Goal: Task Accomplishment & Management: Manage account settings

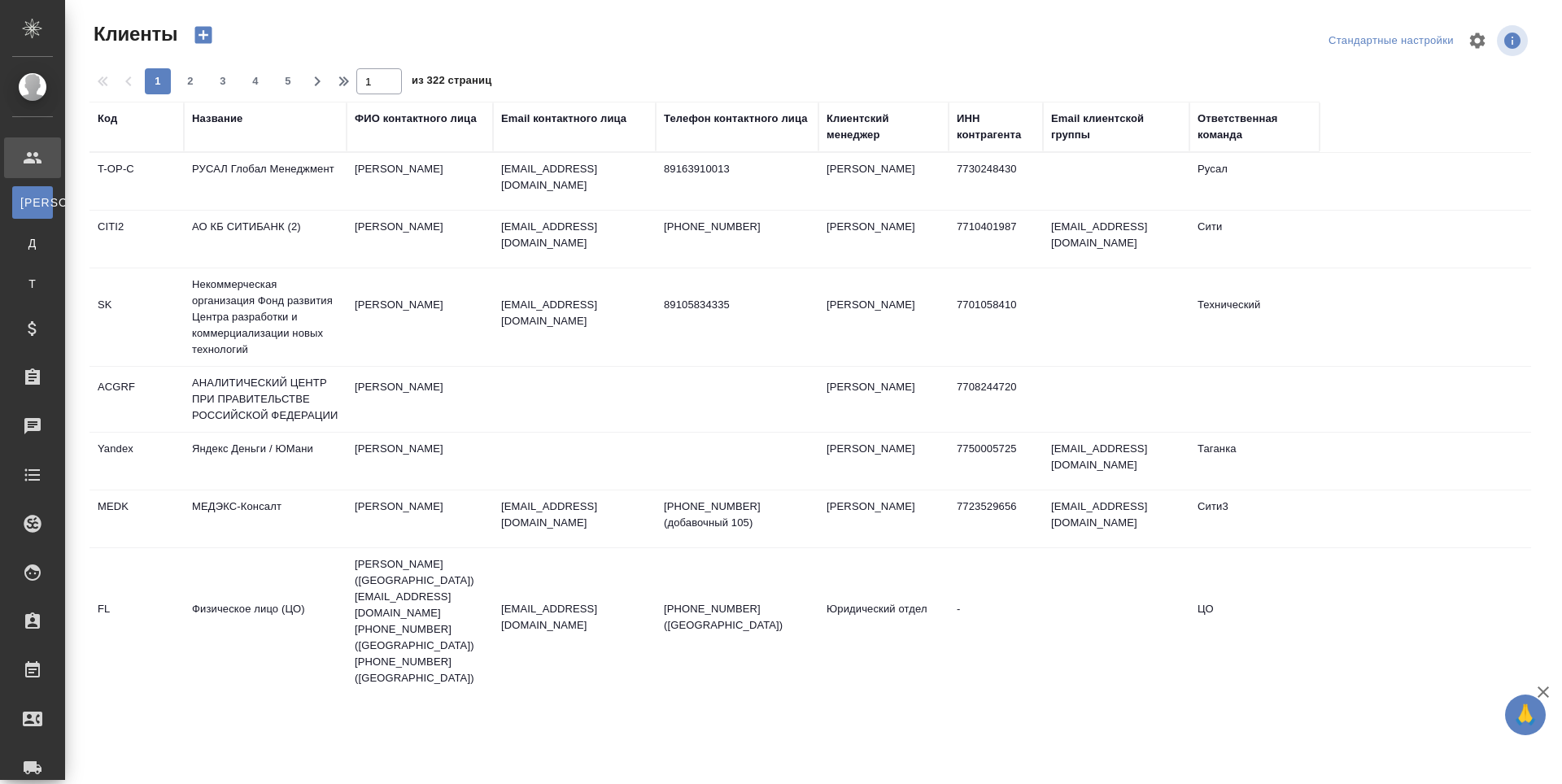
select select "RU"
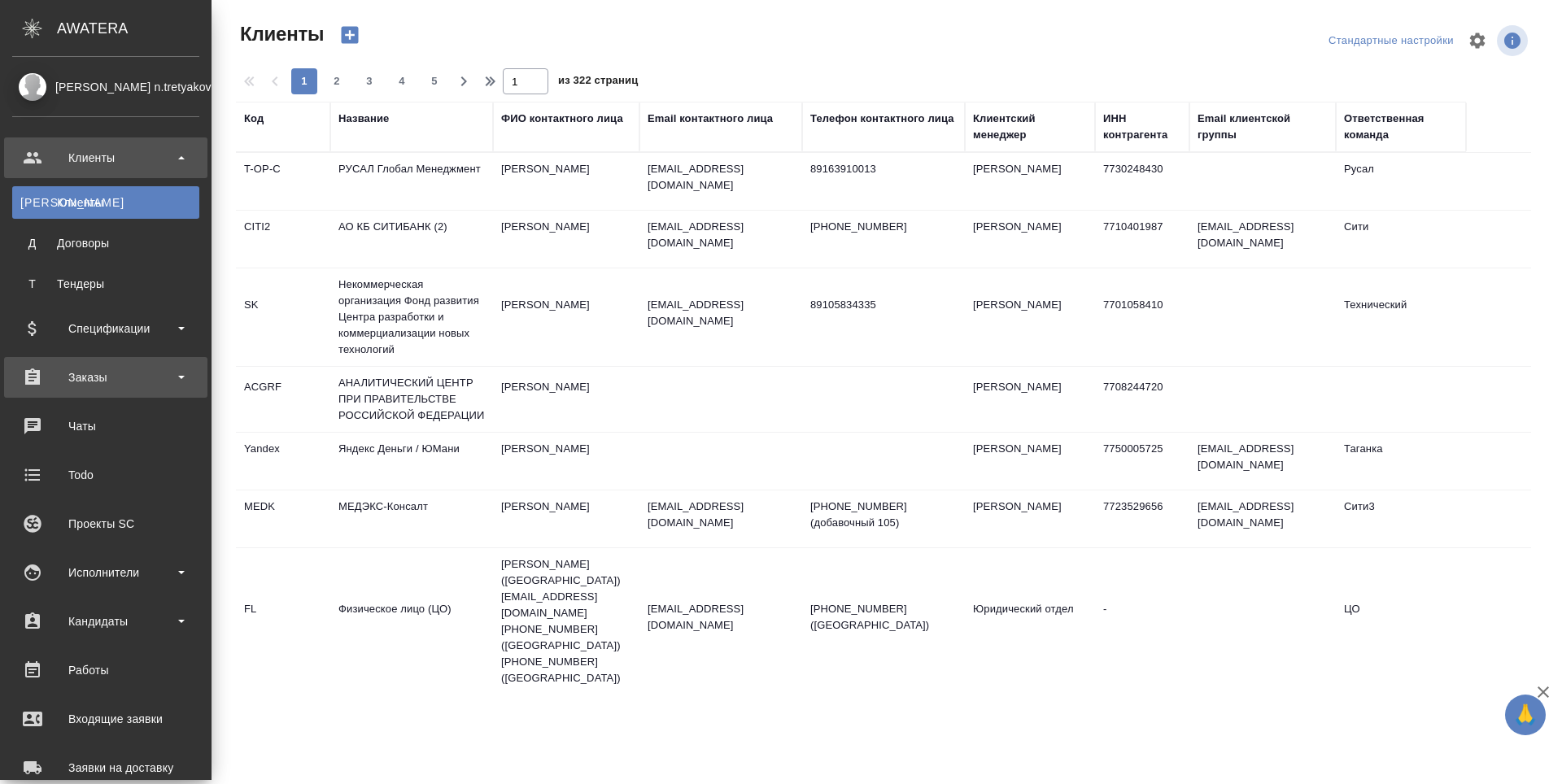
click at [79, 382] on div "Заказы" at bounding box center [106, 377] width 187 height 24
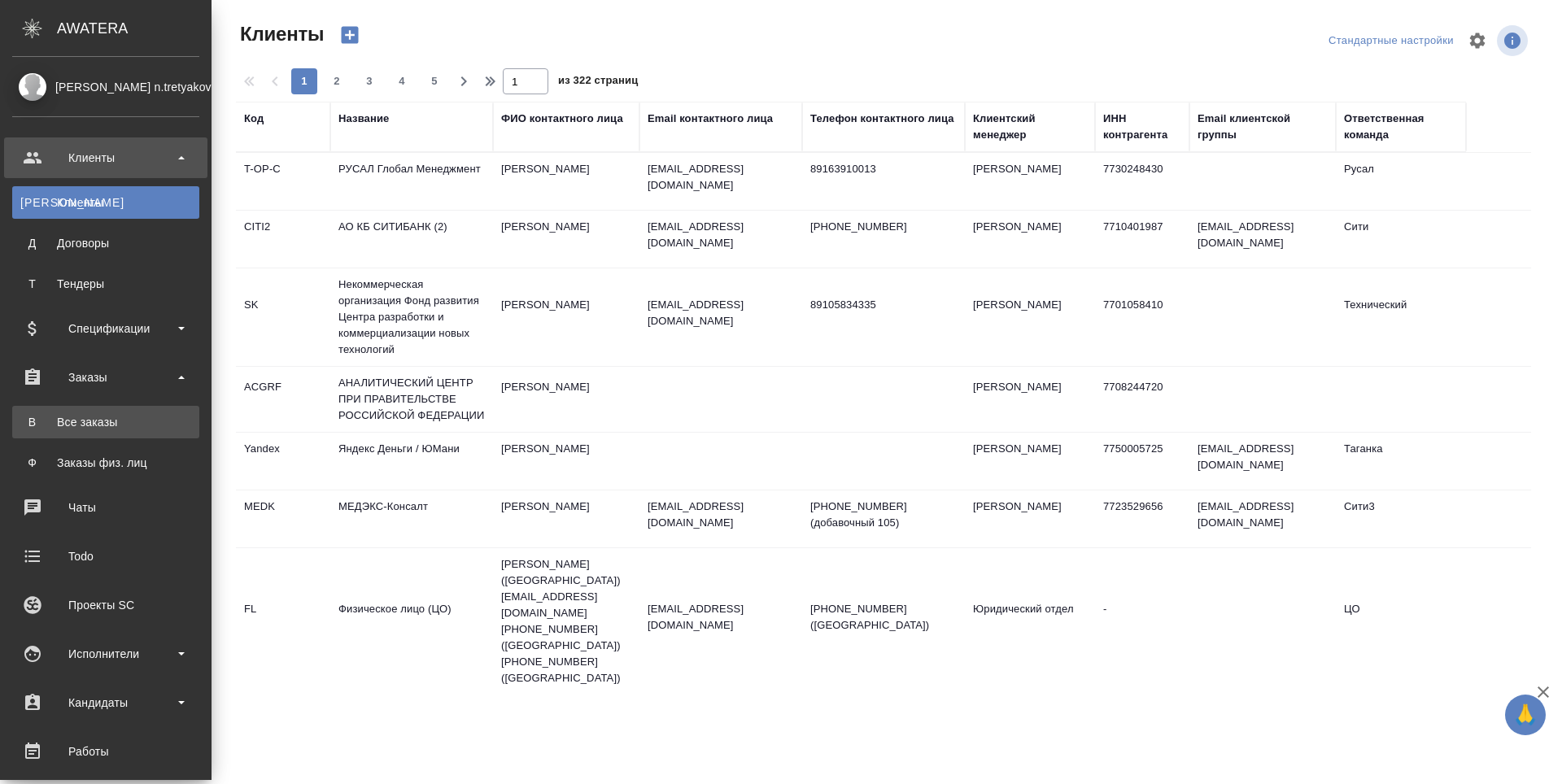
click at [81, 430] on div "Все заказы" at bounding box center [106, 422] width 171 height 16
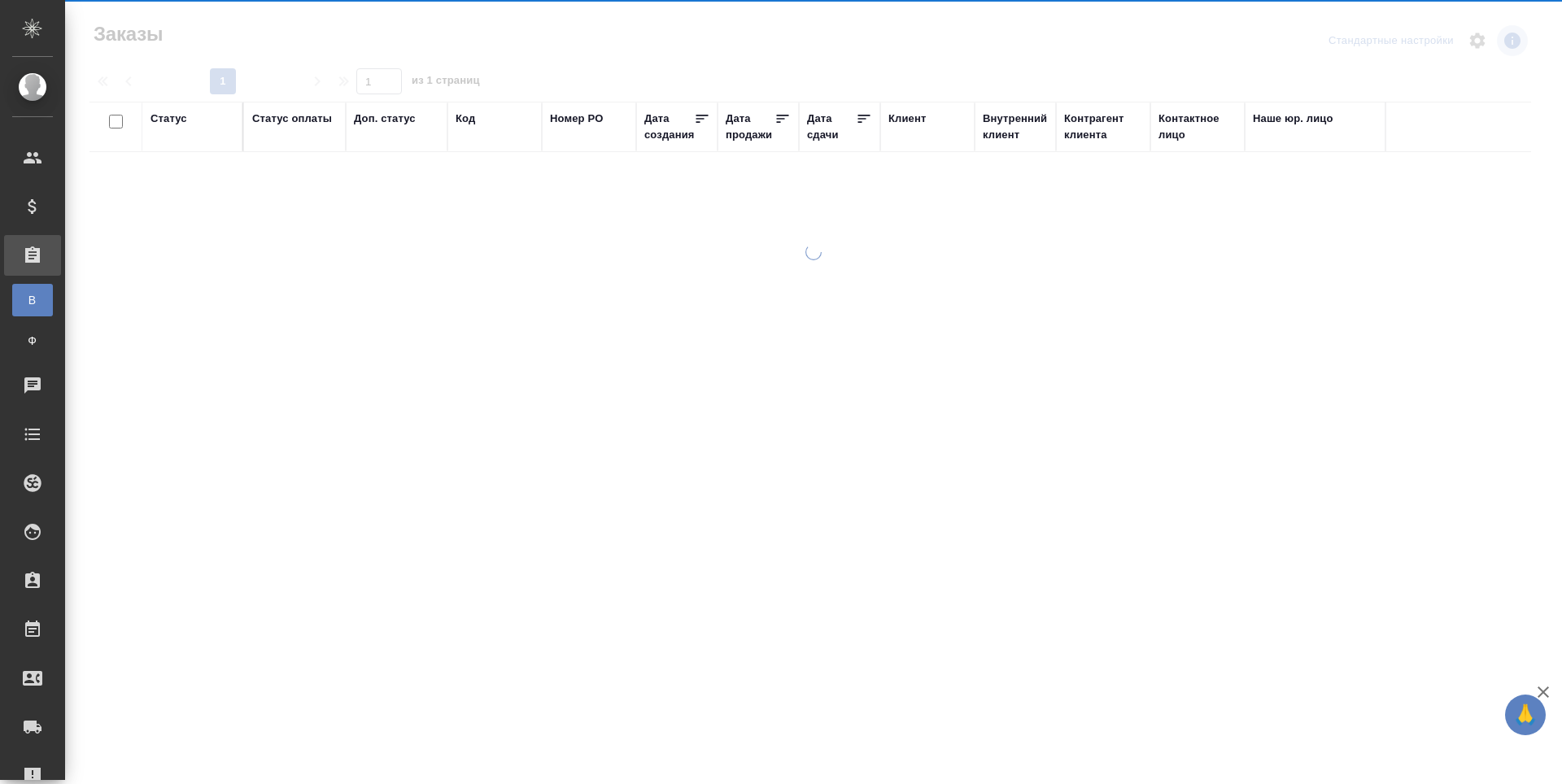
click at [85, 420] on div at bounding box center [814, 470] width 1497 height 452
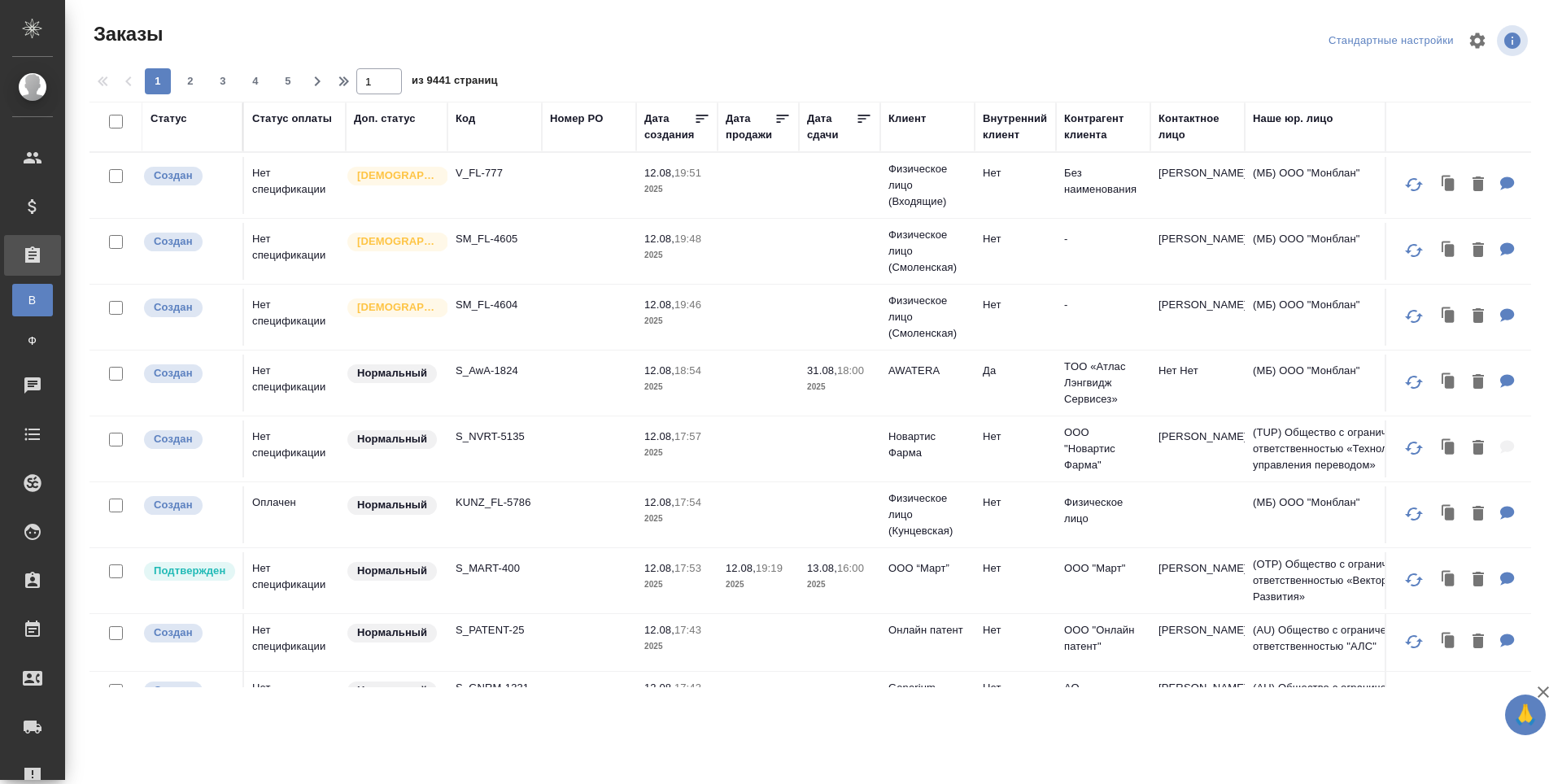
click at [469, 120] on div "Код" at bounding box center [466, 119] width 20 height 16
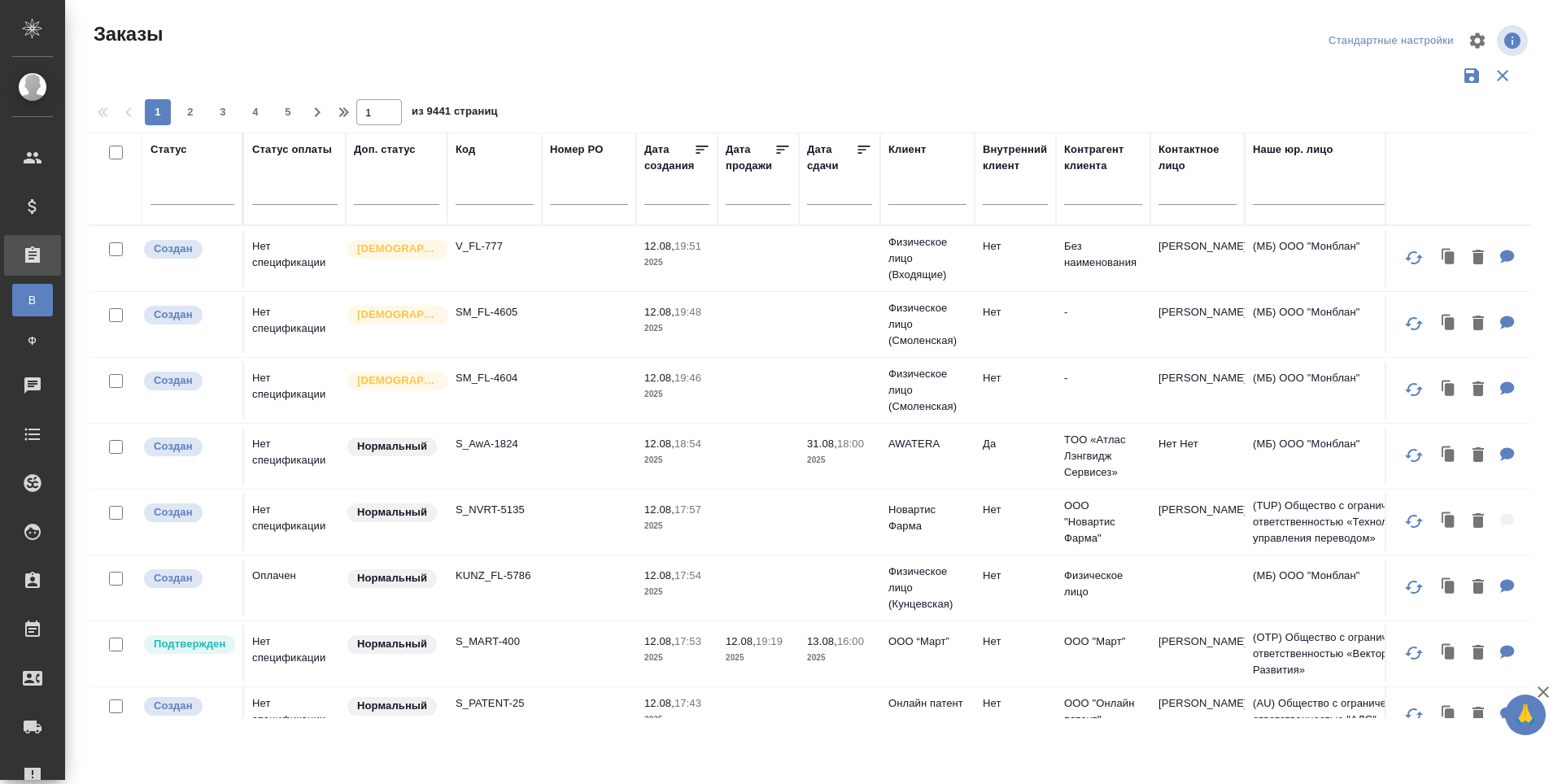
click at [466, 189] on input "text" at bounding box center [495, 194] width 79 height 21
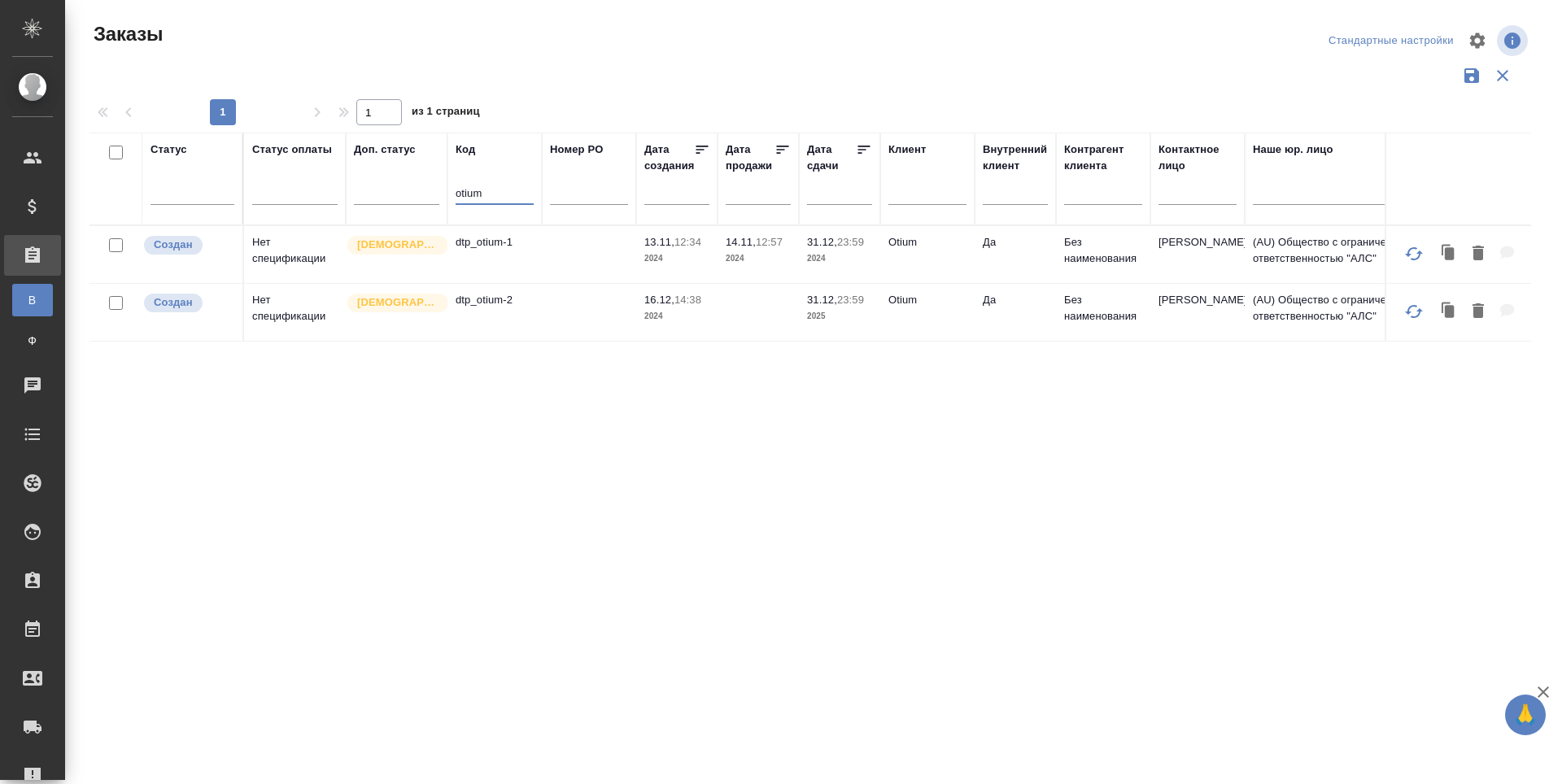
type input "otium"
click at [453, 283] on td "dtp_otium-2" at bounding box center [495, 255] width 95 height 57
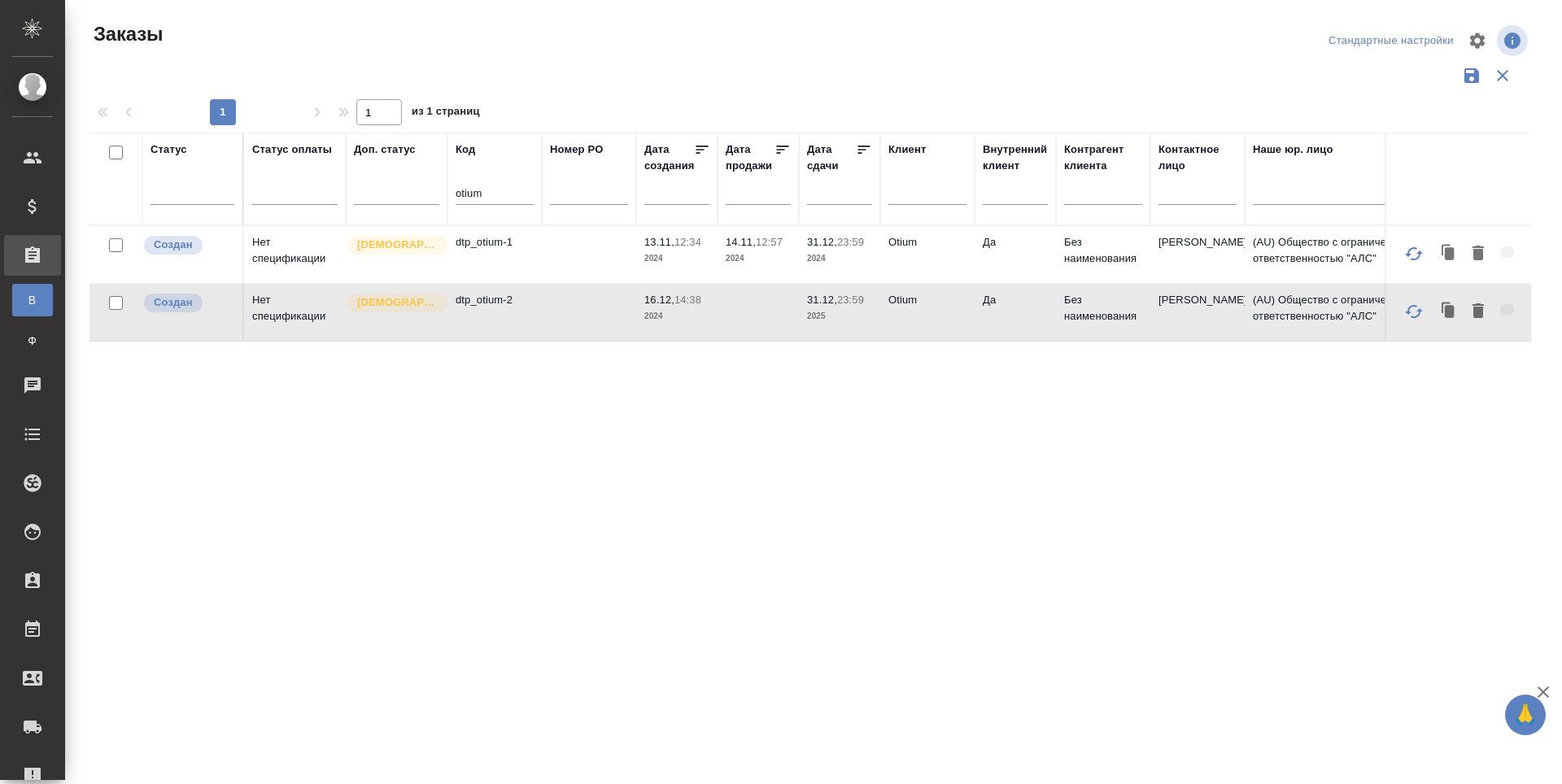
click at [453, 283] on td "dtp_otium-2" at bounding box center [495, 255] width 95 height 57
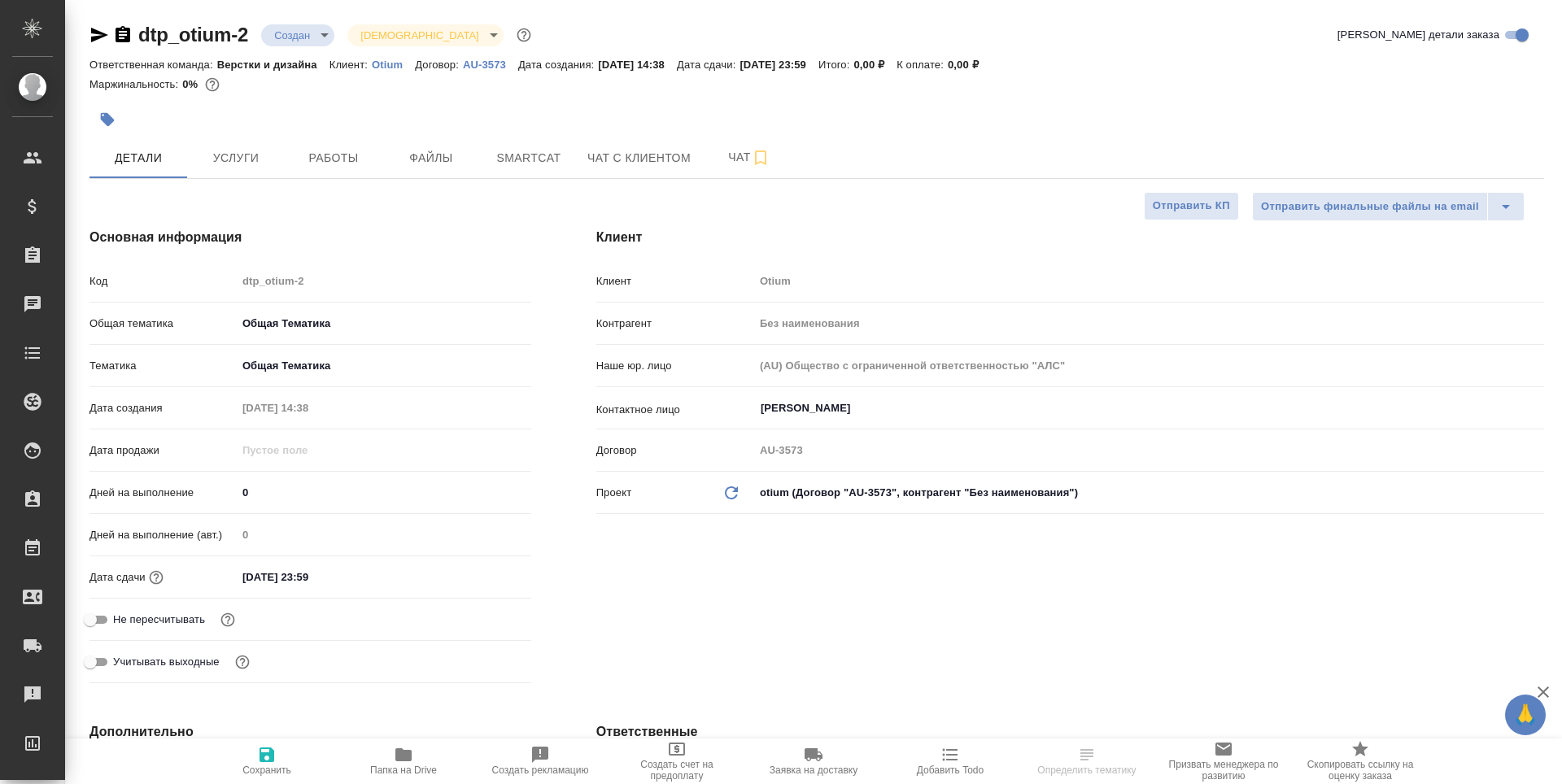
select select "RU"
click at [354, 158] on span "Работы" at bounding box center [334, 158] width 79 height 21
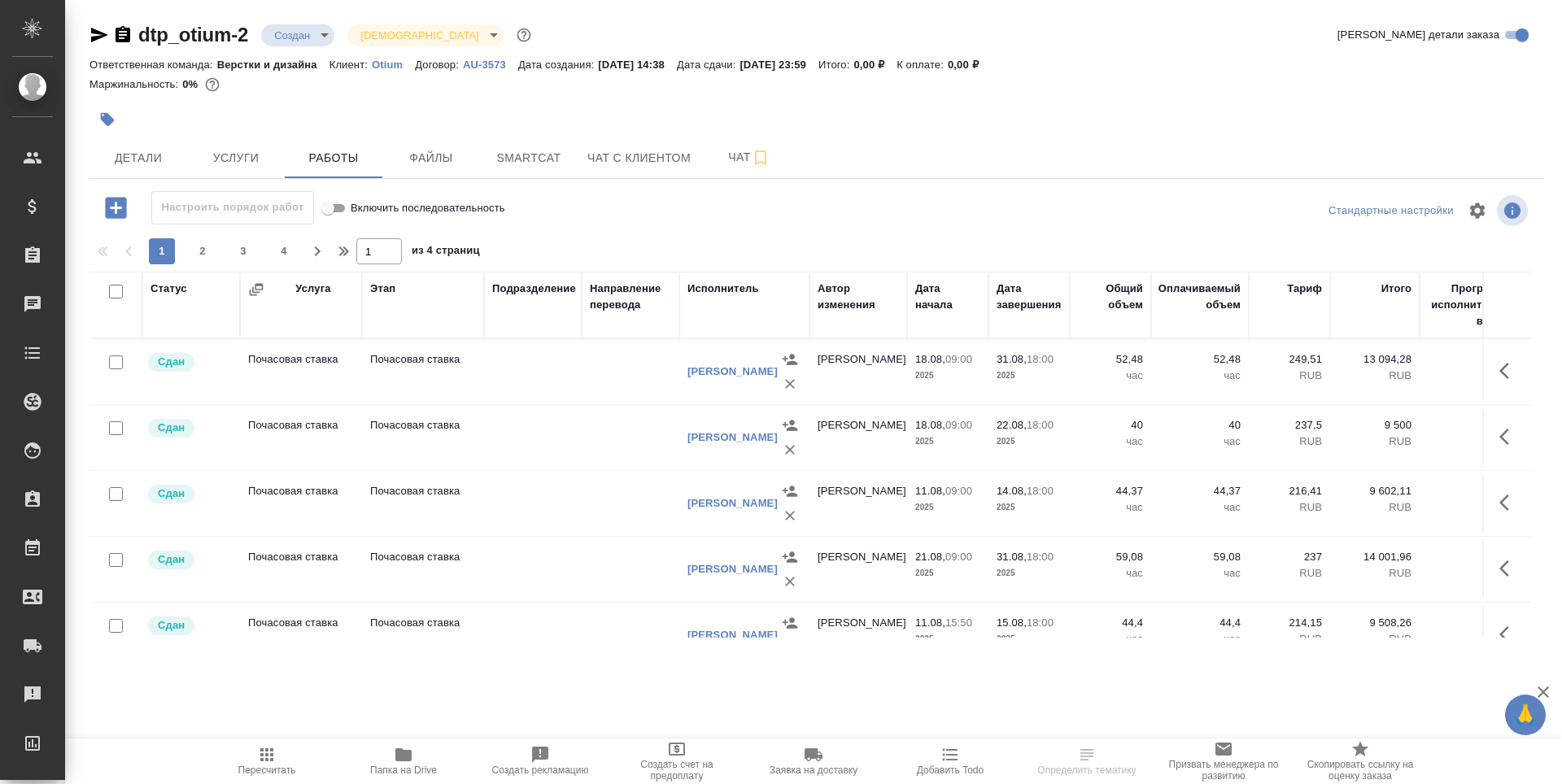
click at [117, 365] on input "checkbox" at bounding box center [116, 363] width 14 height 14
checkbox input "true"
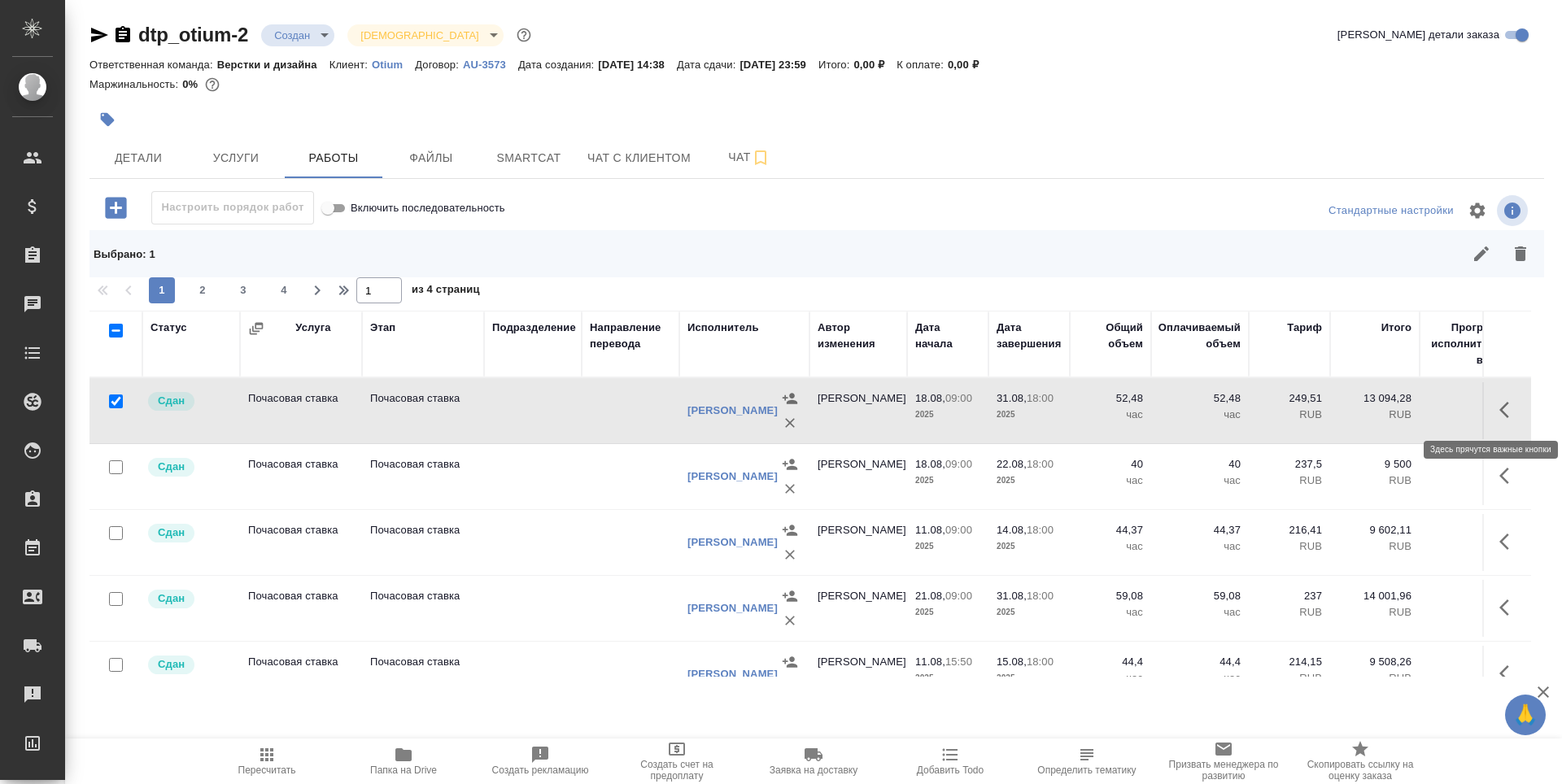
click at [1500, 407] on icon "button" at bounding box center [1504, 410] width 10 height 16
click at [1414, 413] on icon "button" at bounding box center [1419, 410] width 23 height 23
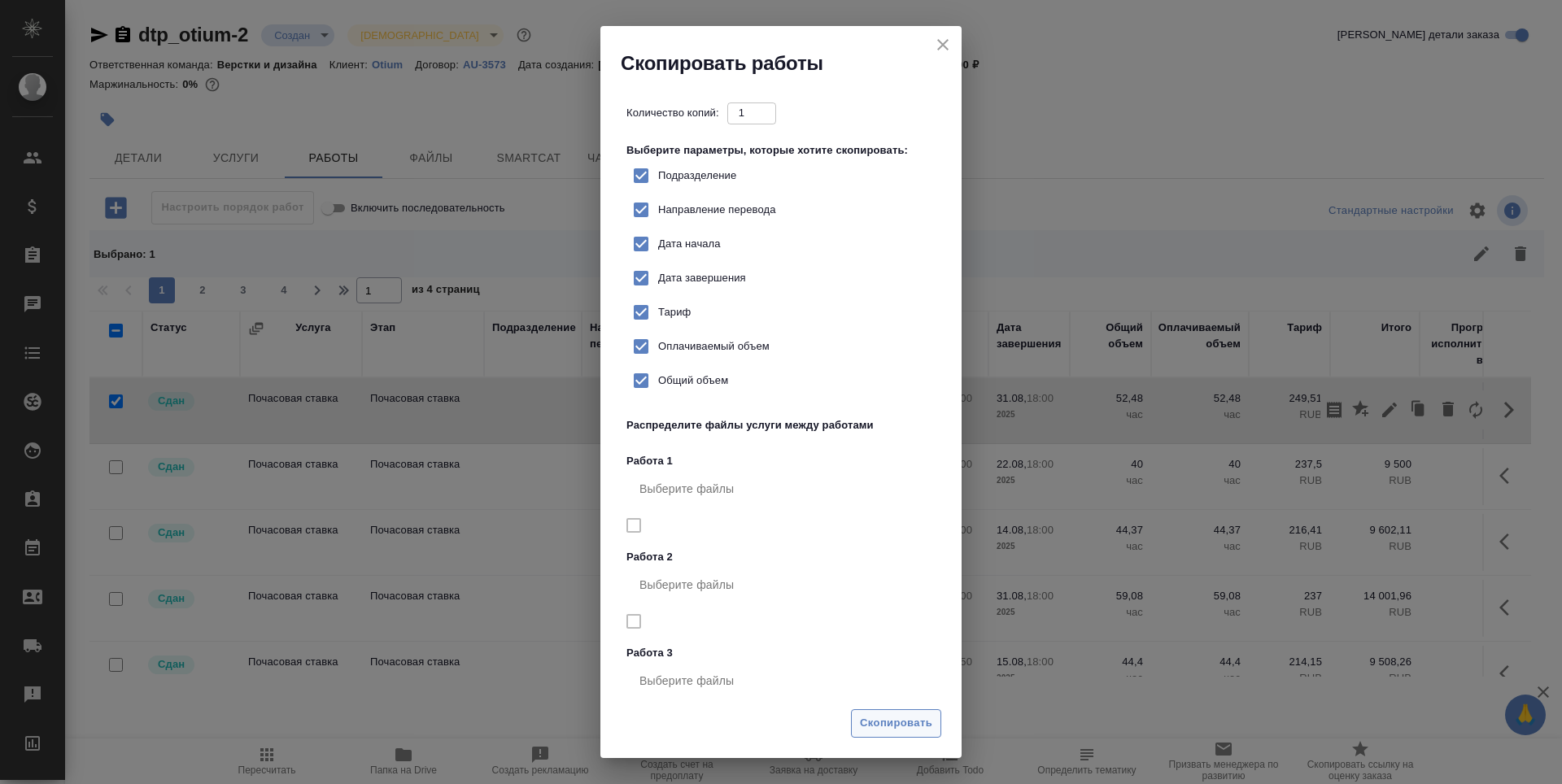
click at [918, 721] on span "Скопировать" at bounding box center [896, 723] width 72 height 19
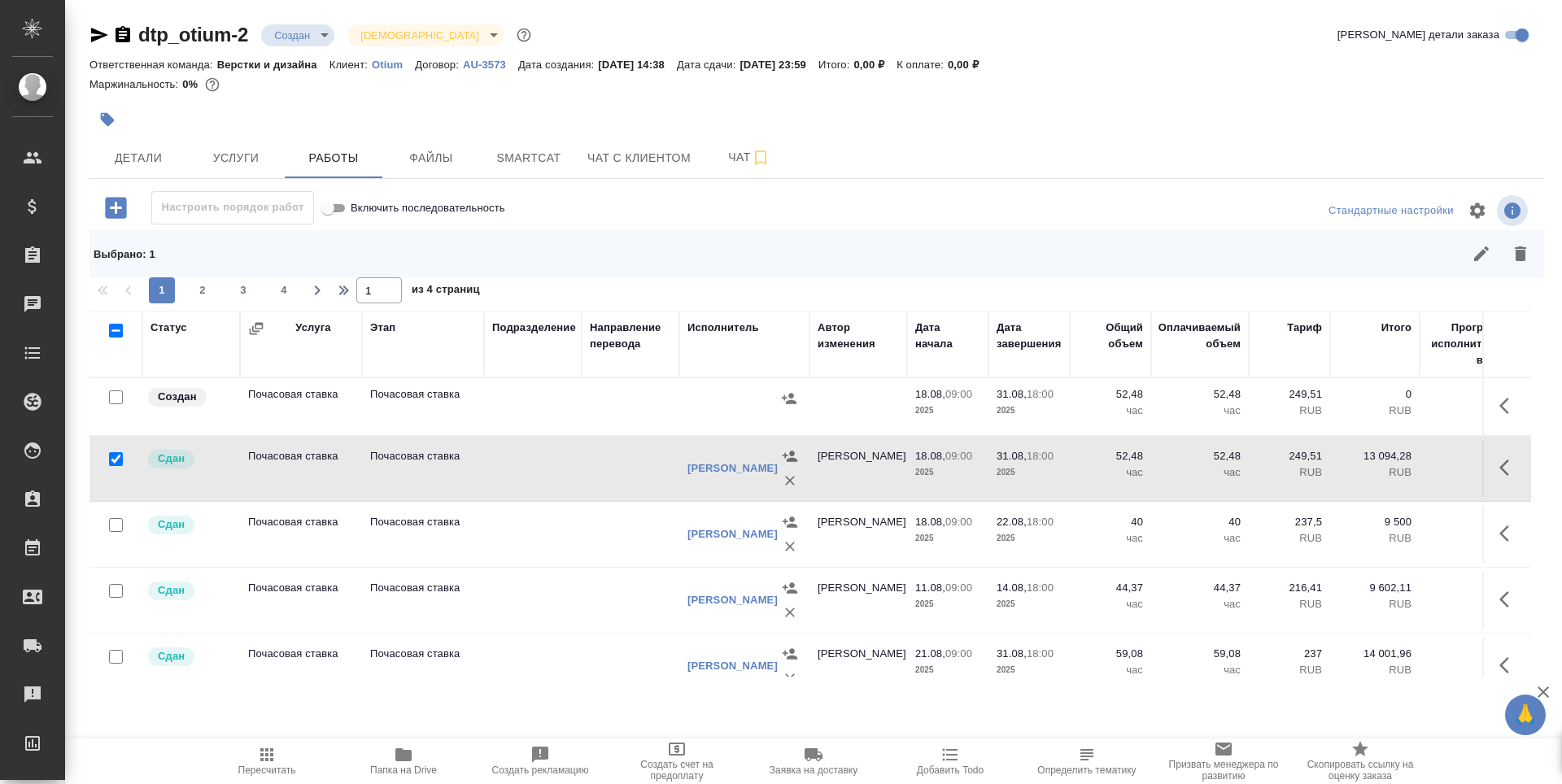
click at [322, 399] on td "Почасовая ставка" at bounding box center [301, 407] width 122 height 57
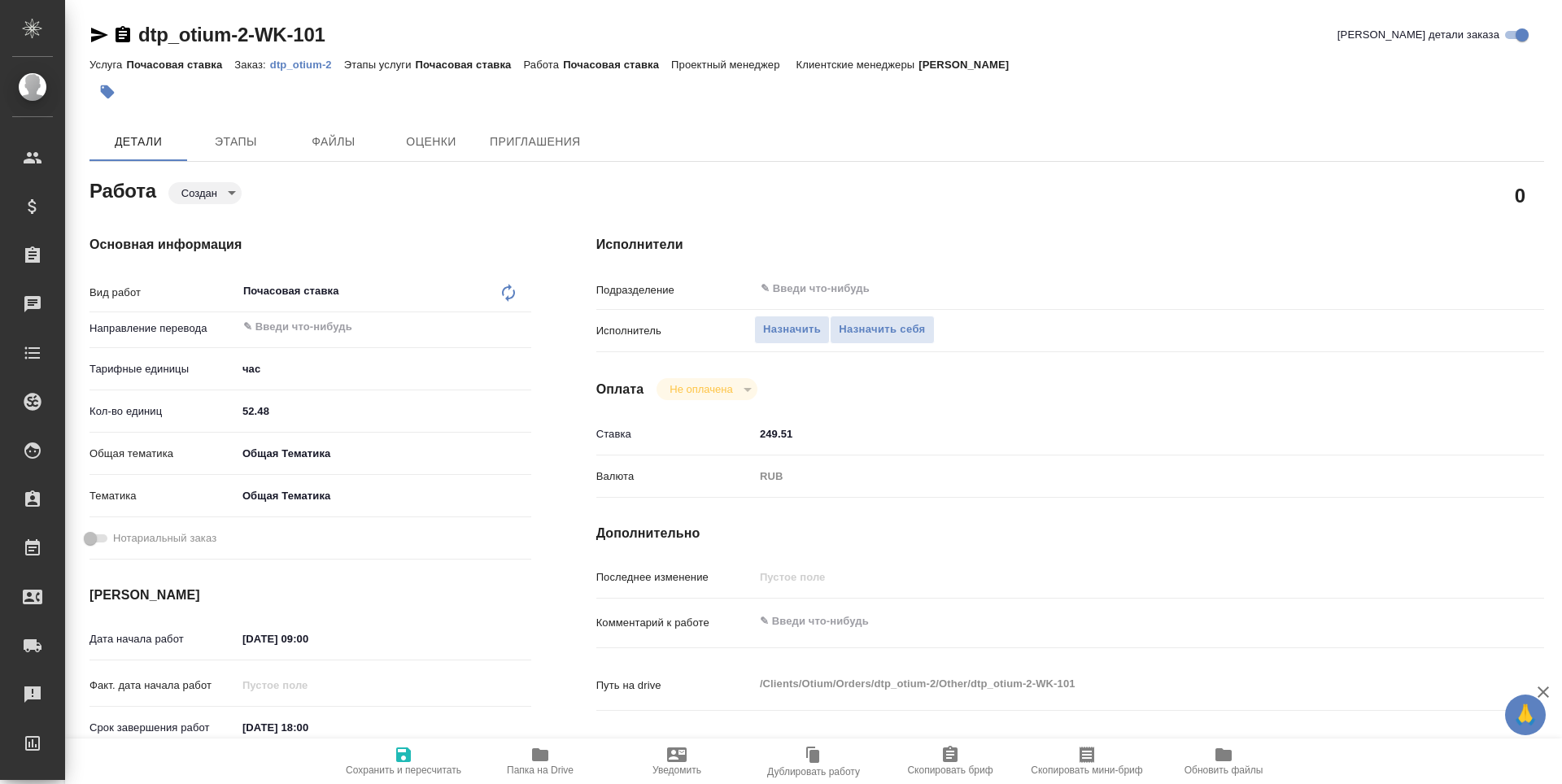
type textarea "x"
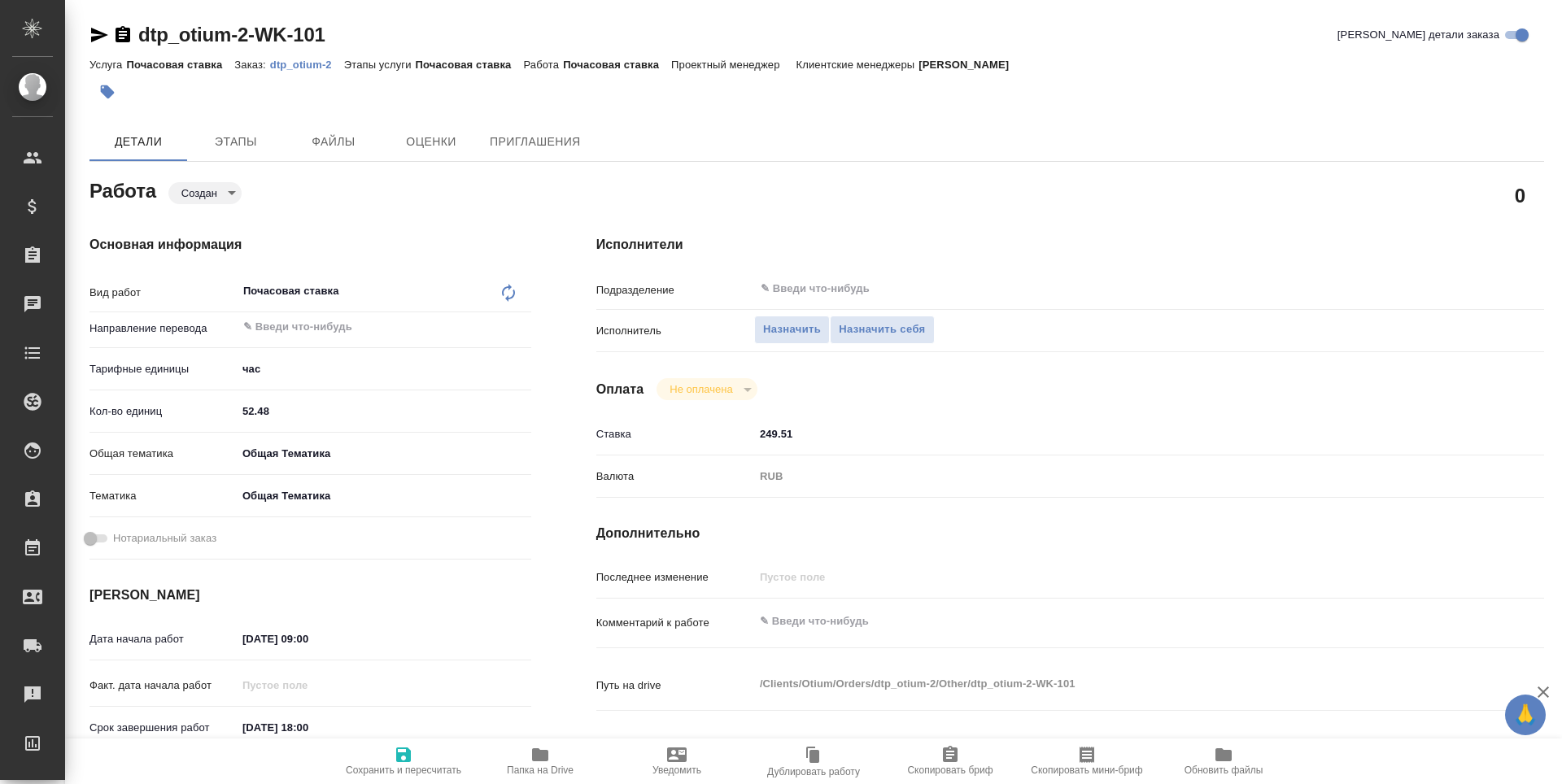
type textarea "x"
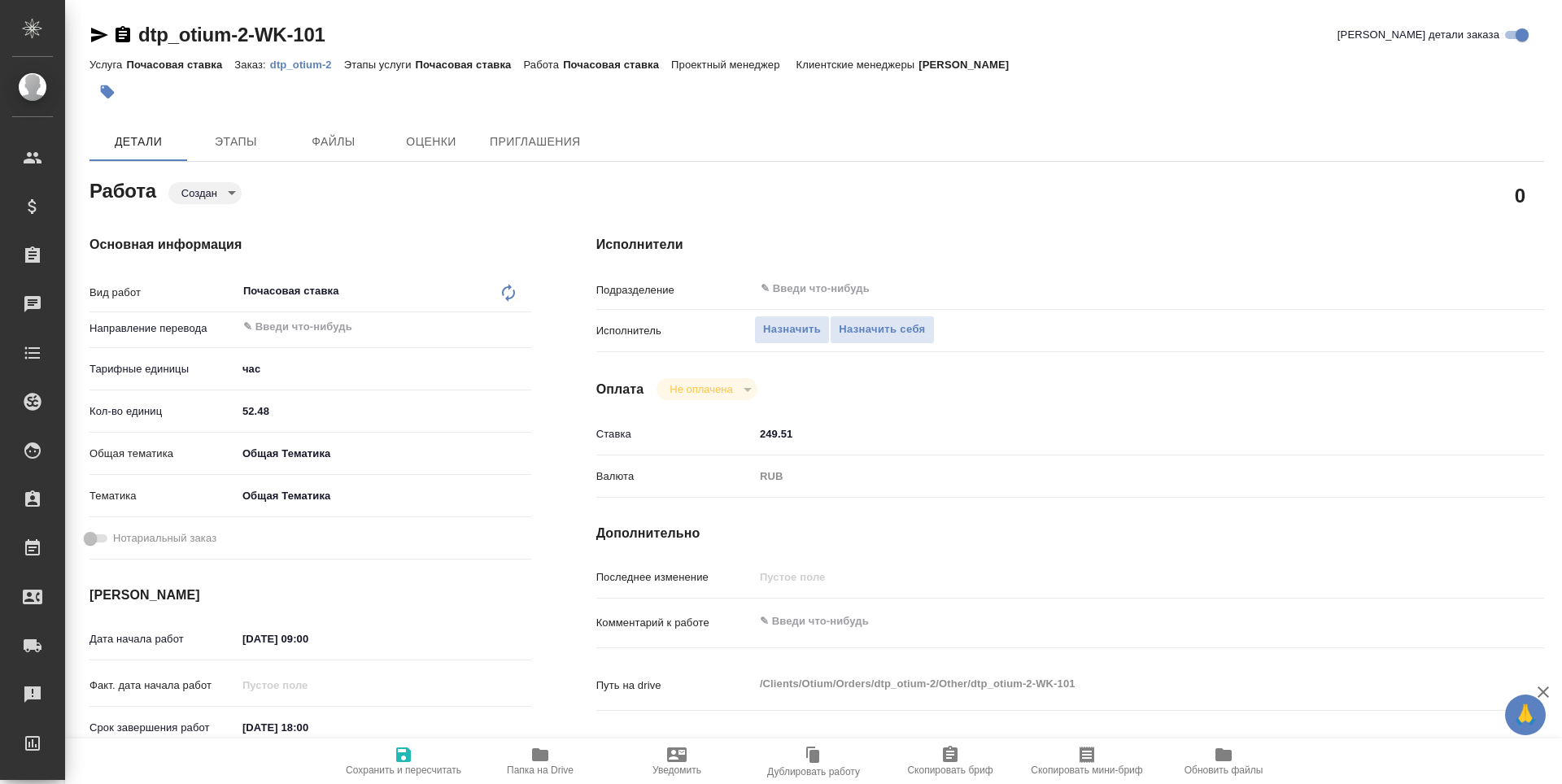
type textarea "x"
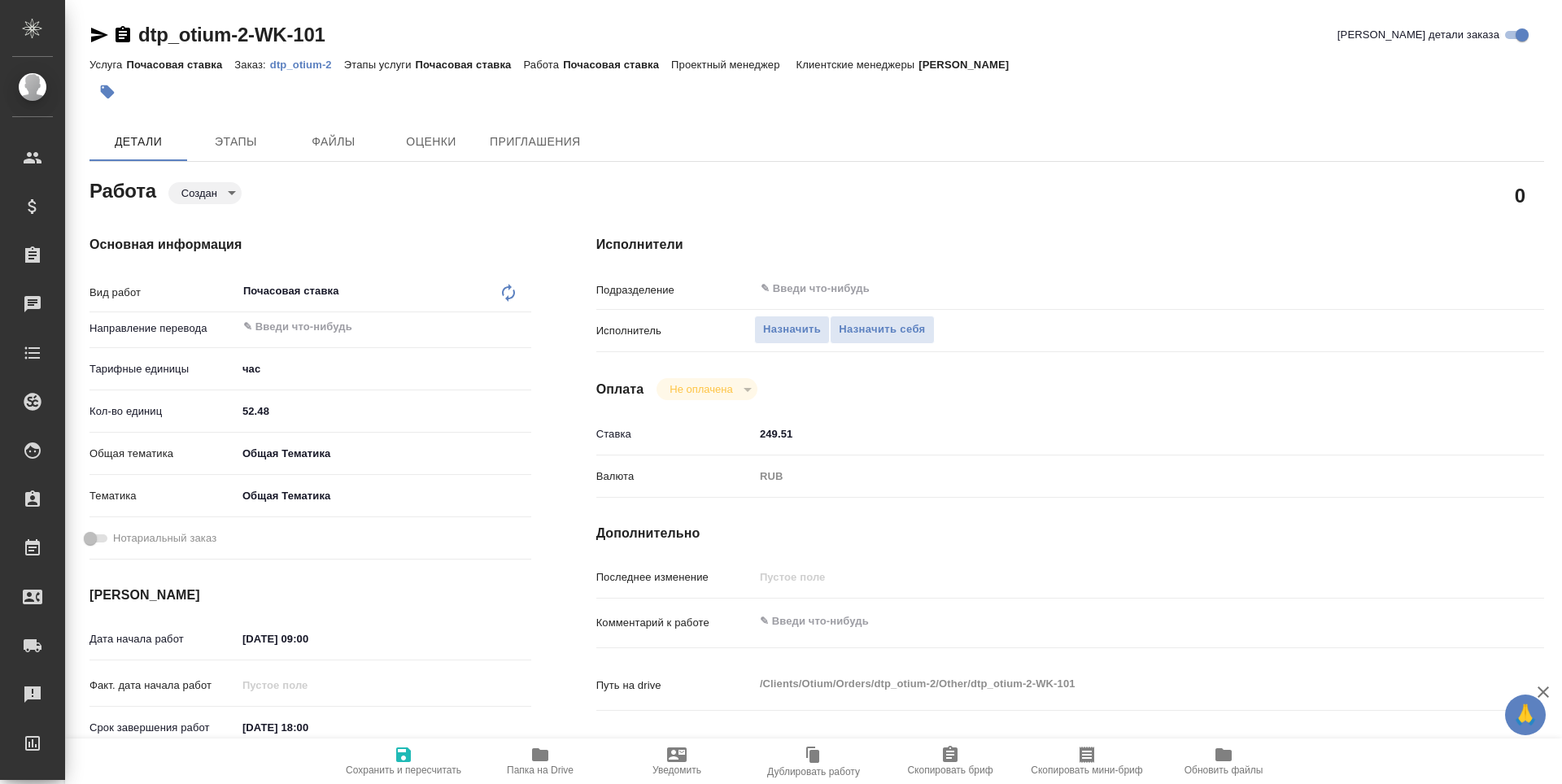
type textarea "x"
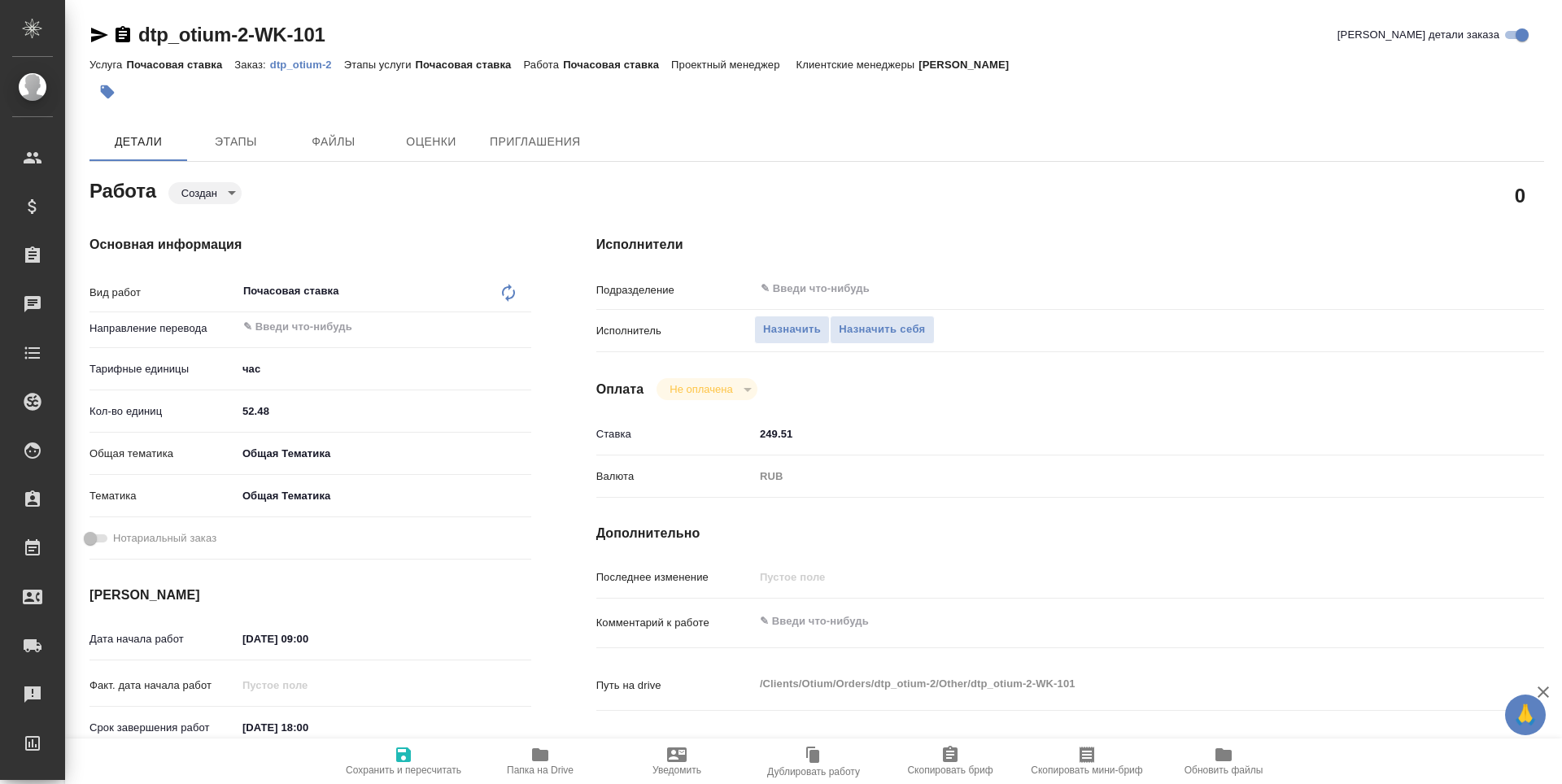
click at [268, 407] on input "52.48" at bounding box center [384, 411] width 294 height 23
drag, startPoint x: 240, startPoint y: 411, endPoint x: 273, endPoint y: 413, distance: 33.1
click at [273, 413] on input "52.48" at bounding box center [384, 411] width 293 height 23
type input "8"
type textarea "x"
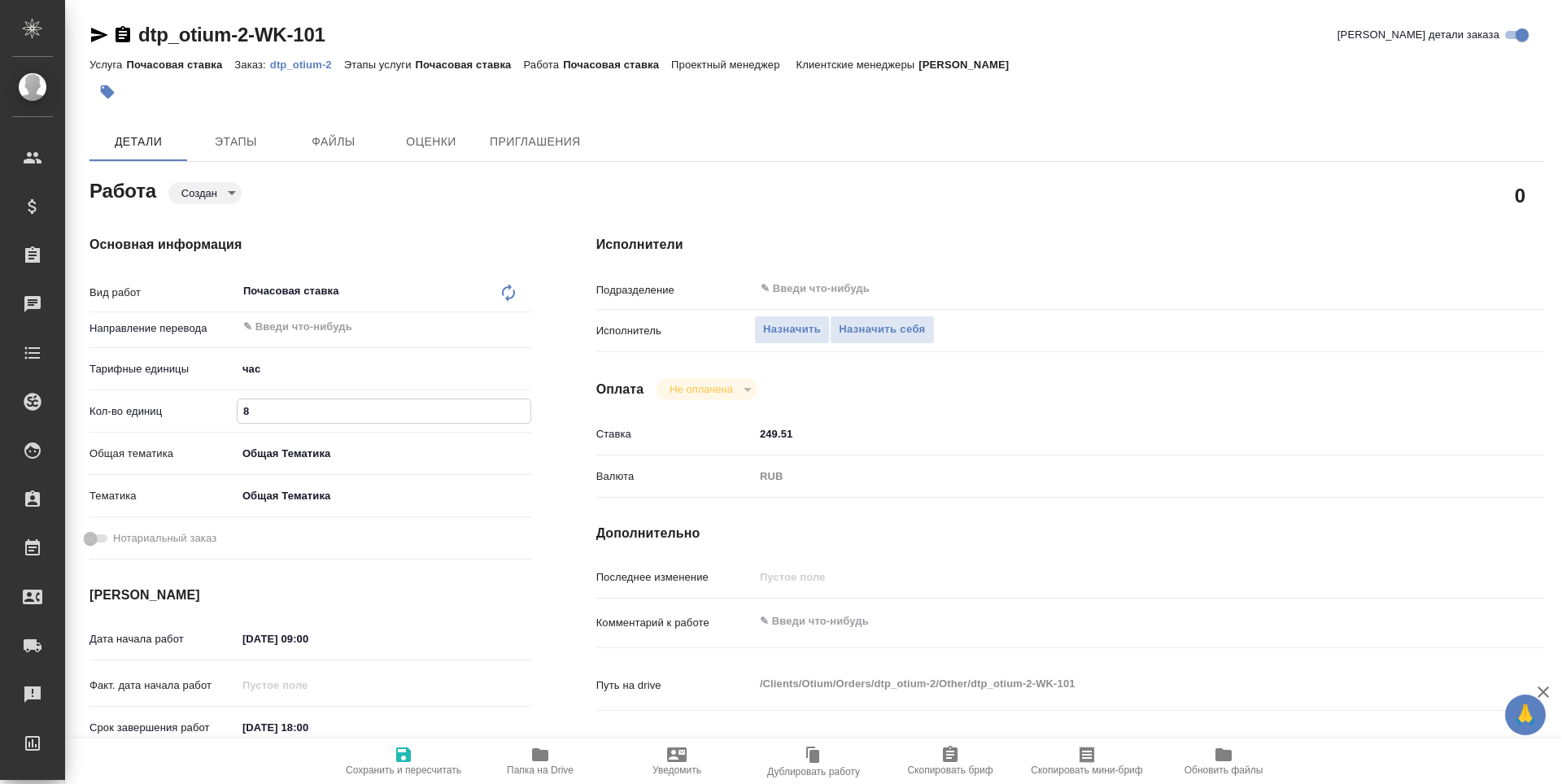
type textarea "x"
type input "89"
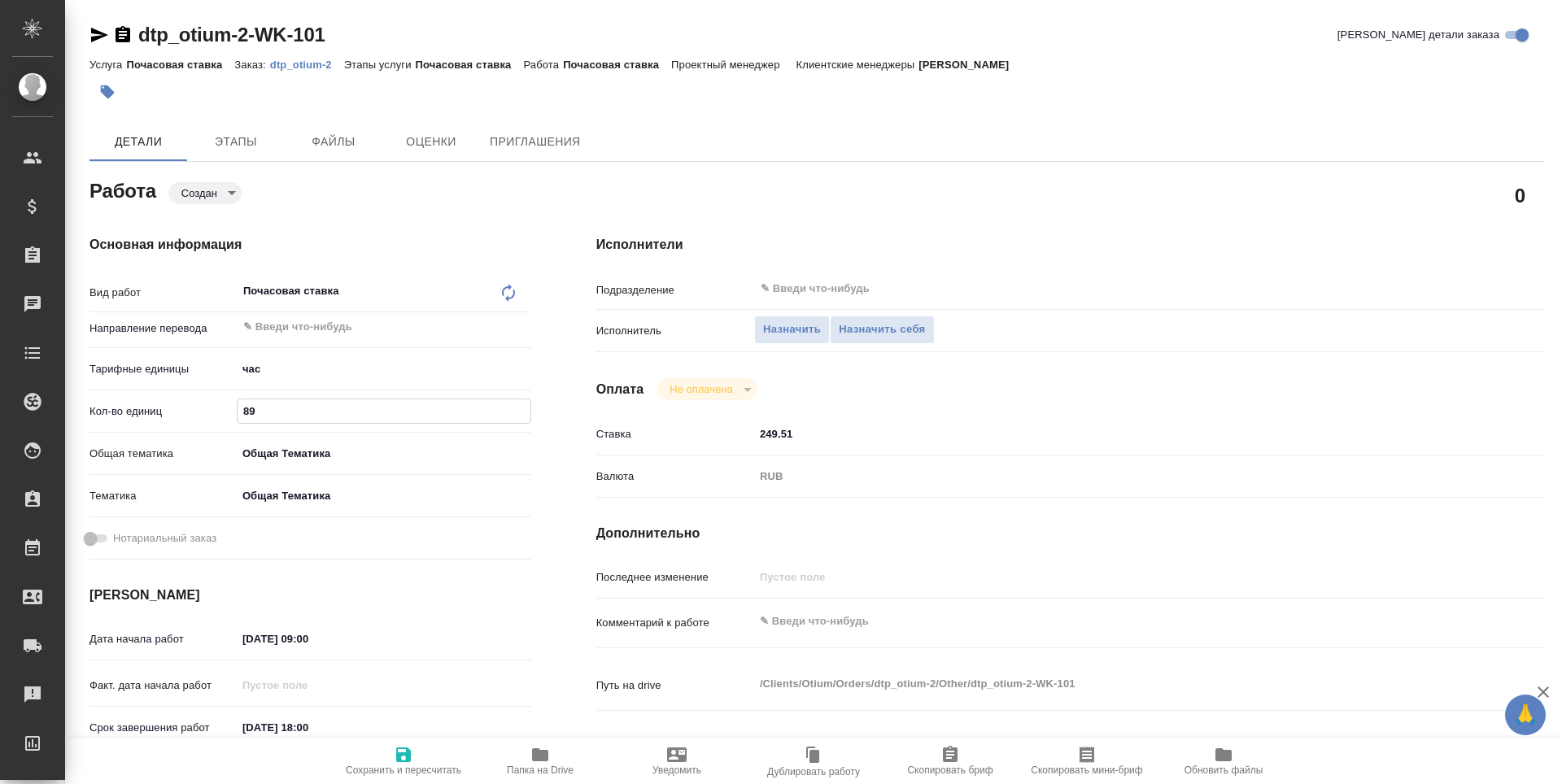
type textarea "x"
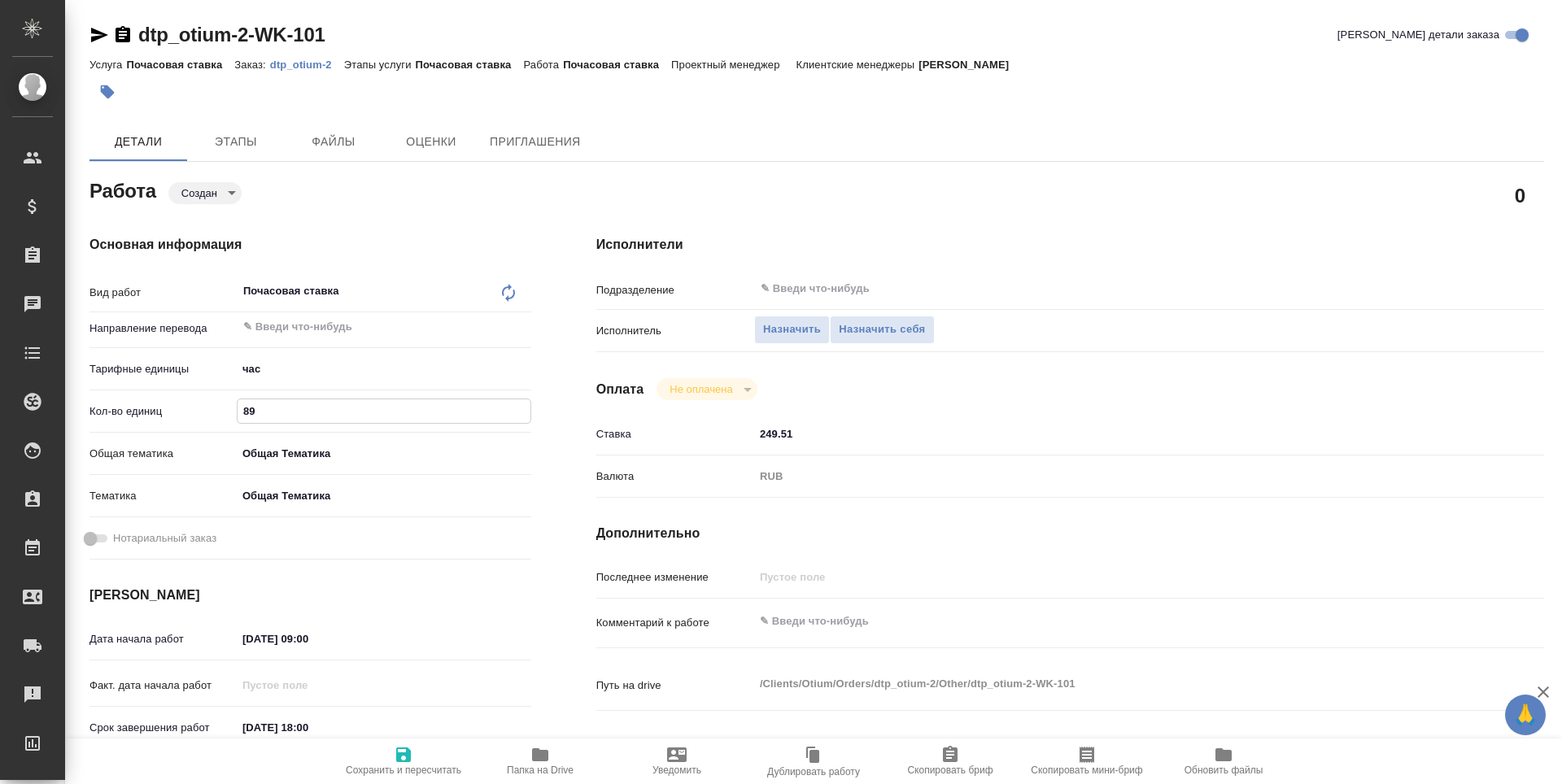
type textarea "x"
type input "89.9"
type textarea "x"
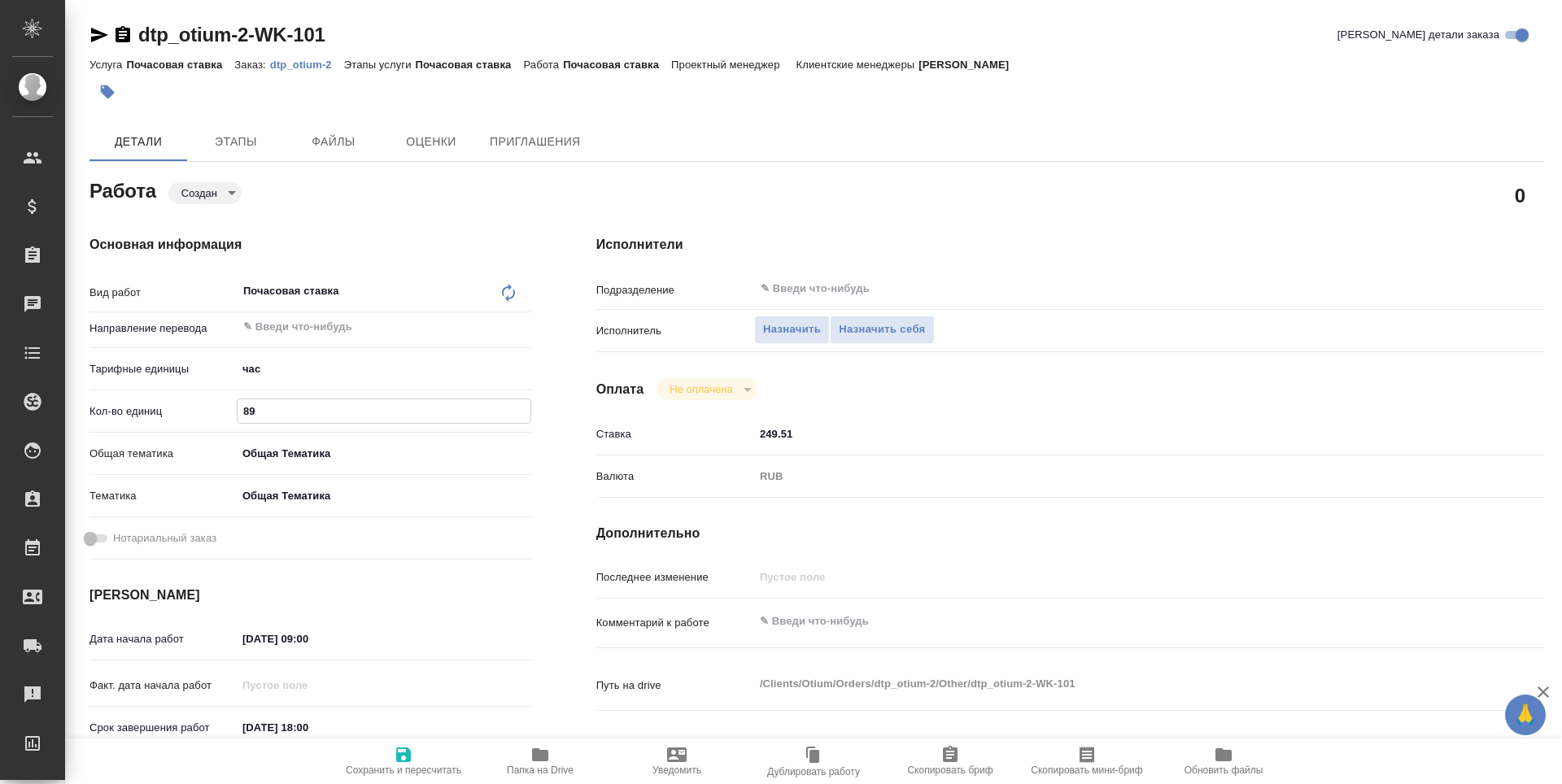
type textarea "x"
type input "89.9"
click at [361, 578] on div "Основная информация Вид работ Почасовая ставка x ​ Направление перевода ​ Тариф…" at bounding box center [310, 550] width 442 height 630
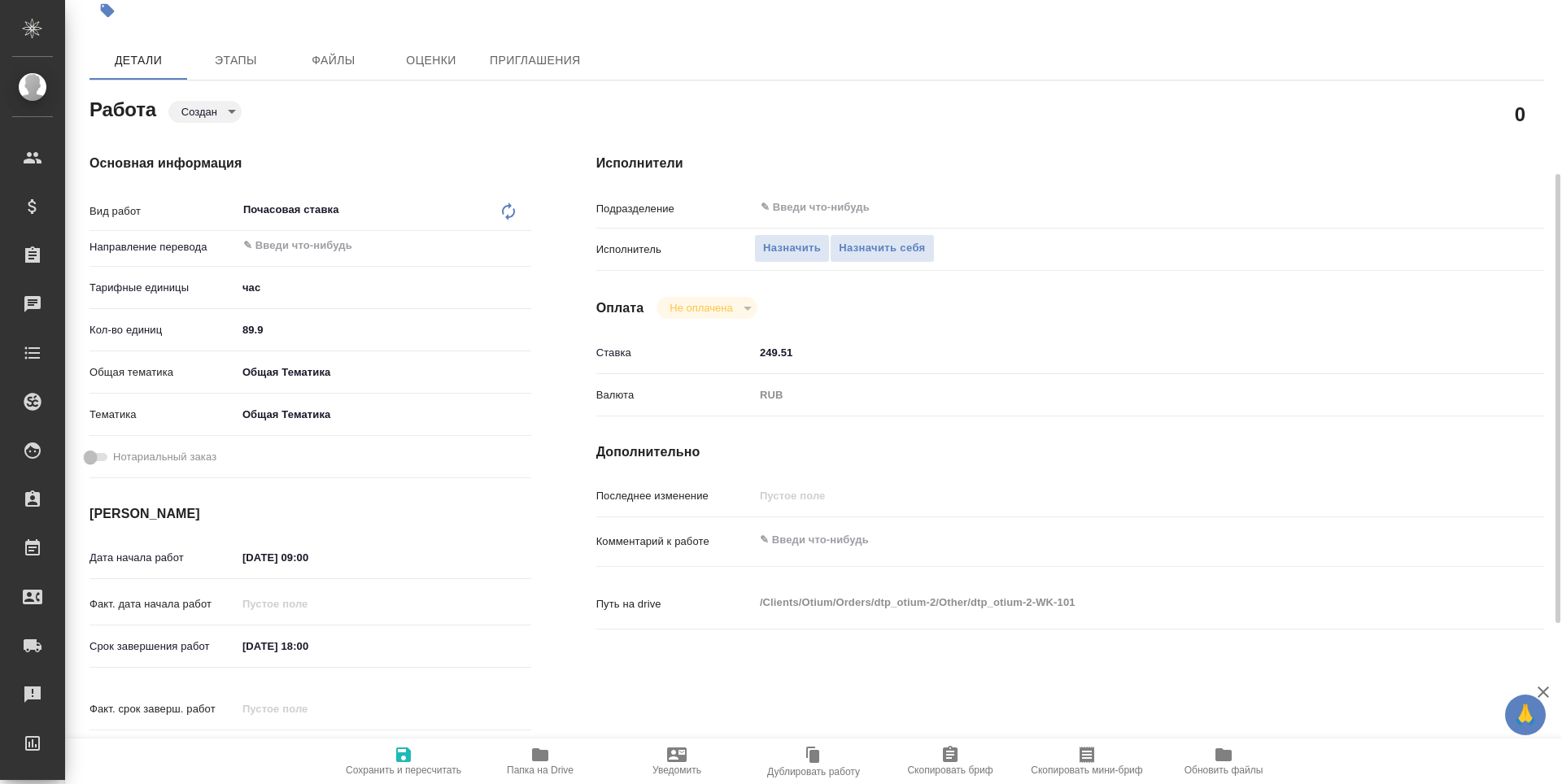
scroll to position [162, 0]
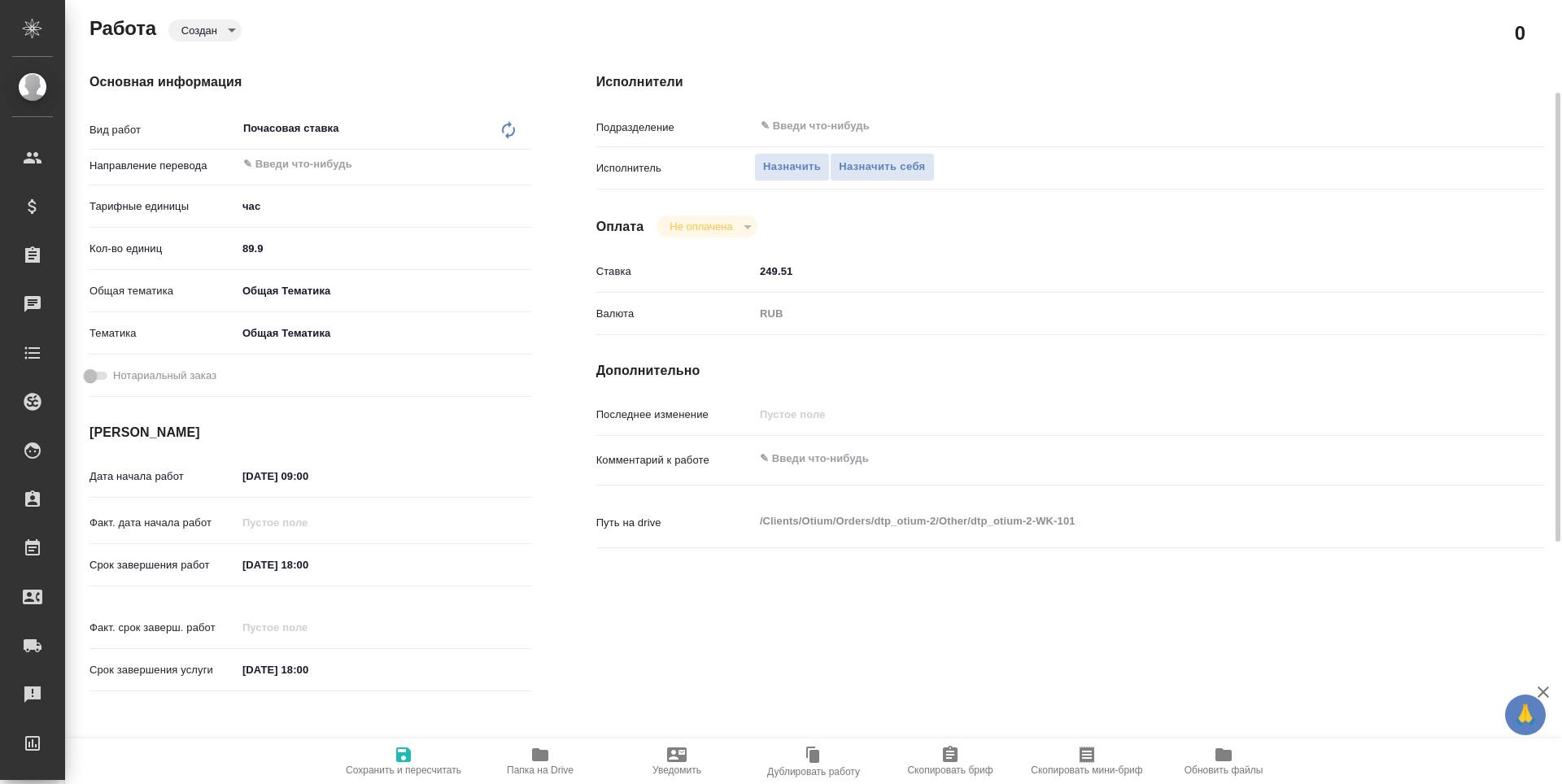
click at [396, 763] on icon "button" at bounding box center [403, 755] width 20 height 20
type textarea "x"
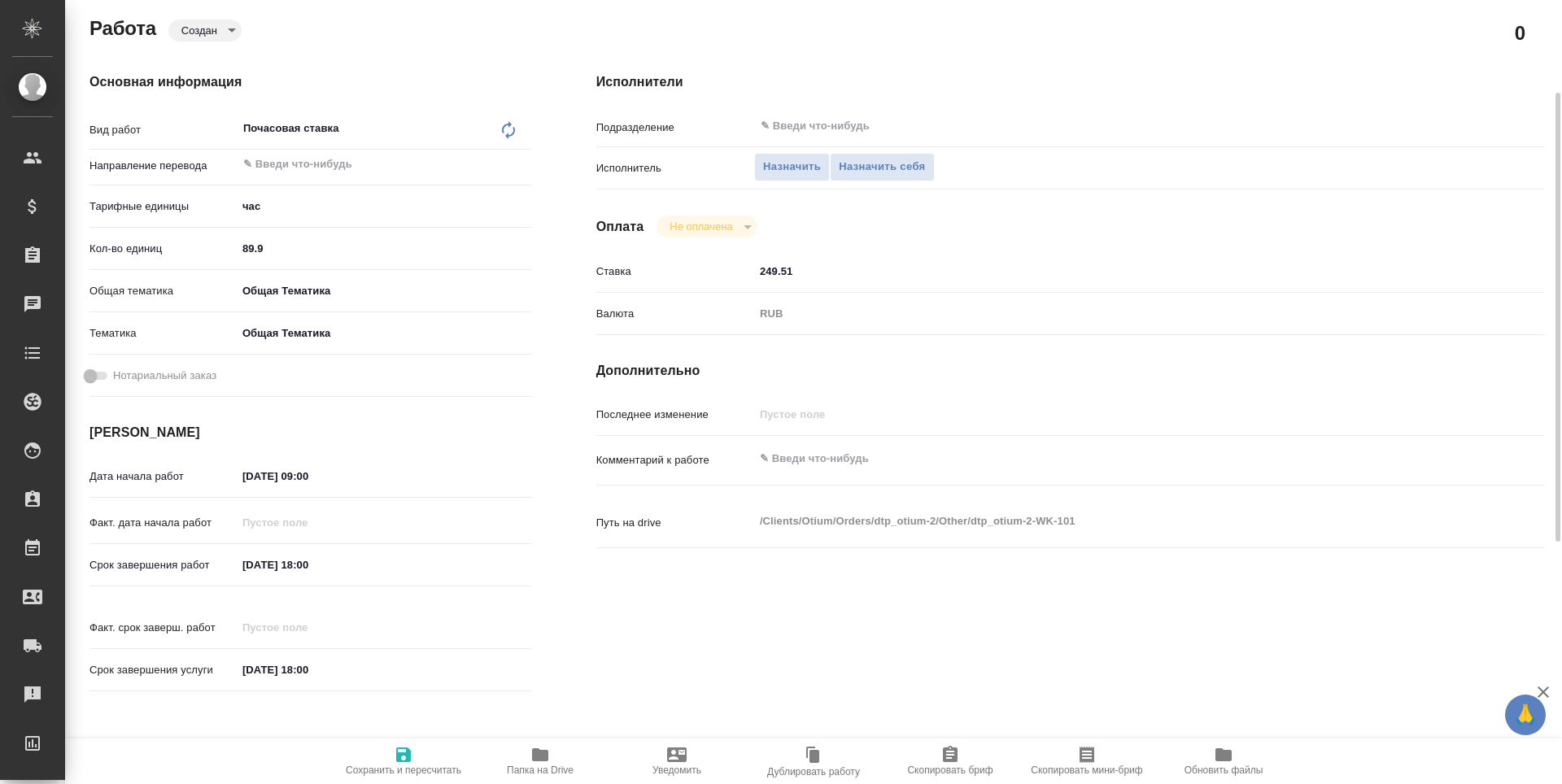
type textarea "x"
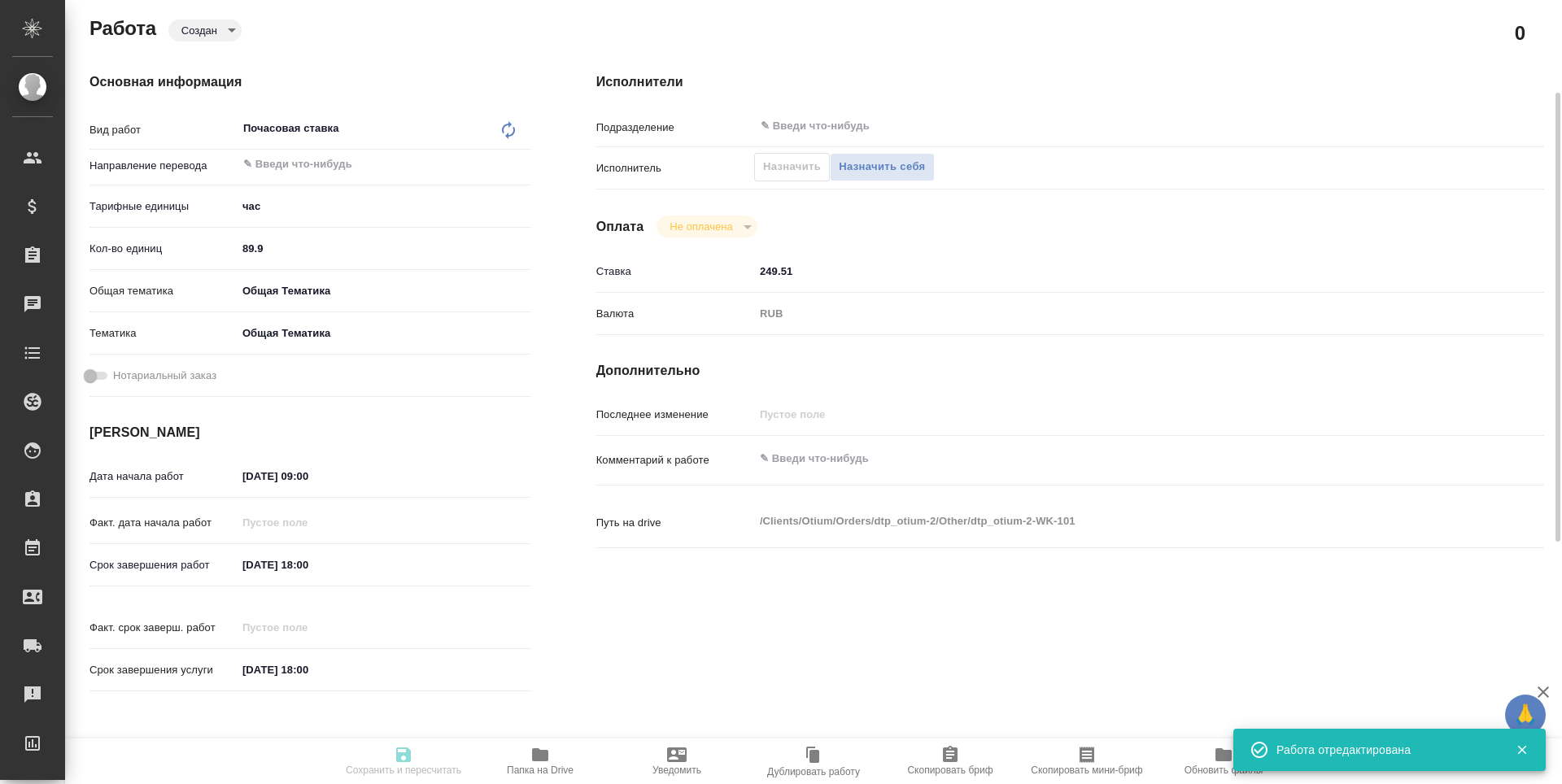
type textarea "x"
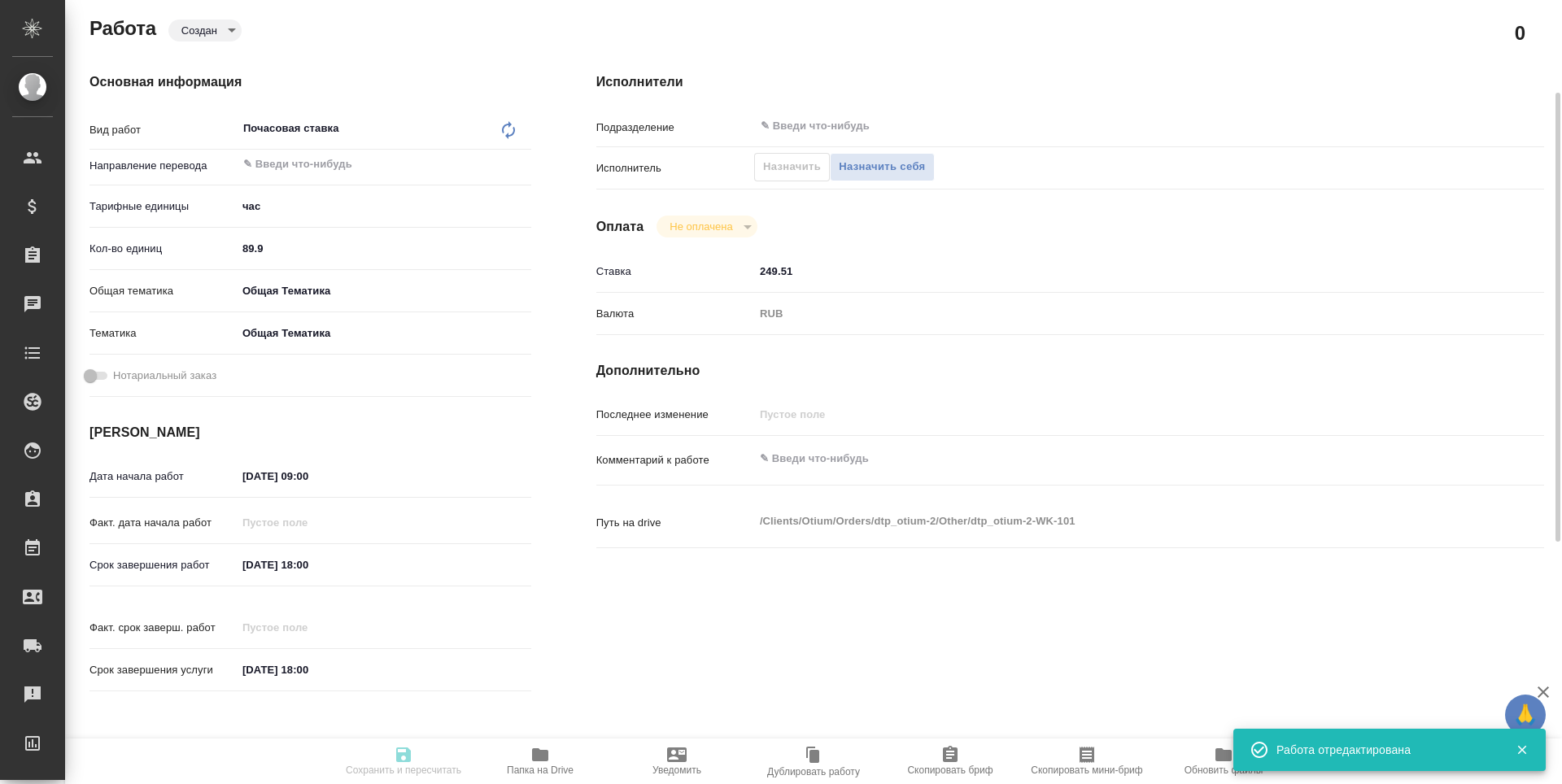
type textarea "x"
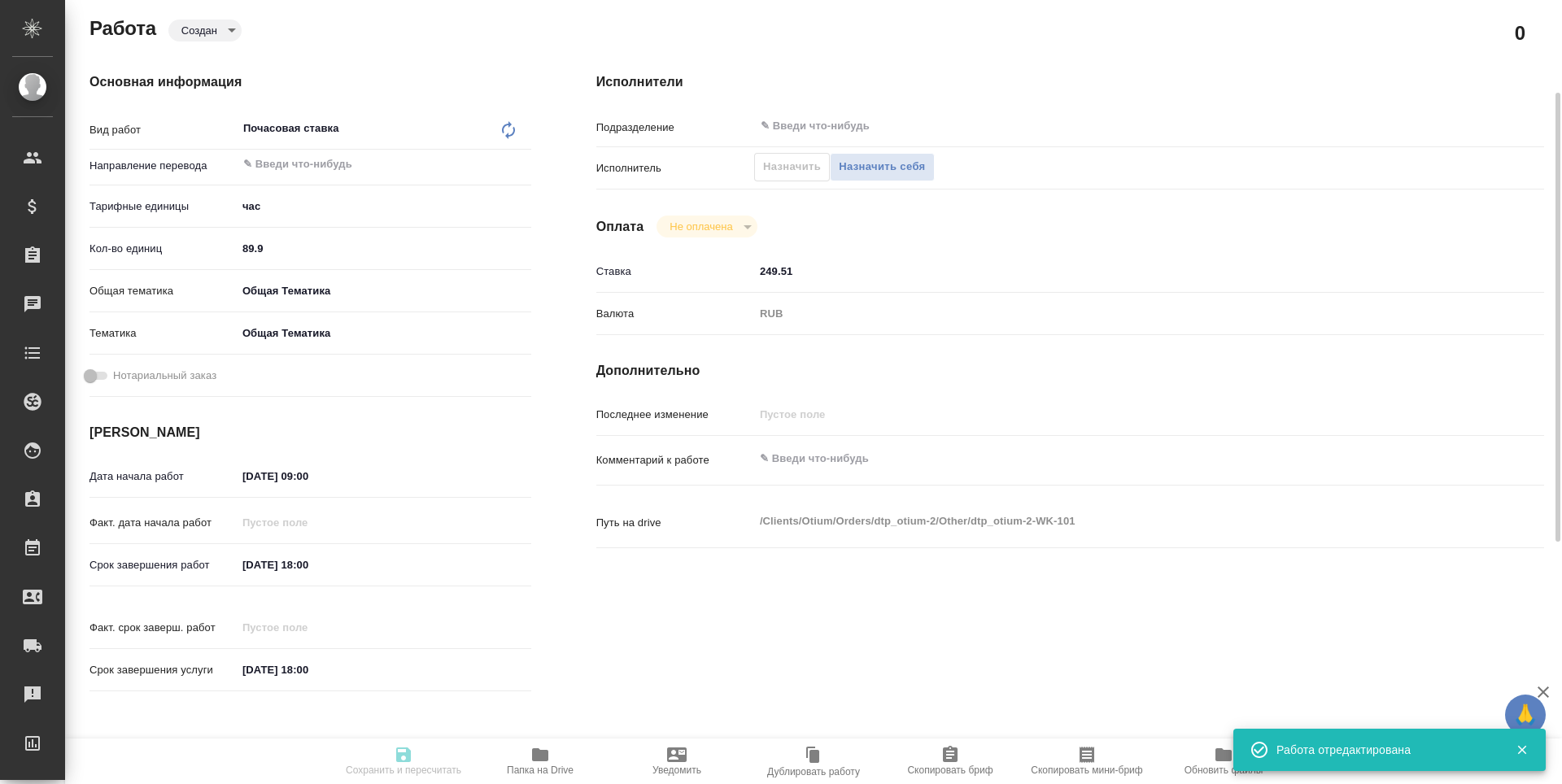
type input "created"
type textarea "Почасовая ставка"
type textarea "x"
type input "5a8b1489cc6b4906c91bfd93"
type input "89.9"
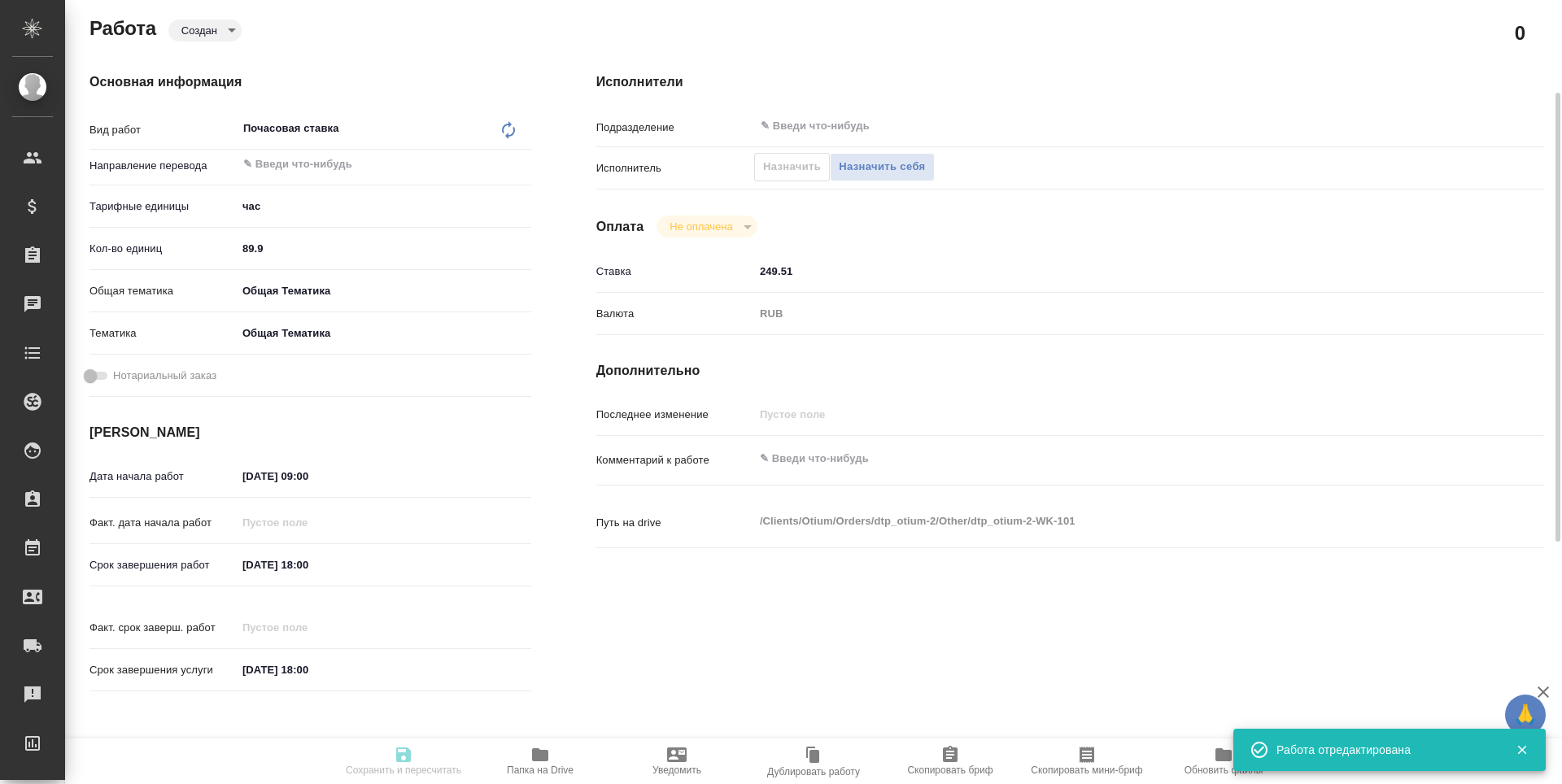
type input "obtem"
type input "6012b1ca196b0e5c9229a120"
type input "18.08.2025 09:00"
type input "31.08.2025 18:00"
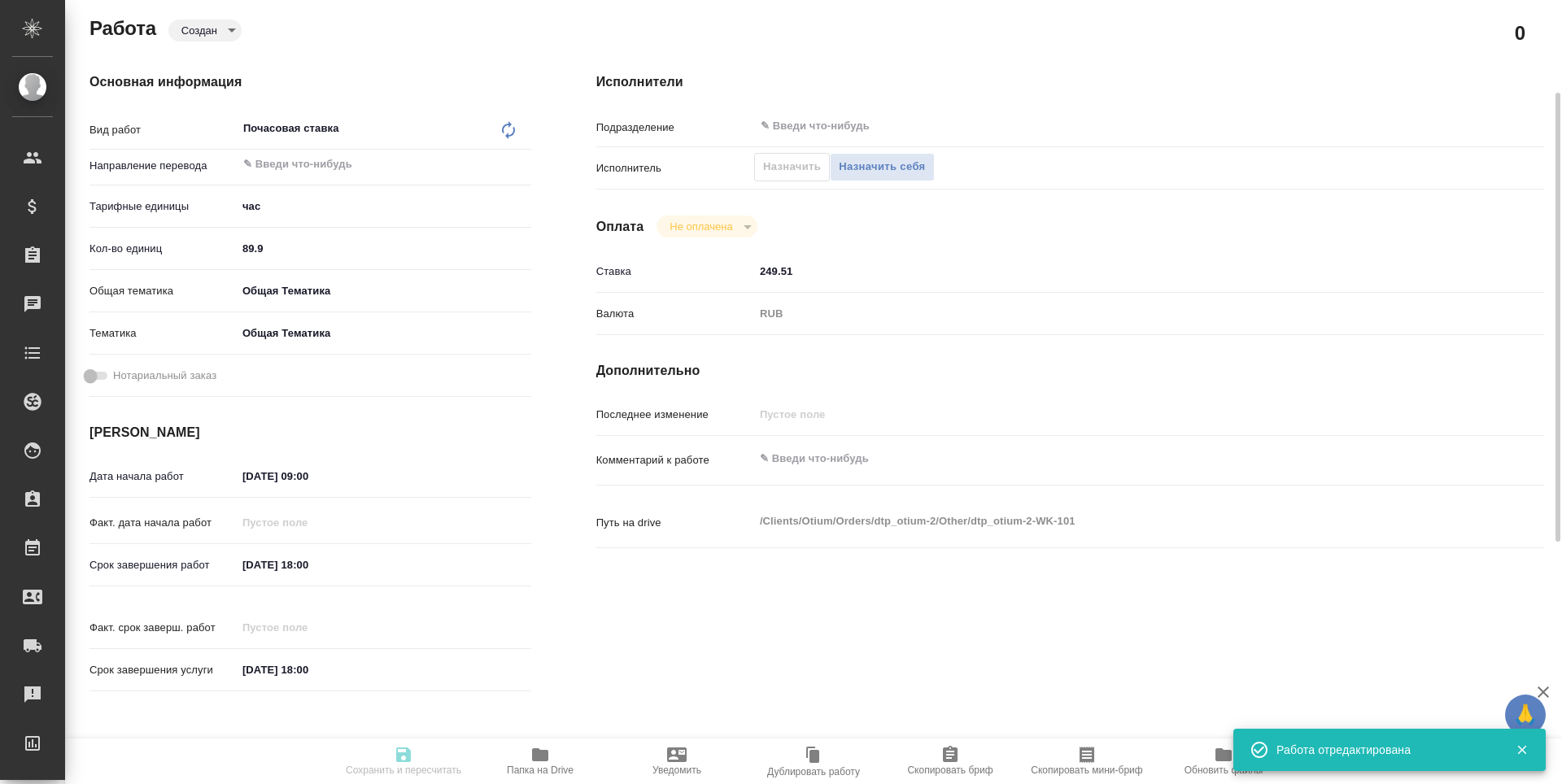
type input "notPayed"
type input "249.51"
type input "RUB"
type input "[PERSON_NAME]"
type textarea "x"
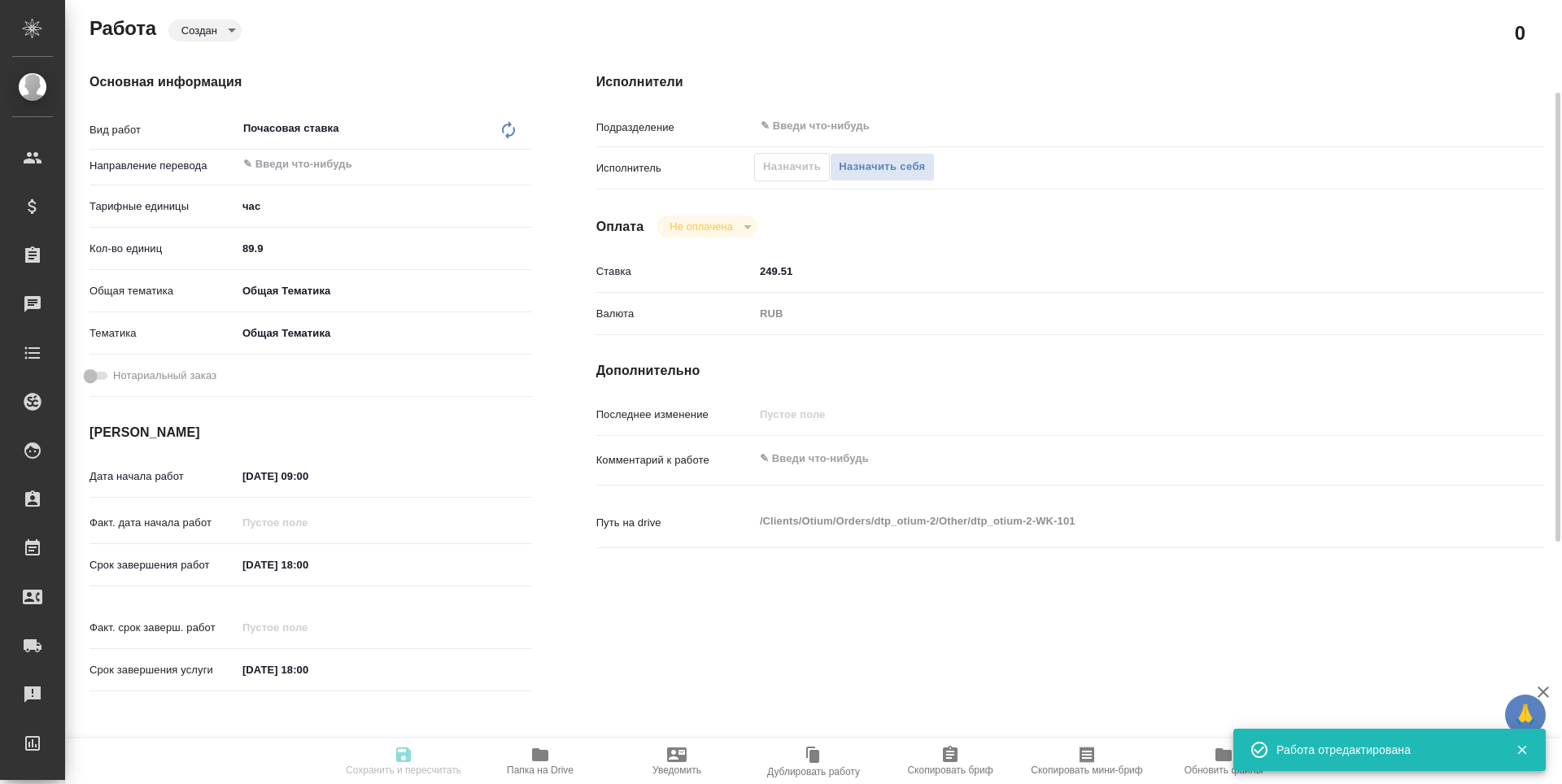
type textarea "/Clients/Оtium/Orders/dtp_otium-2/Other/dtp_otium-2-WK-101"
type textarea "x"
type input "dtp_otium-2"
type input "Почасовая ставка"
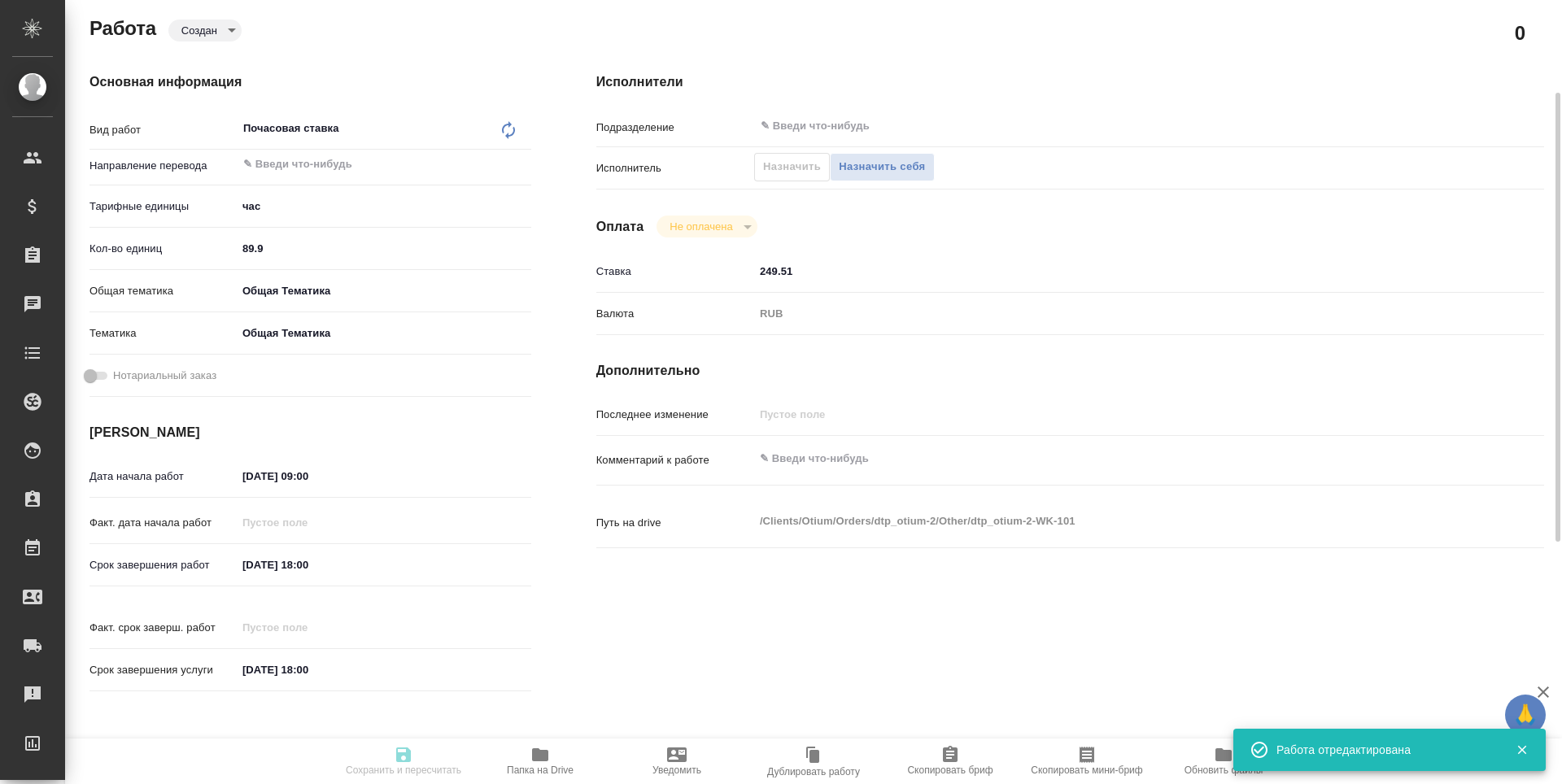
type input "Гостев Юрий"
type input "/Clients/Оtium/Orders/dtp_otium-2"
type textarea "x"
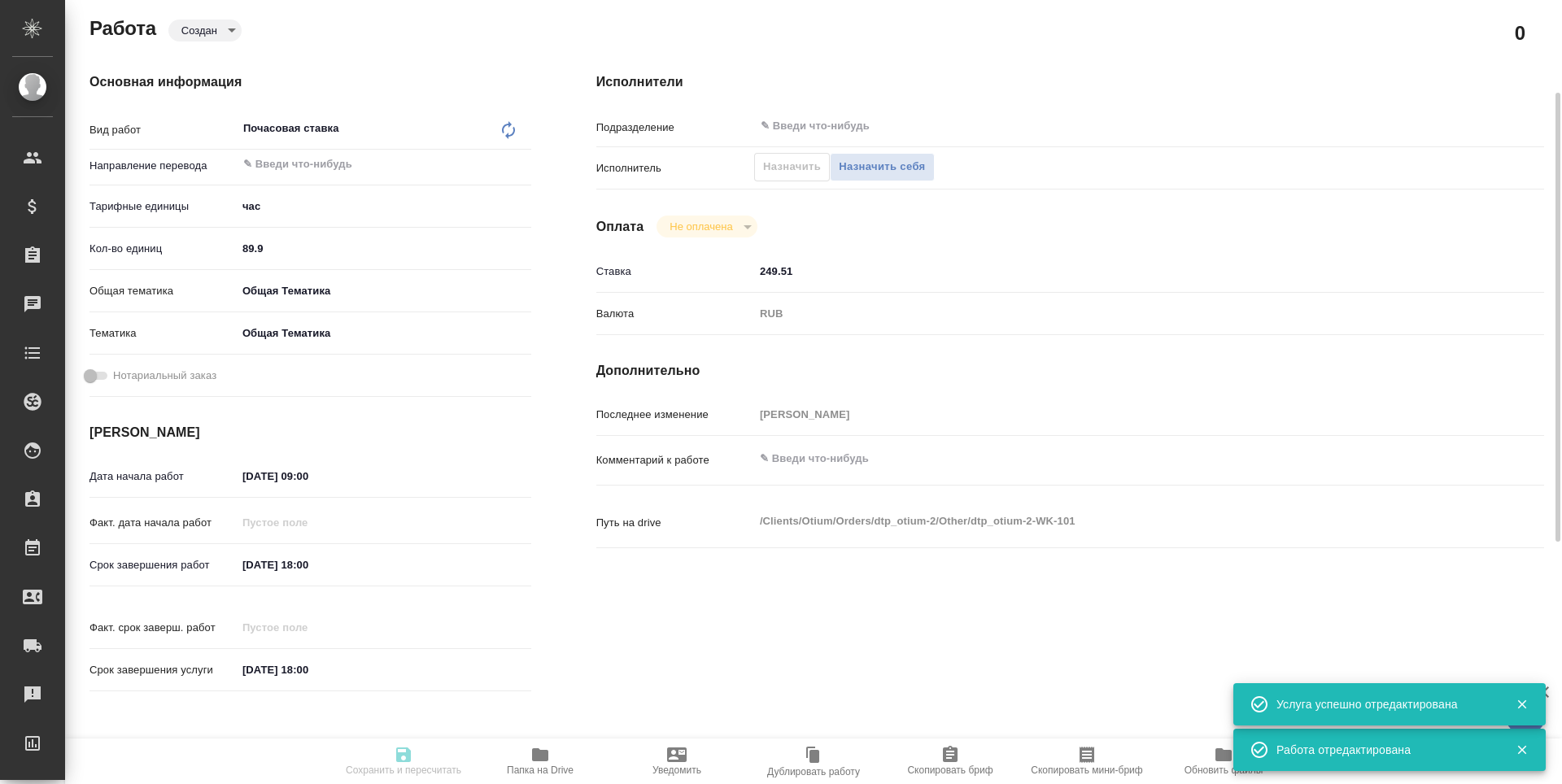
type textarea "x"
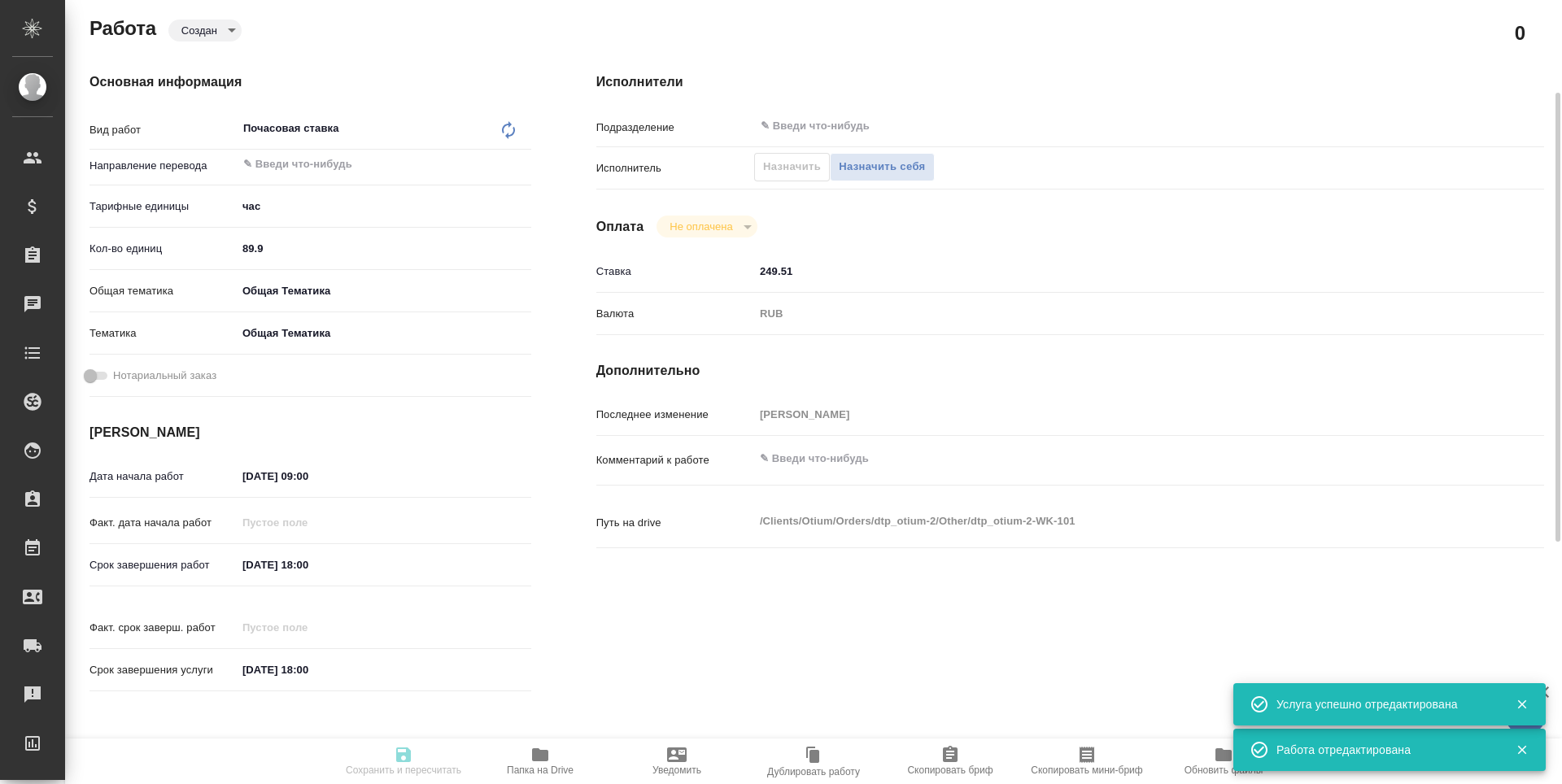
type textarea "x"
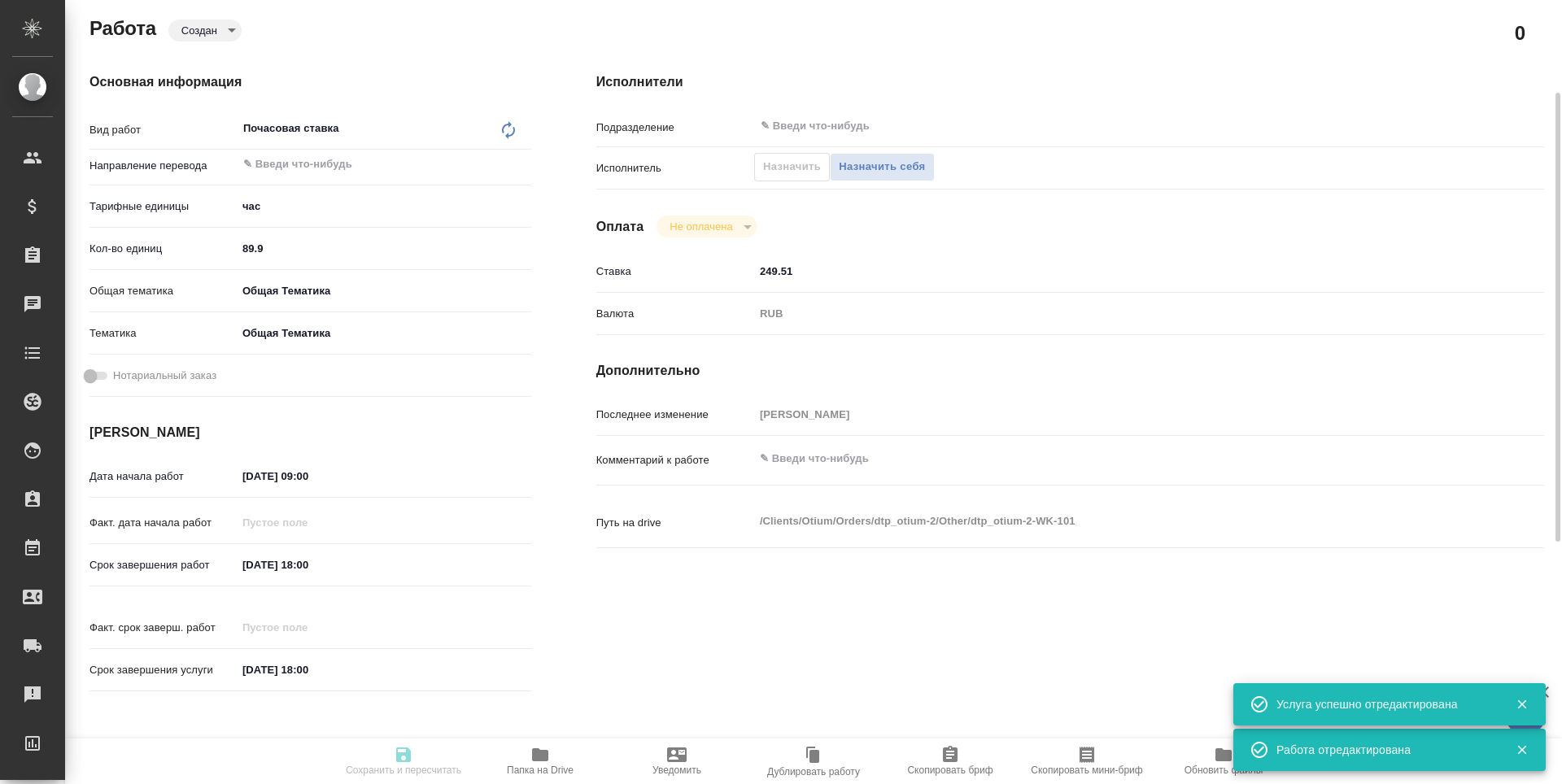
type textarea "x"
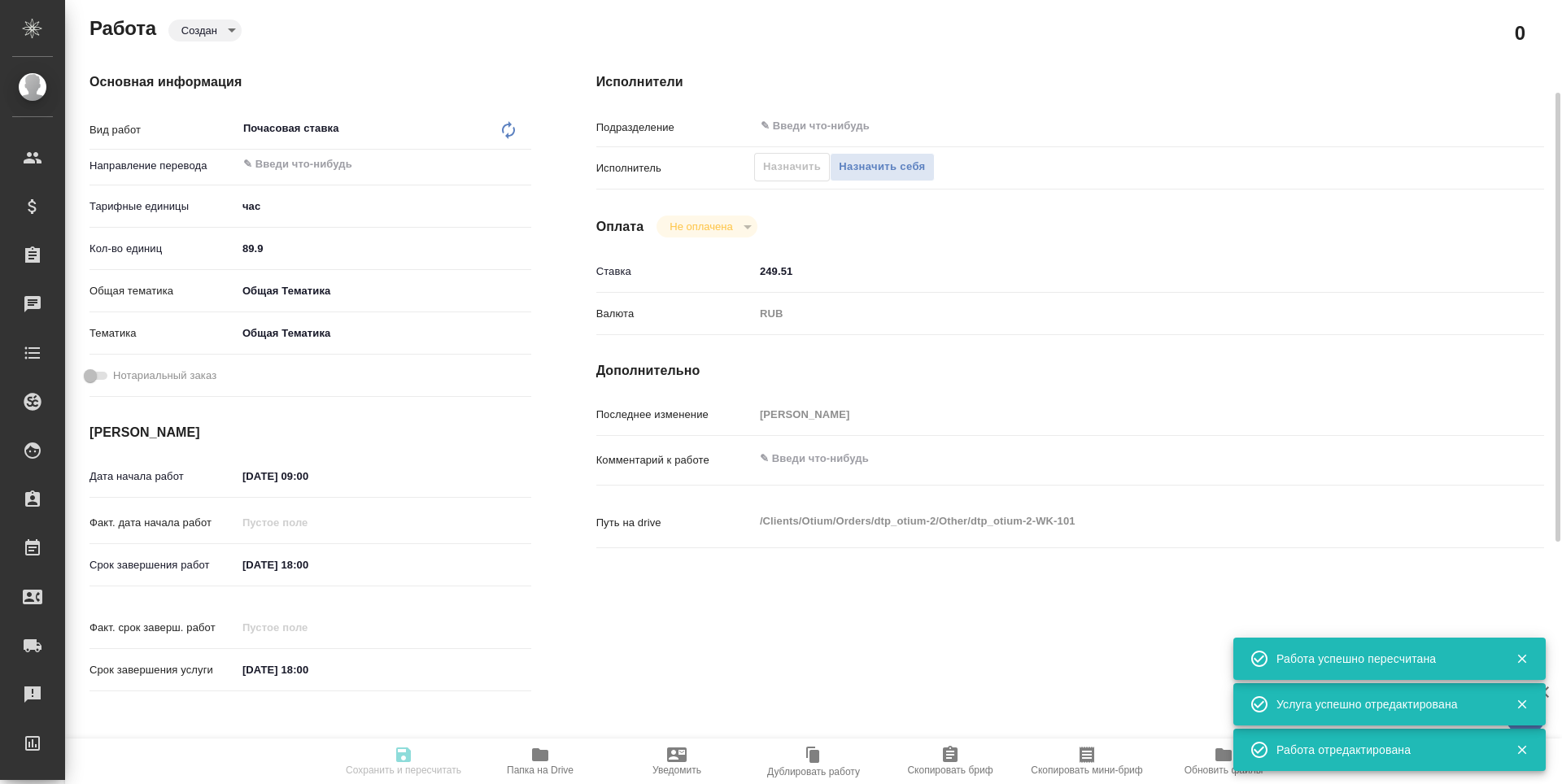
type input "created"
type textarea "Почасовая ставка"
type textarea "x"
type input "5a8b1489cc6b4906c91bfd93"
type input "89.9"
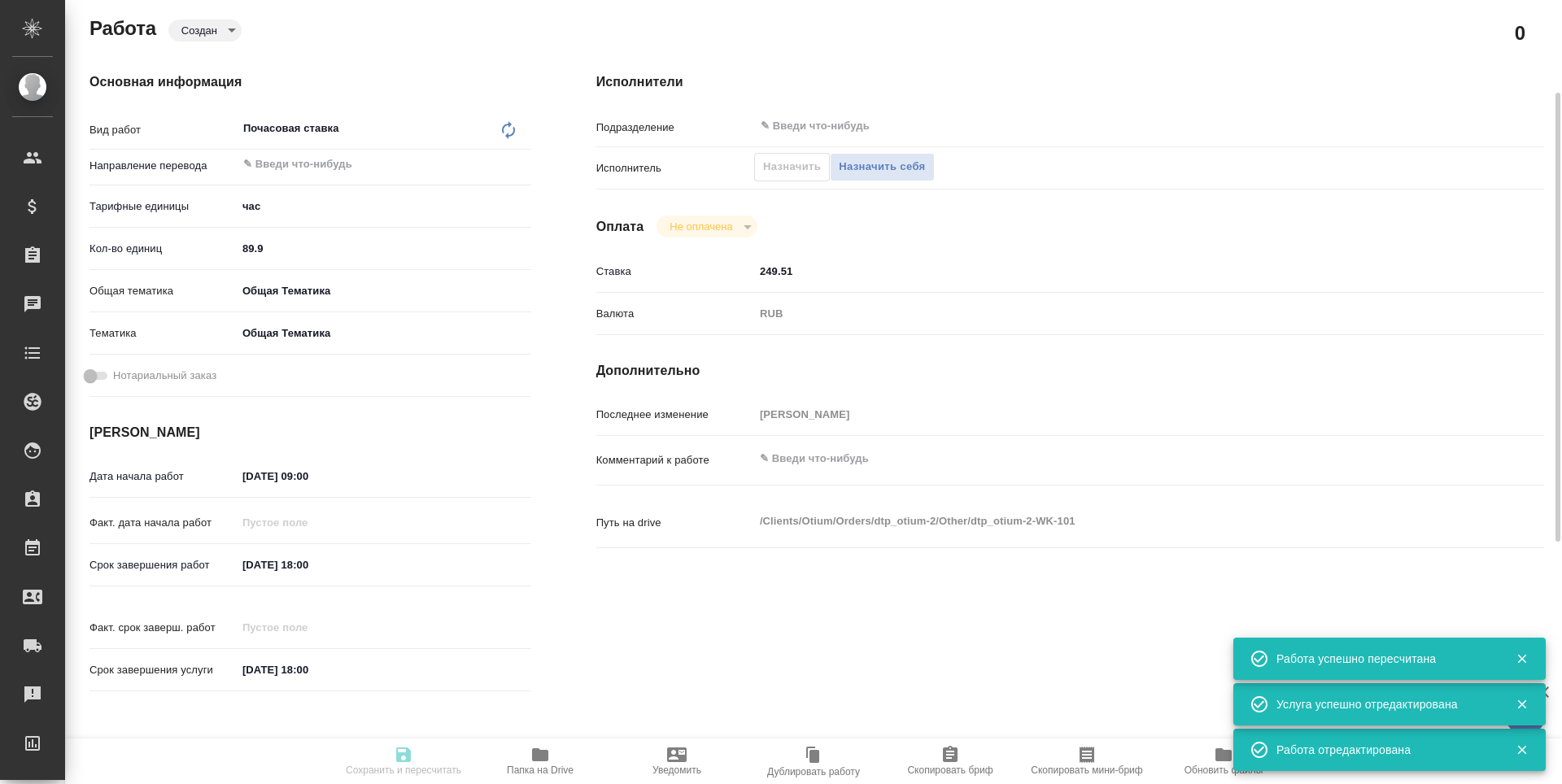
type input "obtem"
type input "6012b1ca196b0e5c9229a120"
type input "[DATE] 09:00"
type input "[DATE] 18:00"
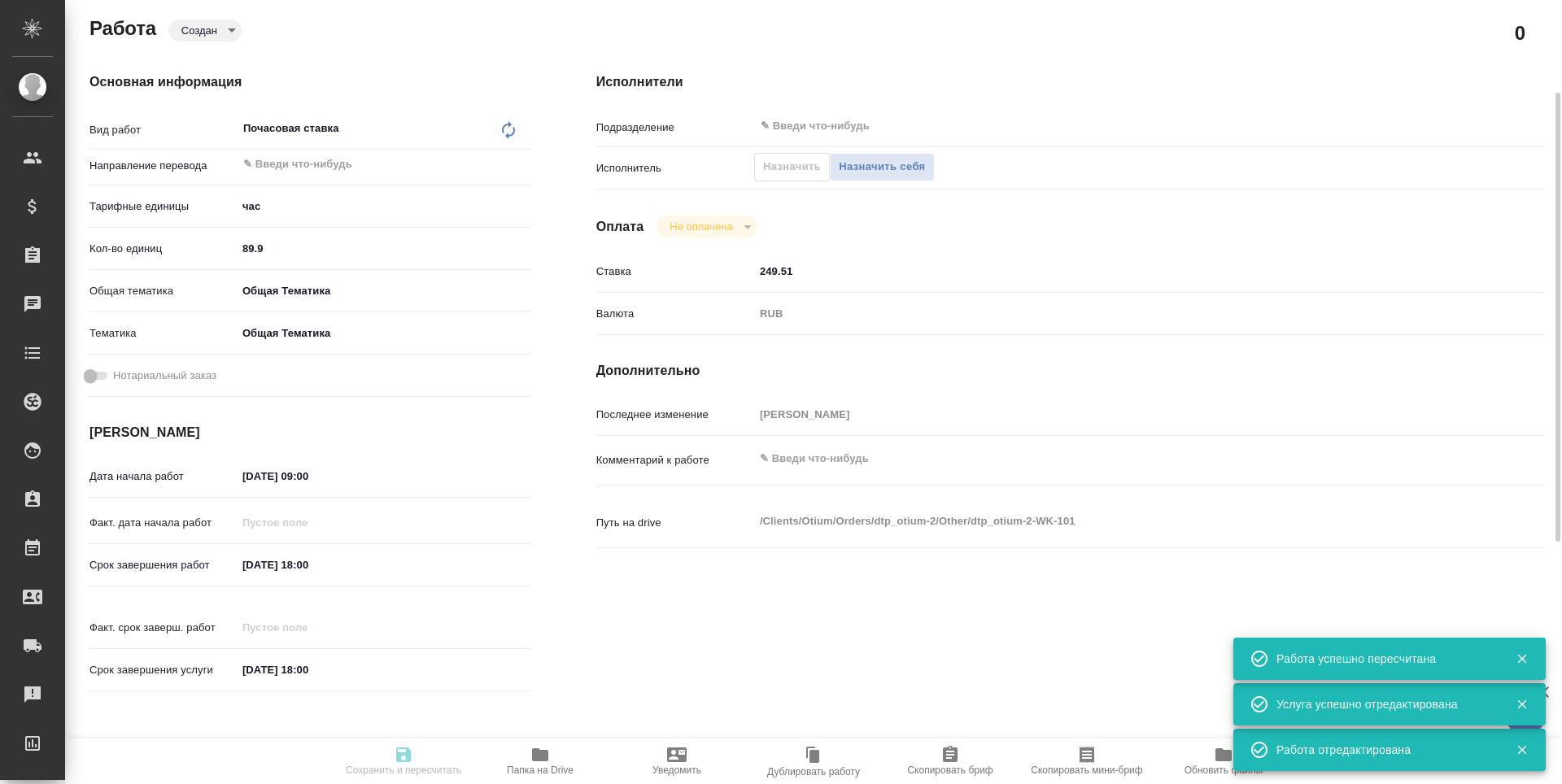
type input "notPayed"
type input "249.51"
type input "RUB"
type input "[PERSON_NAME]"
type textarea "x"
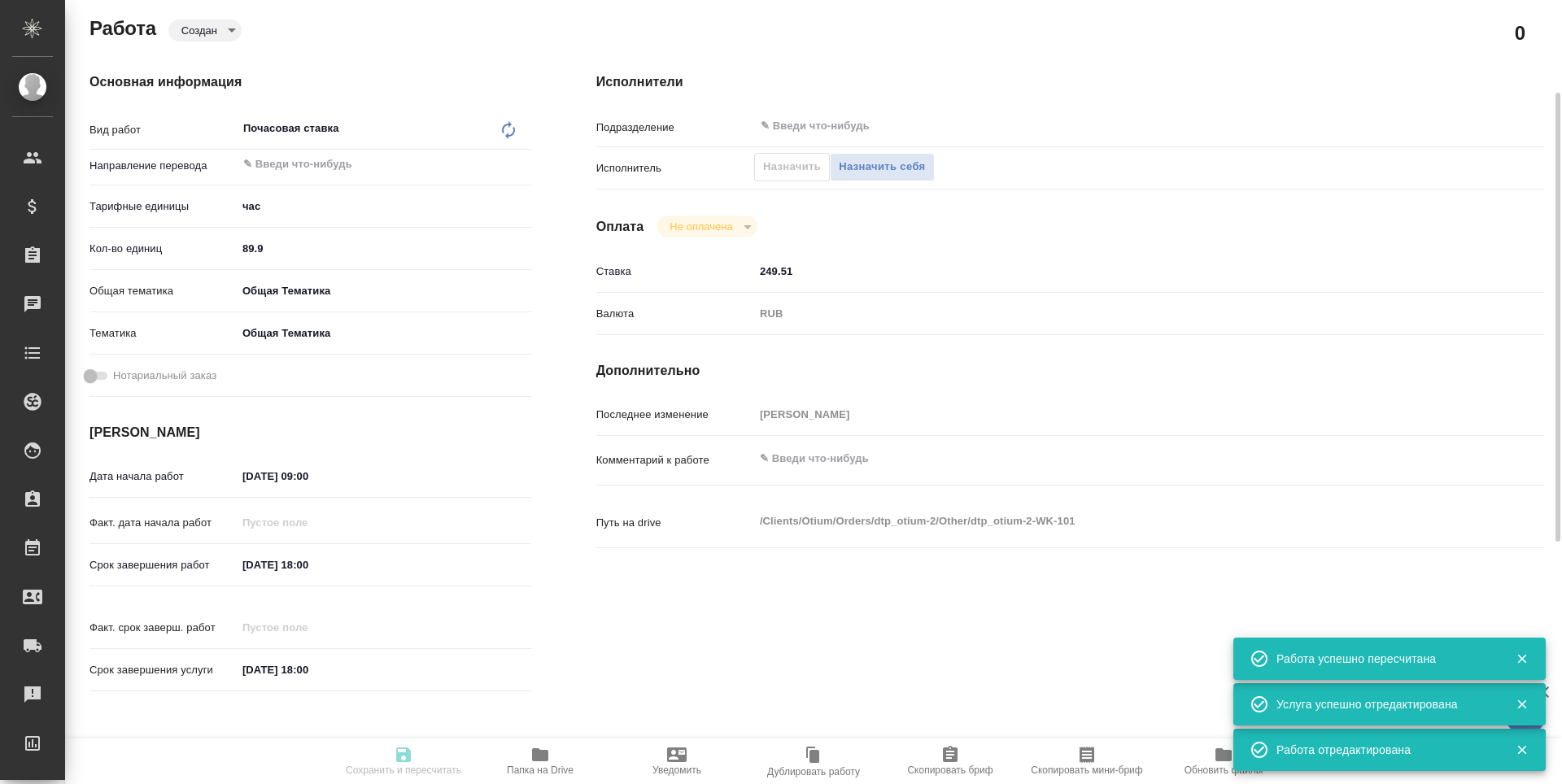
type textarea "/Clients/Оtium/Orders/dtp_otium-2/Other/dtp_otium-2-WK-101"
type textarea "x"
type input "dtp_otium-2"
type input "Почасовая ставка"
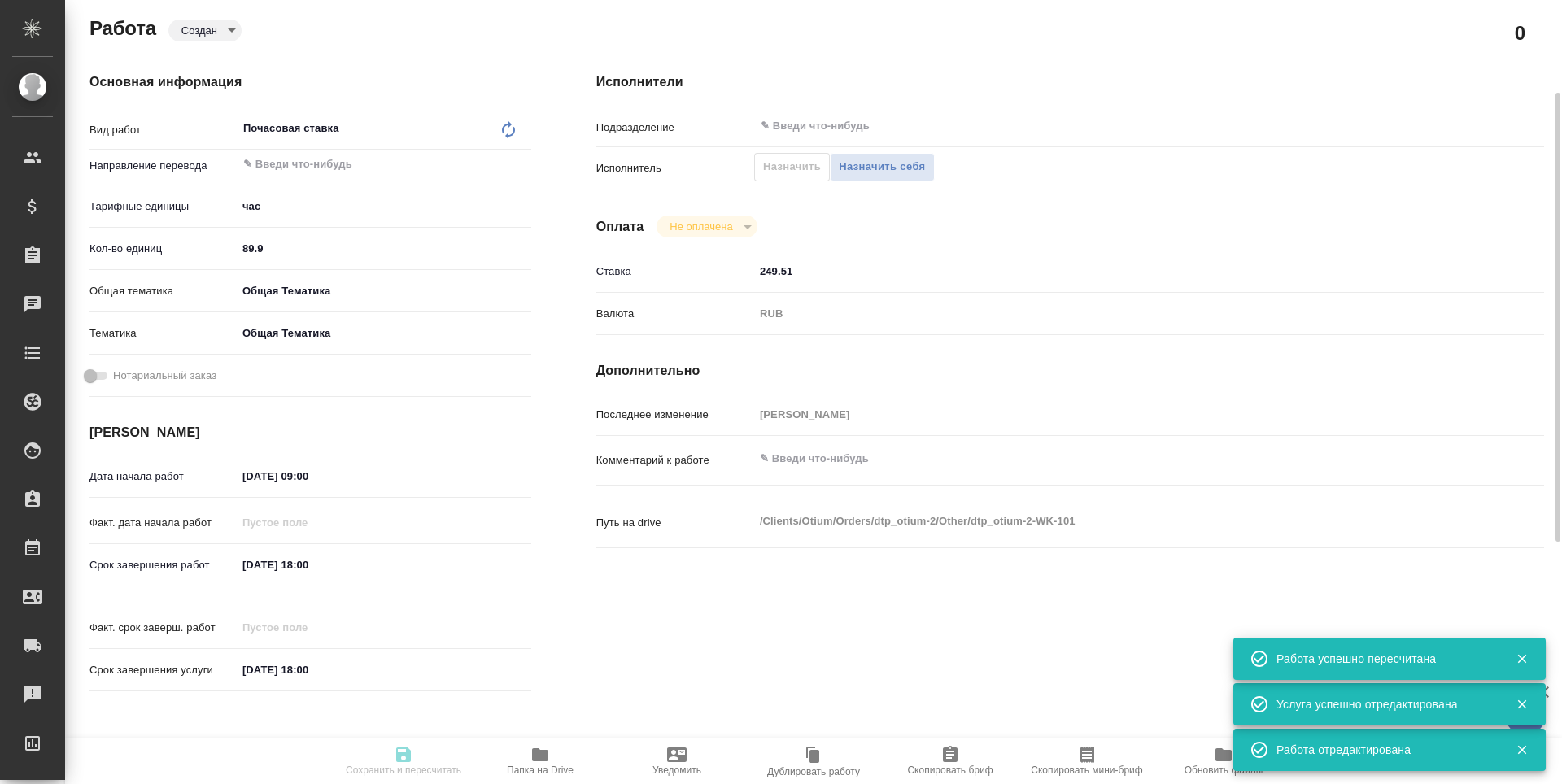
type input "[PERSON_NAME]"
type input "/Clients/Оtium/Orders/dtp_otium-2"
type textarea "x"
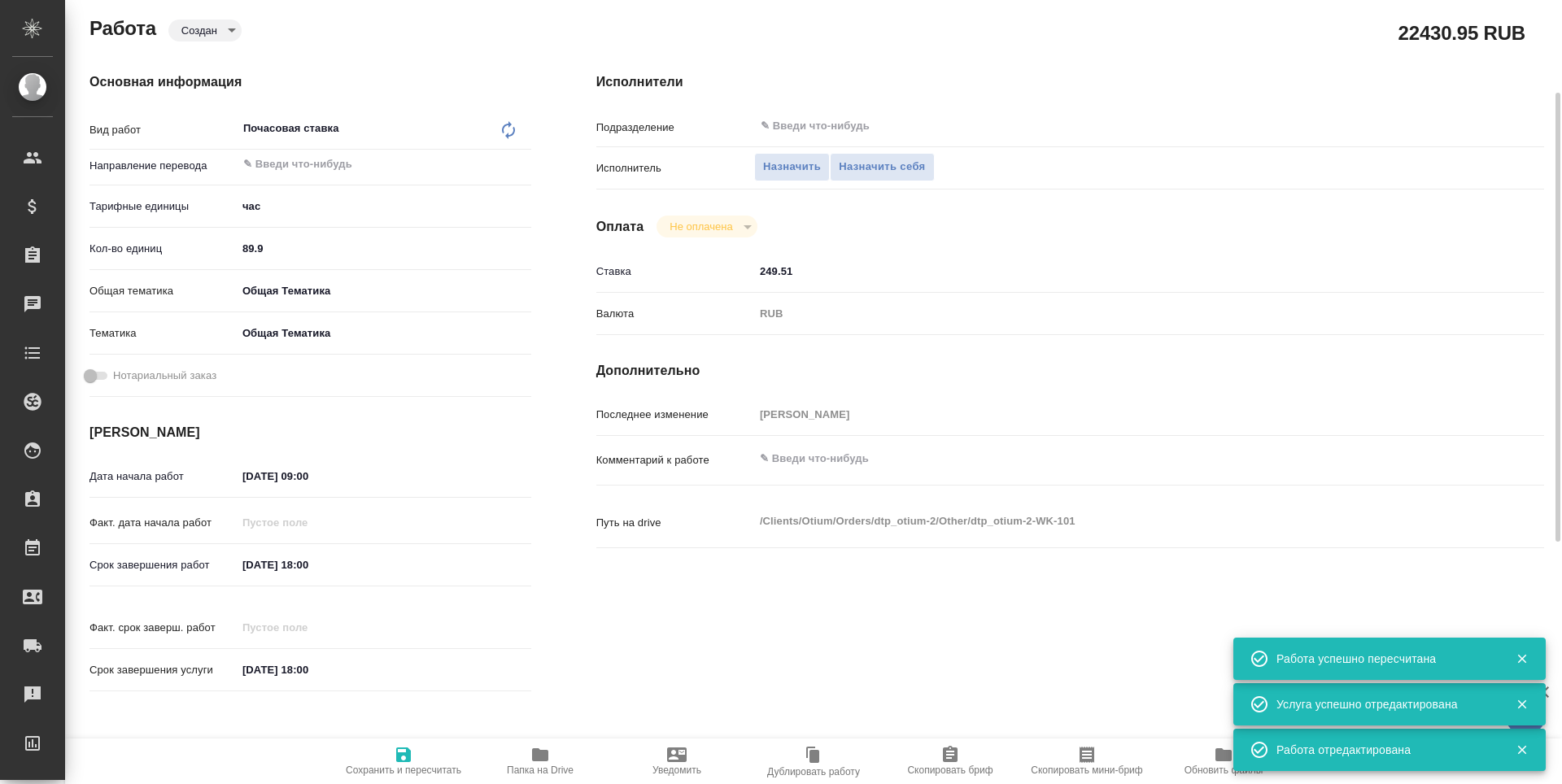
type textarea "x"
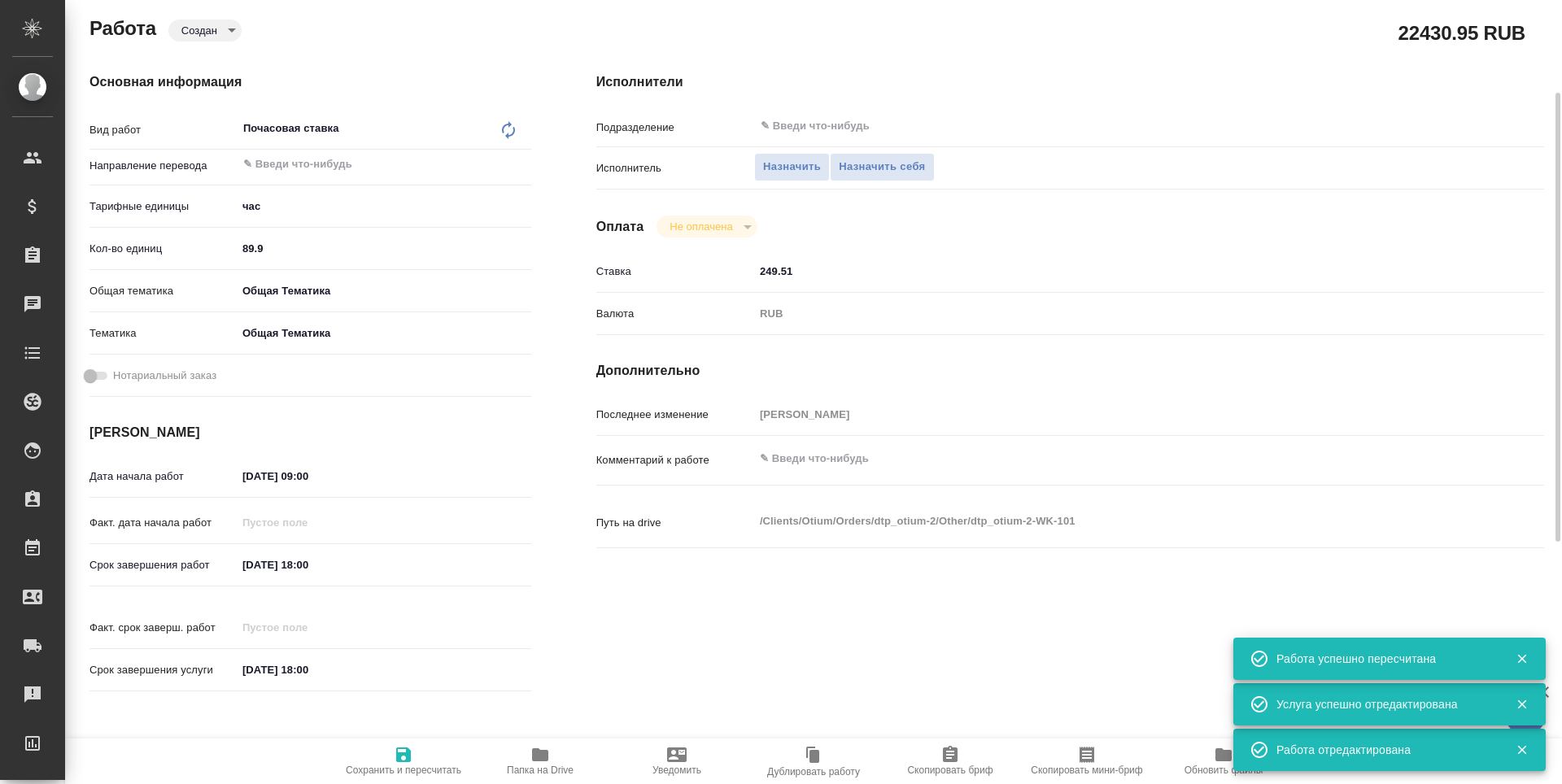
type textarea "x"
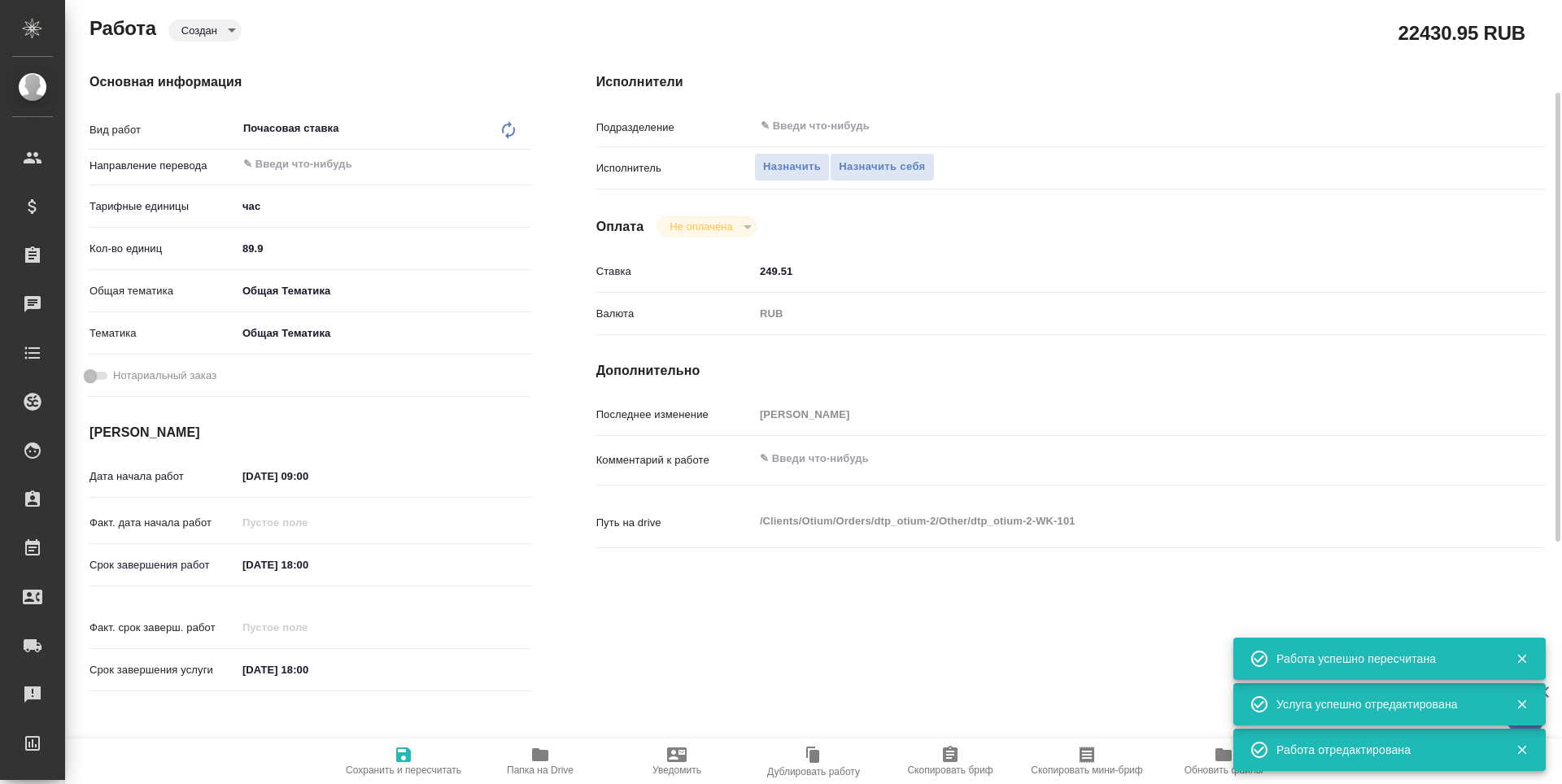
type textarea "x"
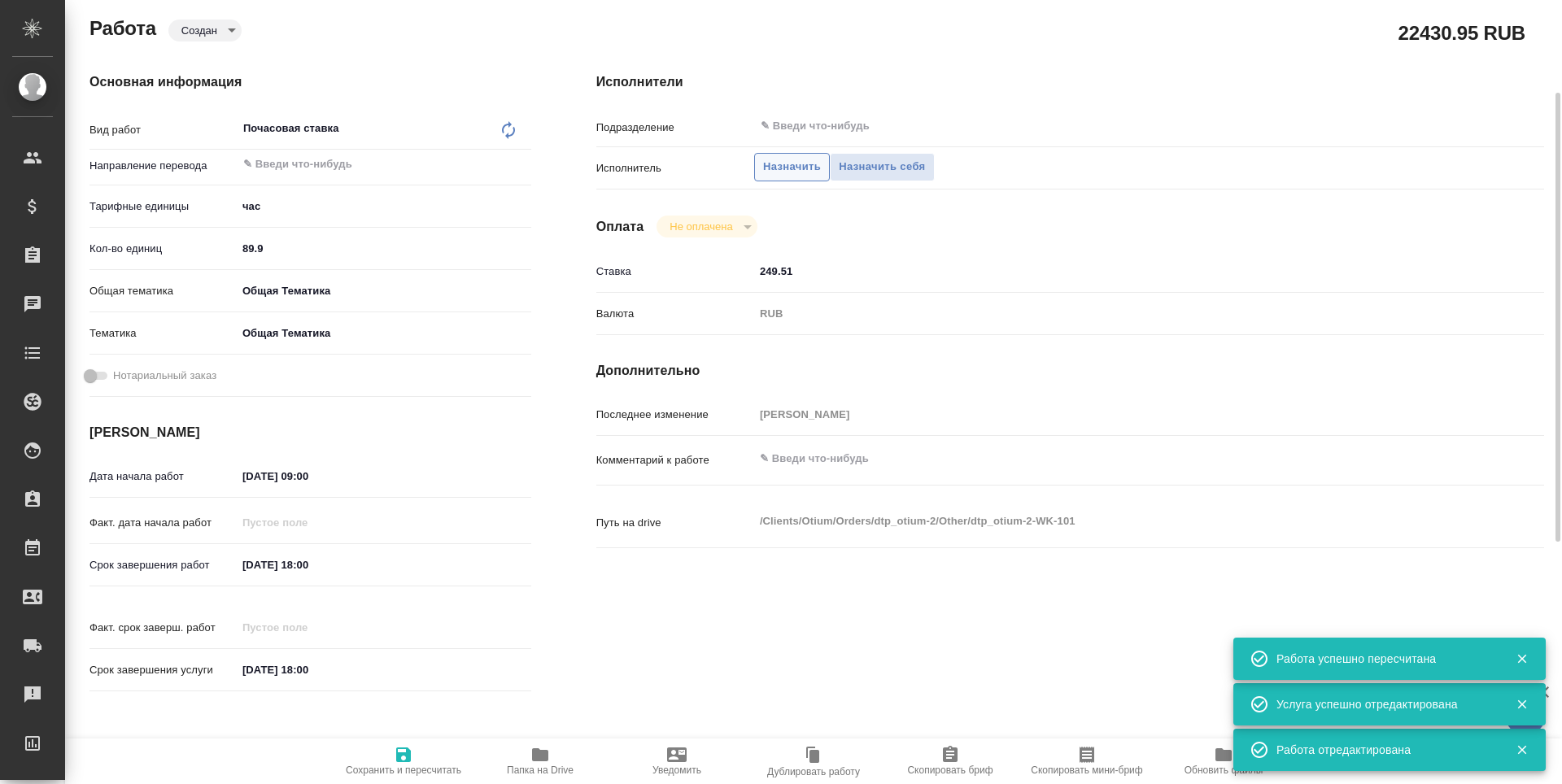
type textarea "x"
click at [770, 171] on span "Назначить" at bounding box center [792, 167] width 58 height 19
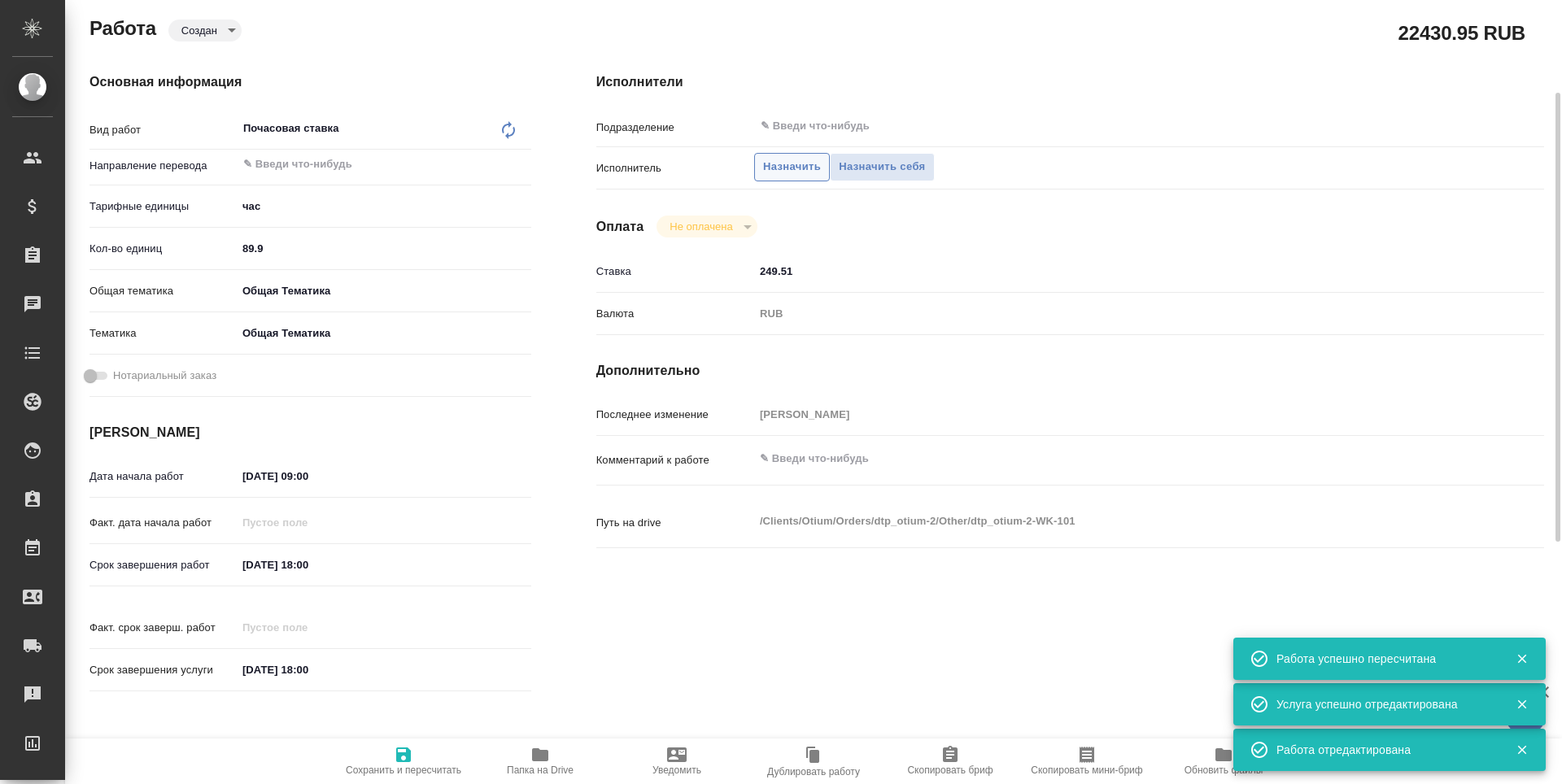
type textarea "x"
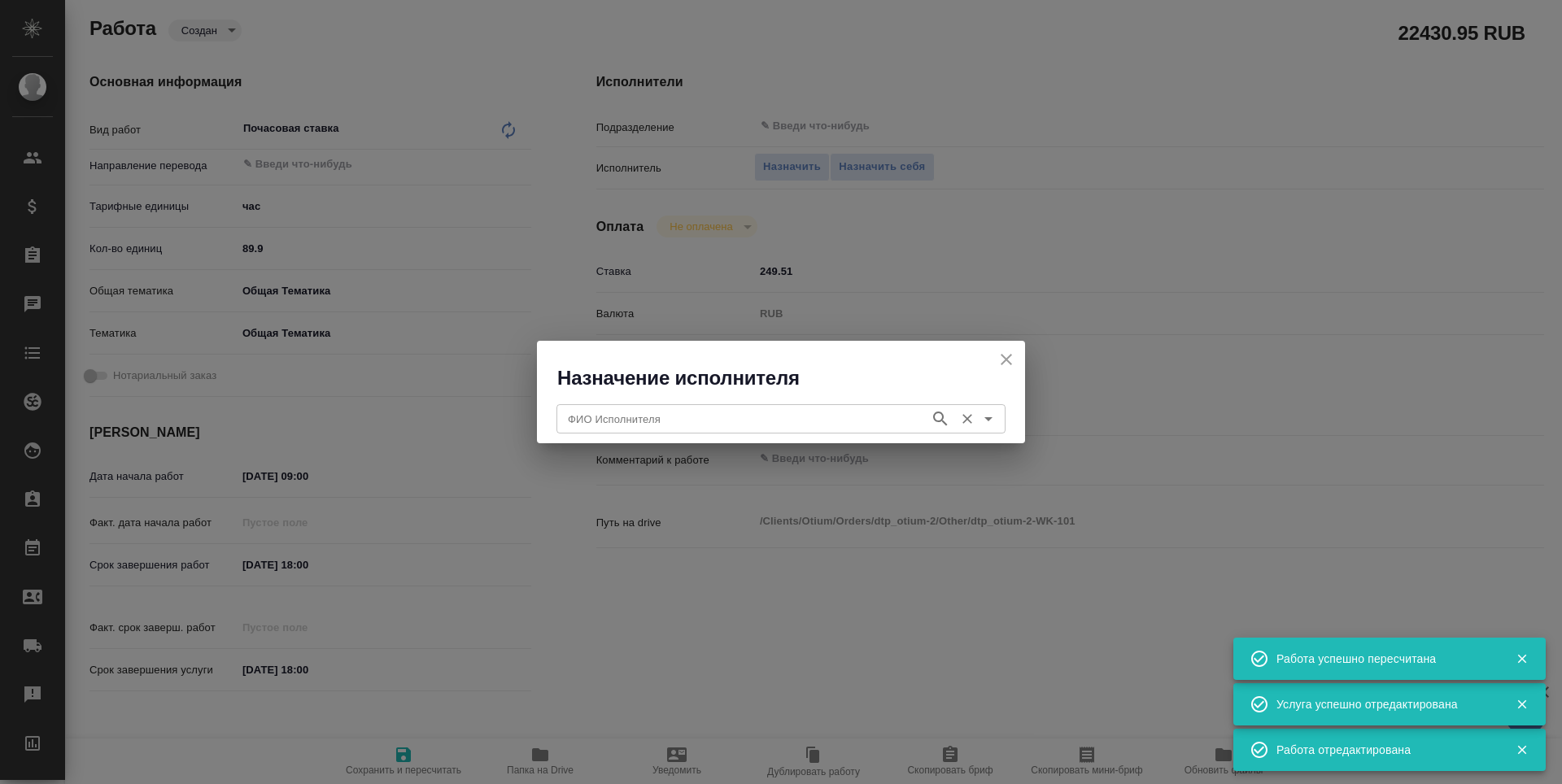
click at [649, 417] on input "ФИО Исполнителя" at bounding box center [741, 419] width 360 height 20
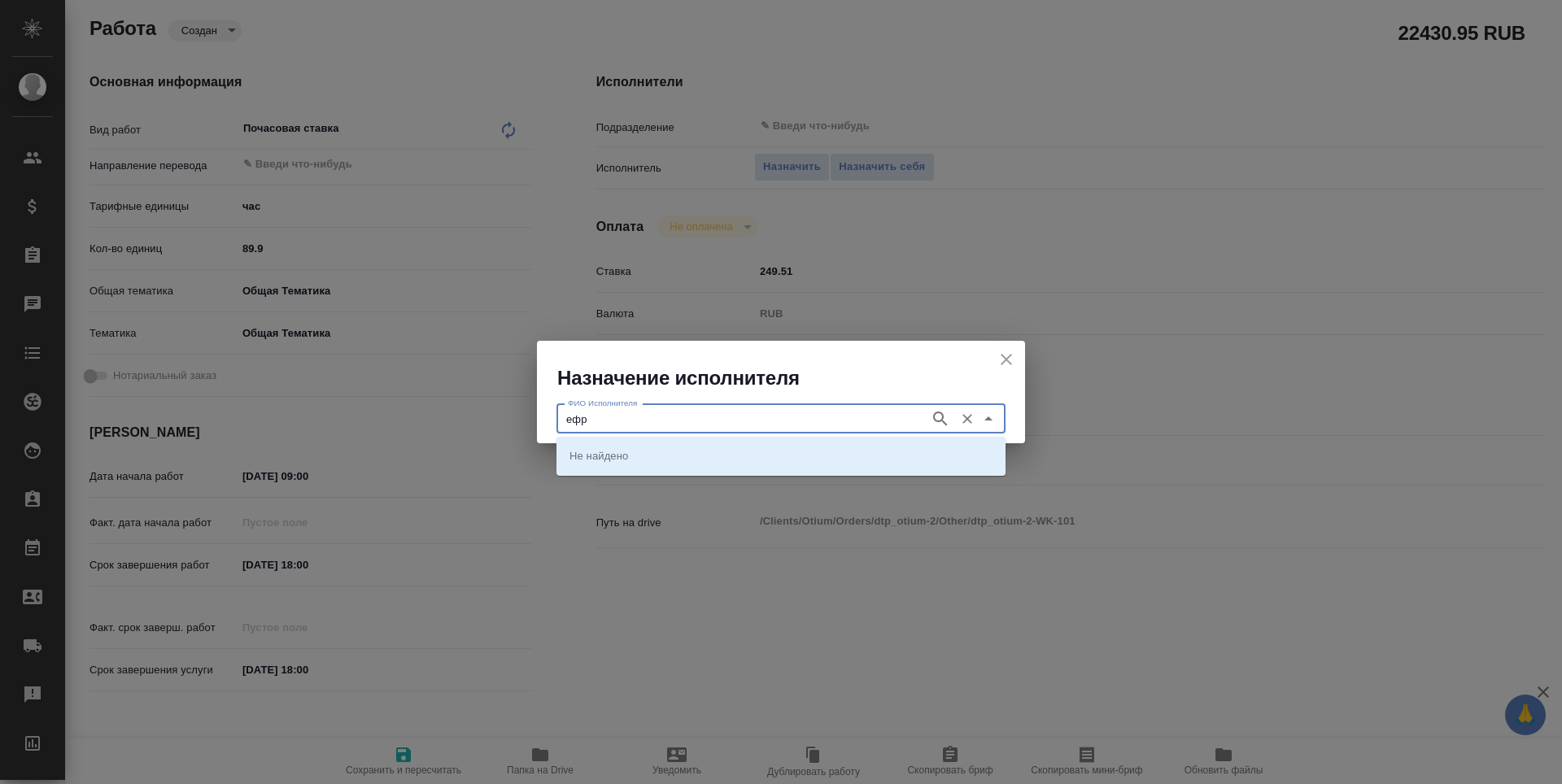
type input "ефре"
click at [939, 425] on icon "button" at bounding box center [940, 419] width 20 height 20
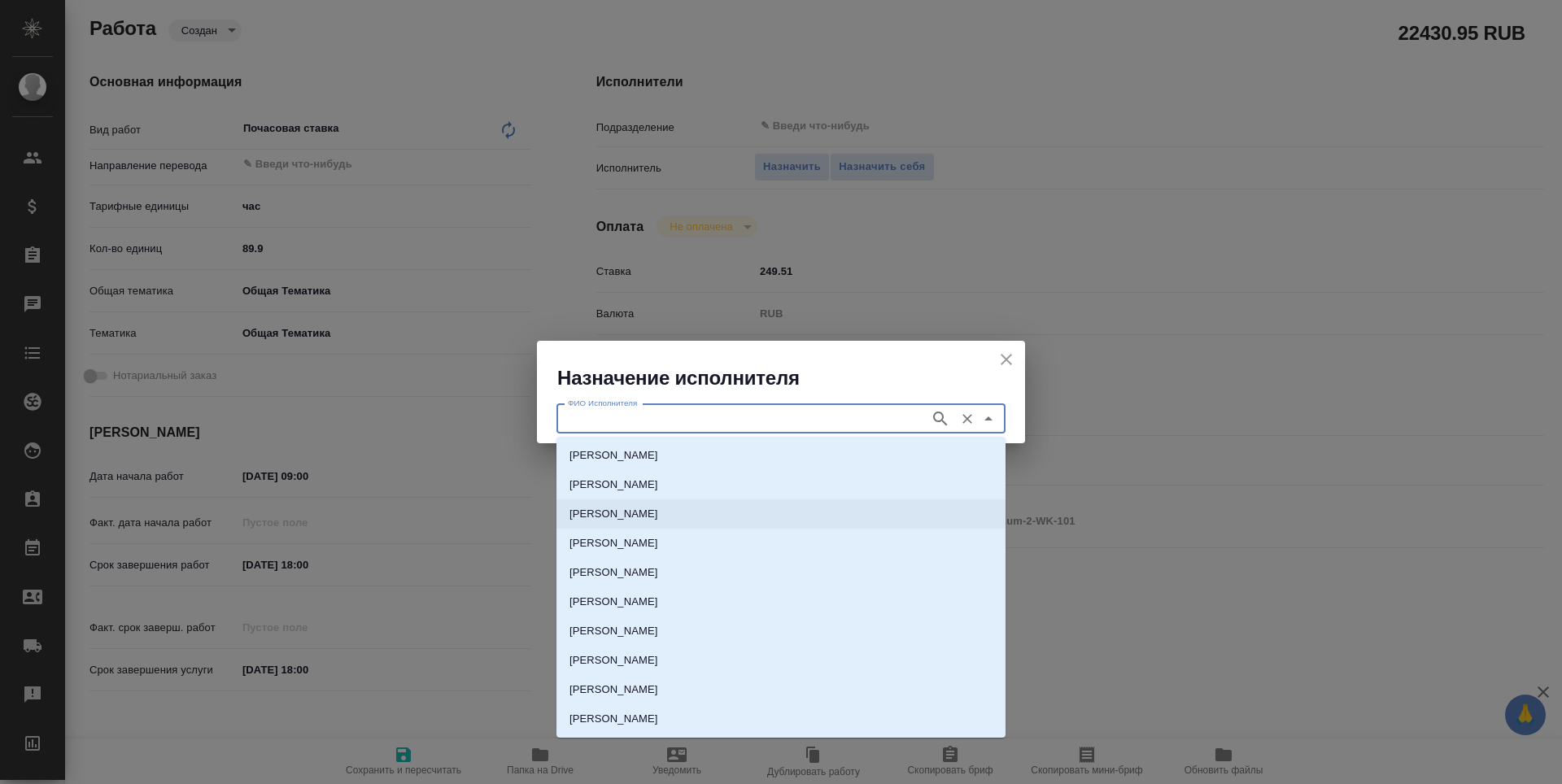
click at [838, 518] on li "Ефремова Ирина" at bounding box center [781, 514] width 449 height 29
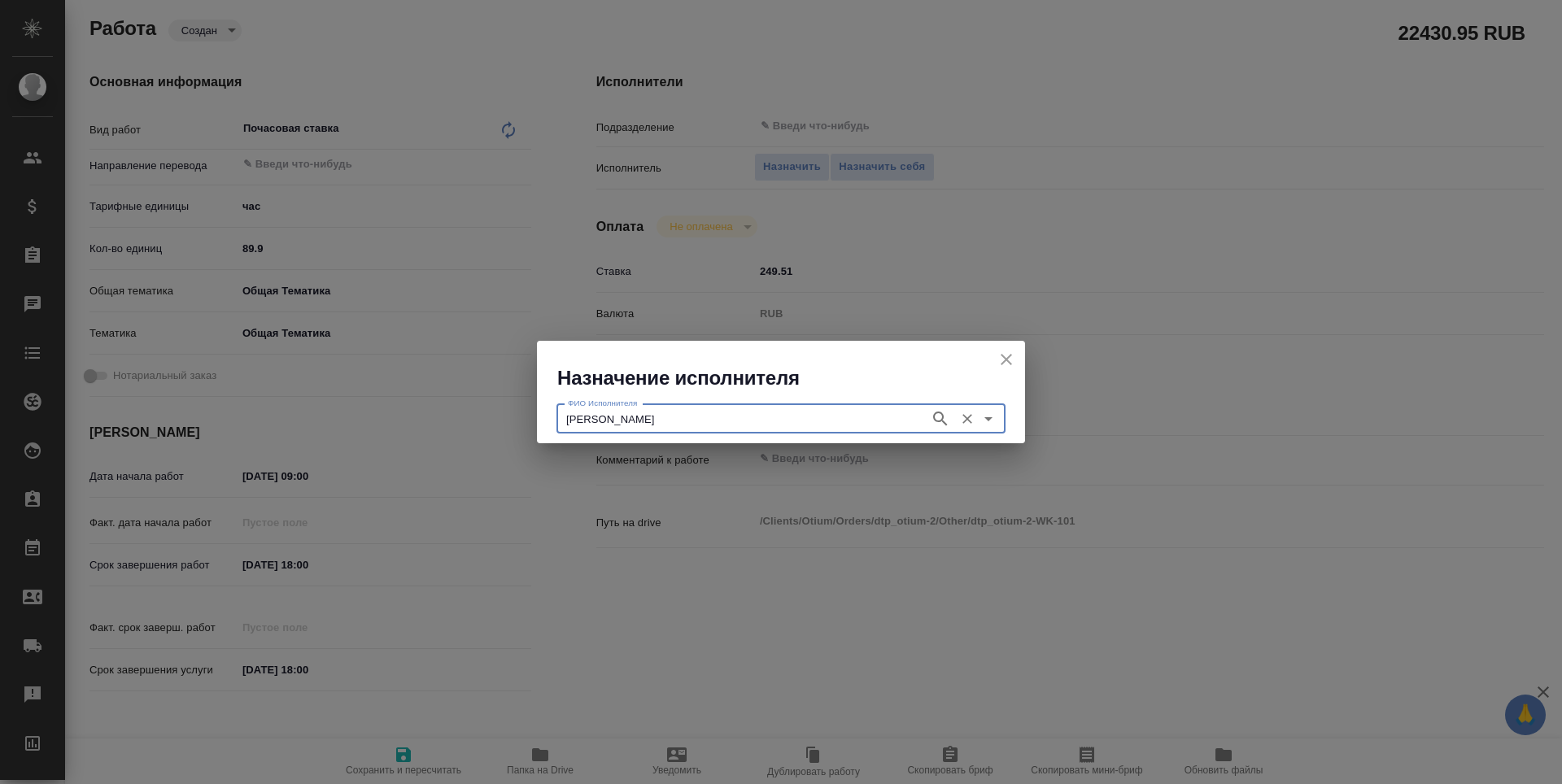
type input "Ефремова Ирина"
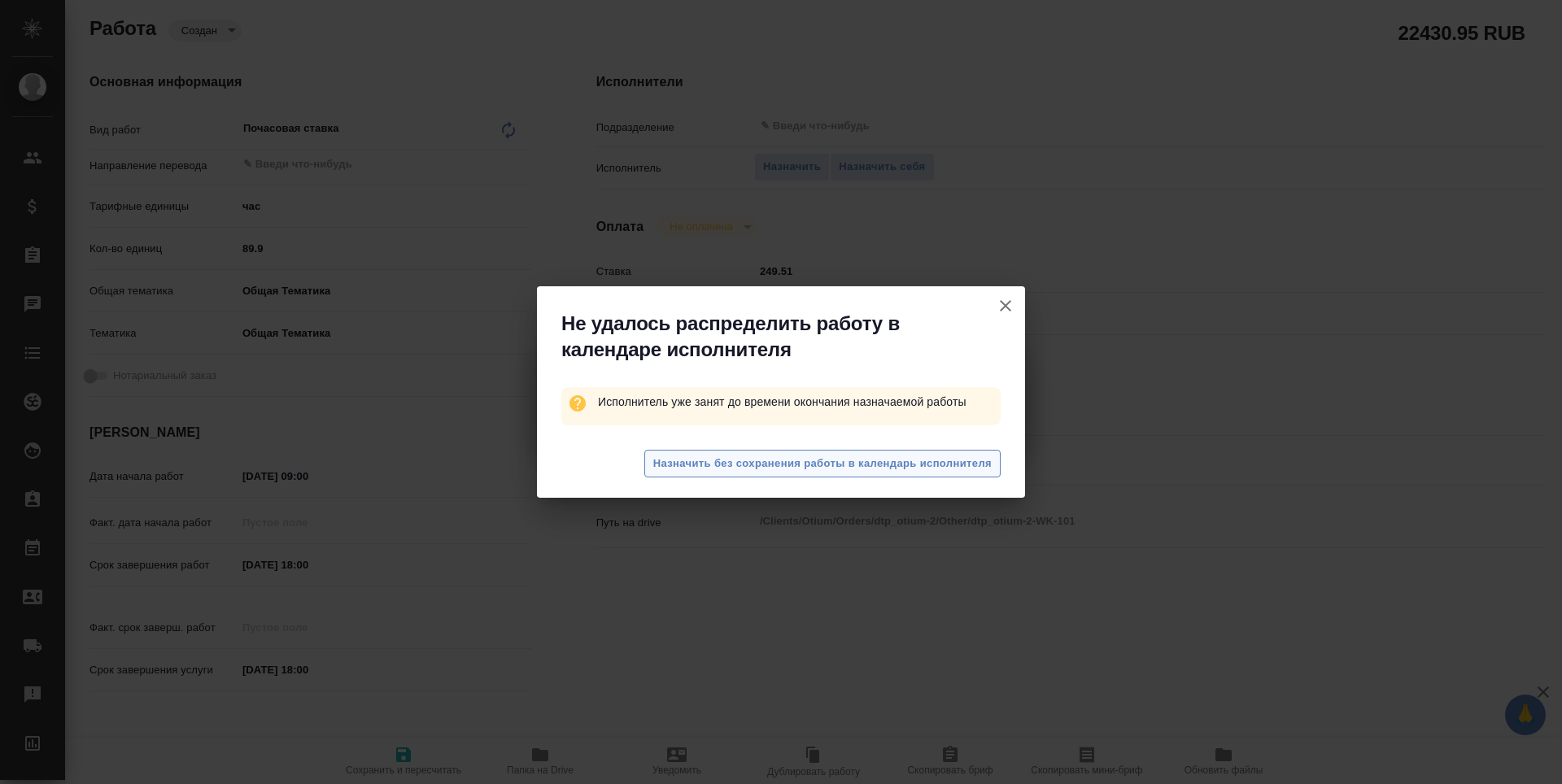
click at [815, 467] on span "Назначить без сохранения работы в календарь исполнителя" at bounding box center [822, 464] width 338 height 19
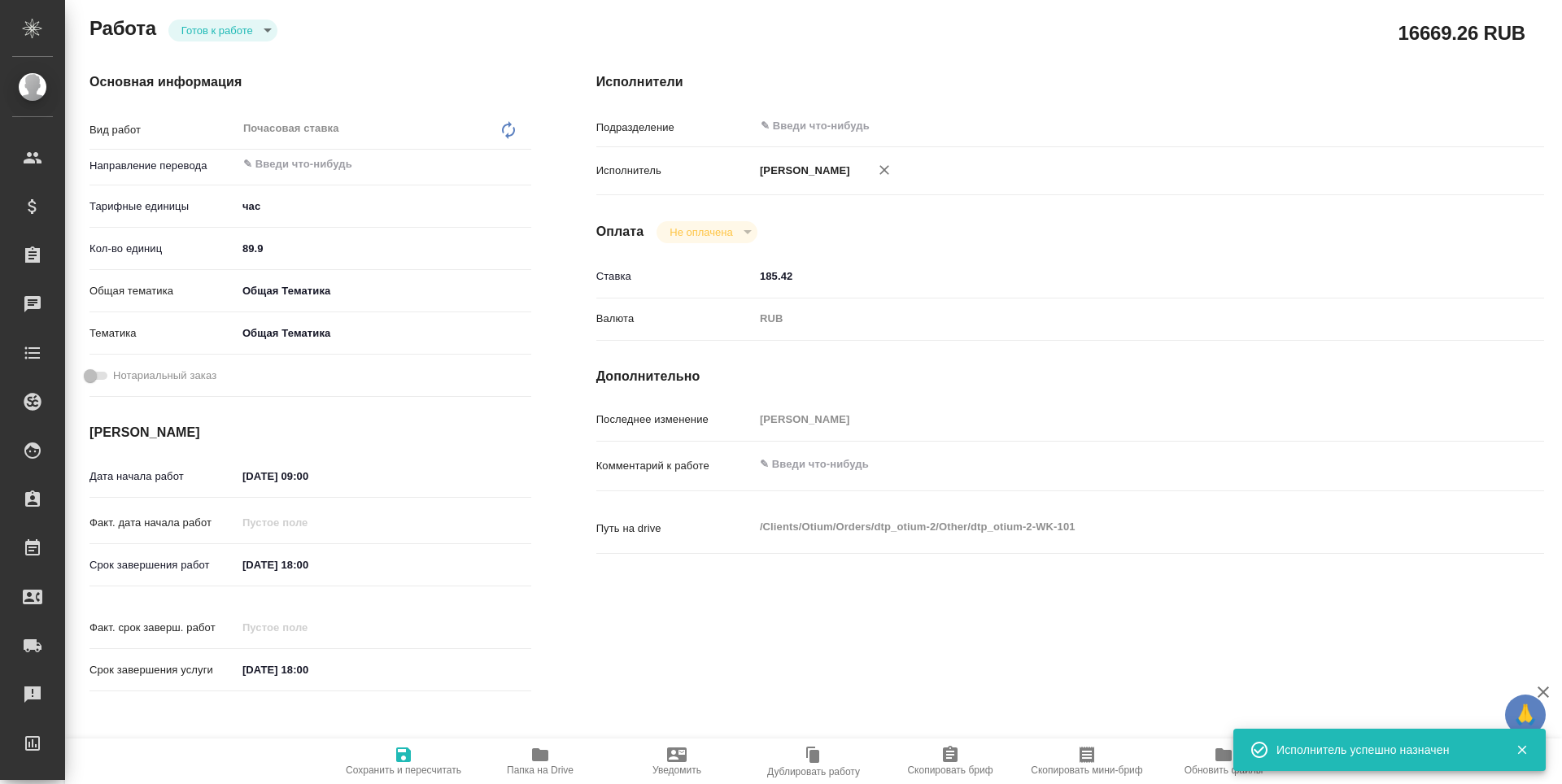
type textarea "x"
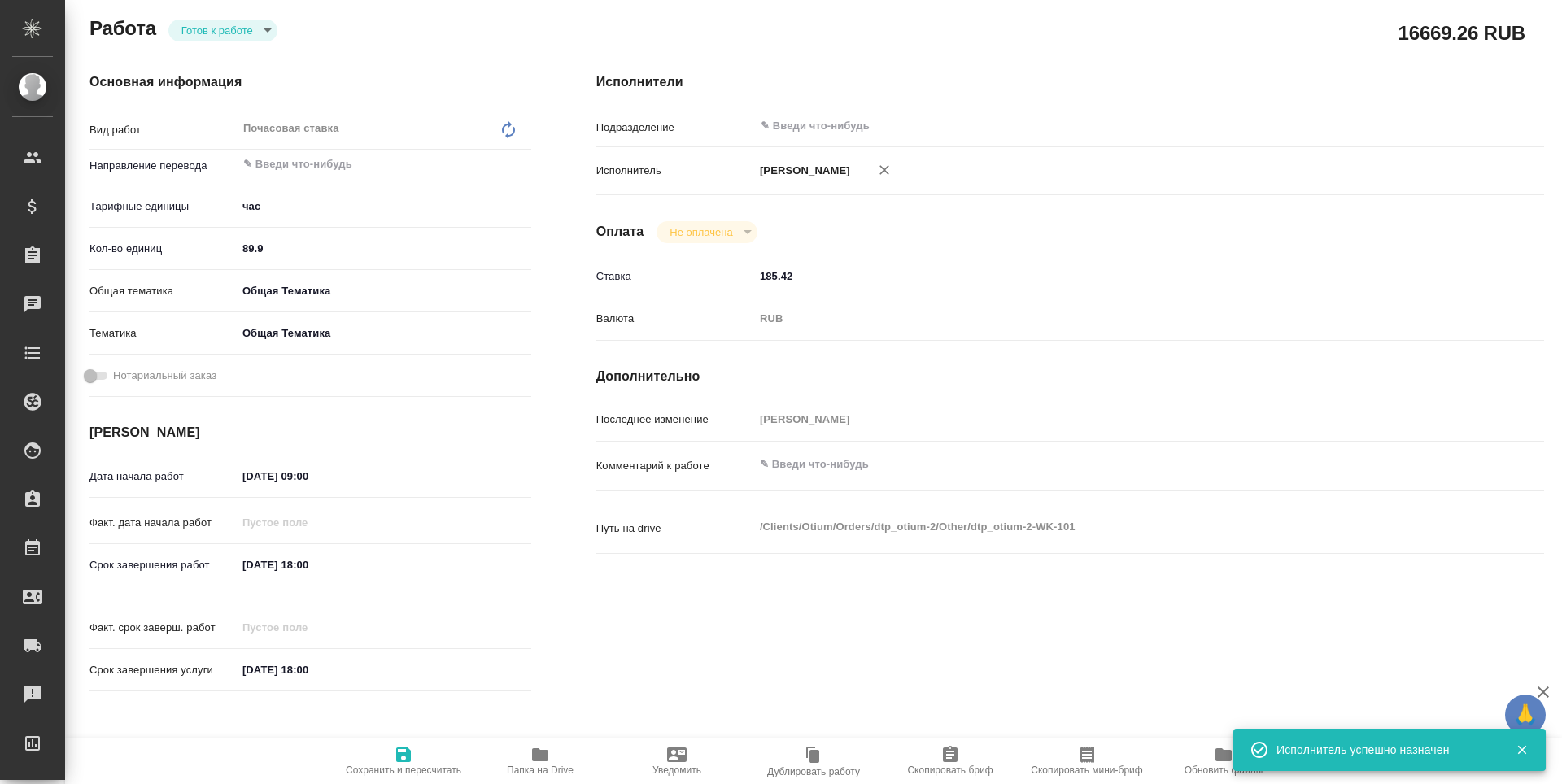
type textarea "x"
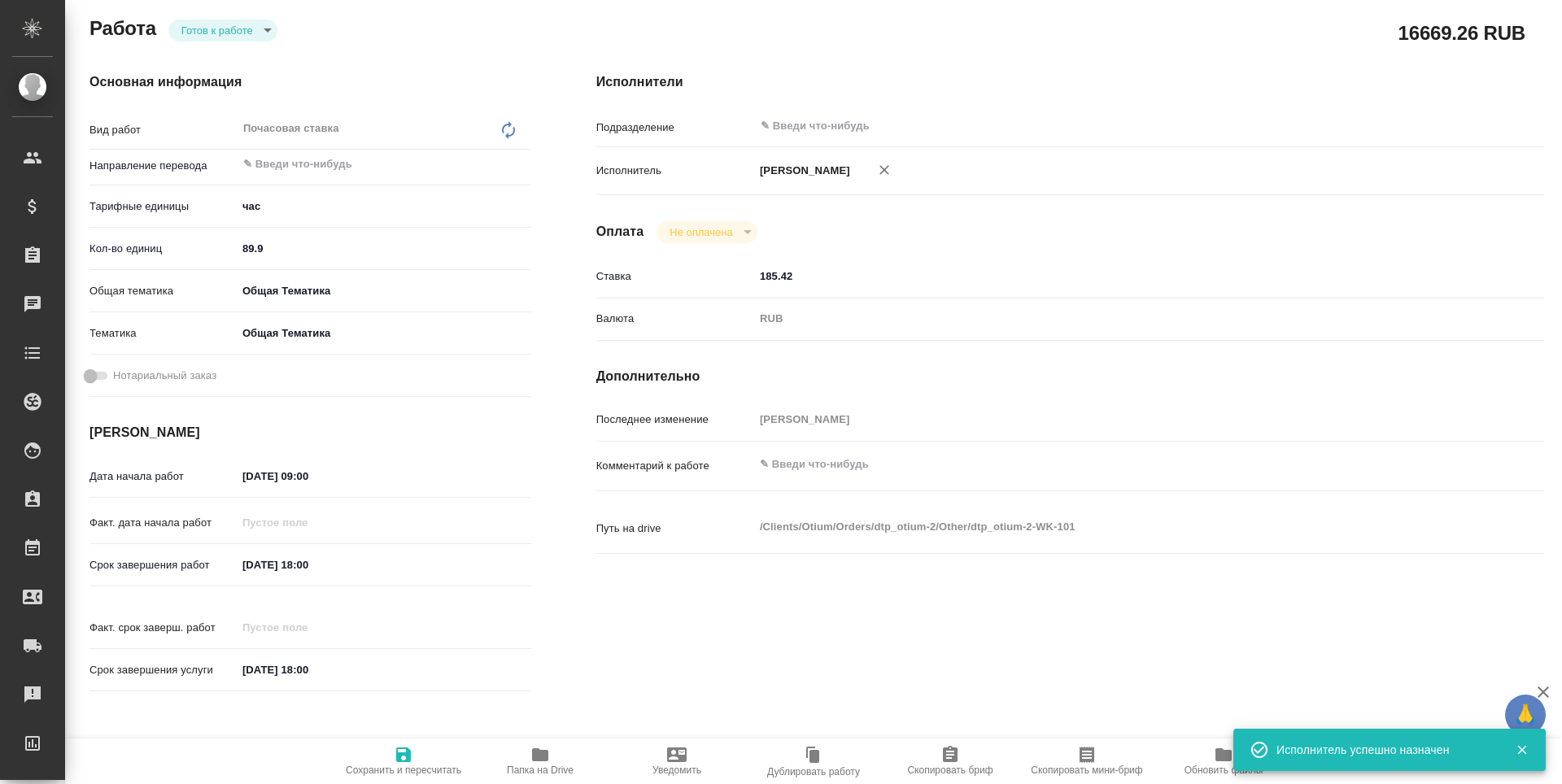
type textarea "x"
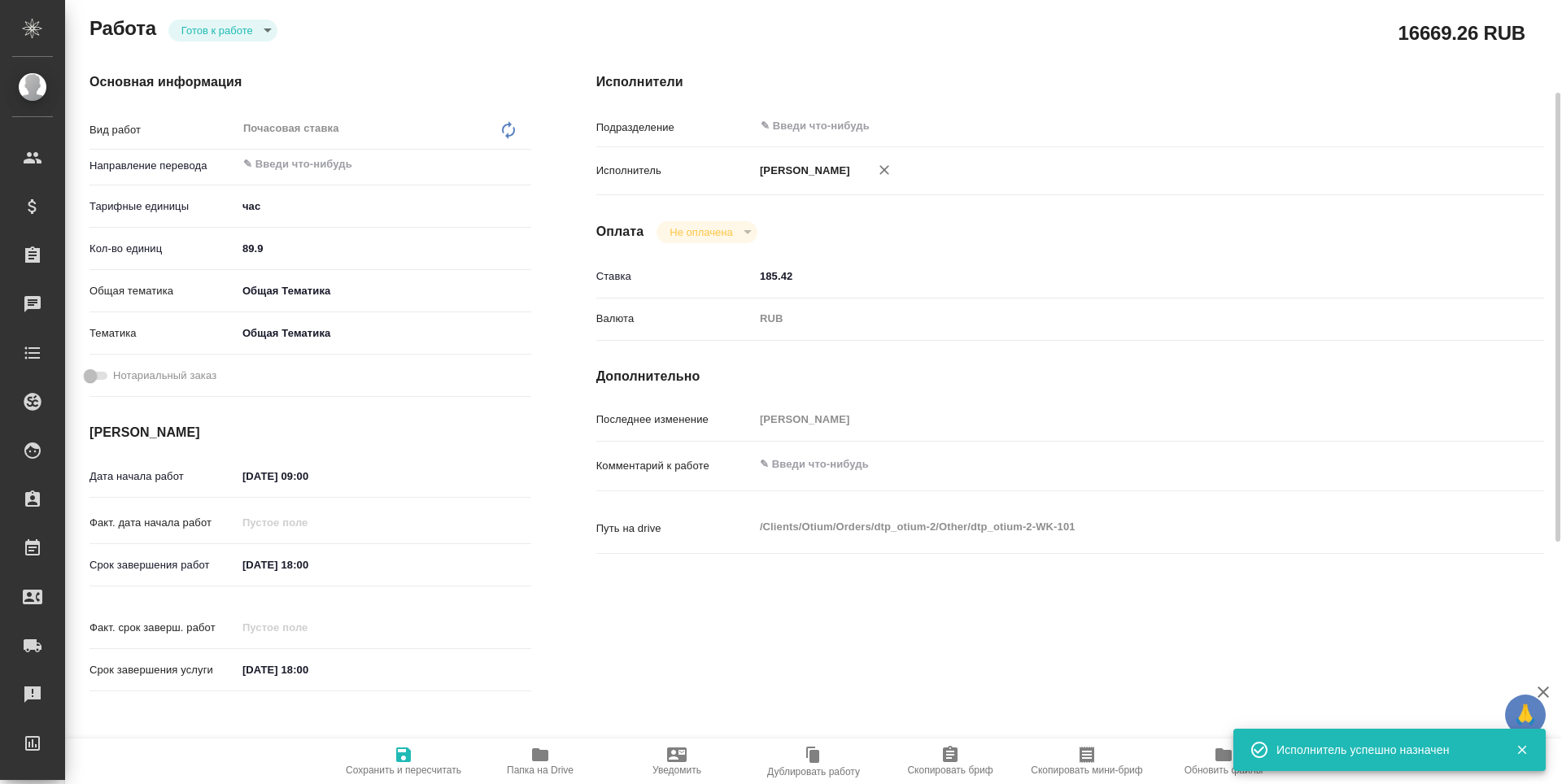
click at [404, 771] on span "Сохранить и пересчитать" at bounding box center [404, 770] width 116 height 12
type textarea "x"
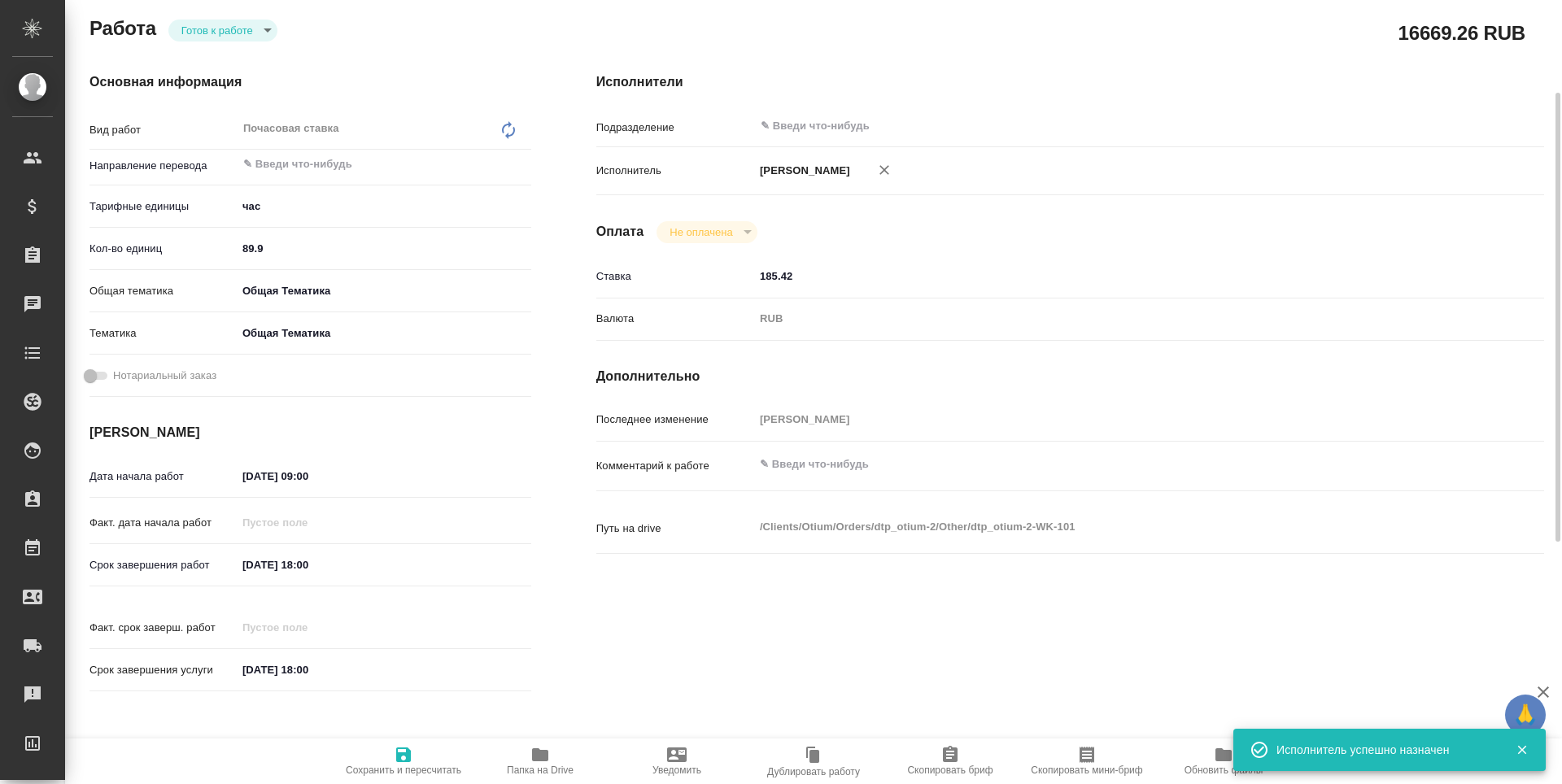
type textarea "x"
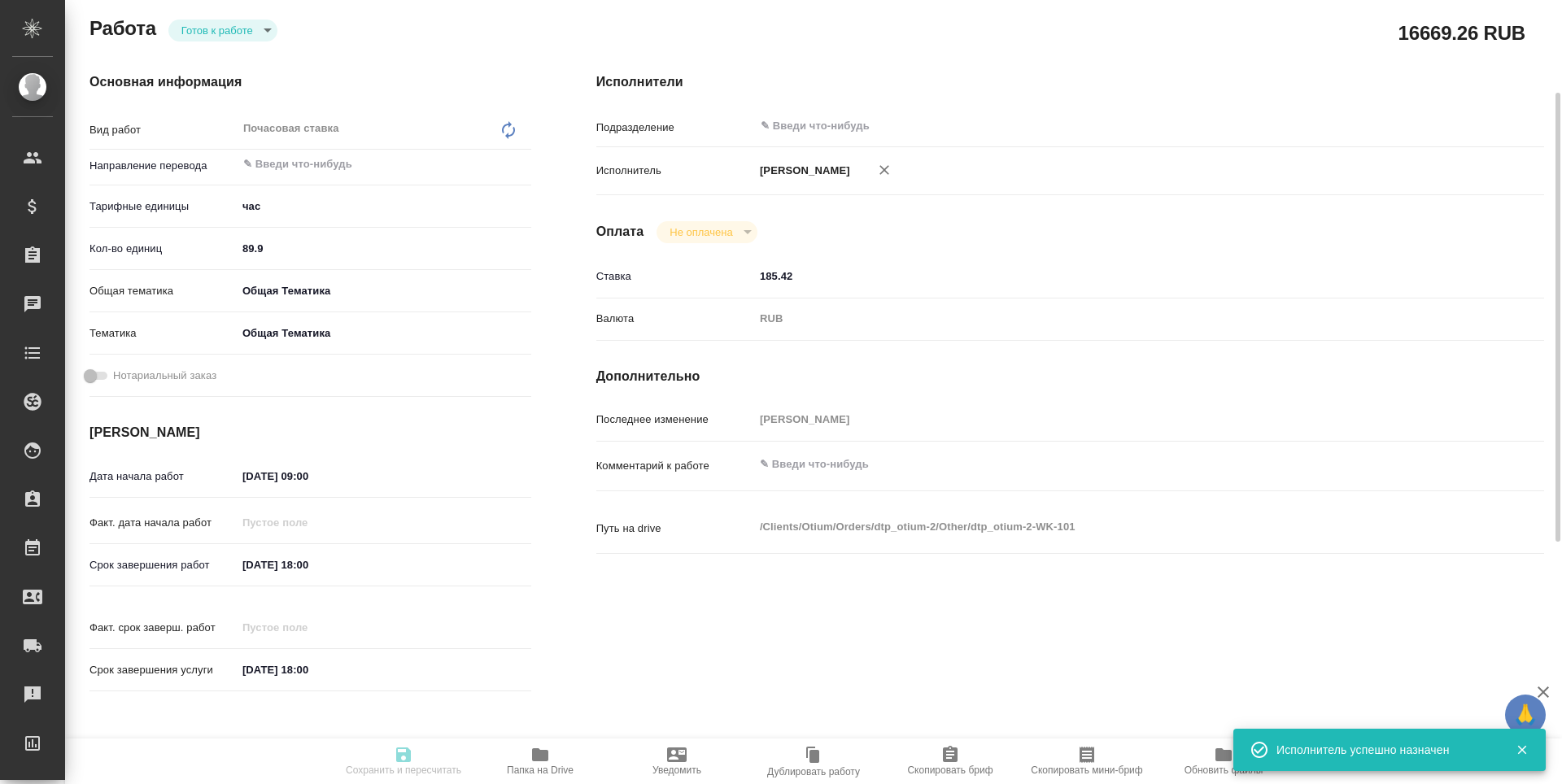
type textarea "x"
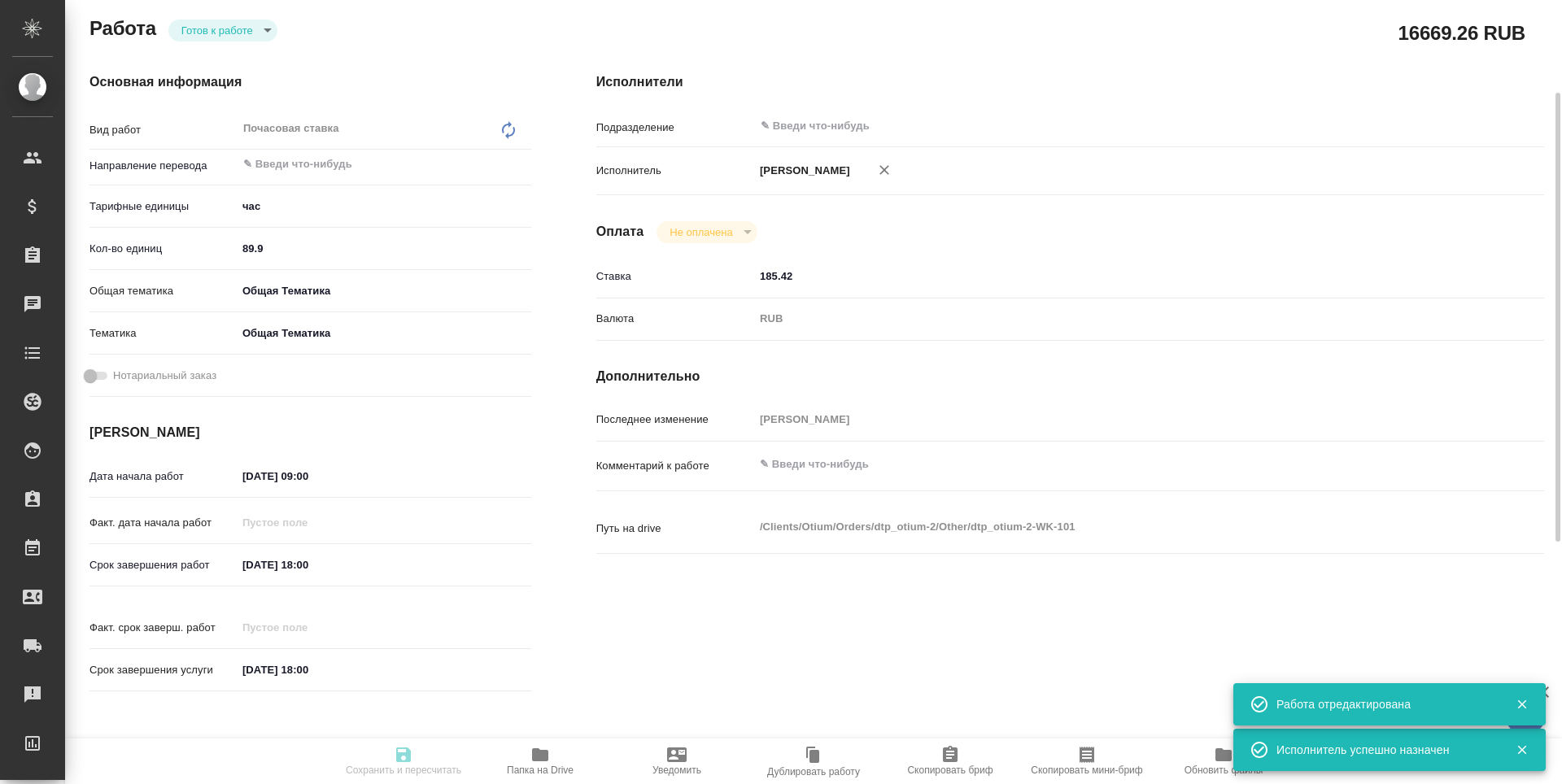
type textarea "x"
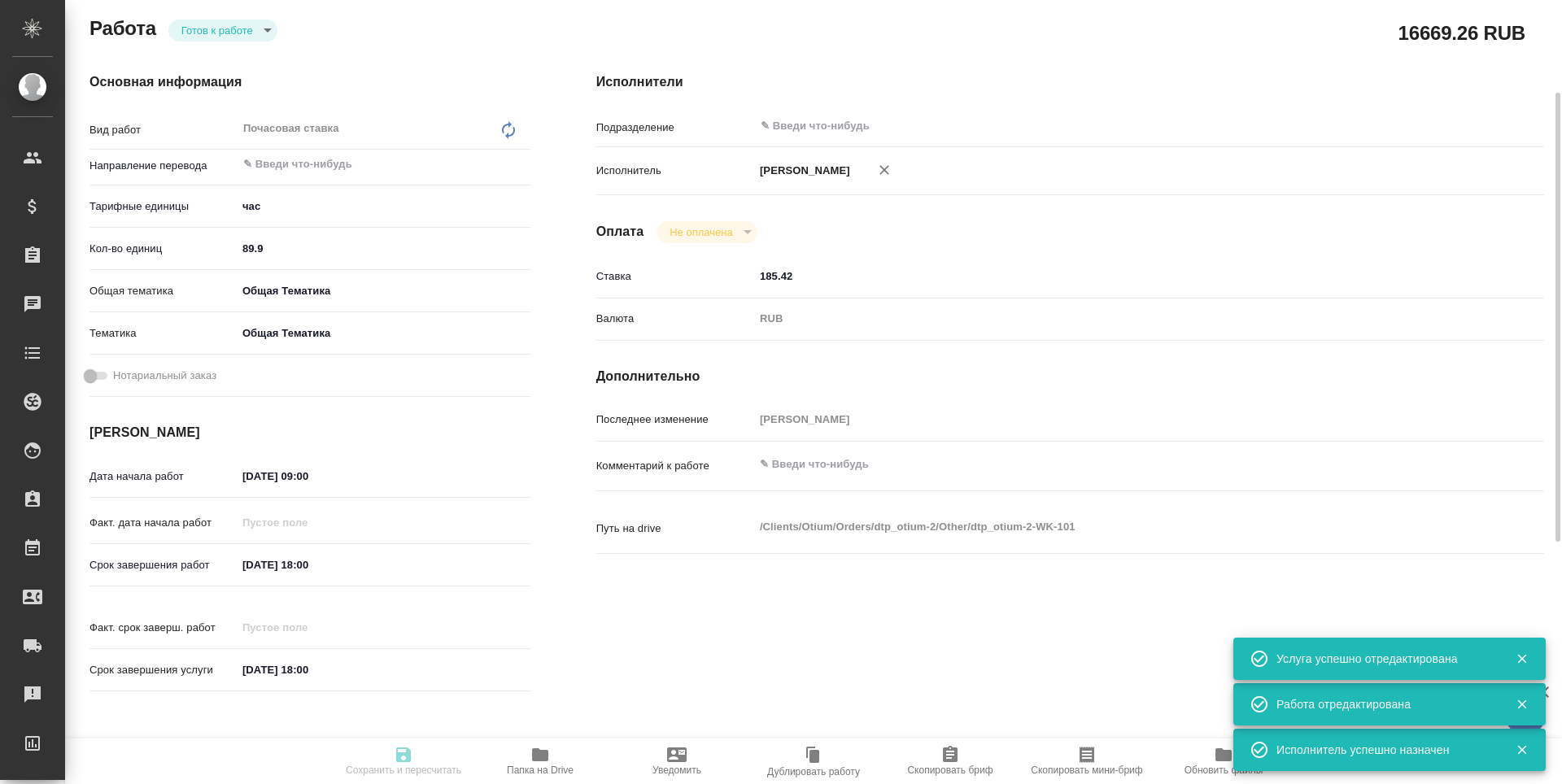
type input "readyForWork"
type textarea "Почасовая ставка"
type textarea "x"
type input "5a8b1489cc6b4906c91bfd93"
type input "89.9"
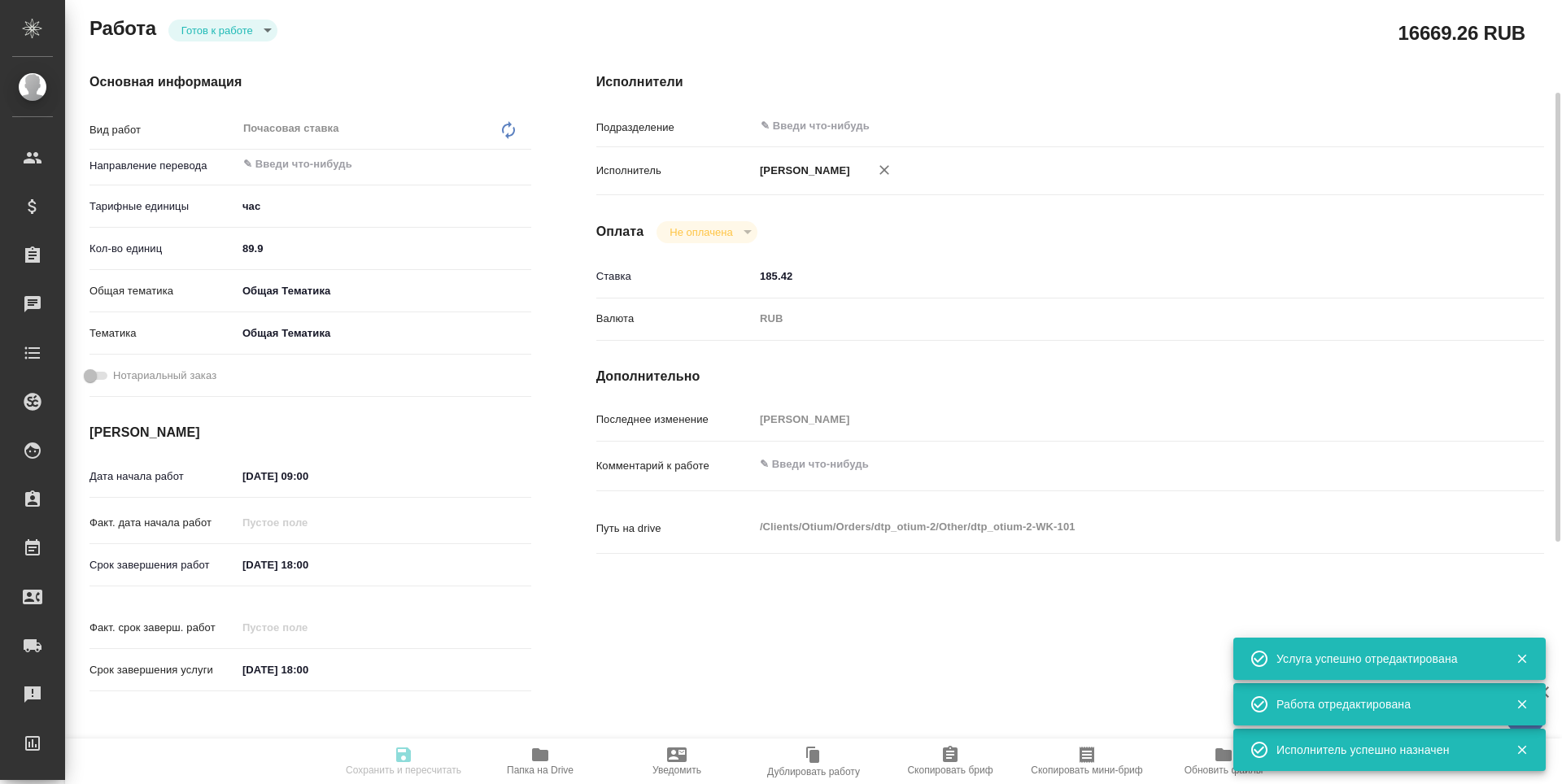
type input "obtem"
type input "6012b1ca196b0e5c9229a120"
type input "[DATE] 09:00"
type input "[DATE] 18:00"
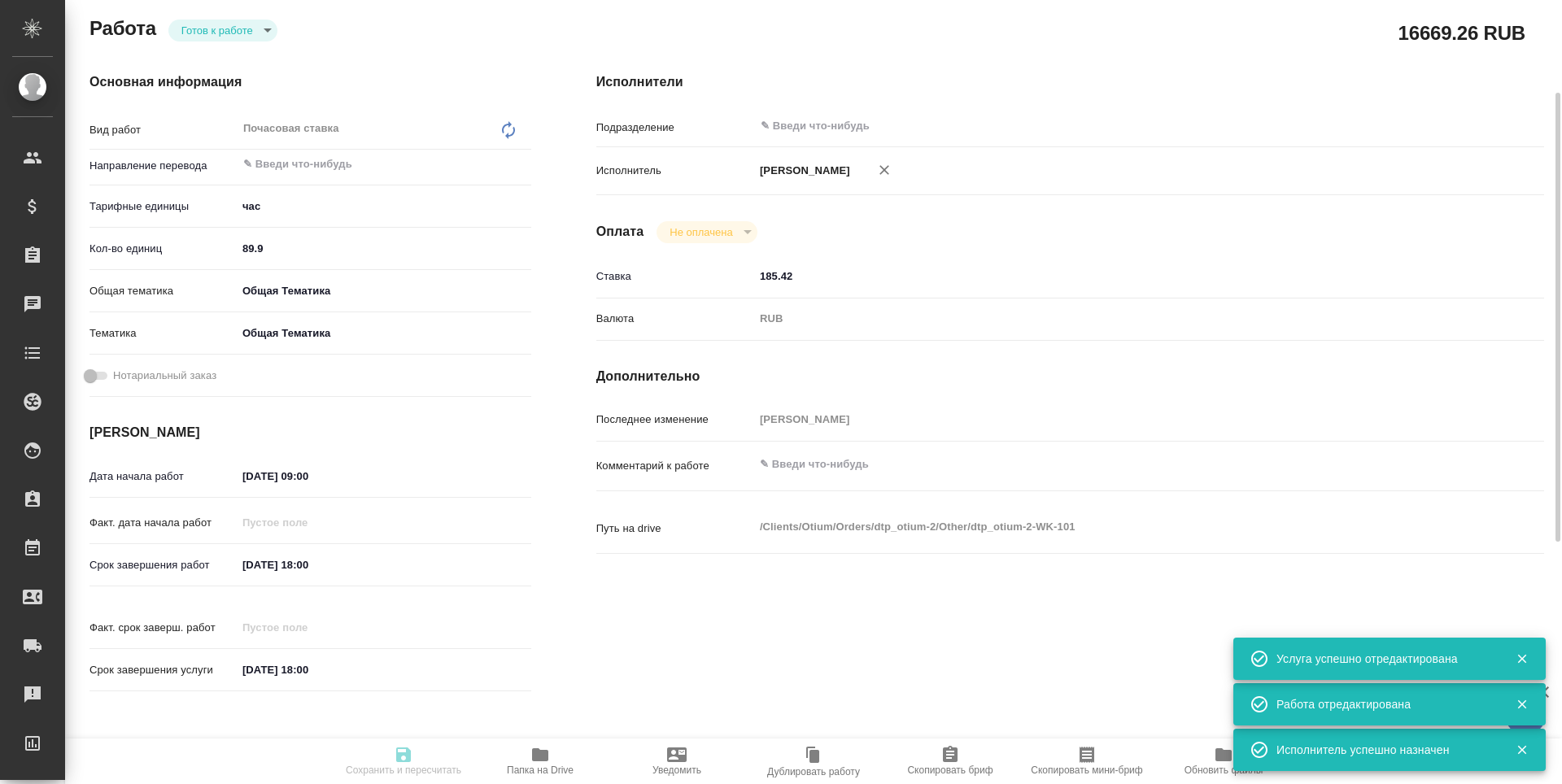
type input "notPayed"
type input "185.42"
type input "RUB"
type input "[PERSON_NAME]"
type textarea "x"
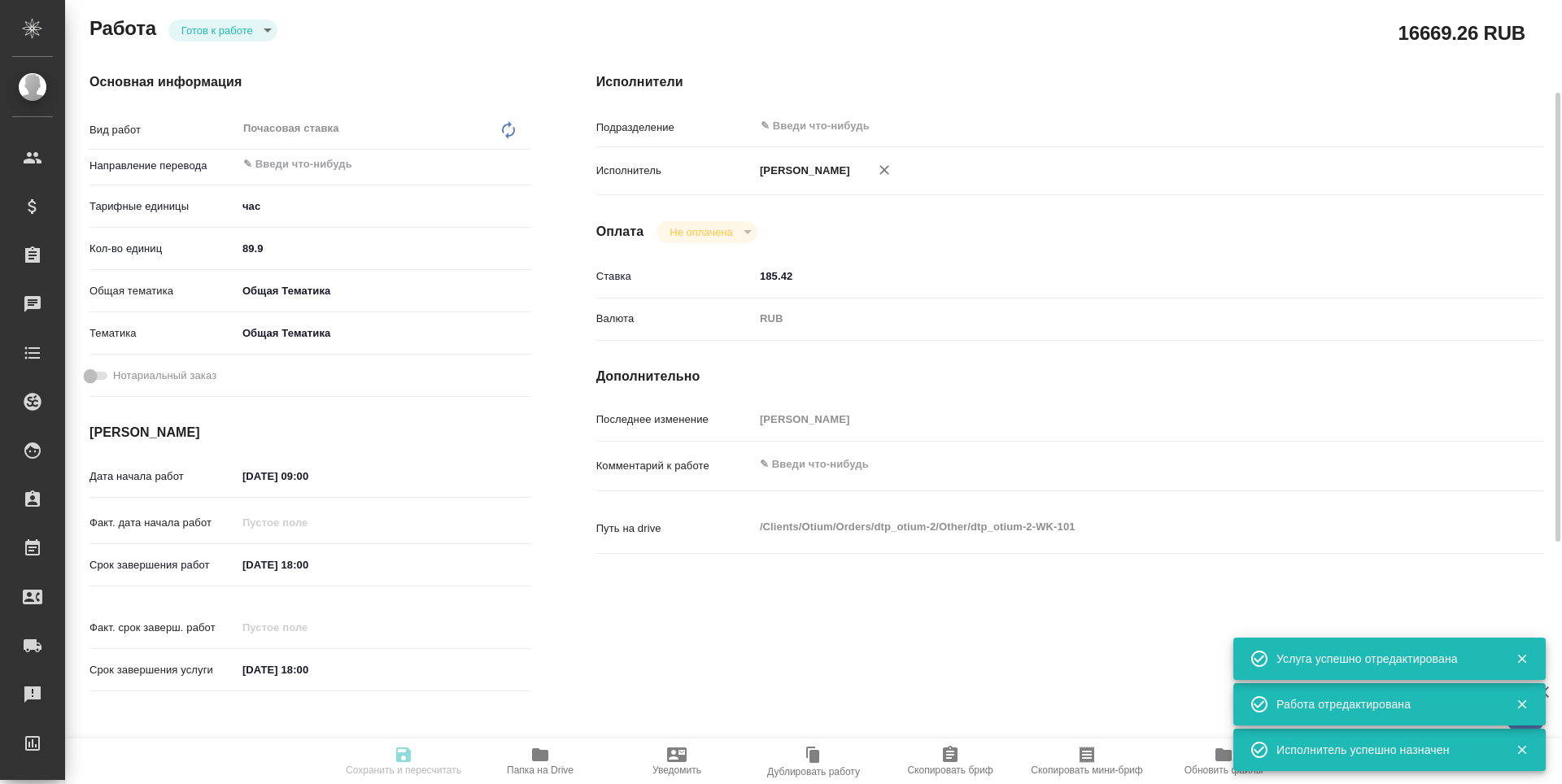
type textarea "/Clients/Оtium/Orders/dtp_otium-2/Other/dtp_otium-2-WK-101"
type textarea "x"
type input "dtp_otium-2"
type input "Почасовая ставка"
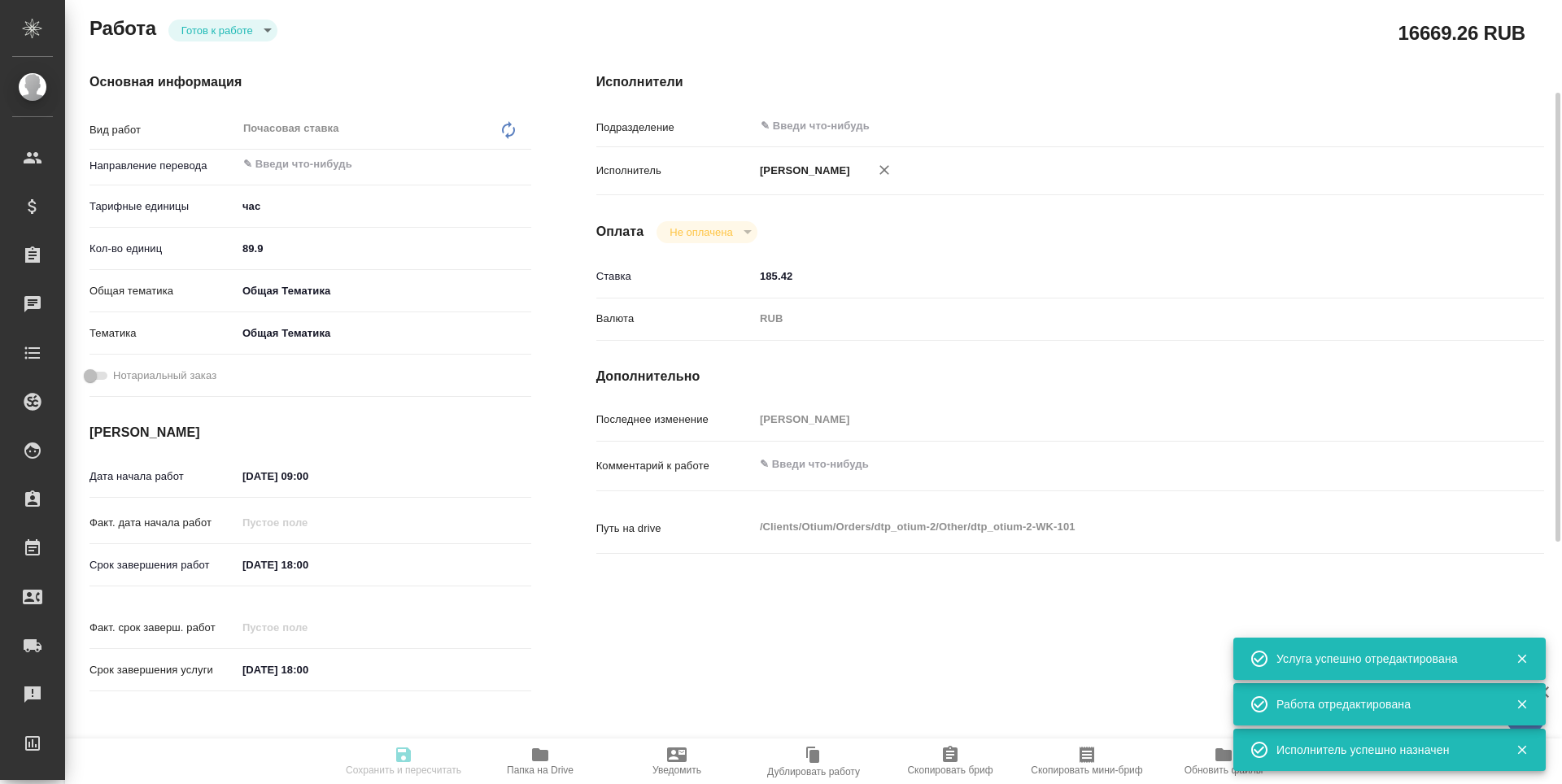
type input "[PERSON_NAME]"
type input "/Clients/Оtium/Orders/dtp_otium-2"
type textarea "x"
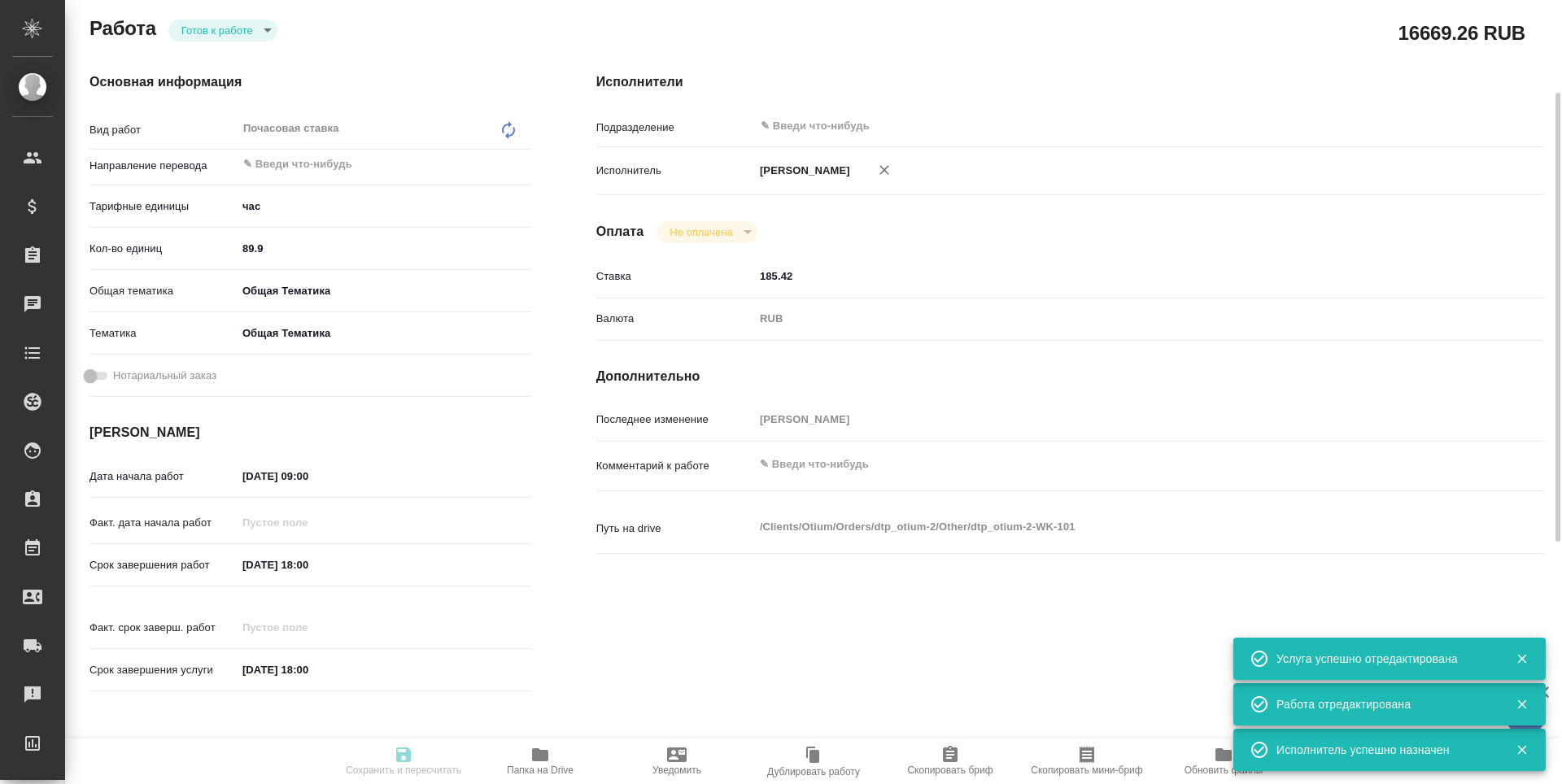
type textarea "x"
click at [209, 27] on body "🙏 .cls-1 fill:#fff; AWATERA Третьякова Наталия n.tretyakova Клиенты Спецификаци…" at bounding box center [781, 392] width 1562 height 784
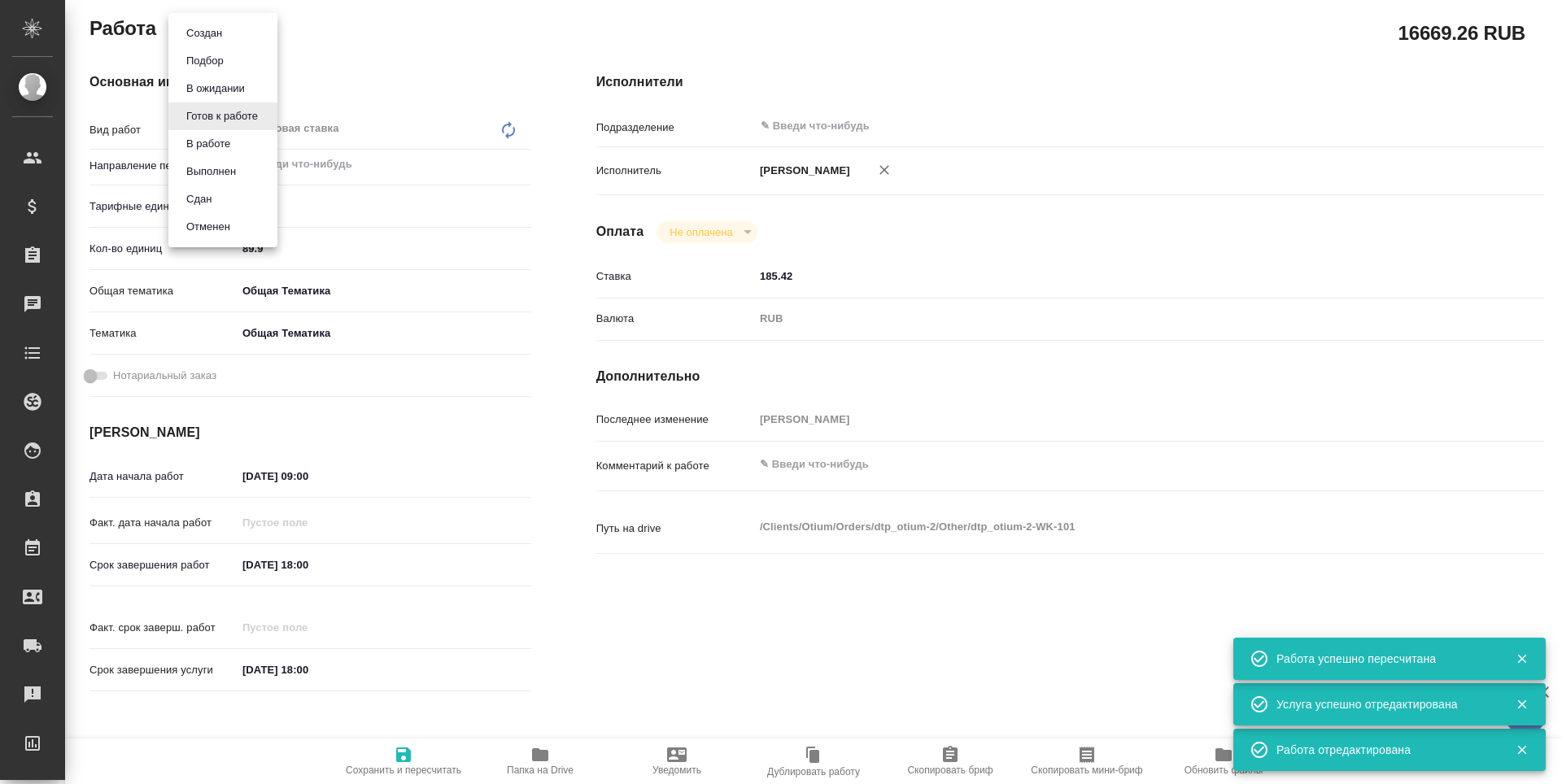
click at [219, 205] on li "Сдан" at bounding box center [223, 199] width 109 height 28
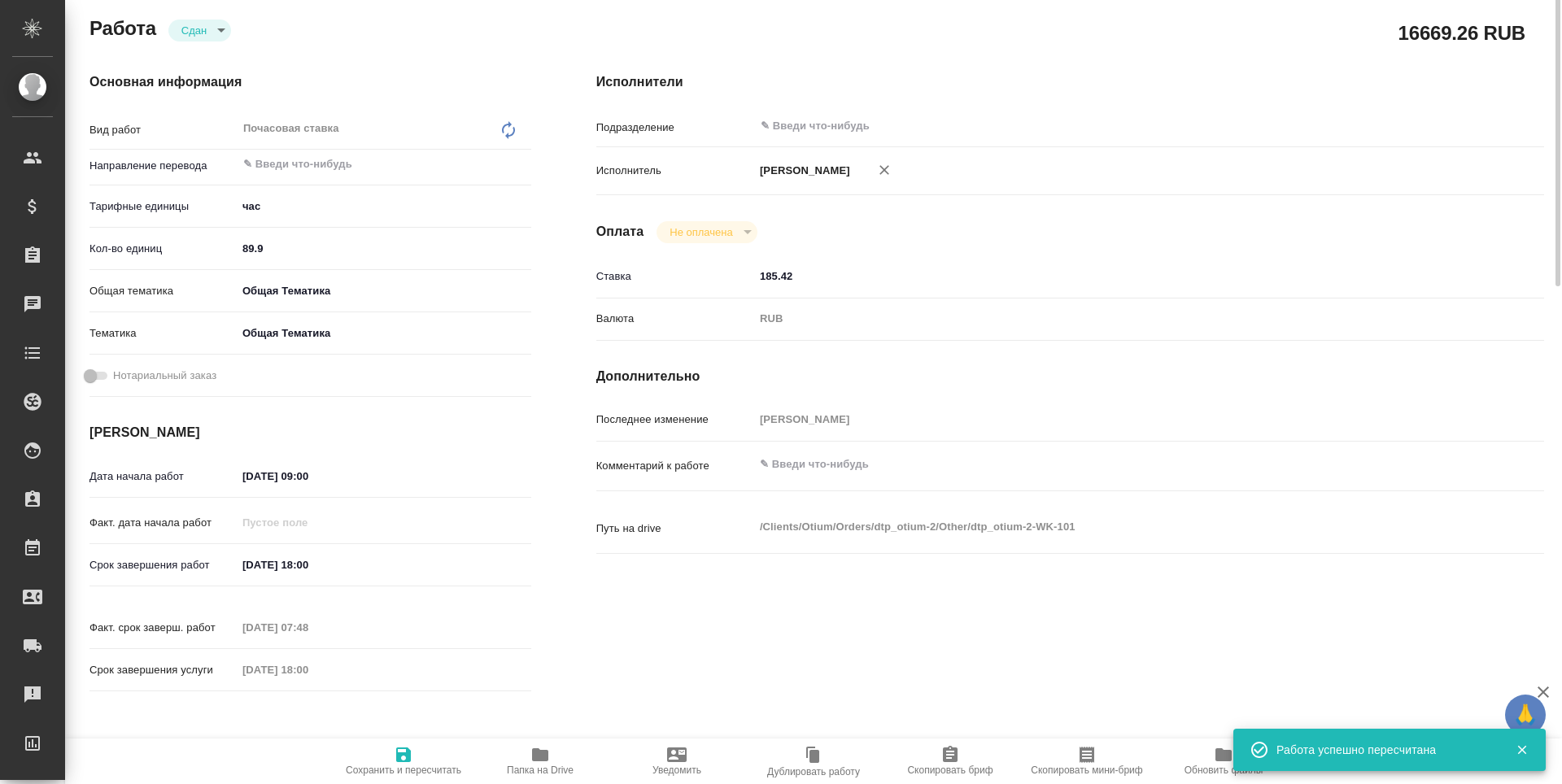
scroll to position [0, 0]
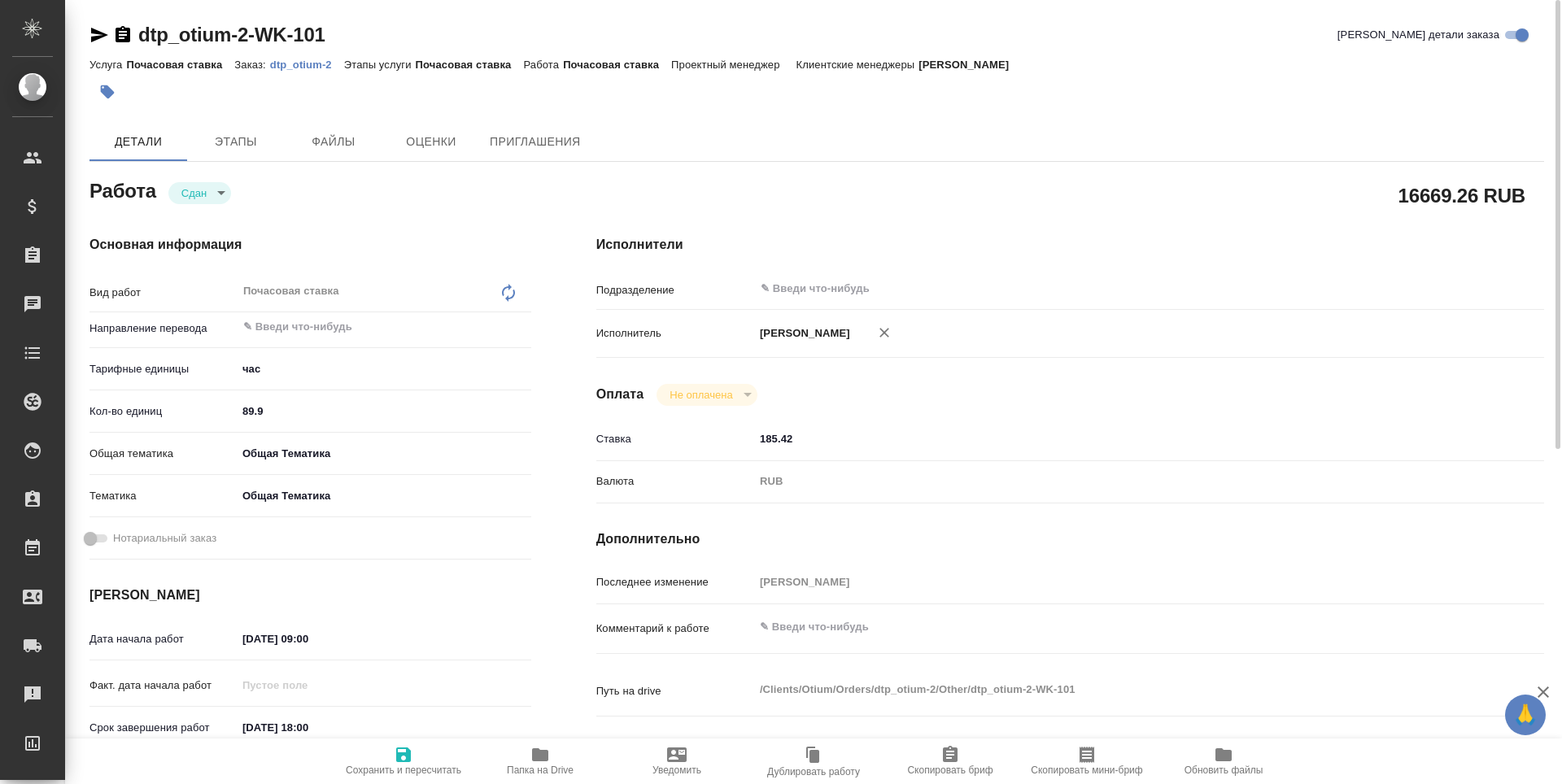
click at [408, 775] on span "Сохранить и пересчитать" at bounding box center [404, 770] width 116 height 12
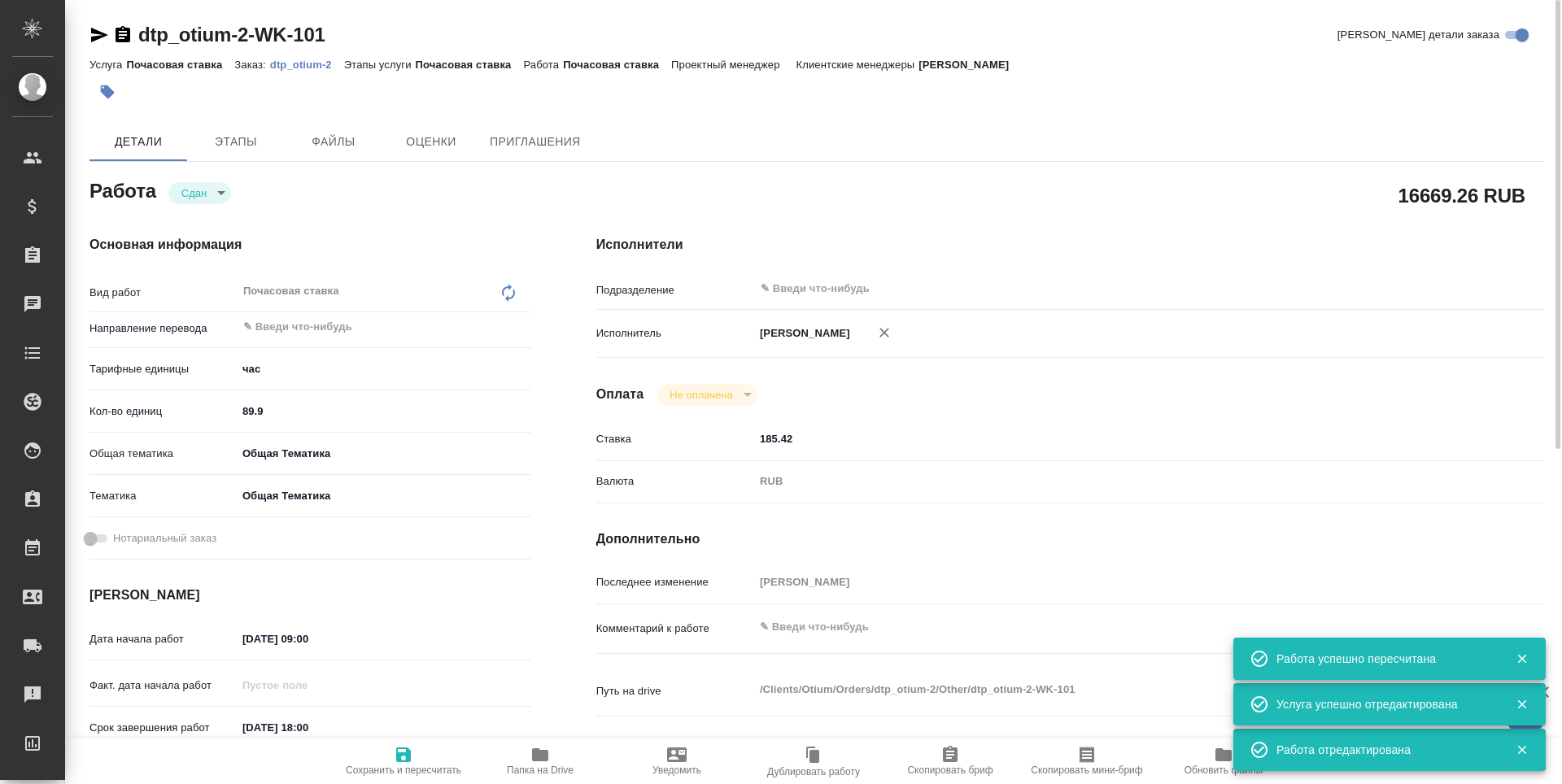
click at [94, 34] on icon "button" at bounding box center [99, 35] width 20 height 20
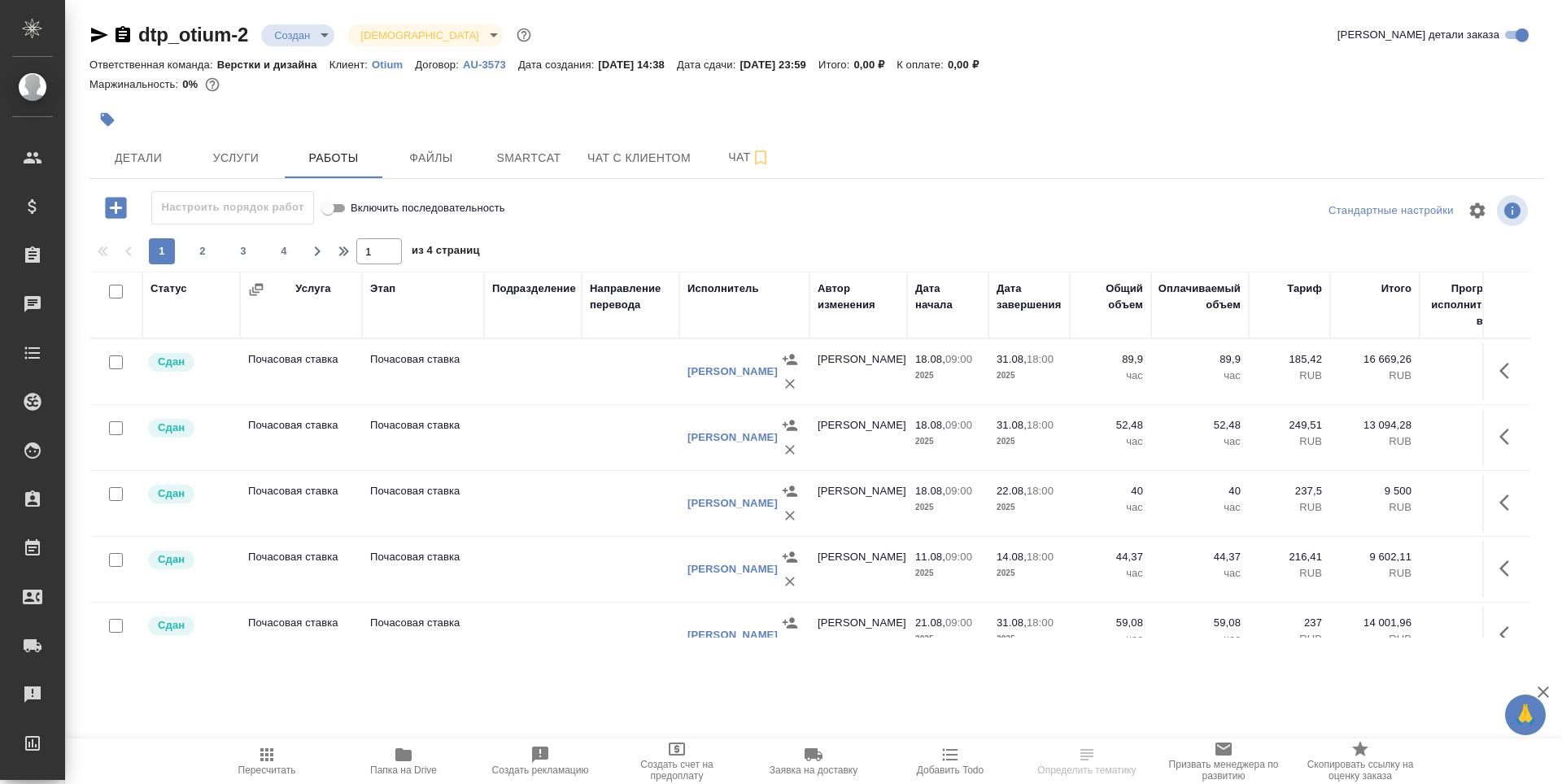
click at [115, 364] on input "checkbox" at bounding box center [116, 363] width 14 height 14
checkbox input "true"
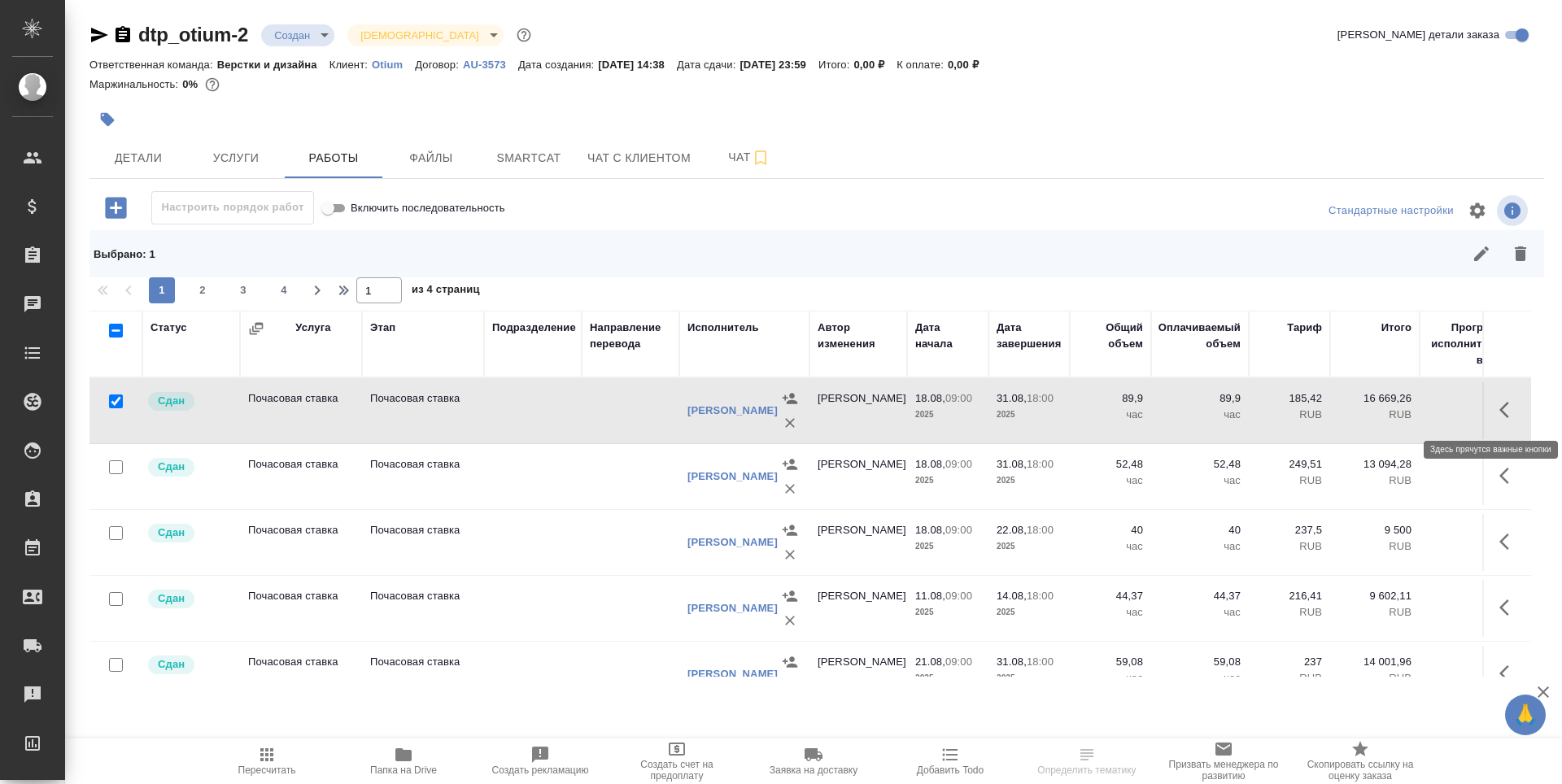
click at [1500, 416] on icon "button" at bounding box center [1509, 410] width 20 height 20
click at [1415, 413] on icon "button" at bounding box center [1419, 409] width 10 height 12
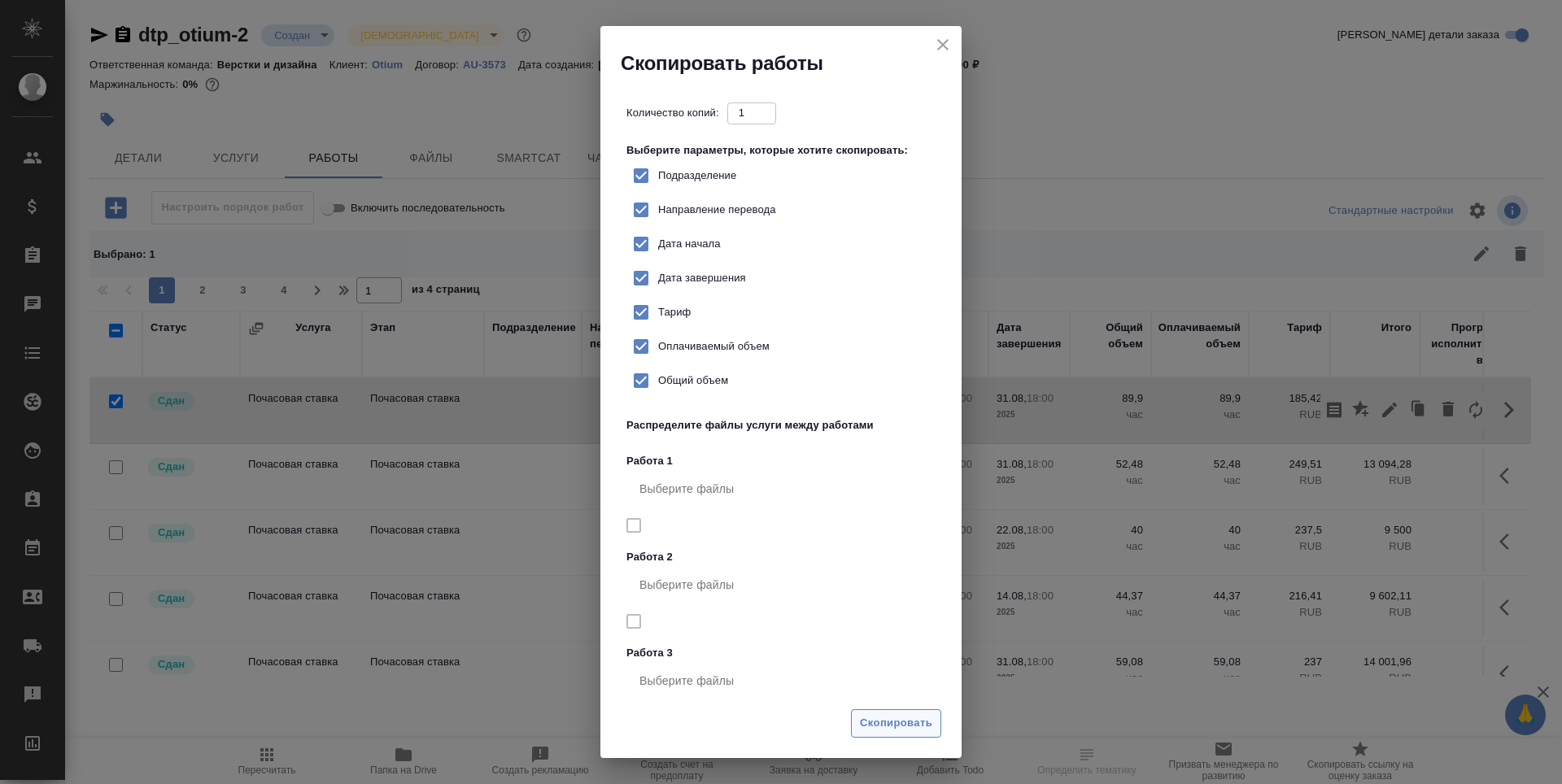
click at [884, 722] on span "Скопировать" at bounding box center [896, 723] width 72 height 19
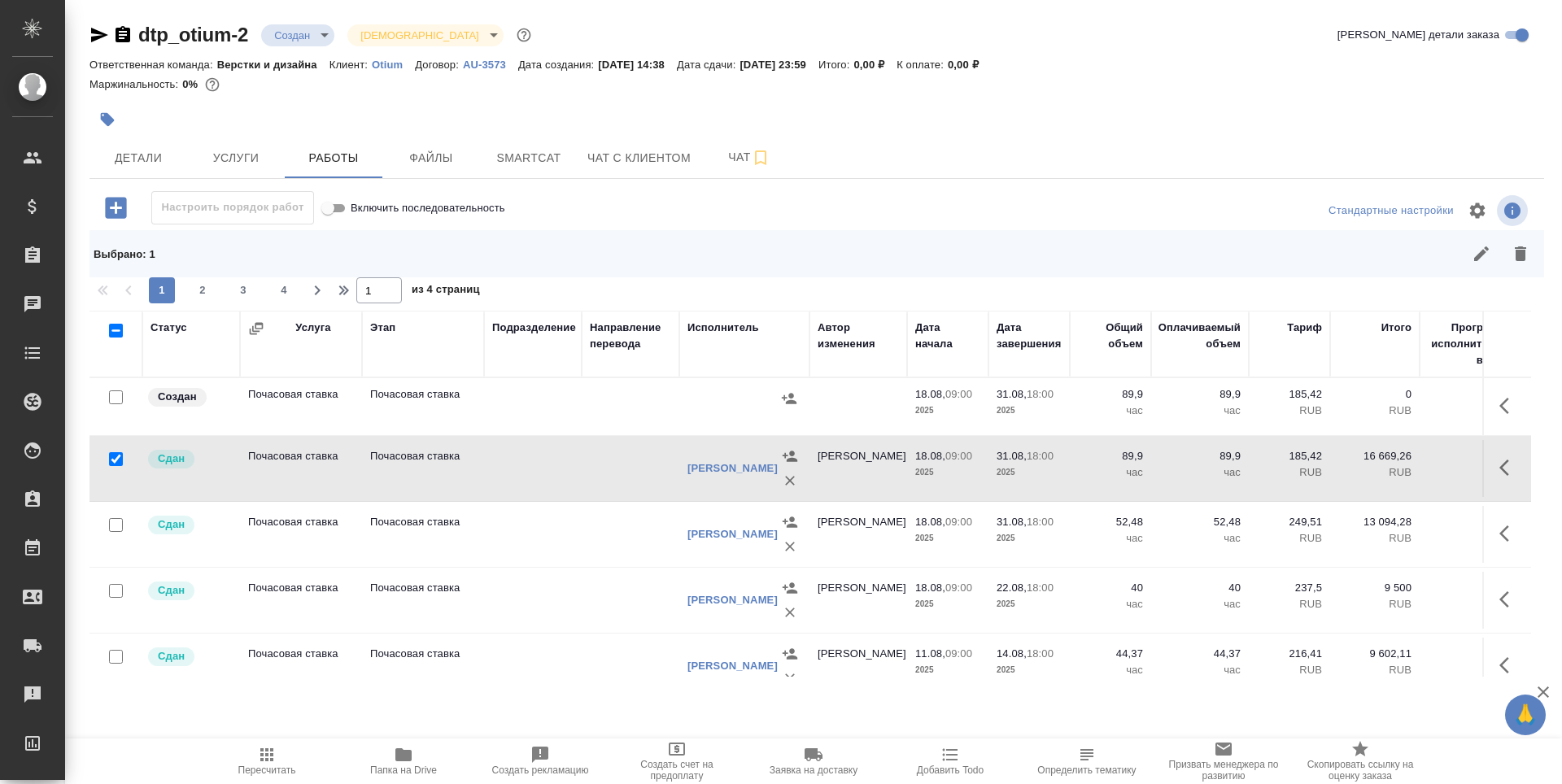
click at [271, 412] on td "Почасовая ставка" at bounding box center [301, 407] width 122 height 57
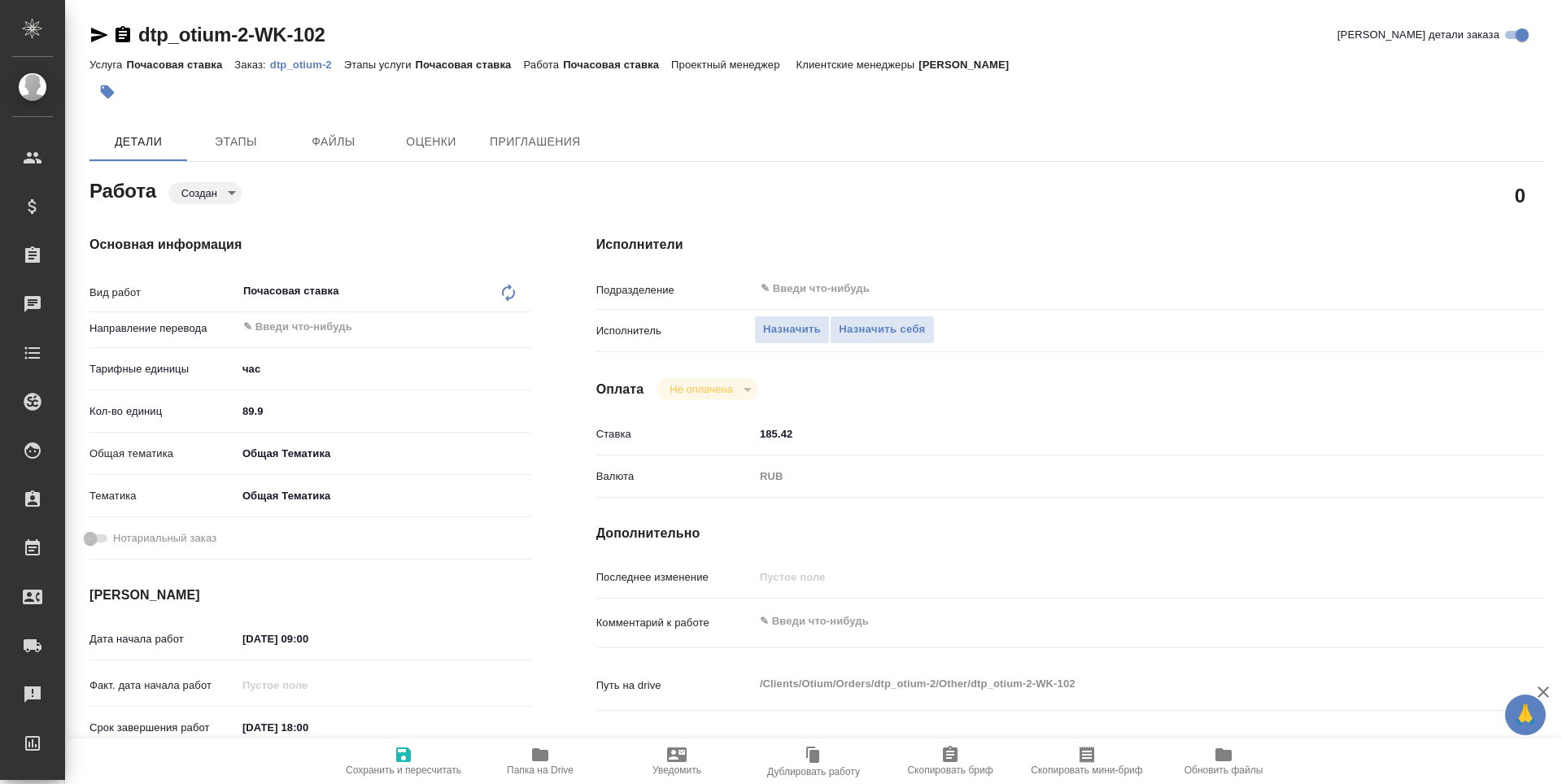
type textarea "x"
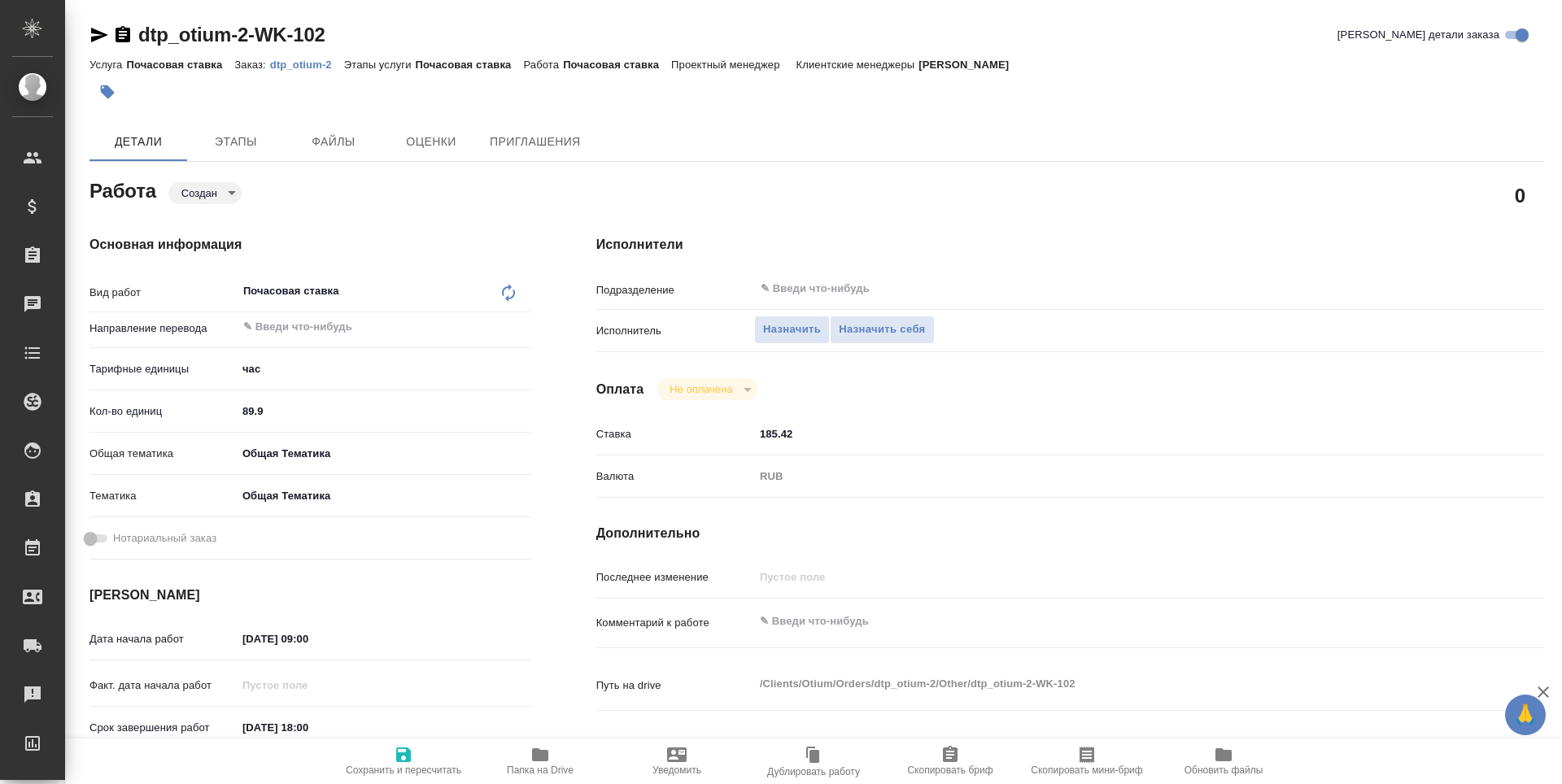
type textarea "x"
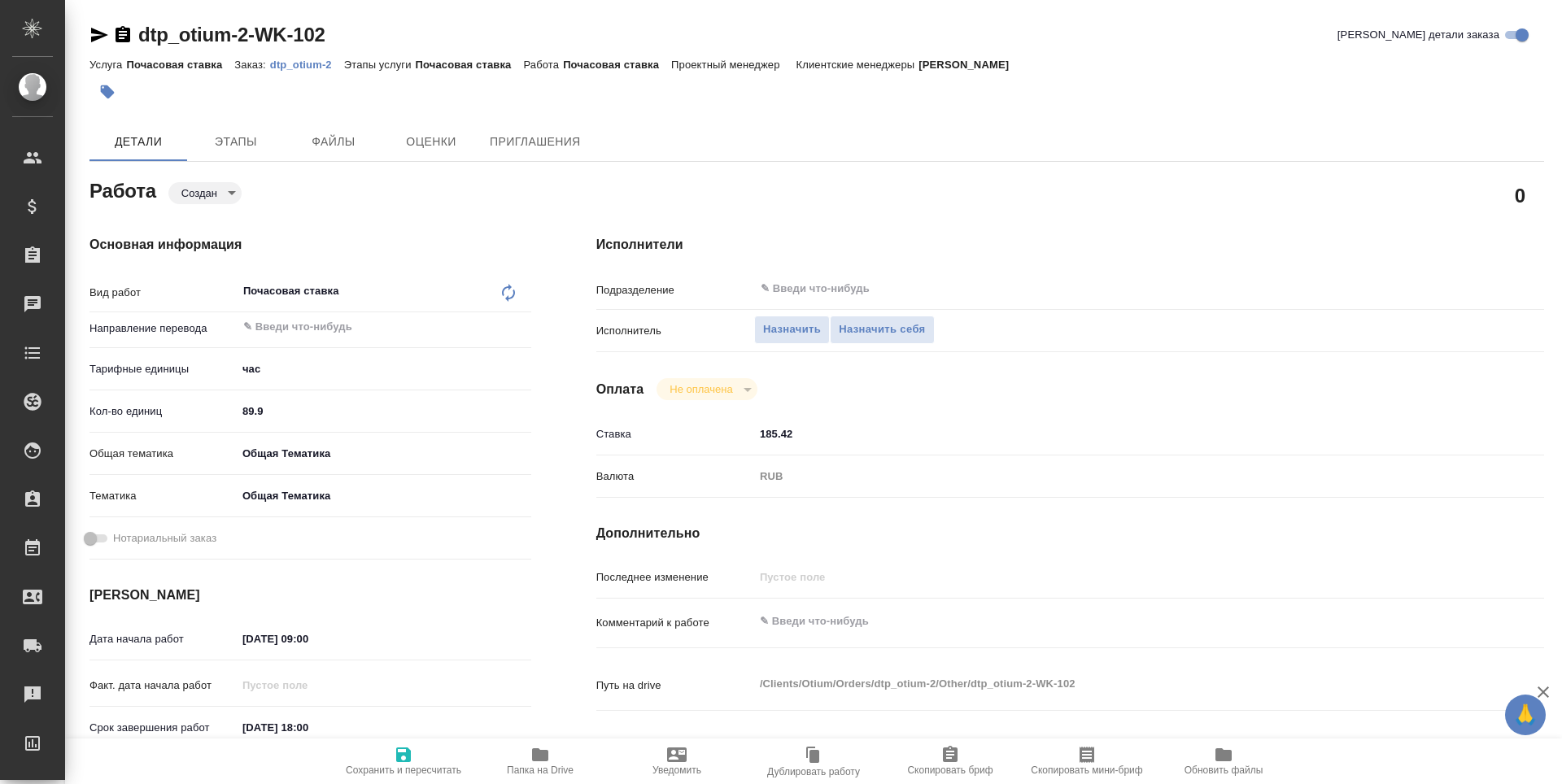
type textarea "x"
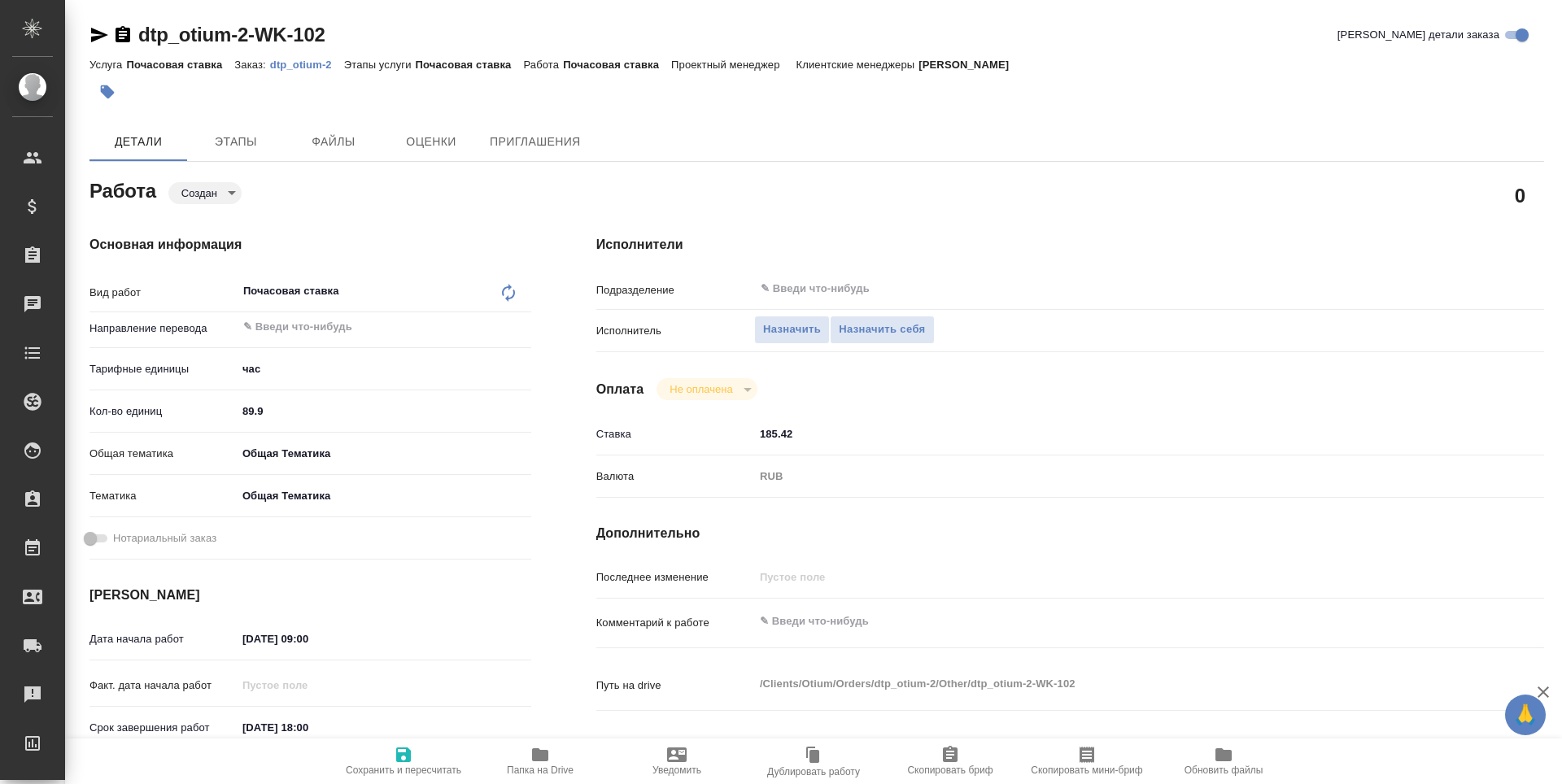
click at [267, 403] on input "89.9" at bounding box center [384, 411] width 294 height 23
type textarea "x"
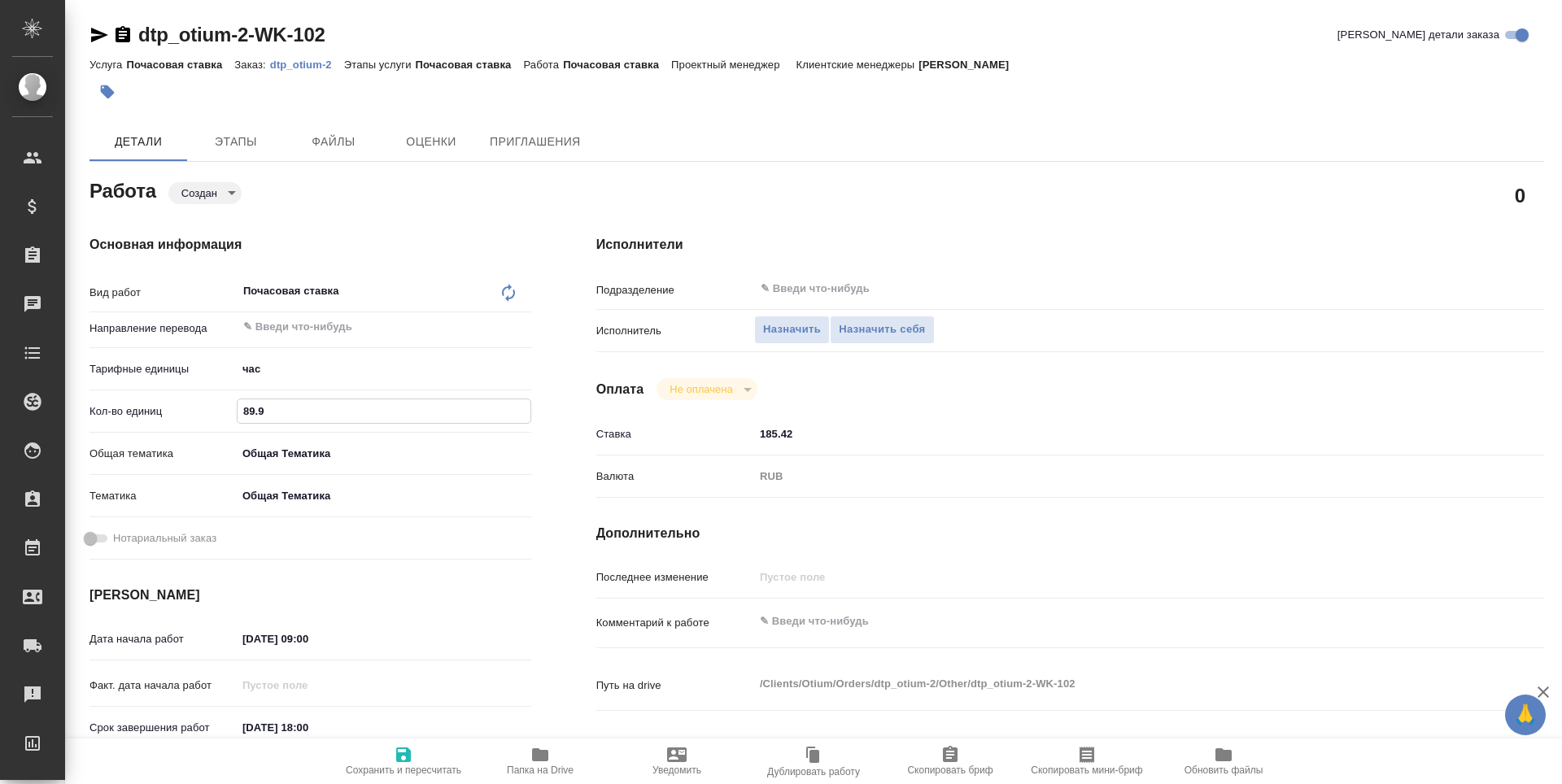
type textarea "x"
type input "89"
type textarea "x"
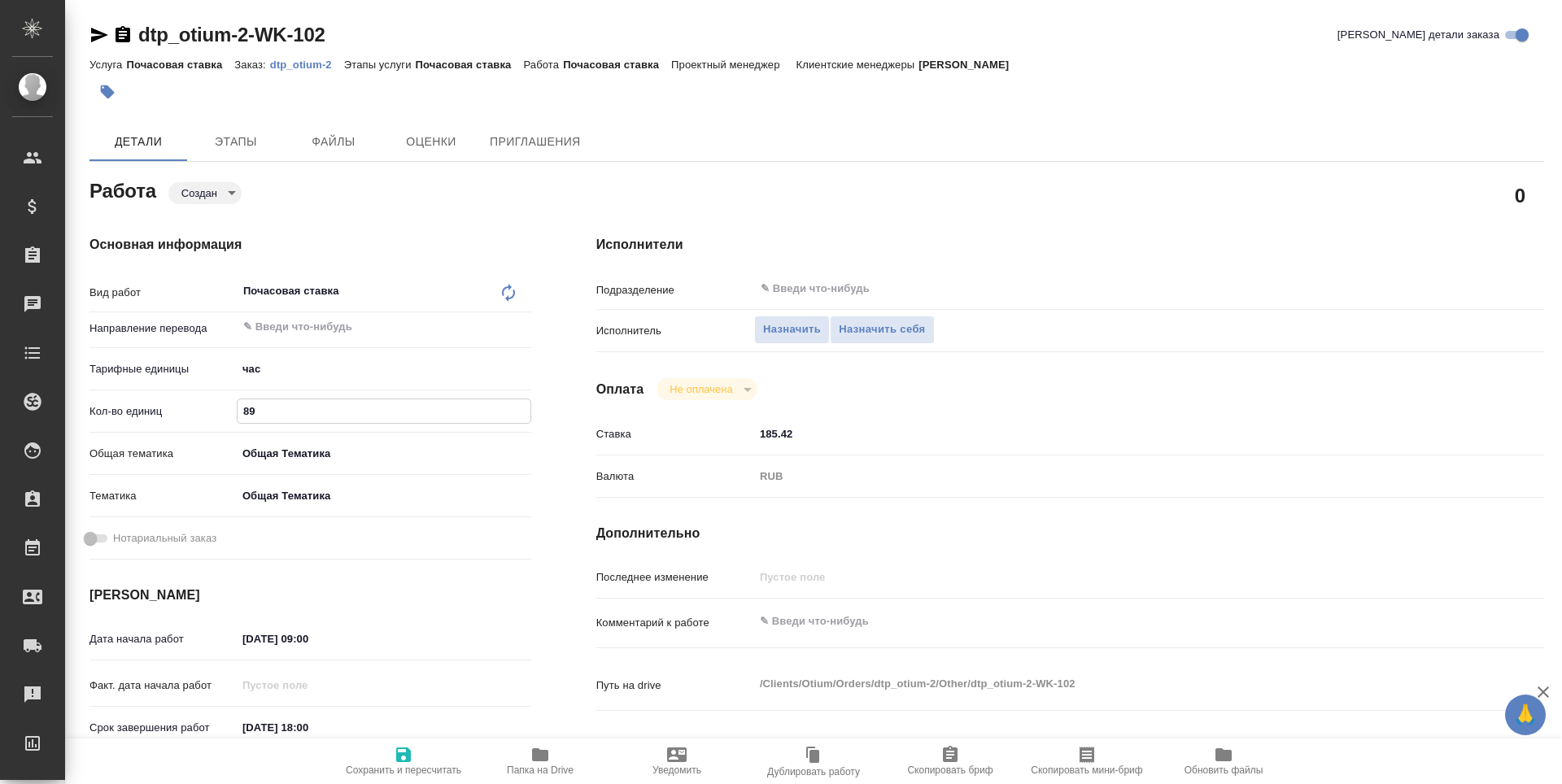
type textarea "x"
type input "8"
type textarea "x"
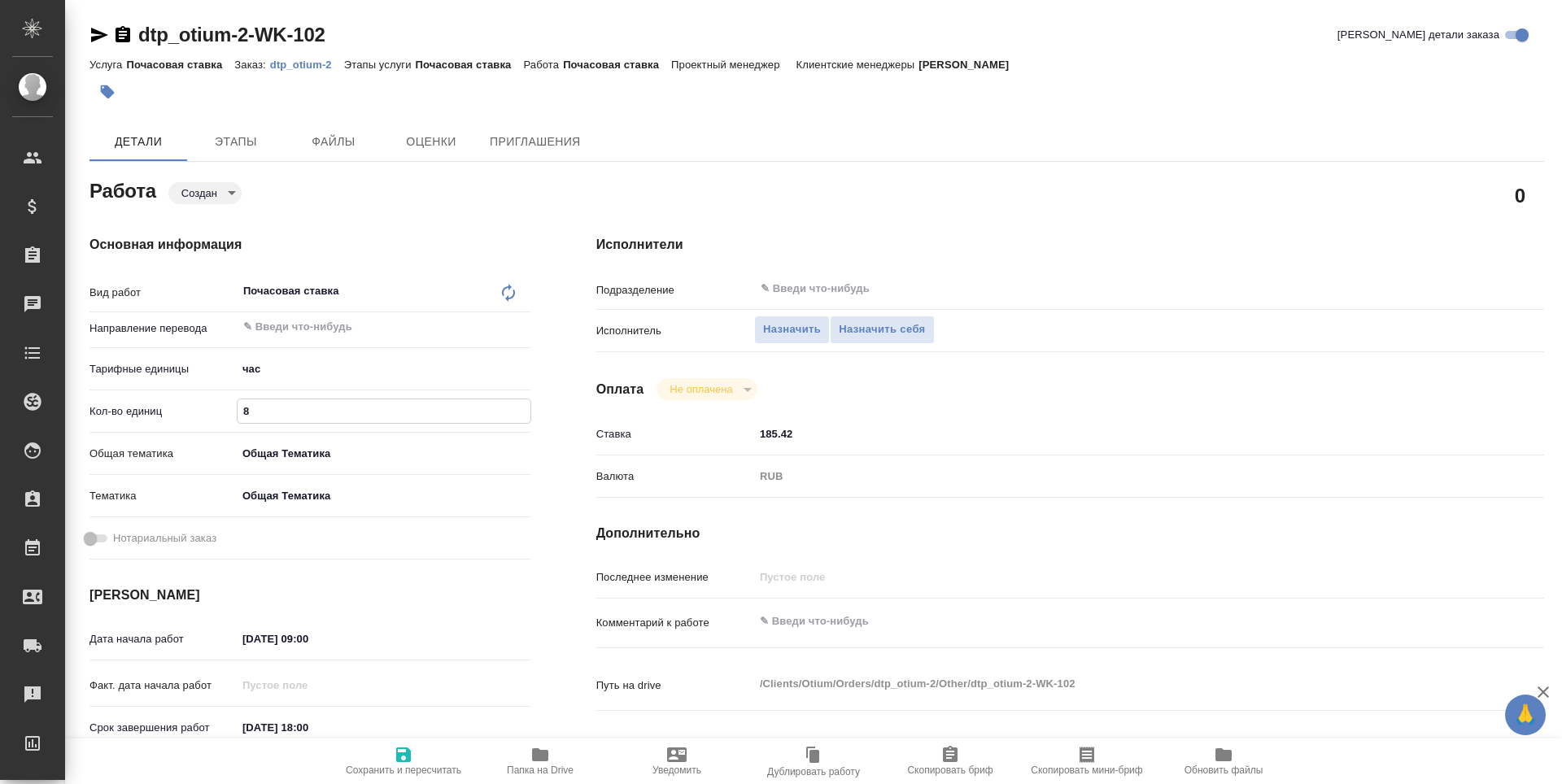
type textarea "x"
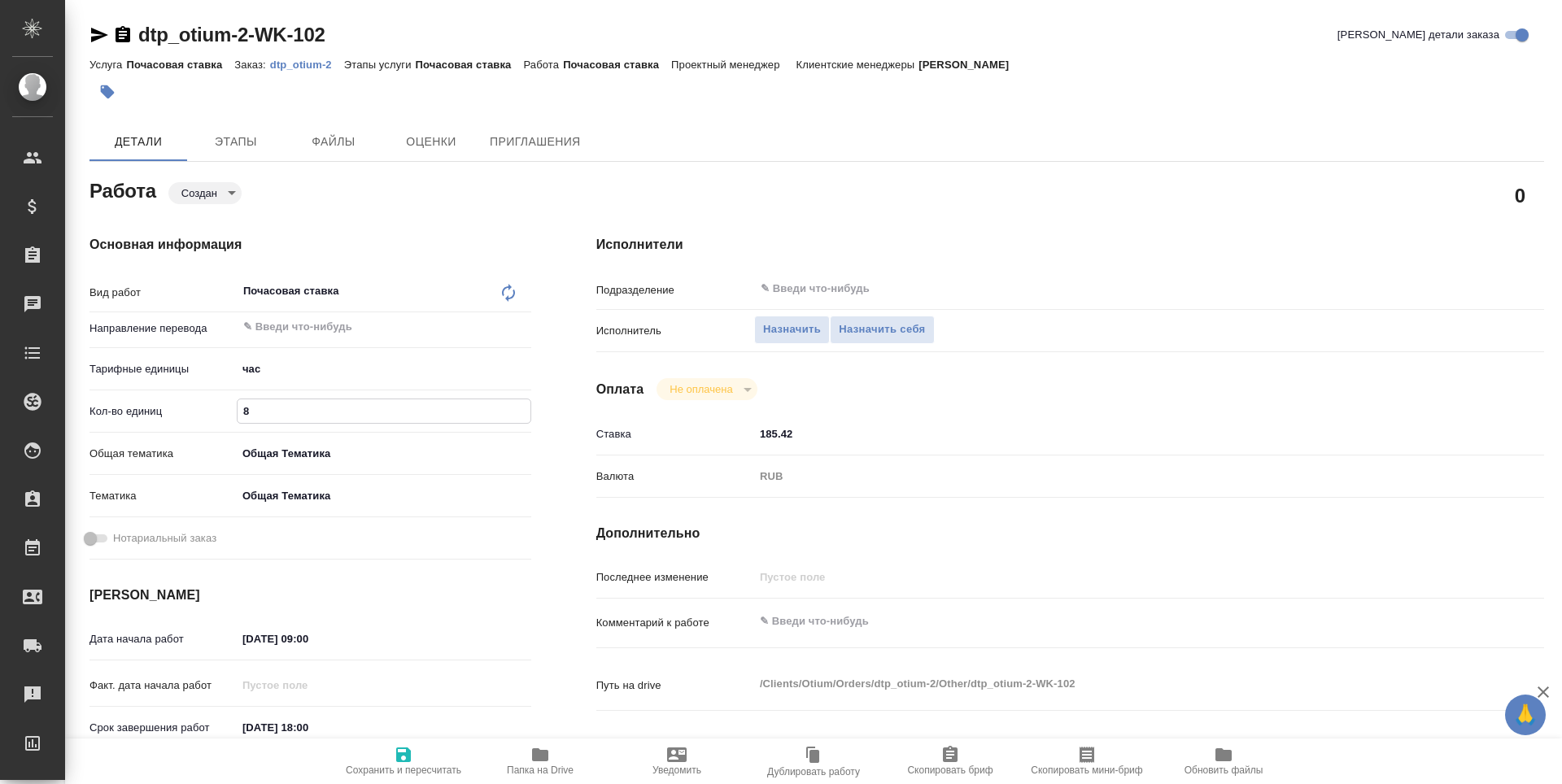
type textarea "x"
type input "5"
type textarea "x"
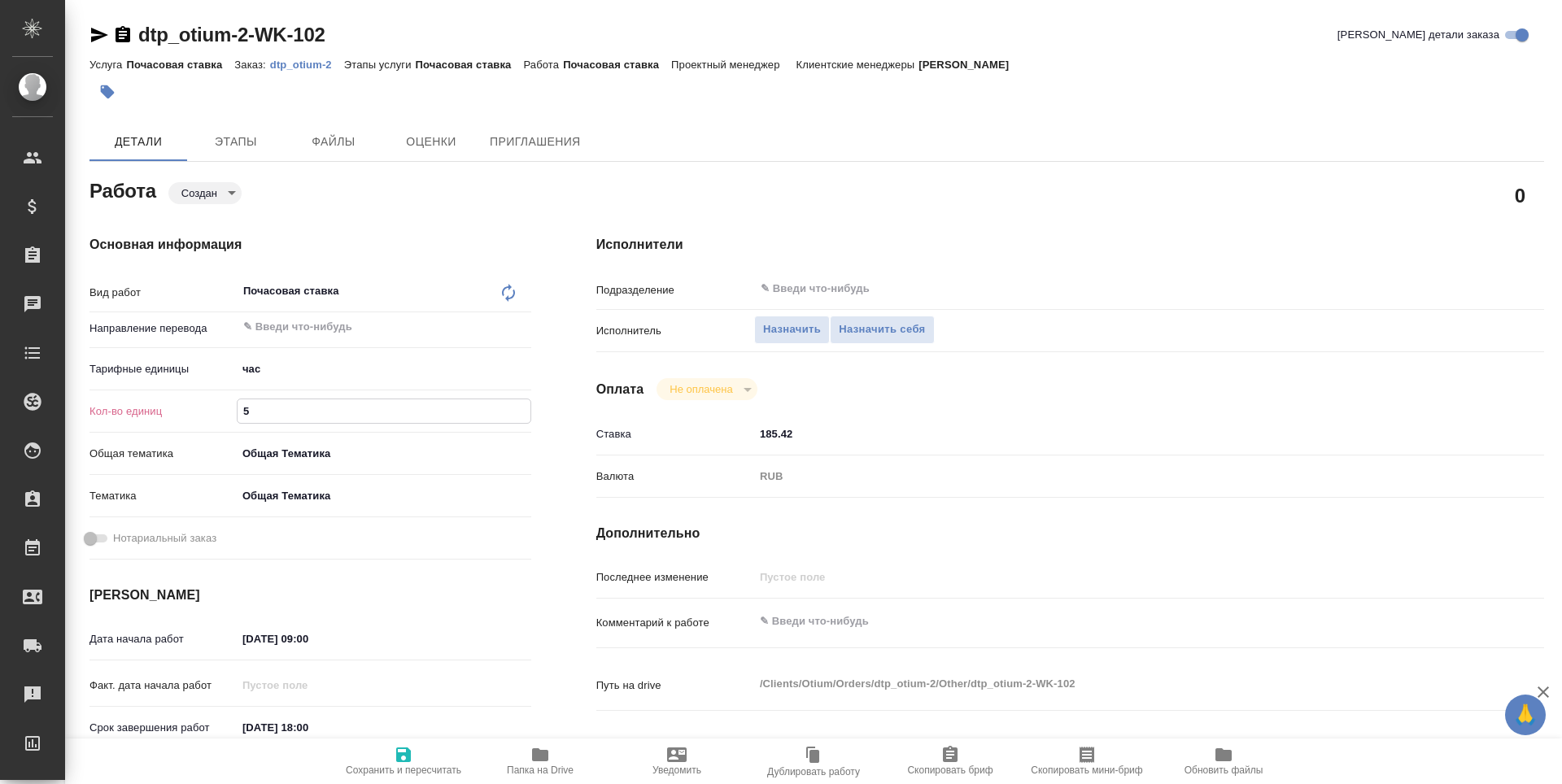
type textarea "x"
type input "50"
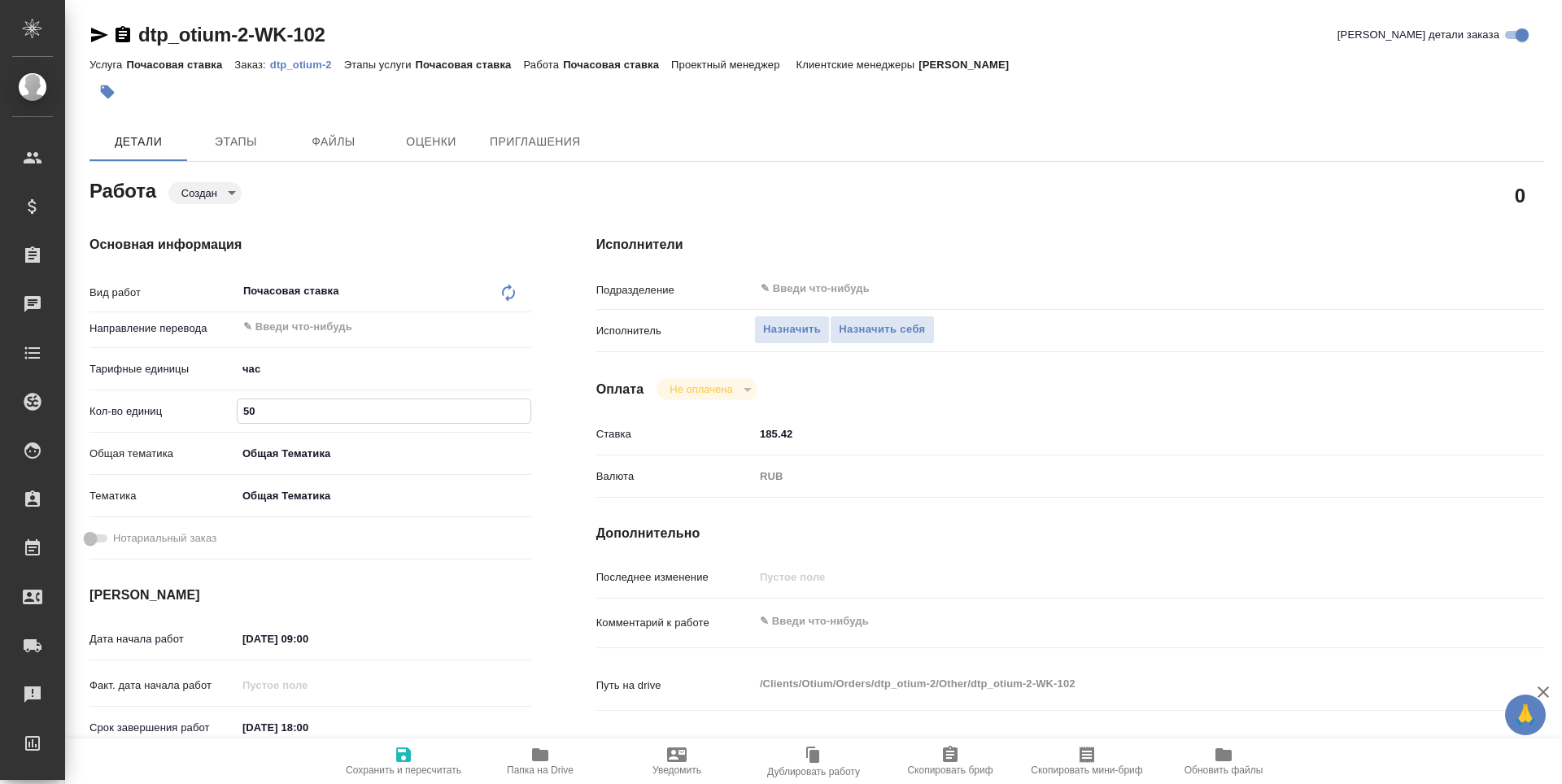
type textarea "x"
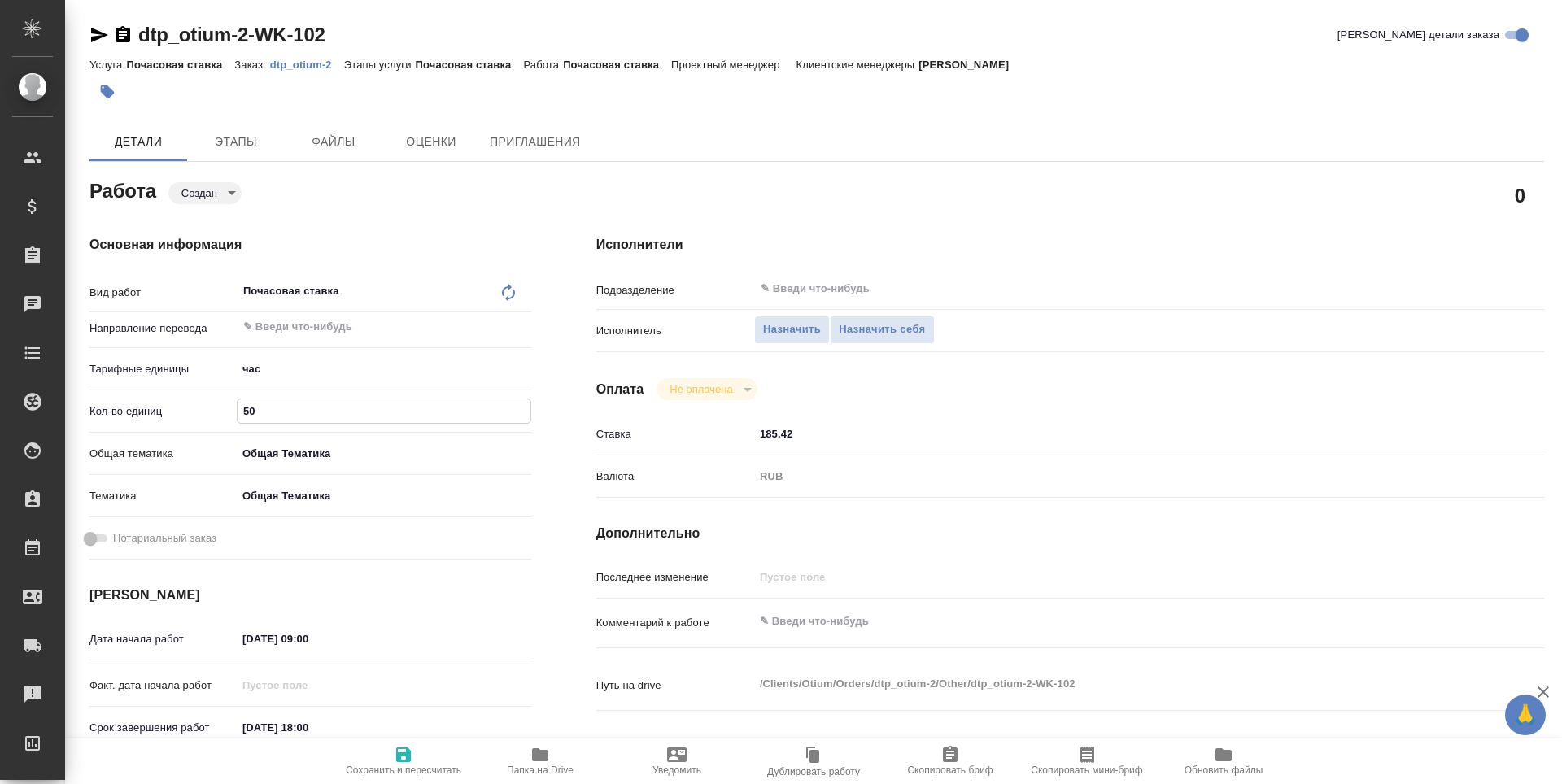
type input "50"
click at [322, 565] on div "Нотариальный заказ" at bounding box center [310, 544] width 442 height 42
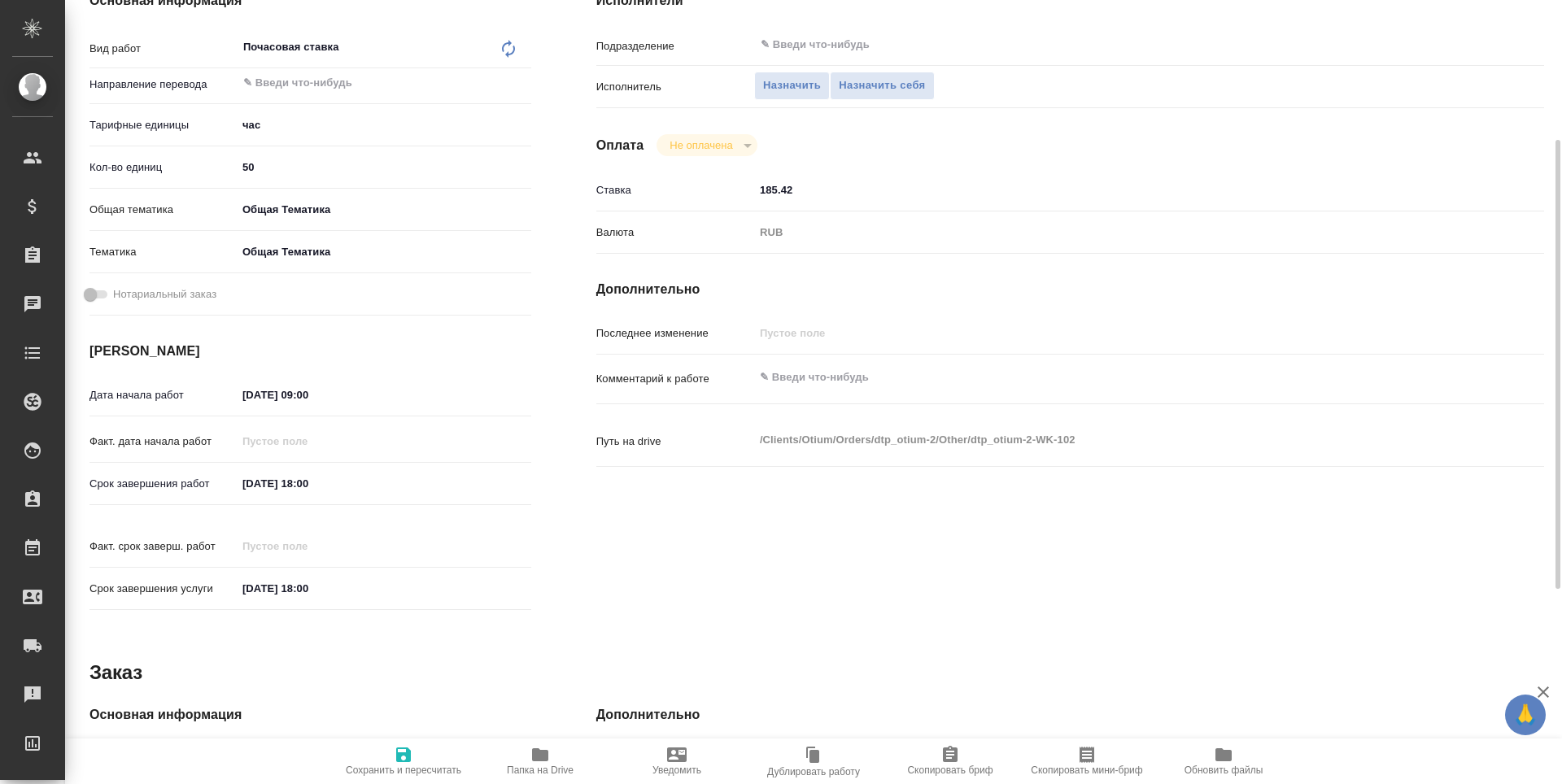
click at [277, 482] on input "31.08.2025 18:00" at bounding box center [308, 483] width 143 height 23
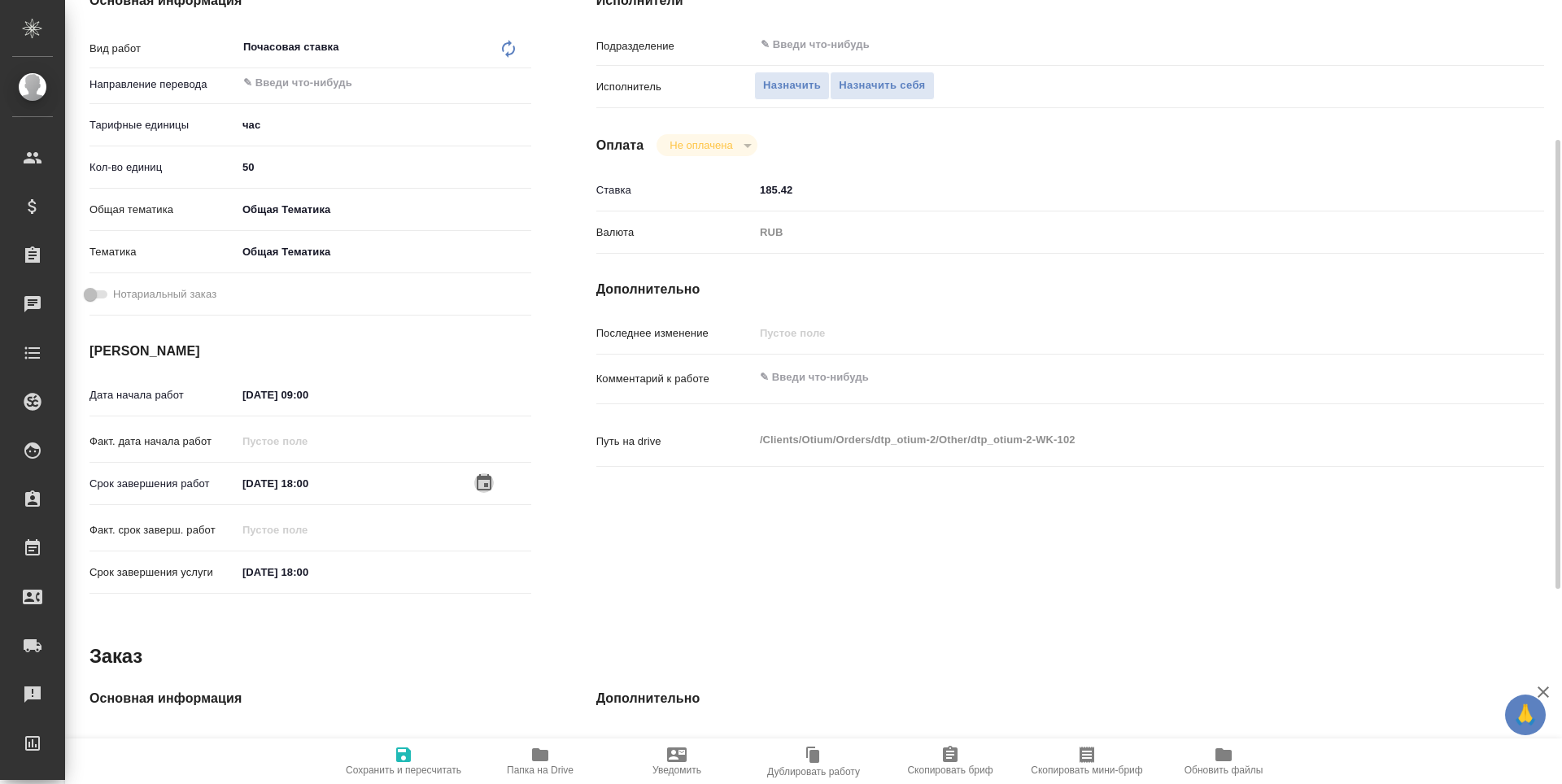
click at [485, 481] on icon "button" at bounding box center [484, 483] width 20 height 20
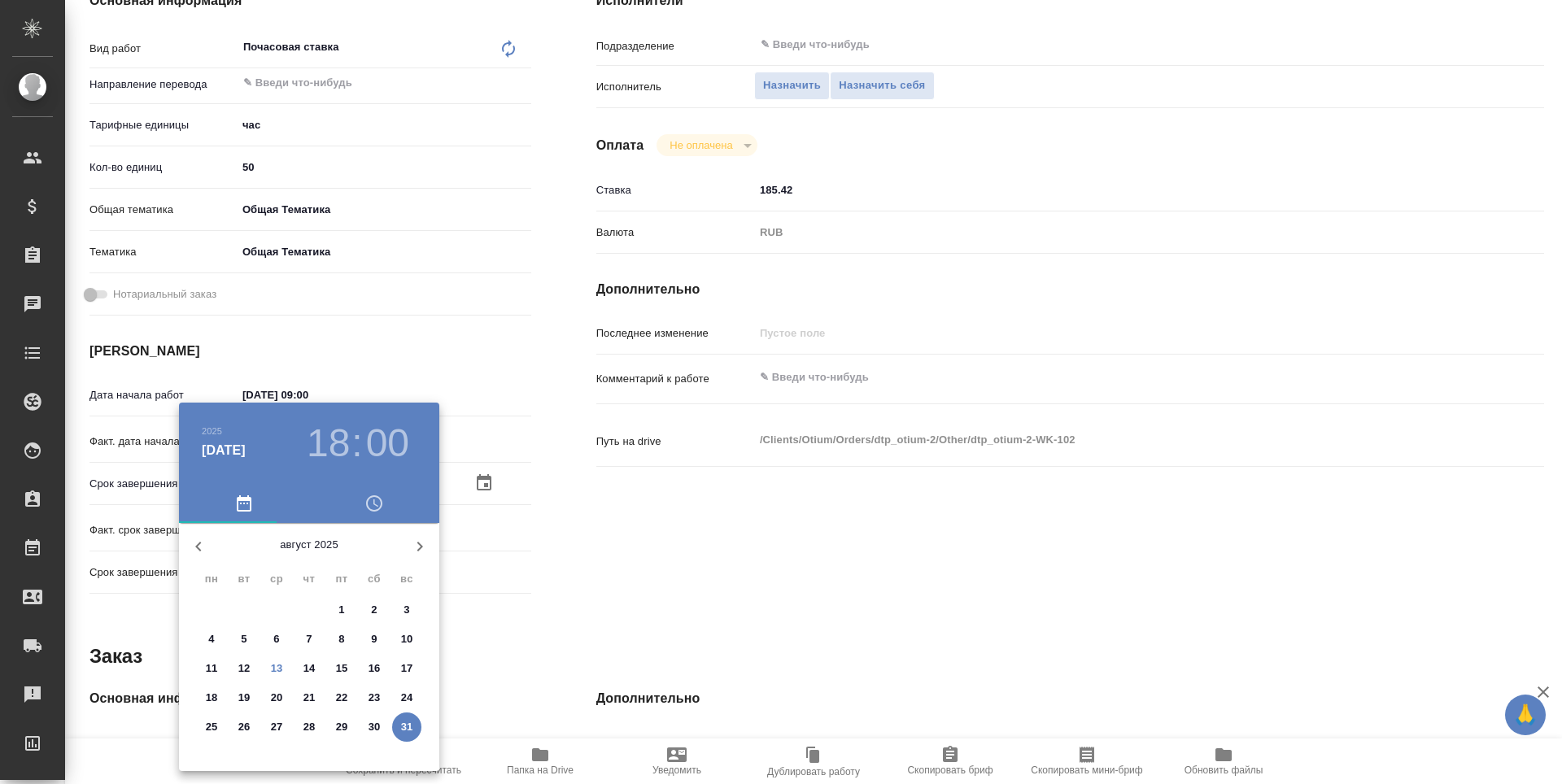
click at [407, 699] on p "24" at bounding box center [408, 697] width 12 height 16
type textarea "x"
type input "24.08.2025 18:00"
type textarea "x"
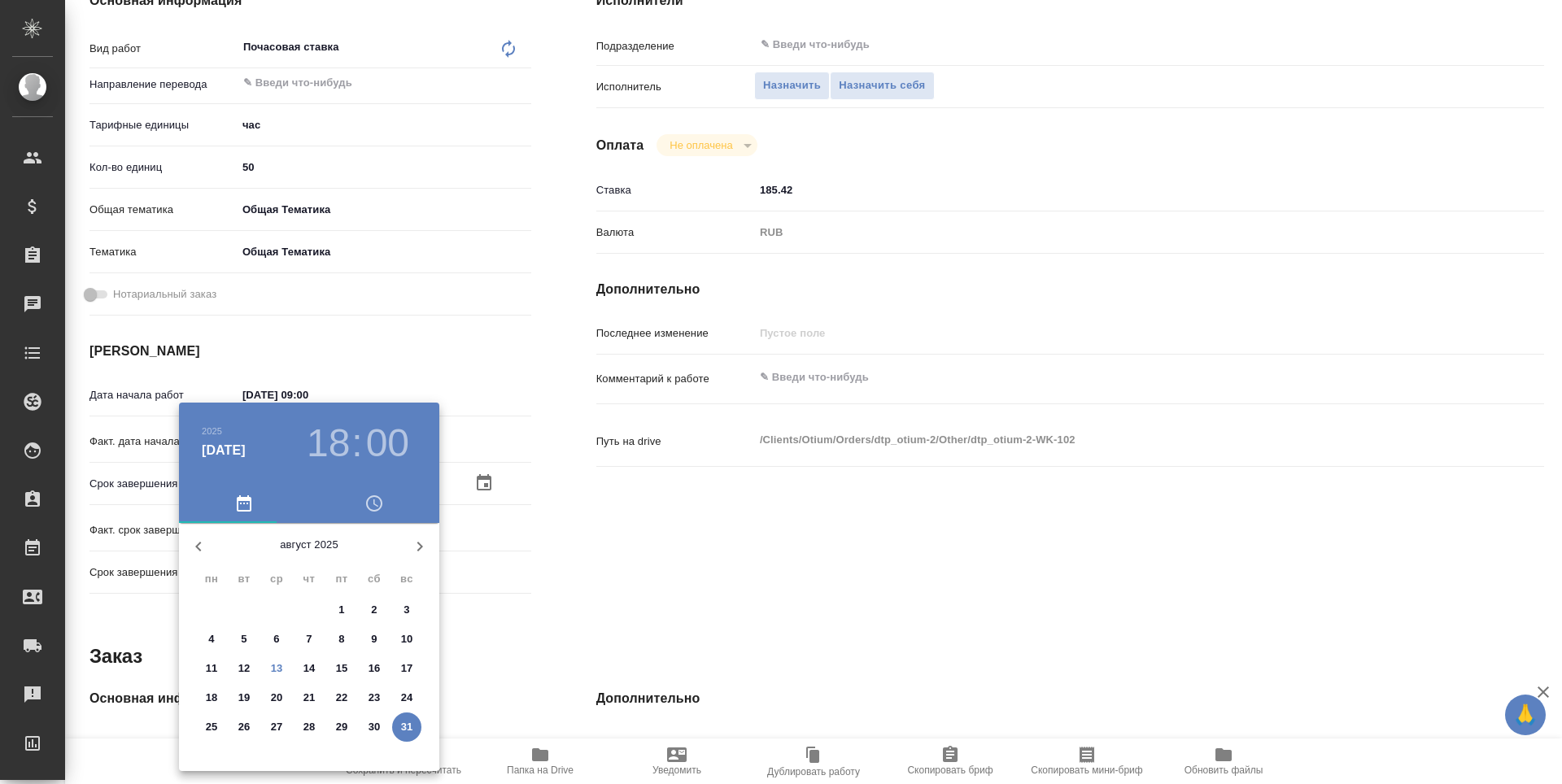
type textarea "x"
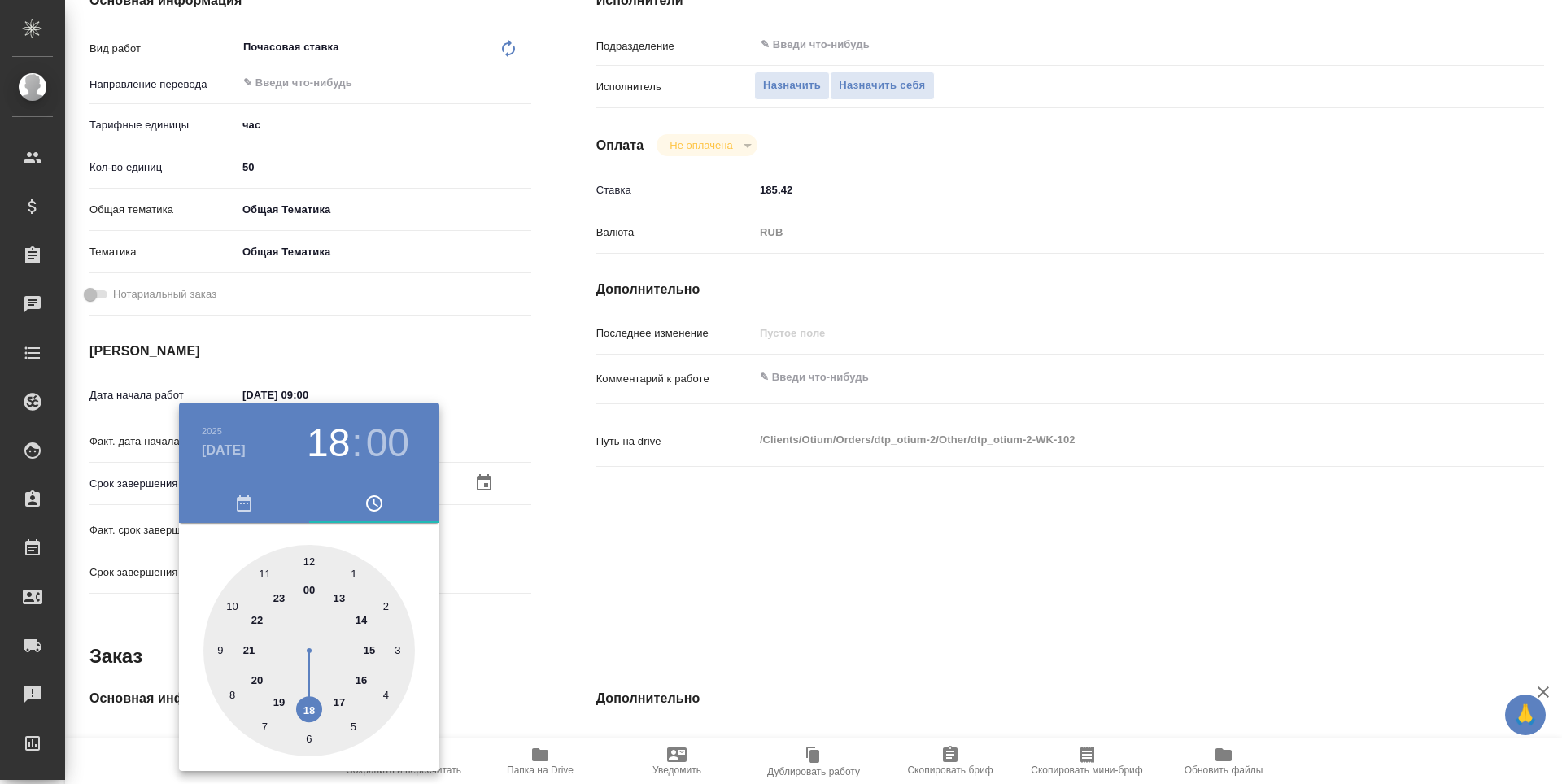
click at [662, 603] on div at bounding box center [781, 392] width 1562 height 784
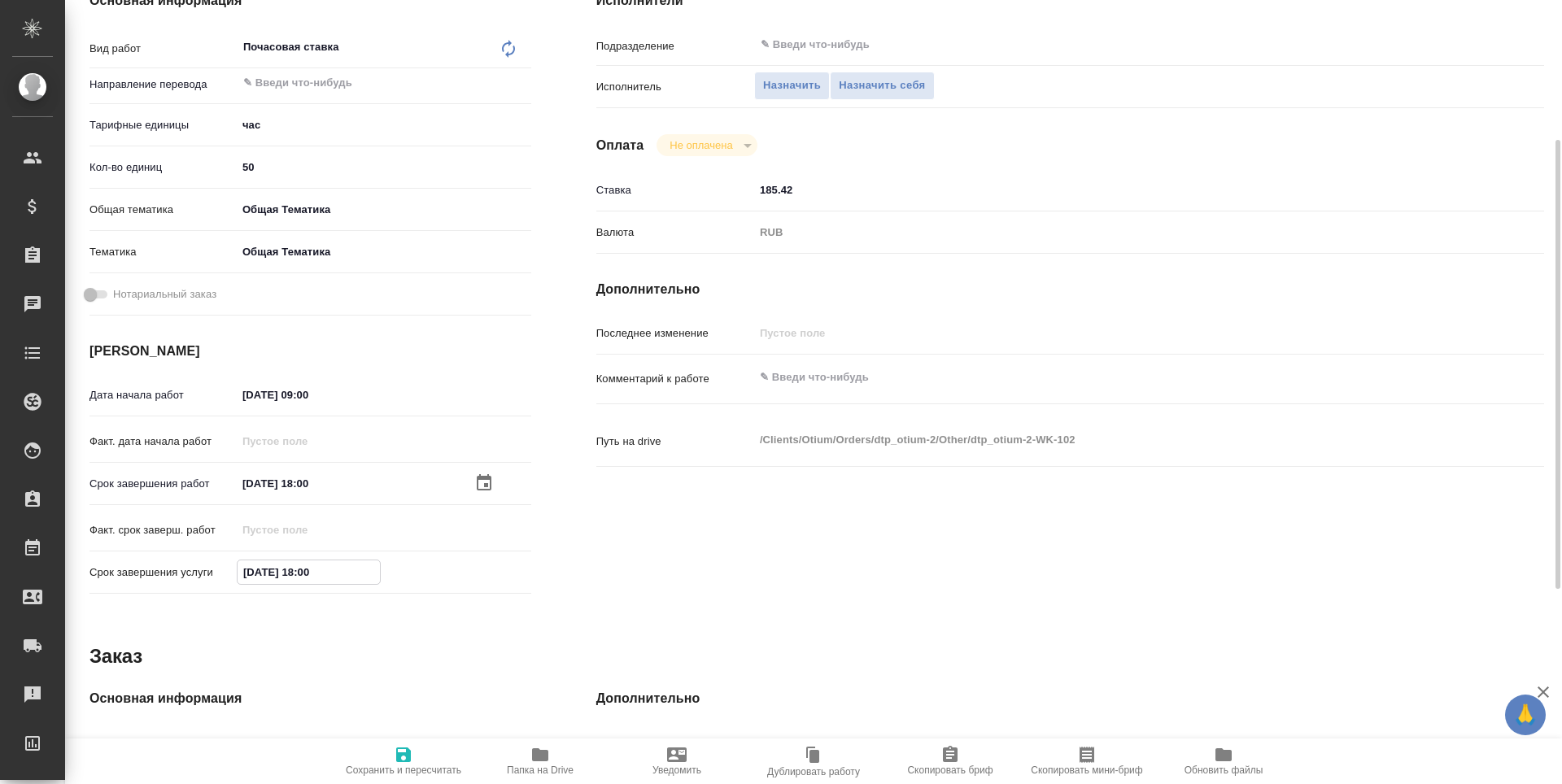
click at [312, 572] on input "31.08.2025 18:00" at bounding box center [309, 572] width 143 height 23
click at [476, 570] on icon "button" at bounding box center [483, 571] width 14 height 16
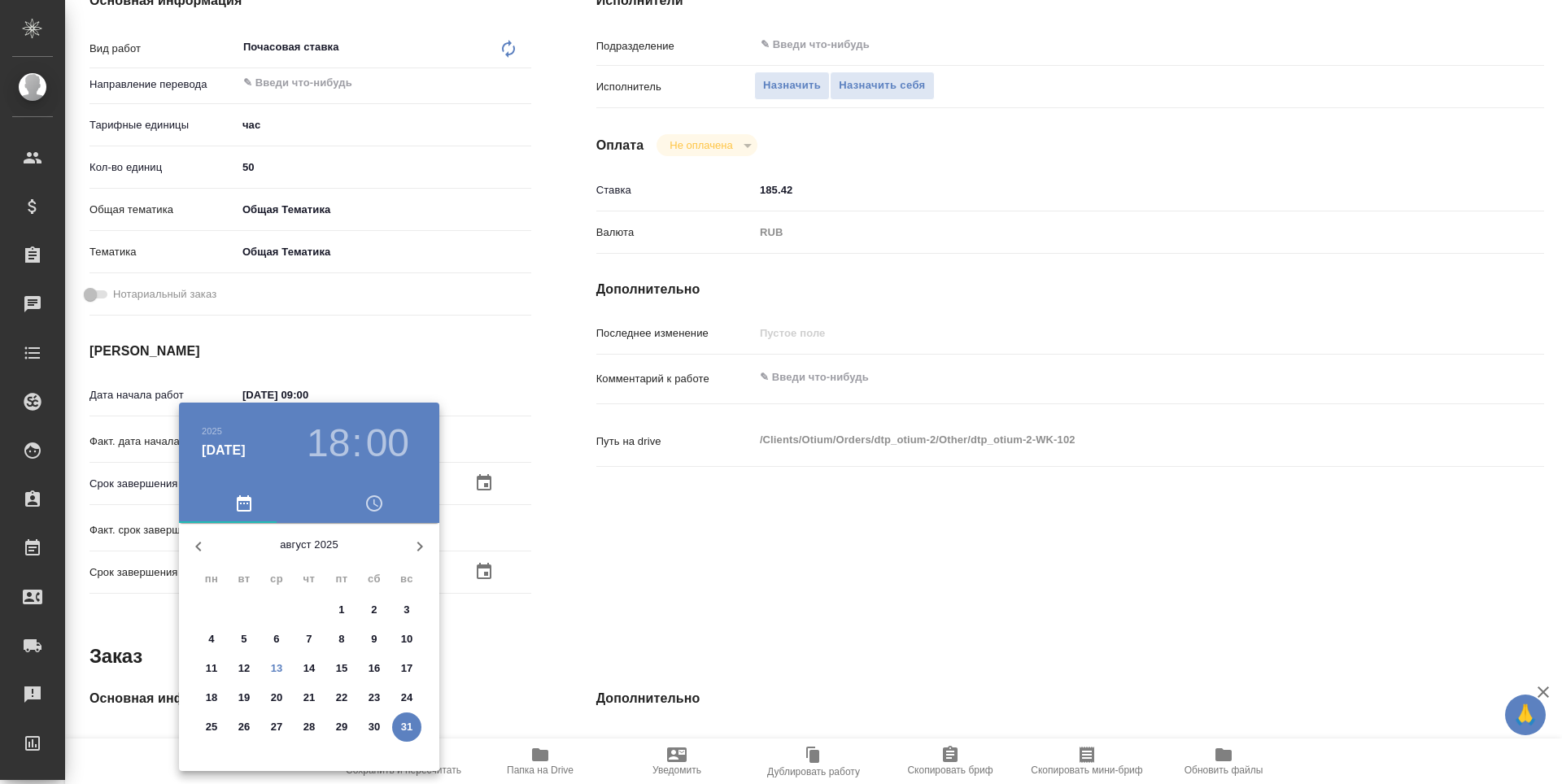
click at [409, 692] on p "24" at bounding box center [408, 697] width 12 height 16
type textarea "x"
type input "24.08.2025 18:00"
type textarea "x"
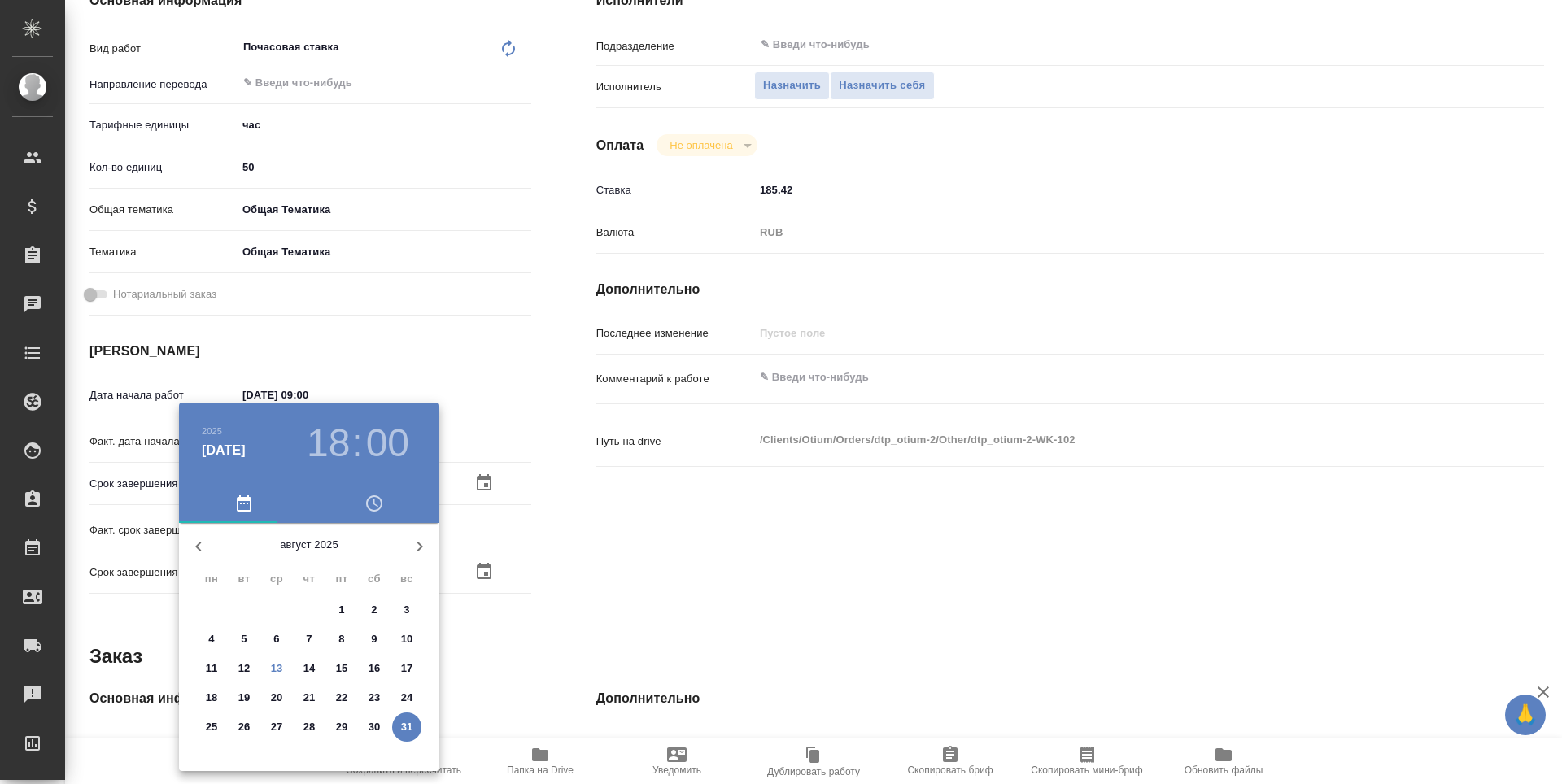
type textarea "x"
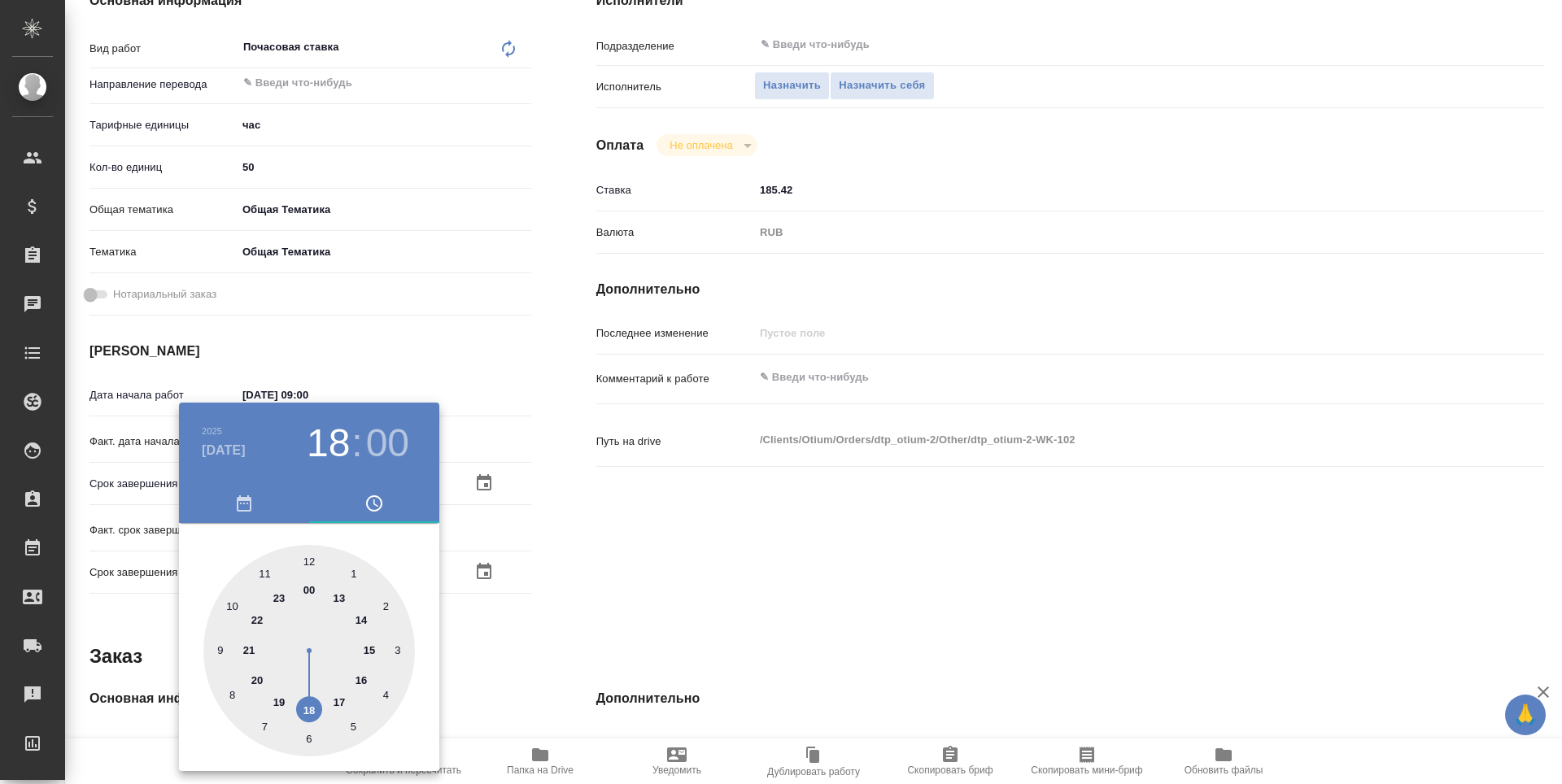
click at [583, 641] on div at bounding box center [781, 392] width 1562 height 784
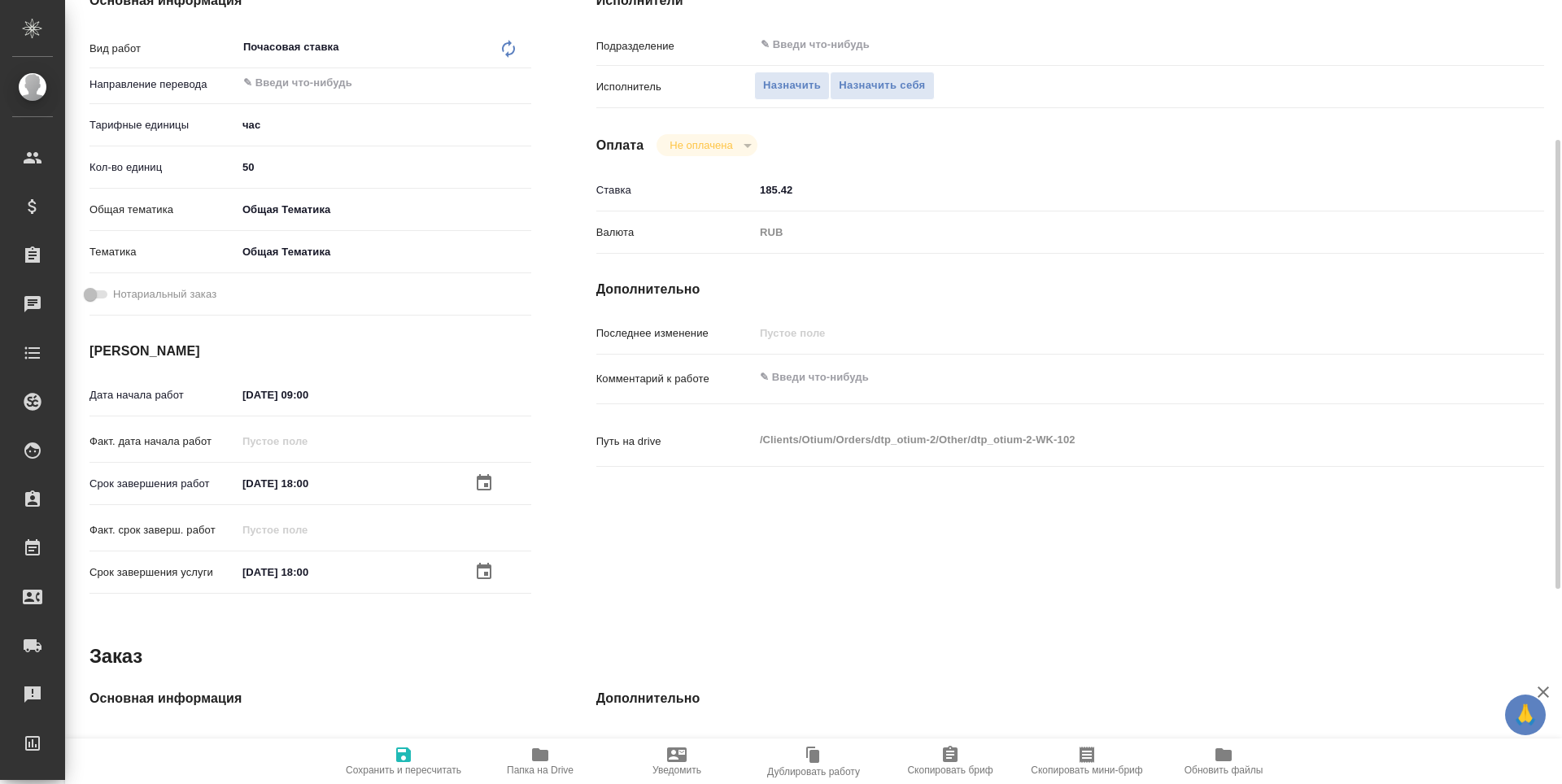
click at [411, 756] on icon "button" at bounding box center [403, 755] width 20 height 20
type textarea "x"
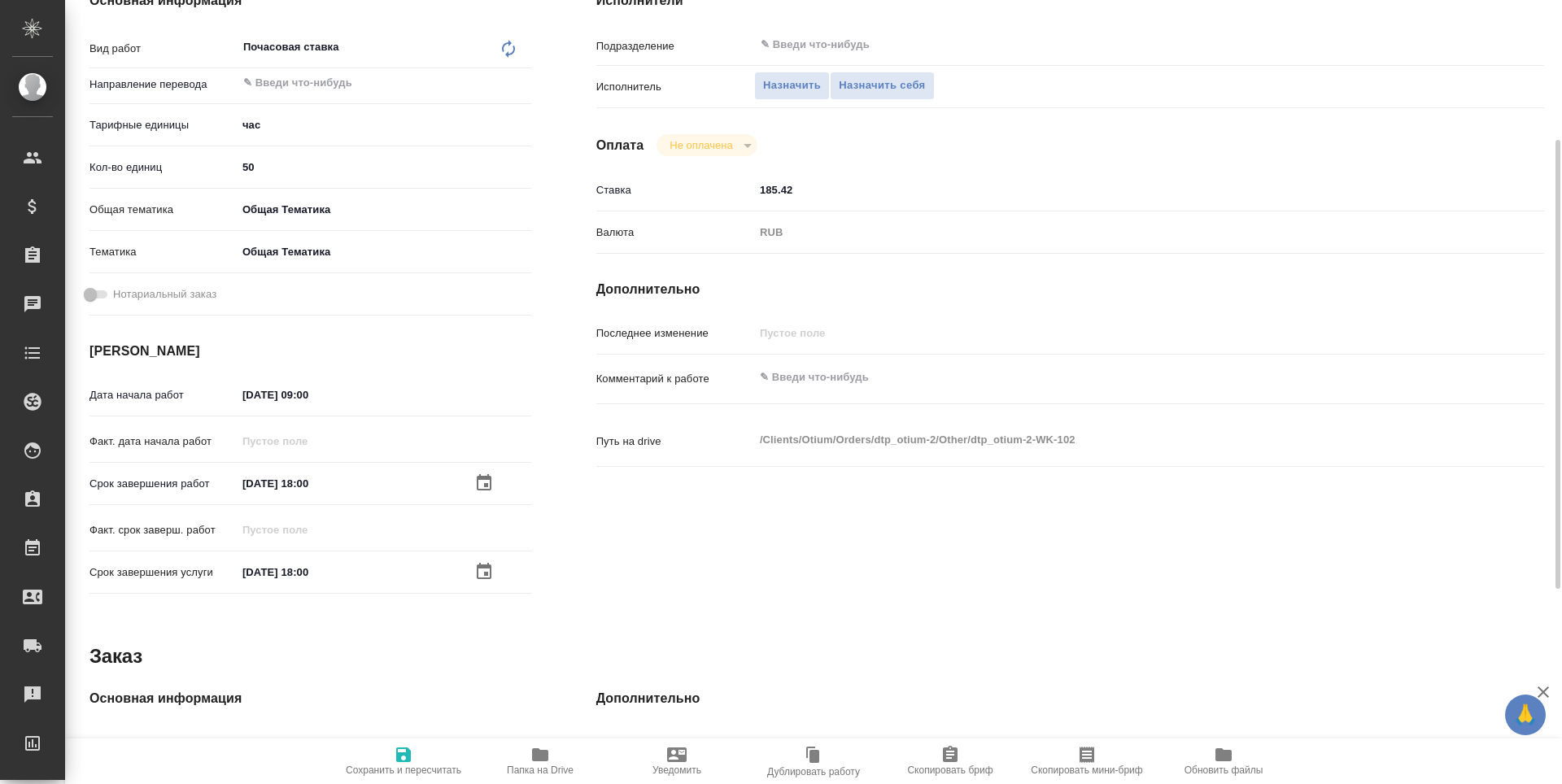
type textarea "x"
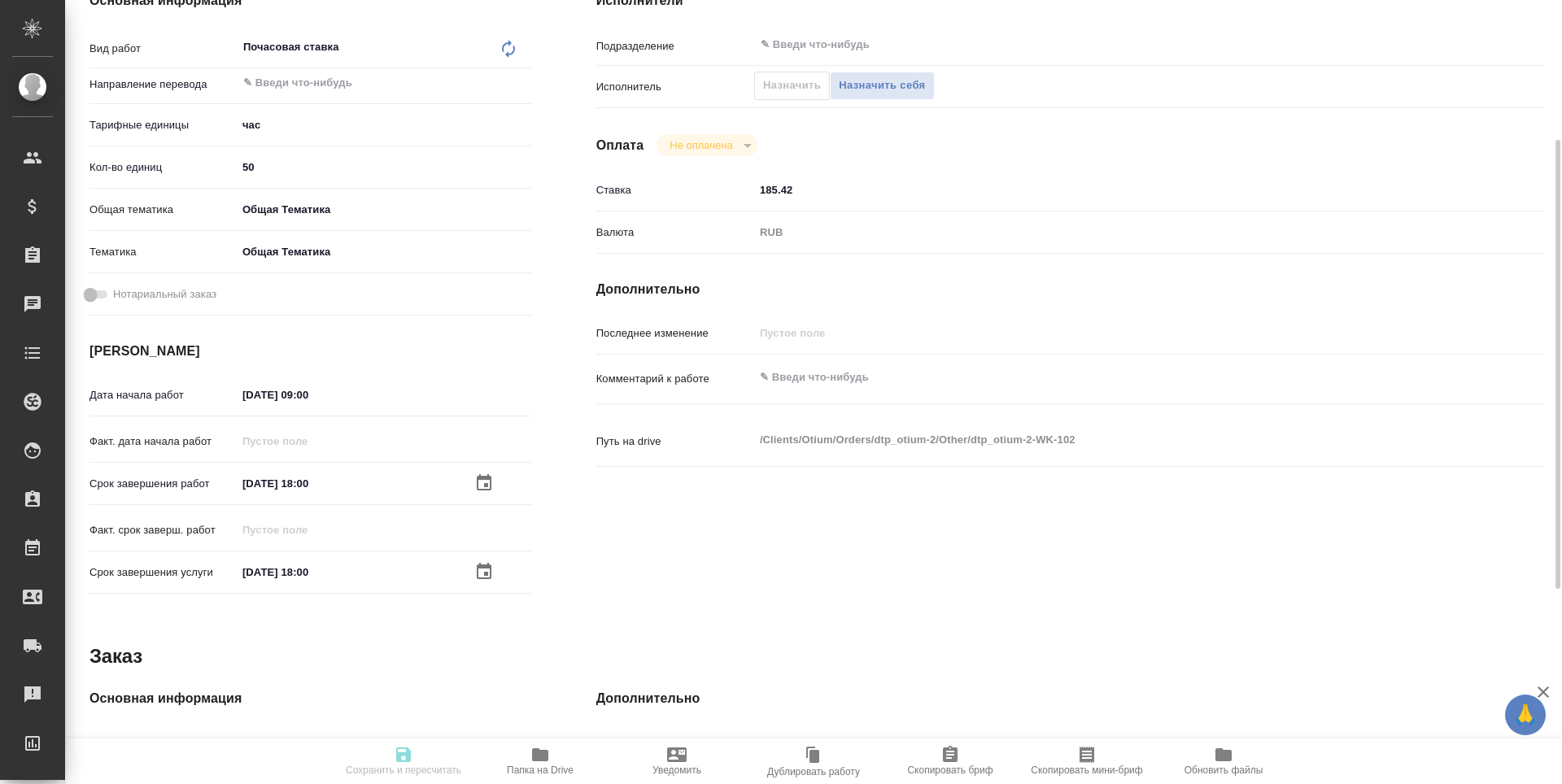
type textarea "x"
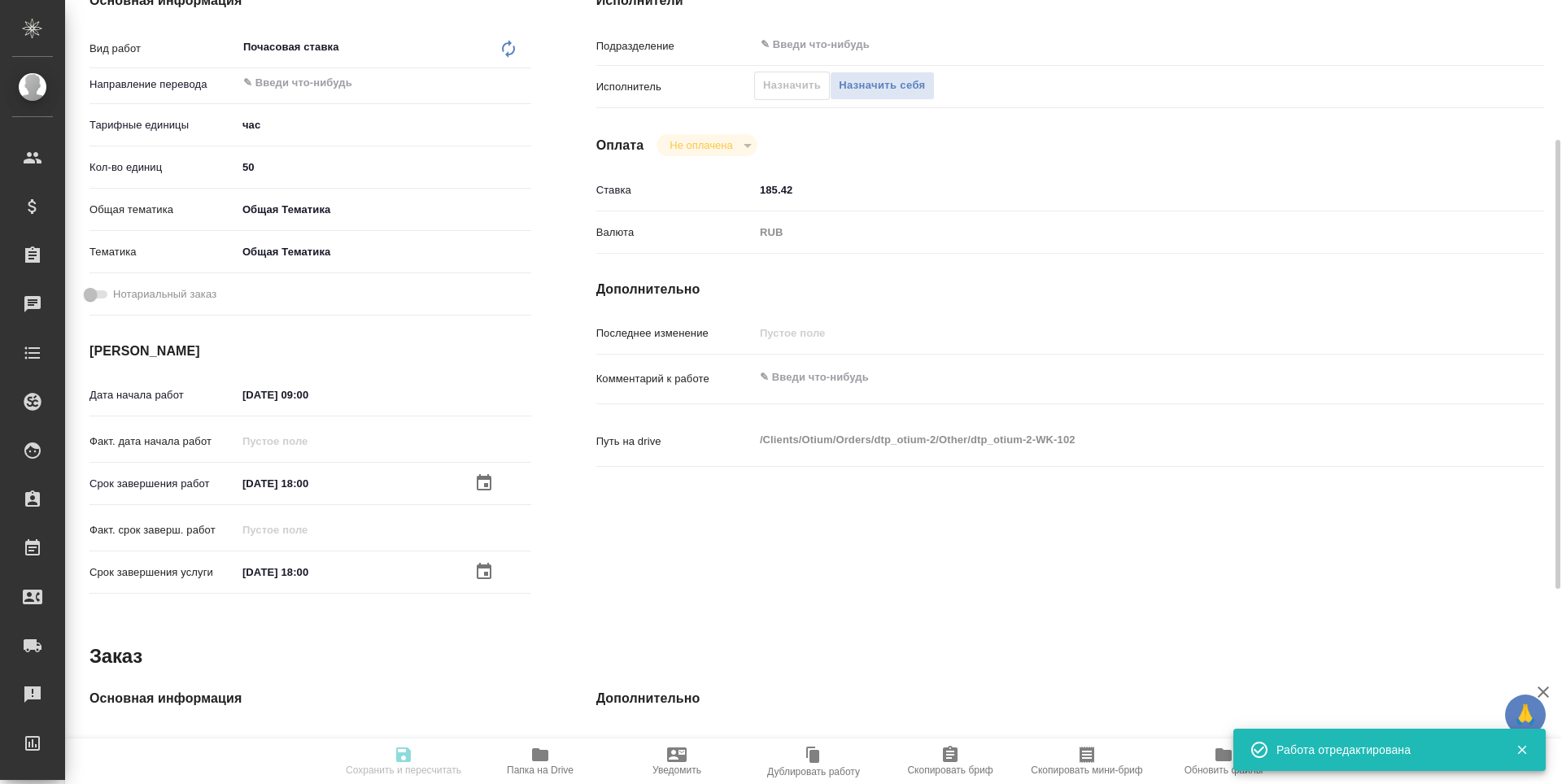
type textarea "x"
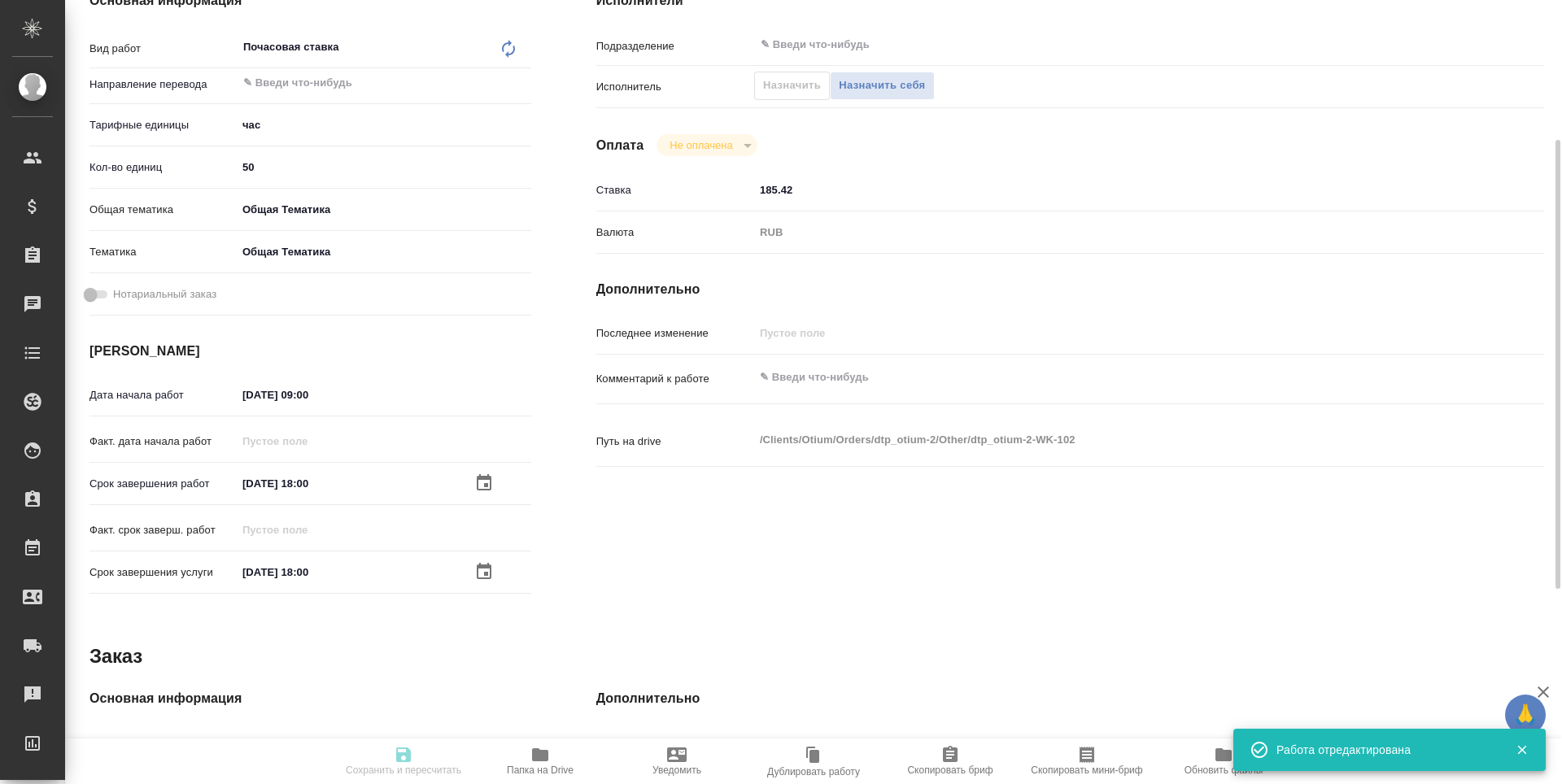
type input "created"
type textarea "Почасовая ставка"
type textarea "x"
type input "5a8b1489cc6b4906c91bfd93"
type input "50"
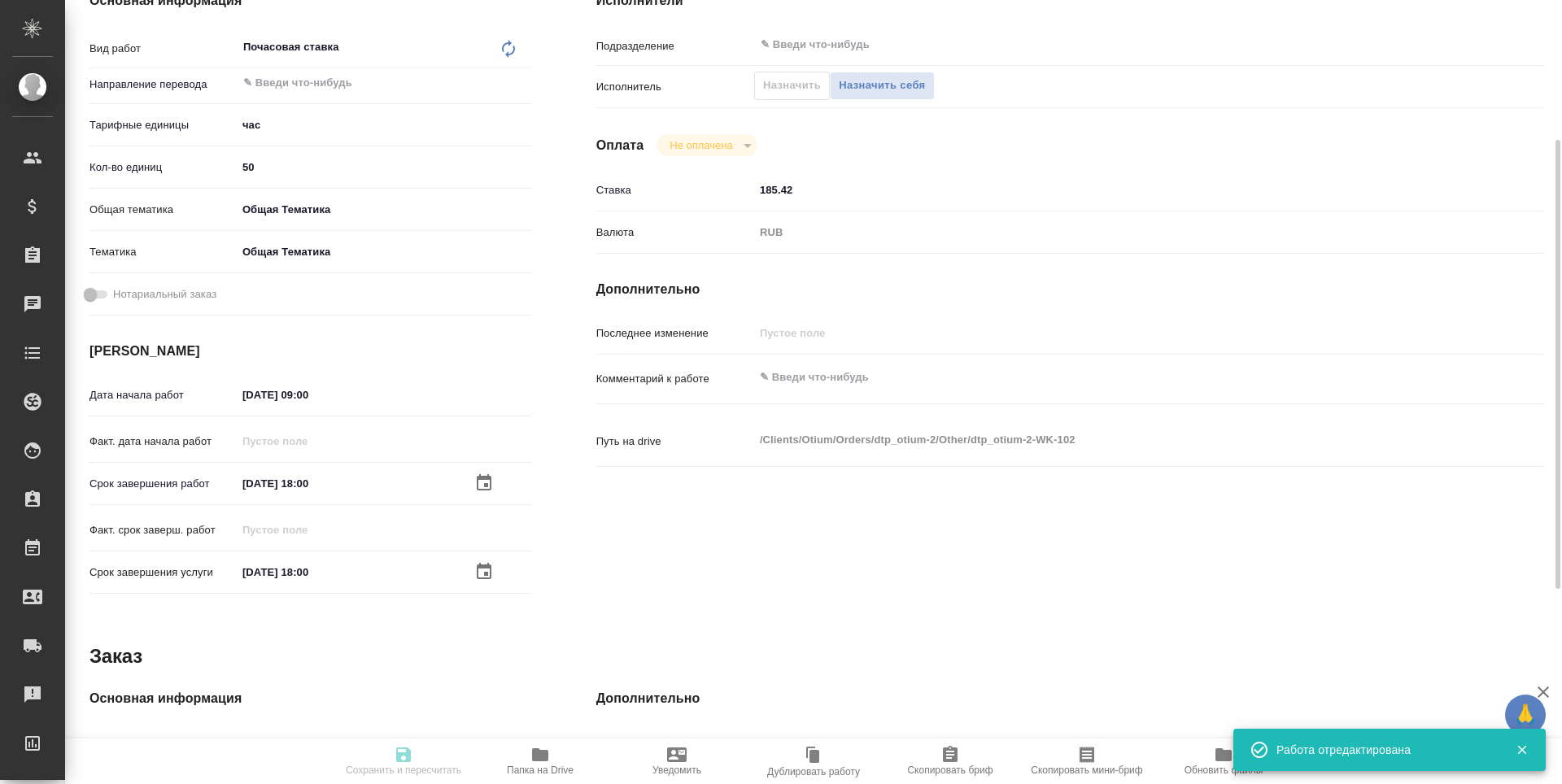
type input "obtem"
type input "6012b1ca196b0e5c9229a120"
type input "18.08.2025 09:00"
type input "24.08.2025 18:00"
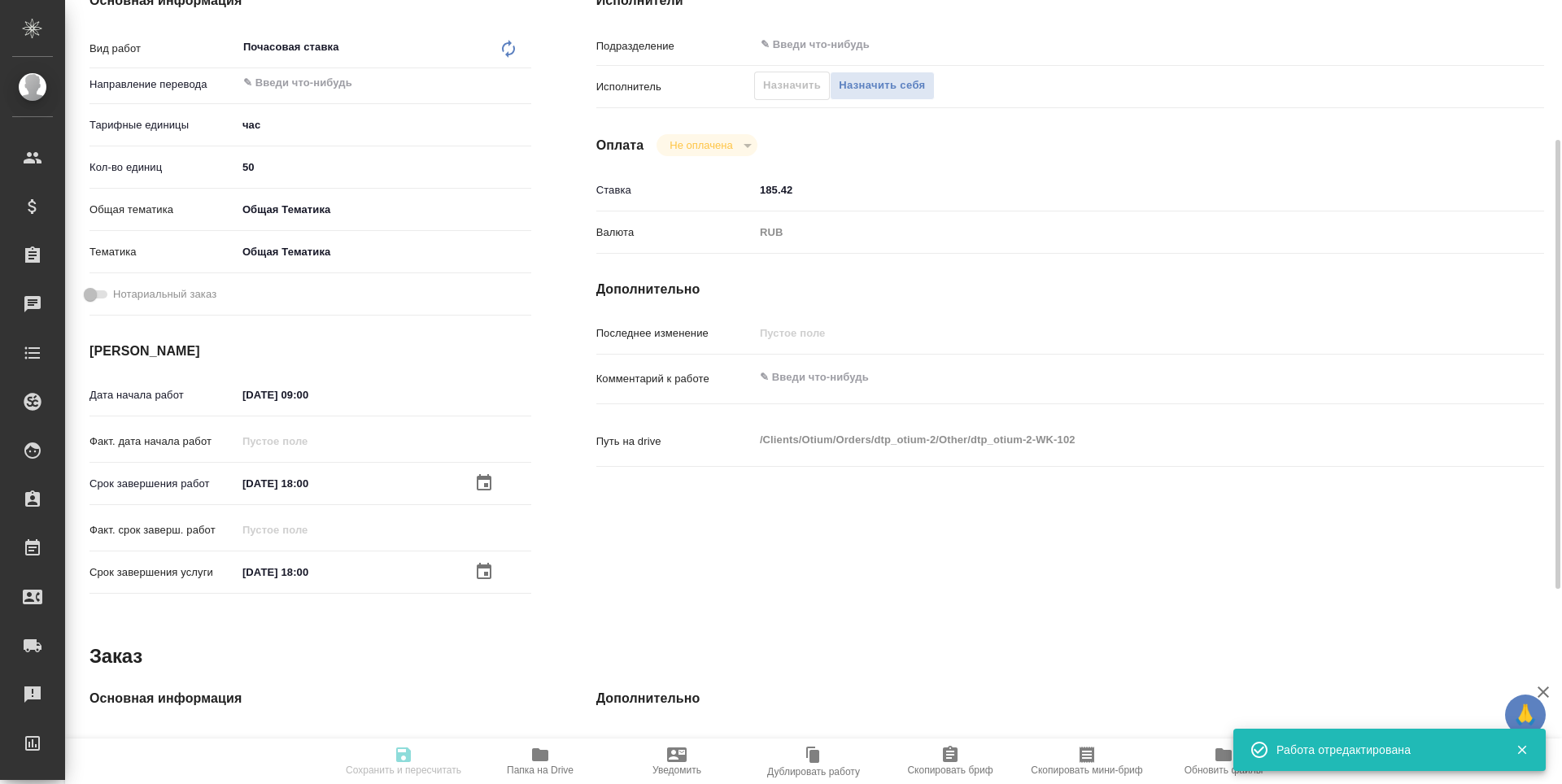
type input "notPayed"
type input "185.42"
type input "RUB"
type input "Третьякова Наталья"
type textarea "x"
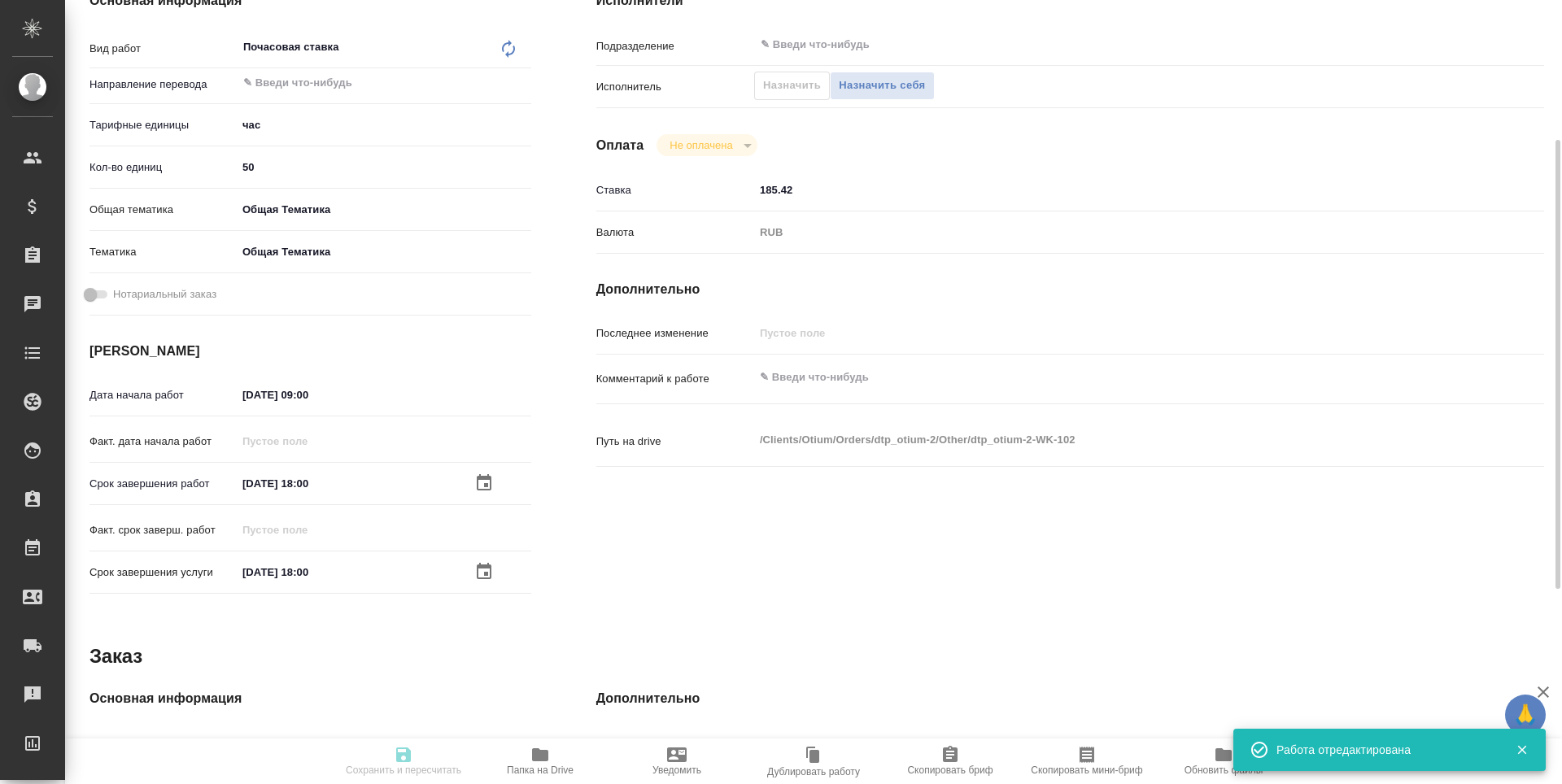
type textarea "/Clients/Оtium/Orders/dtp_otium-2/Other/dtp_otium-2-WK-102"
type textarea "x"
type input "dtp_otium-2"
type input "Почасовая ставка"
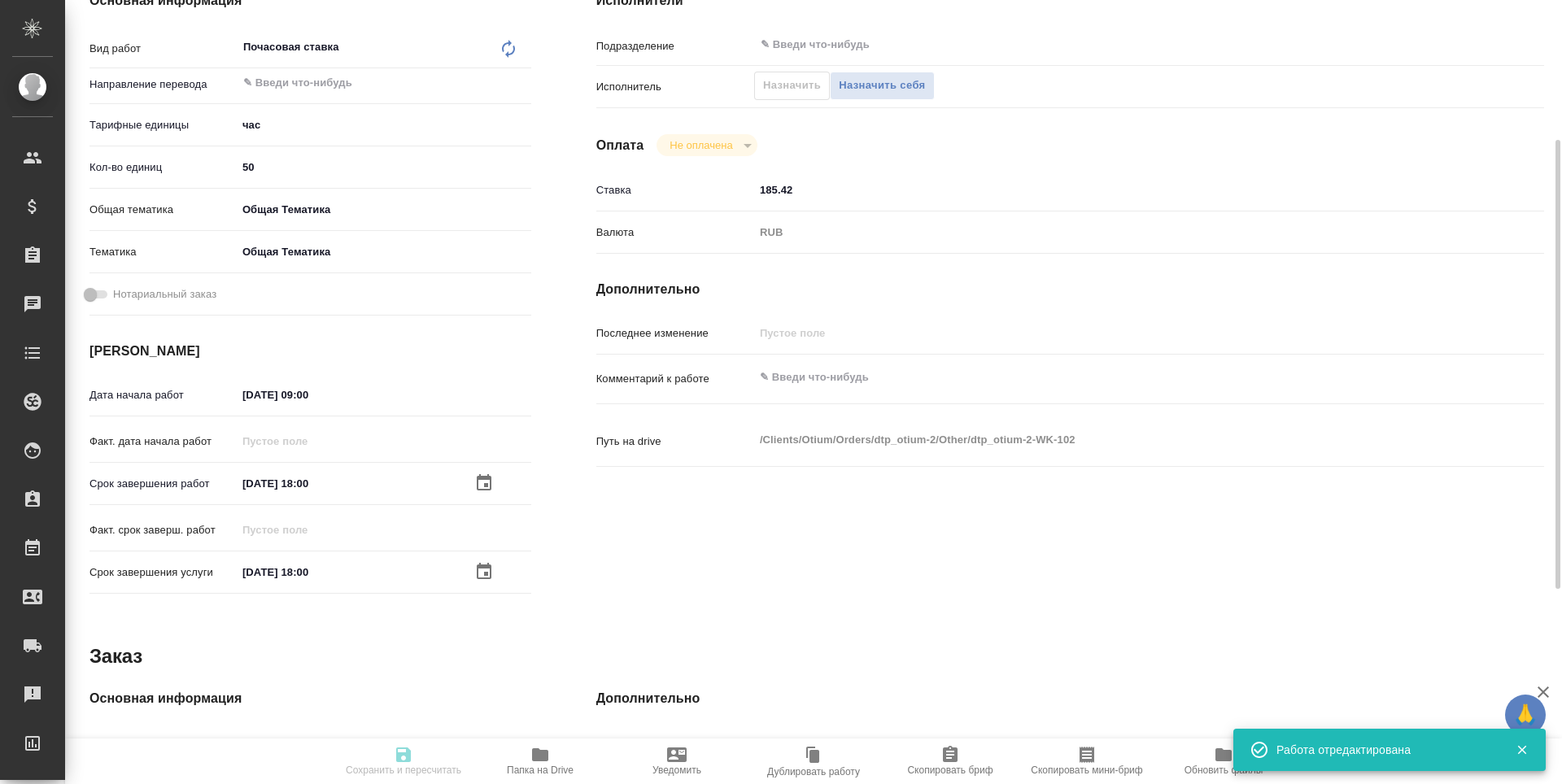
type input "Гостев Юрий"
type input "/Clients/Оtium/Orders/dtp_otium-2"
type textarea "x"
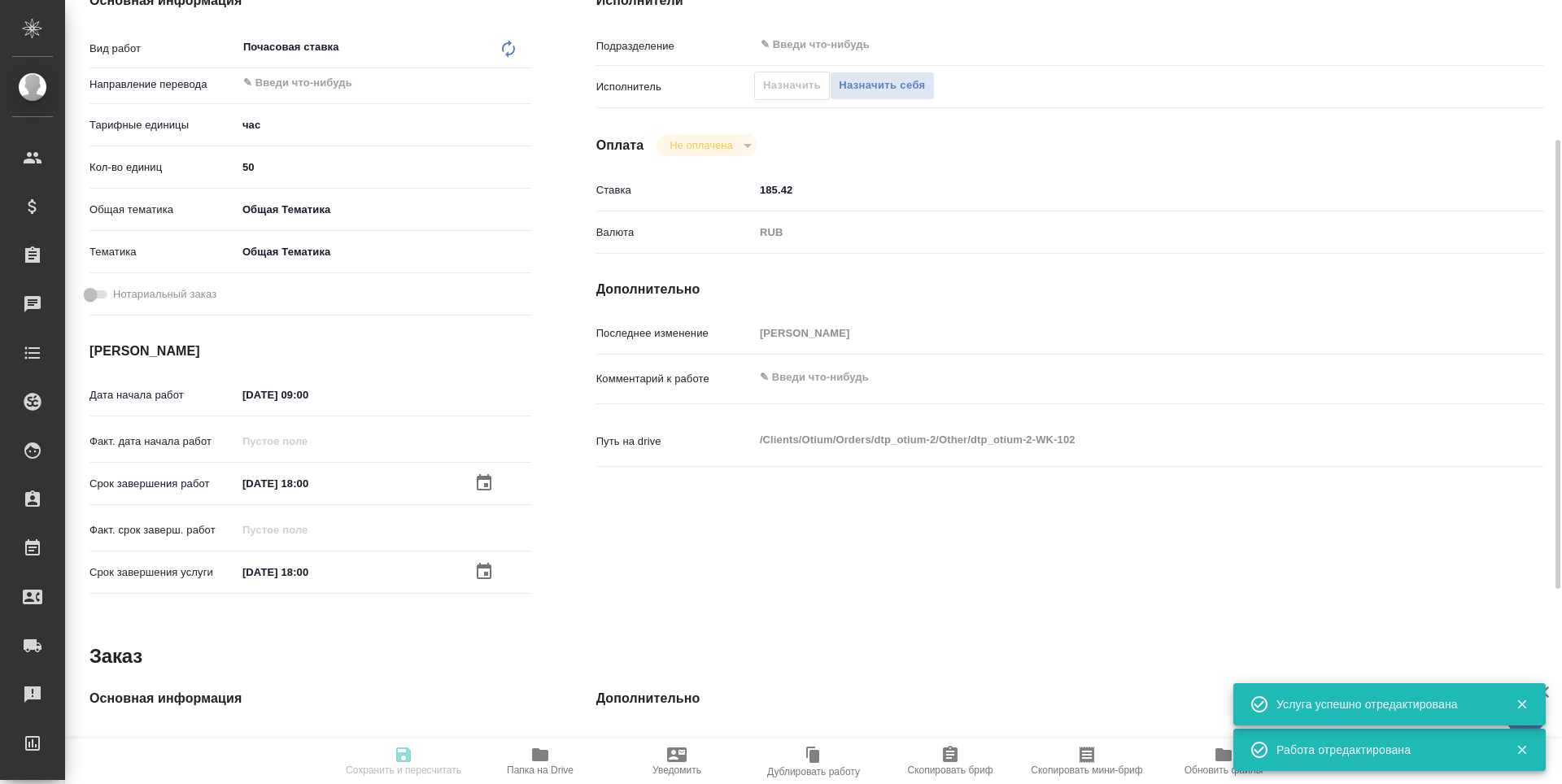
type textarea "x"
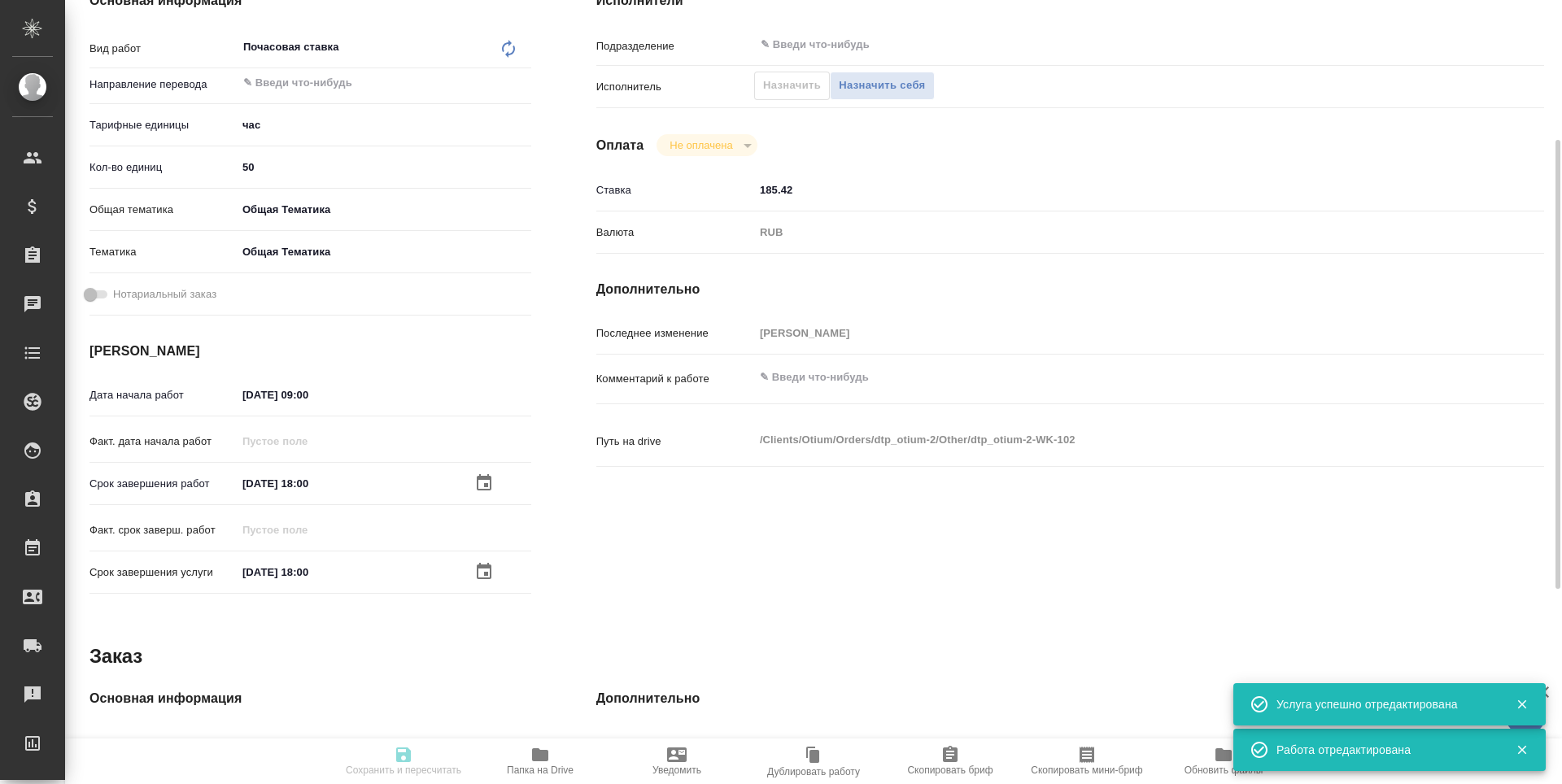
type textarea "x"
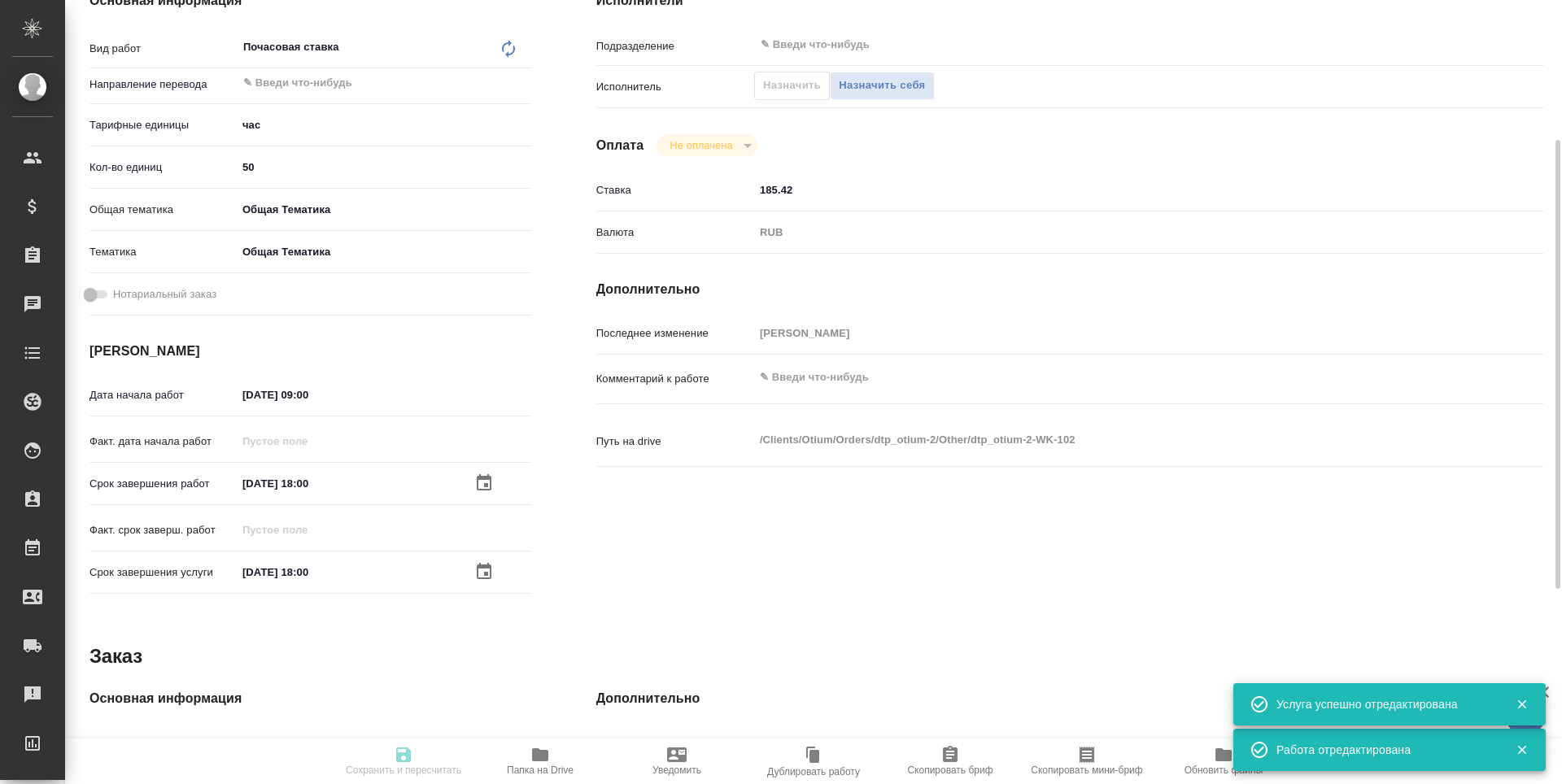
type textarea "x"
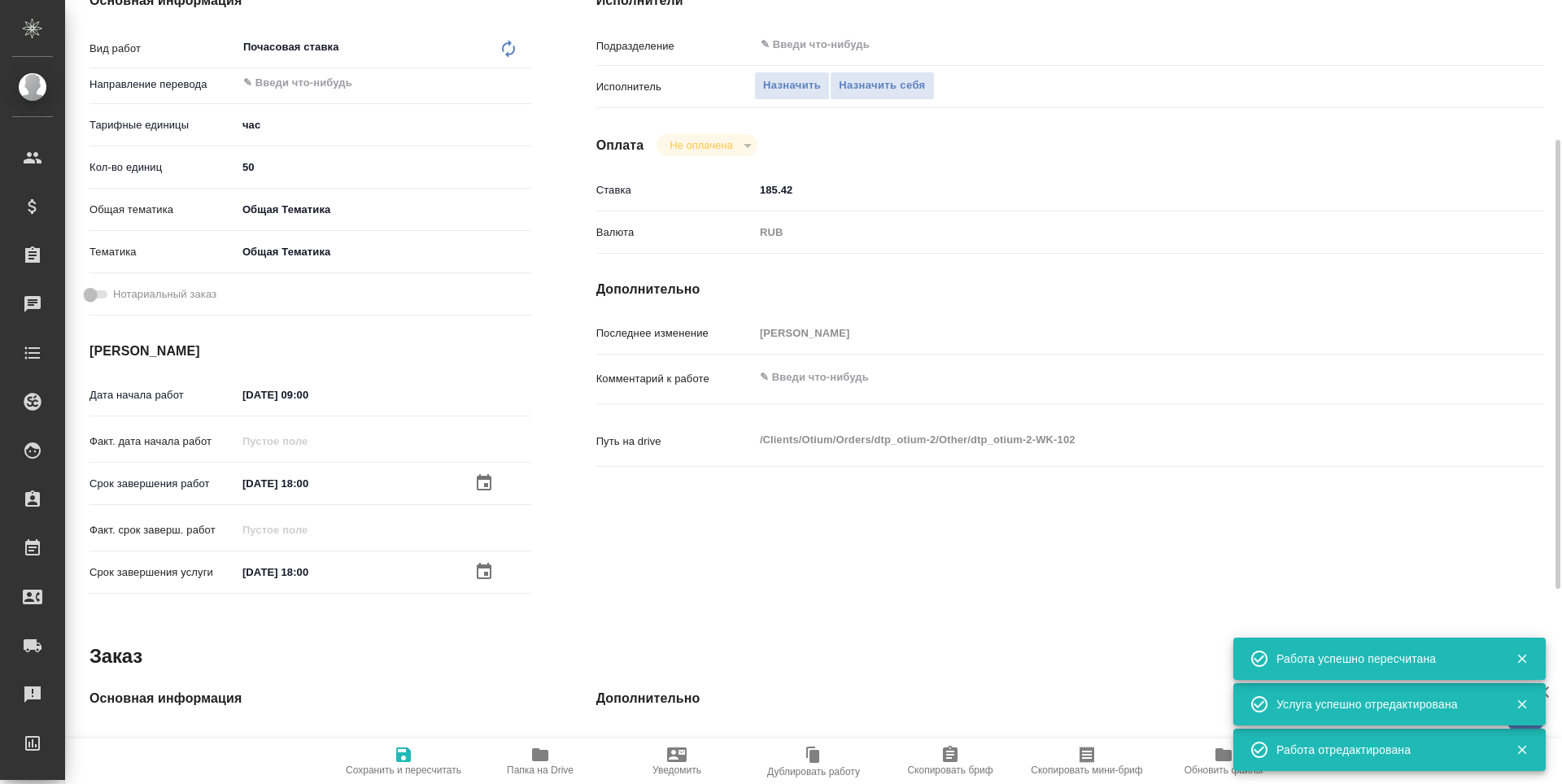
type input "created"
type textarea "Почасовая ставка"
type textarea "x"
type input "5a8b1489cc6b4906c91bfd93"
type input "50"
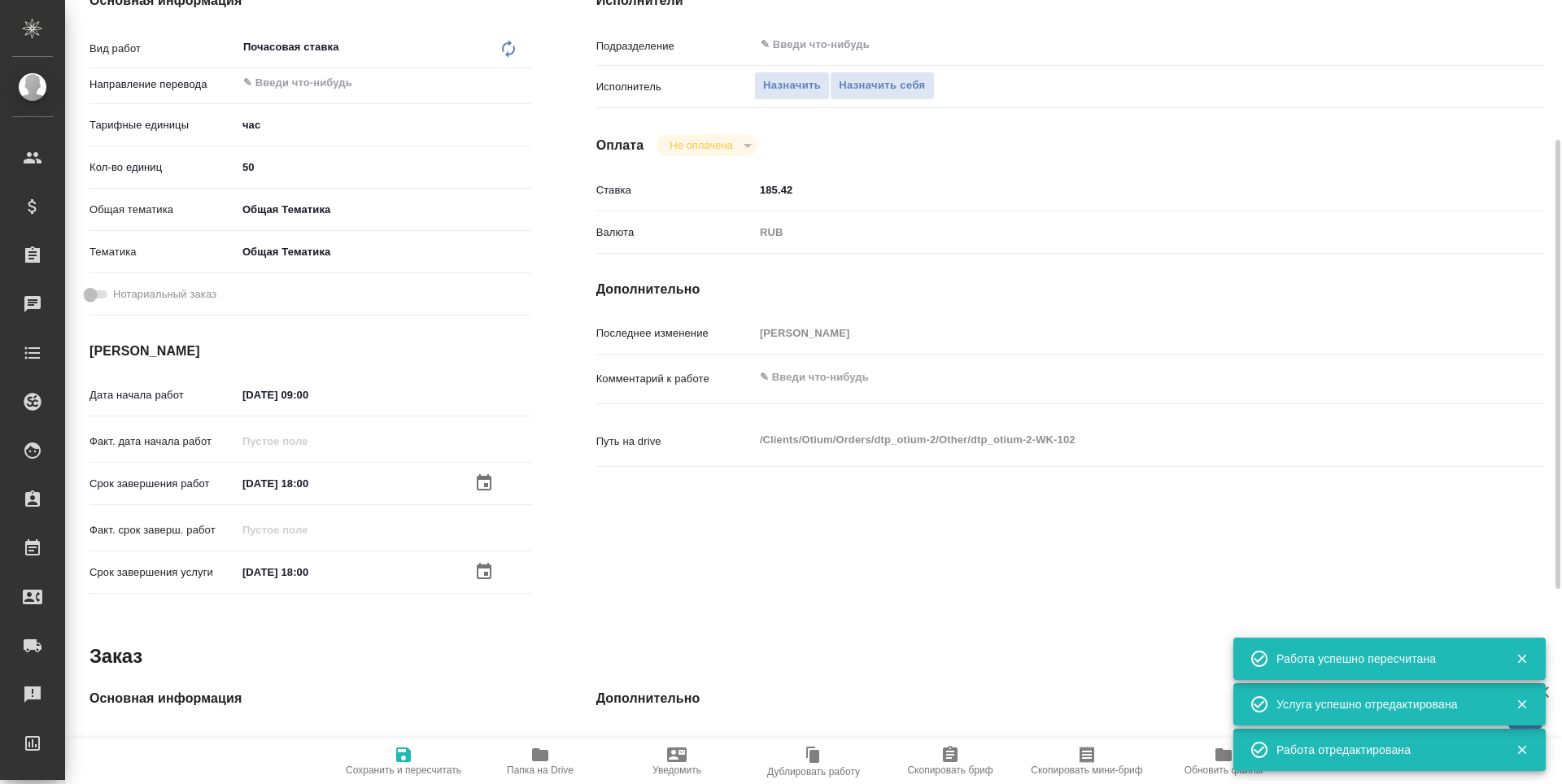
type input "obtem"
type input "6012b1ca196b0e5c9229a120"
type input "18.08.2025 09:00"
type input "24.08.2025 18:00"
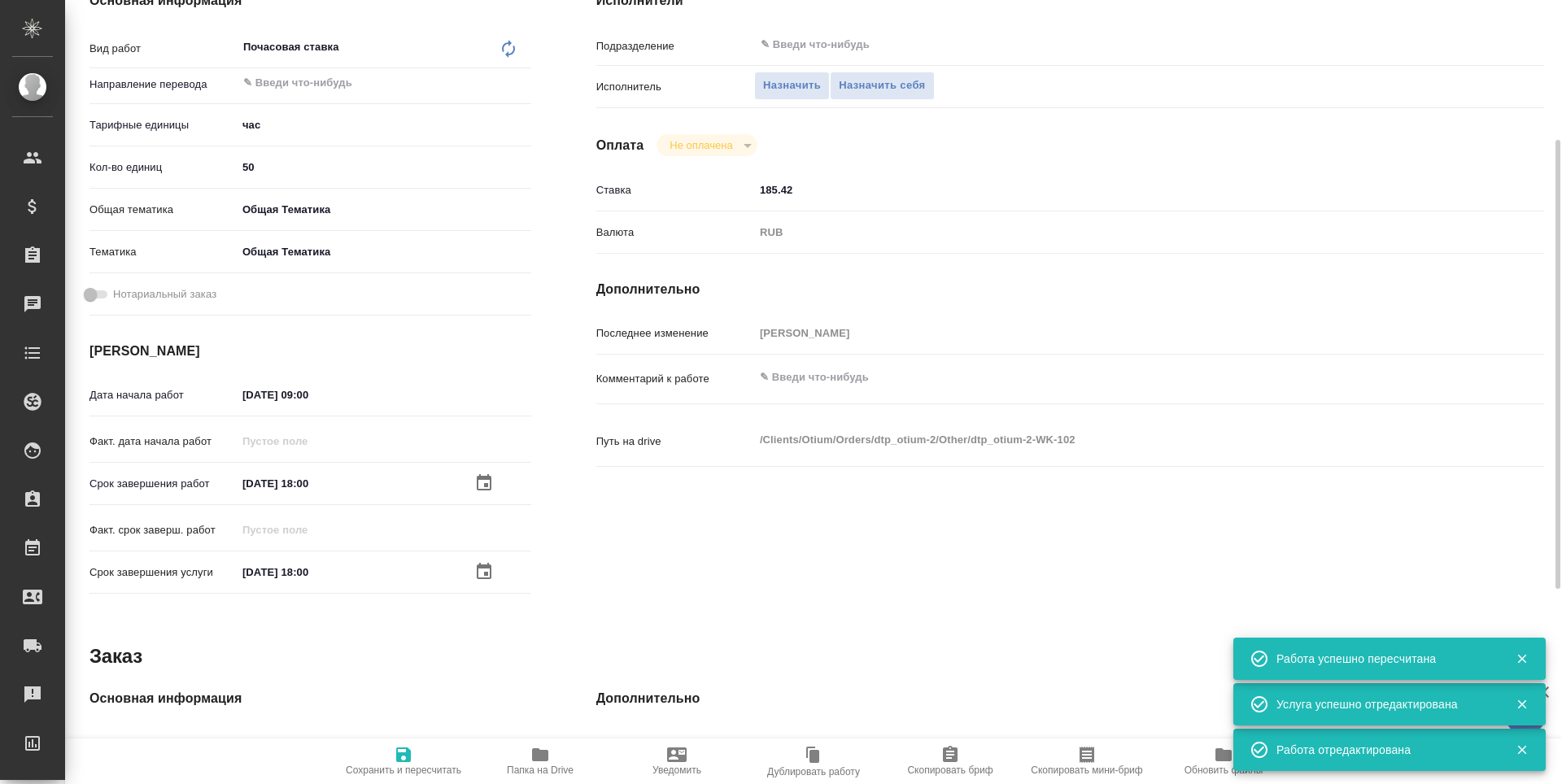
type input "notPayed"
type input "185.42"
type input "RUB"
type input "Третьякова Наталья"
type textarea "x"
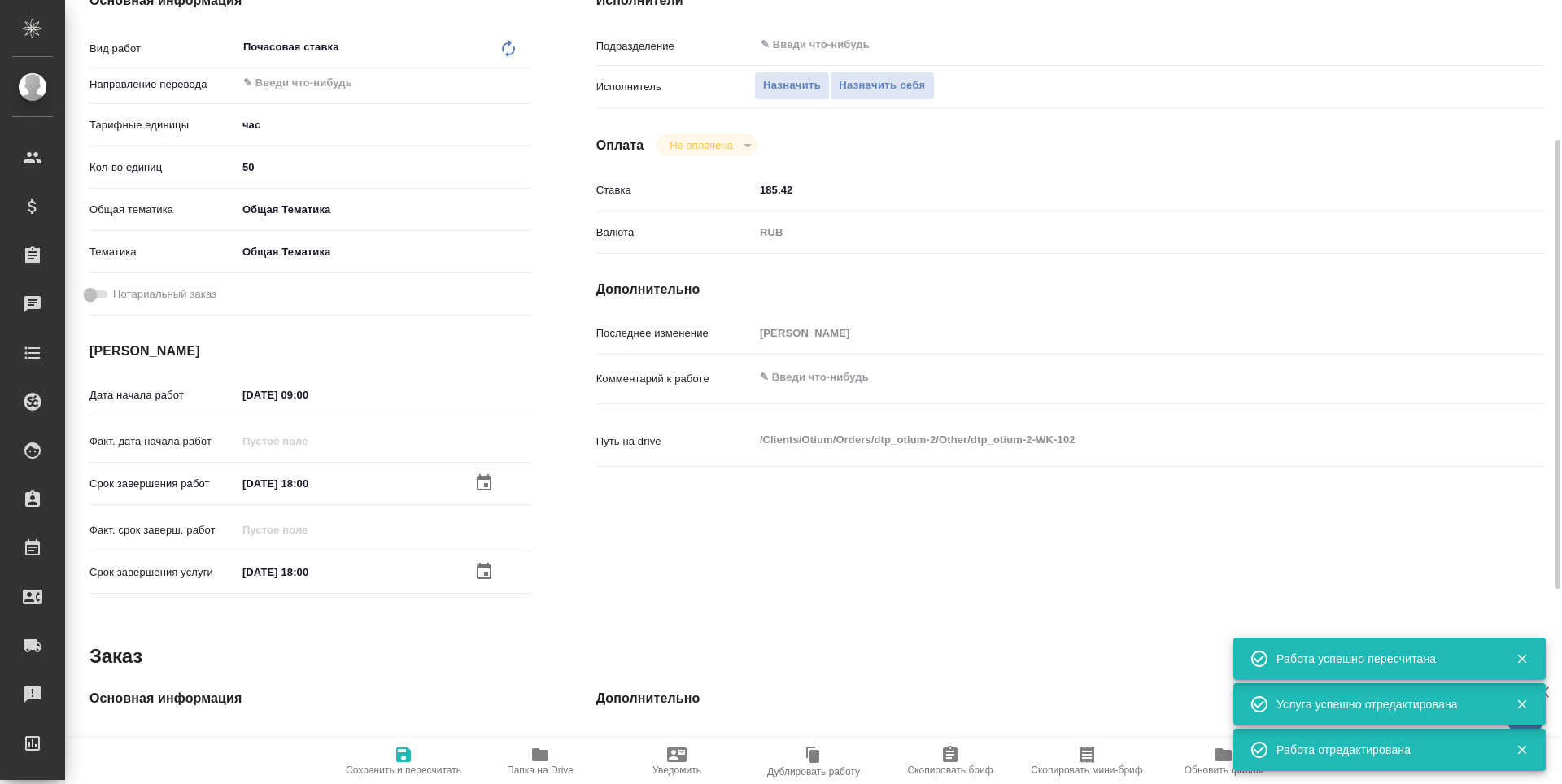
type textarea "/Clients/Оtium/Orders/dtp_otium-2/Other/dtp_otium-2-WK-102"
type textarea "x"
type input "dtp_otium-2"
type input "Почасовая ставка"
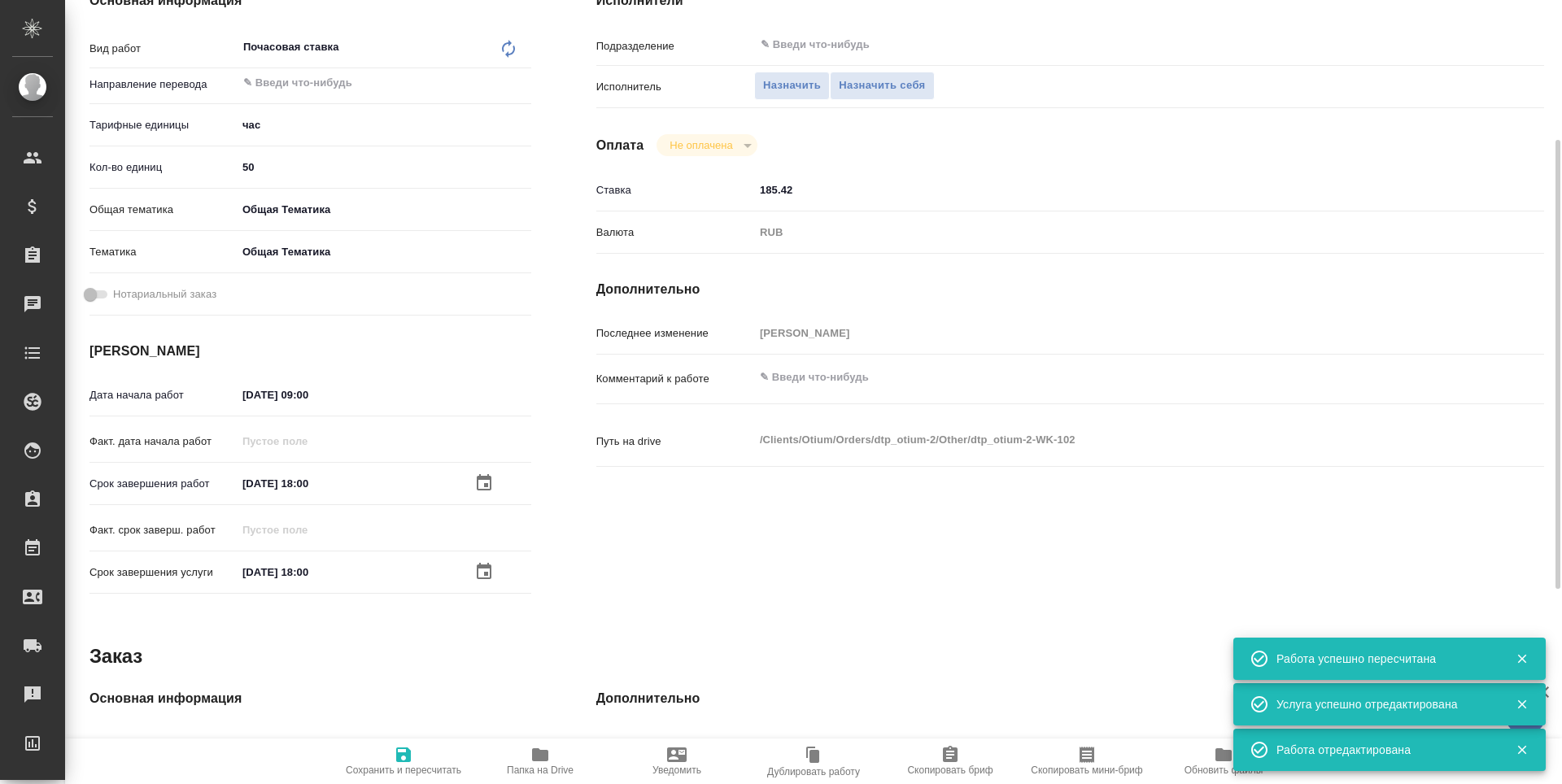
type input "Гостев Юрий"
type input "/Clients/Оtium/Orders/dtp_otium-2"
type textarea "x"
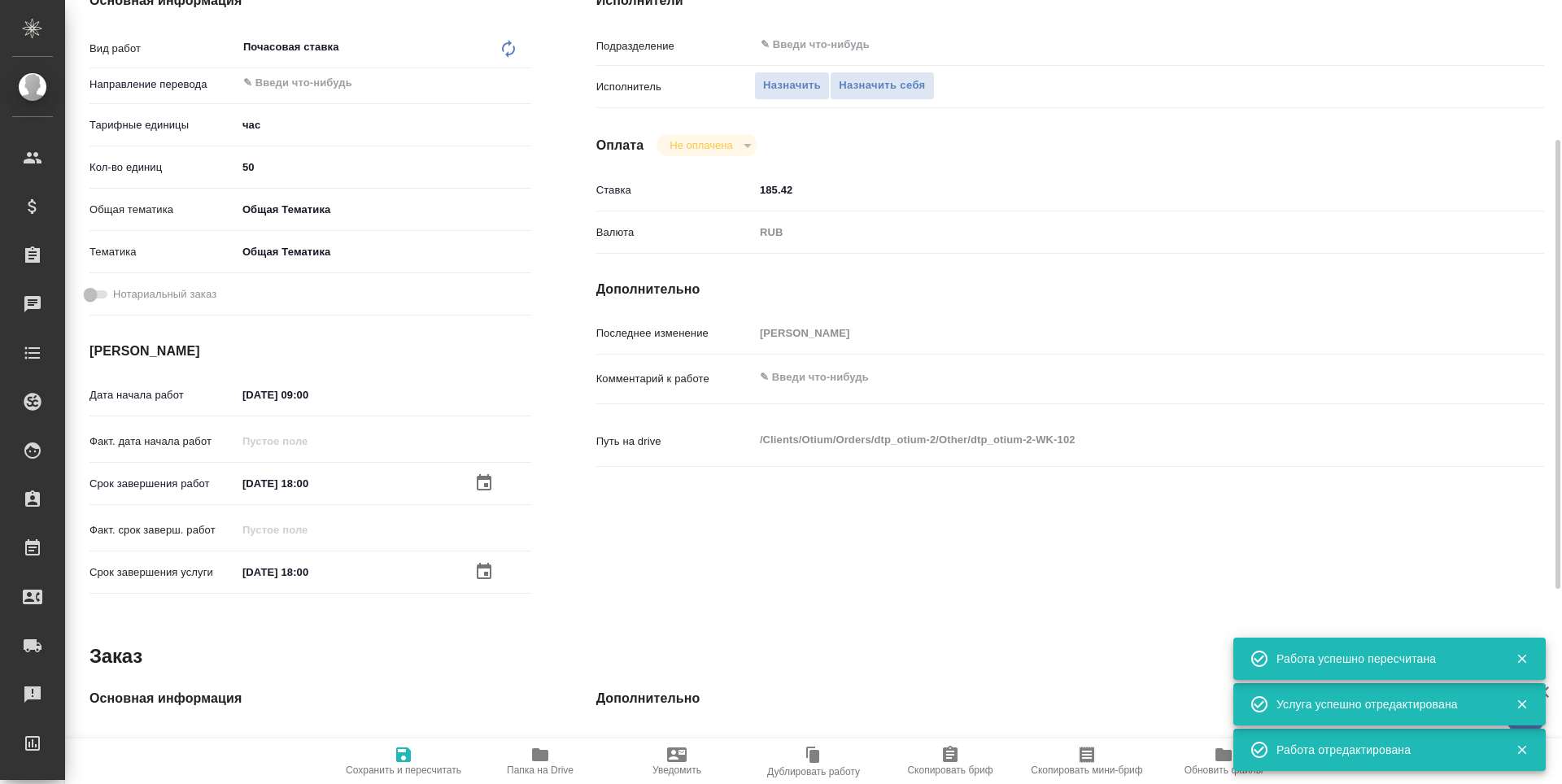
type textarea "x"
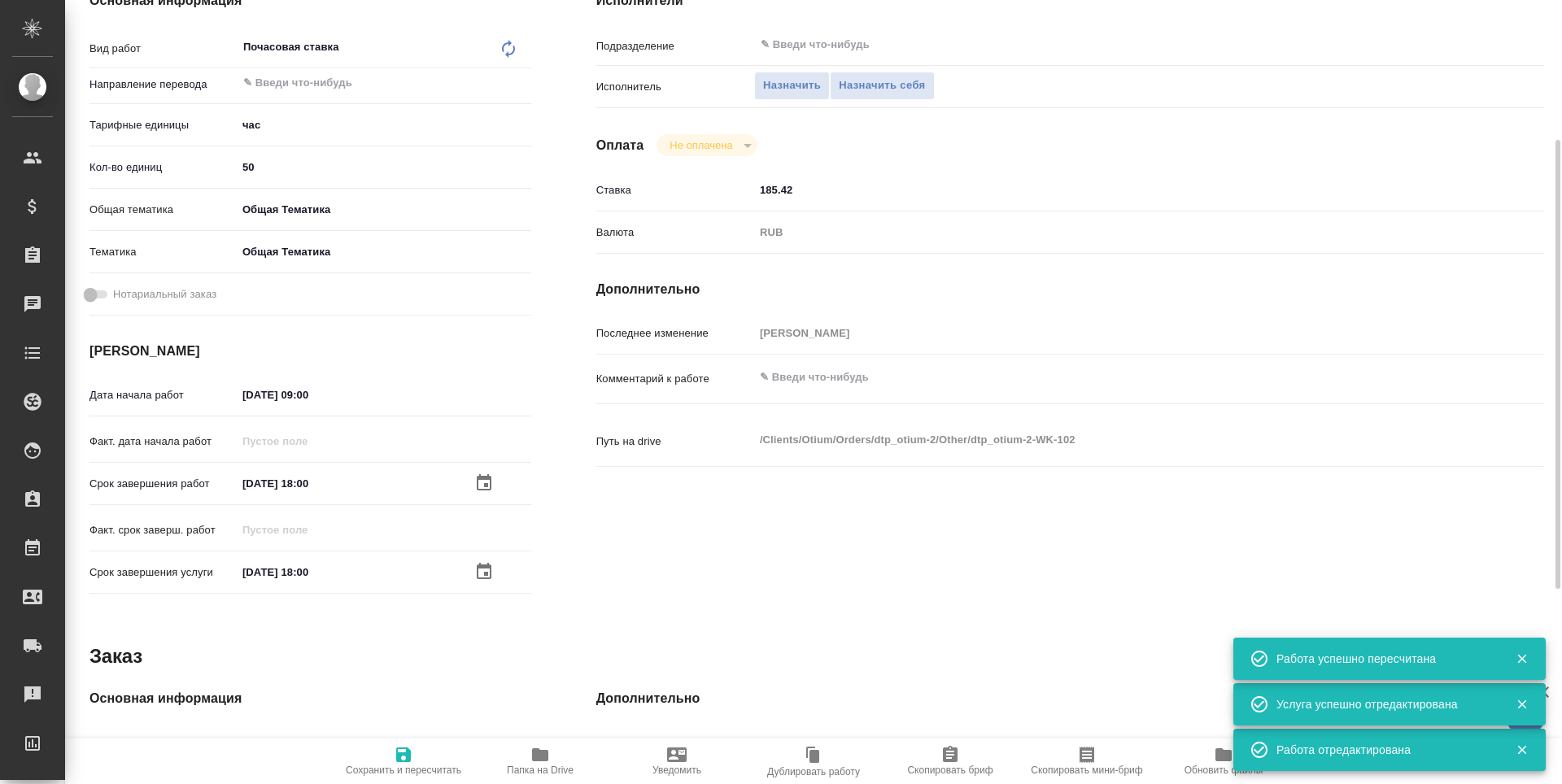
type textarea "x"
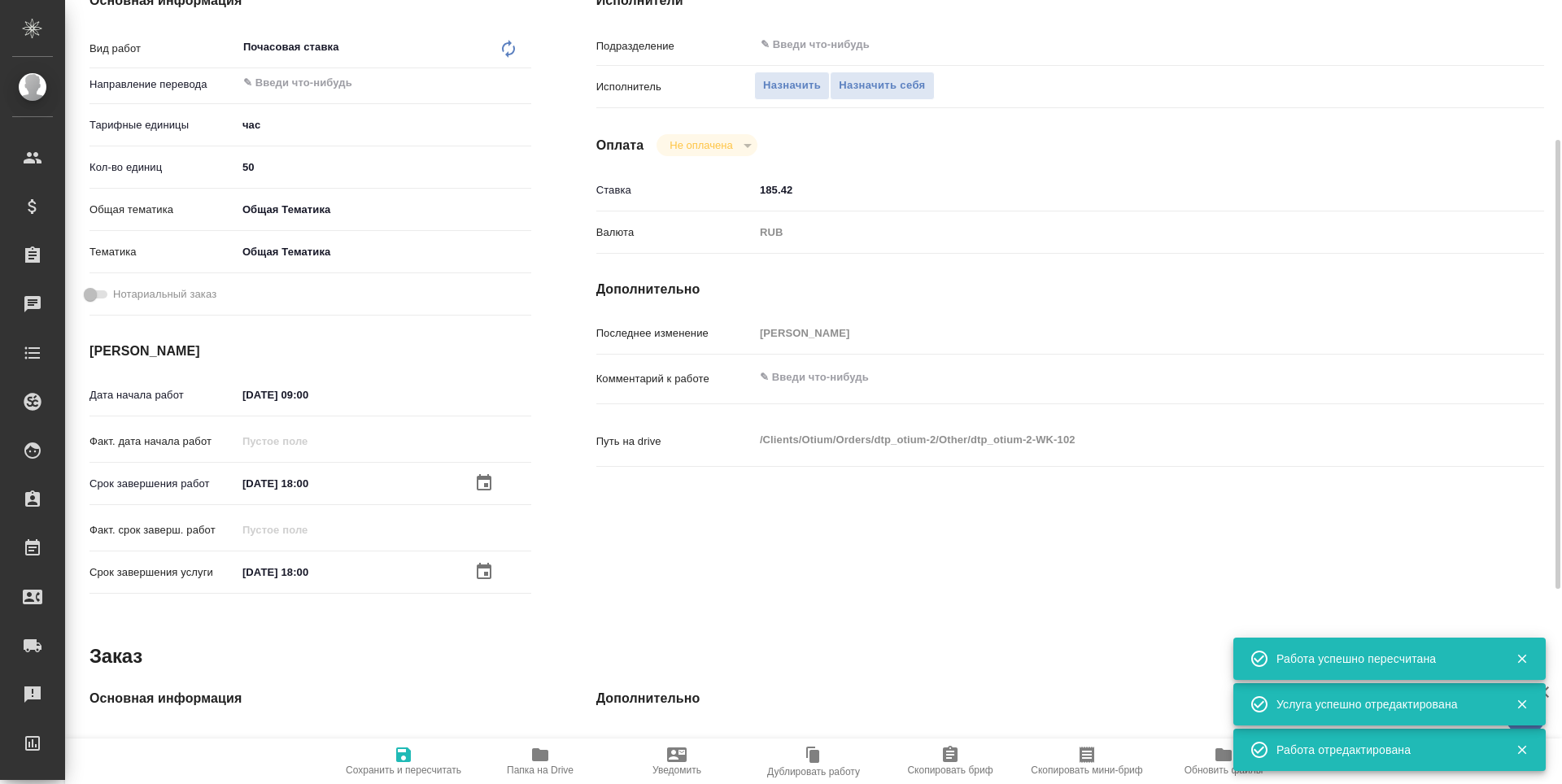
type textarea "x"
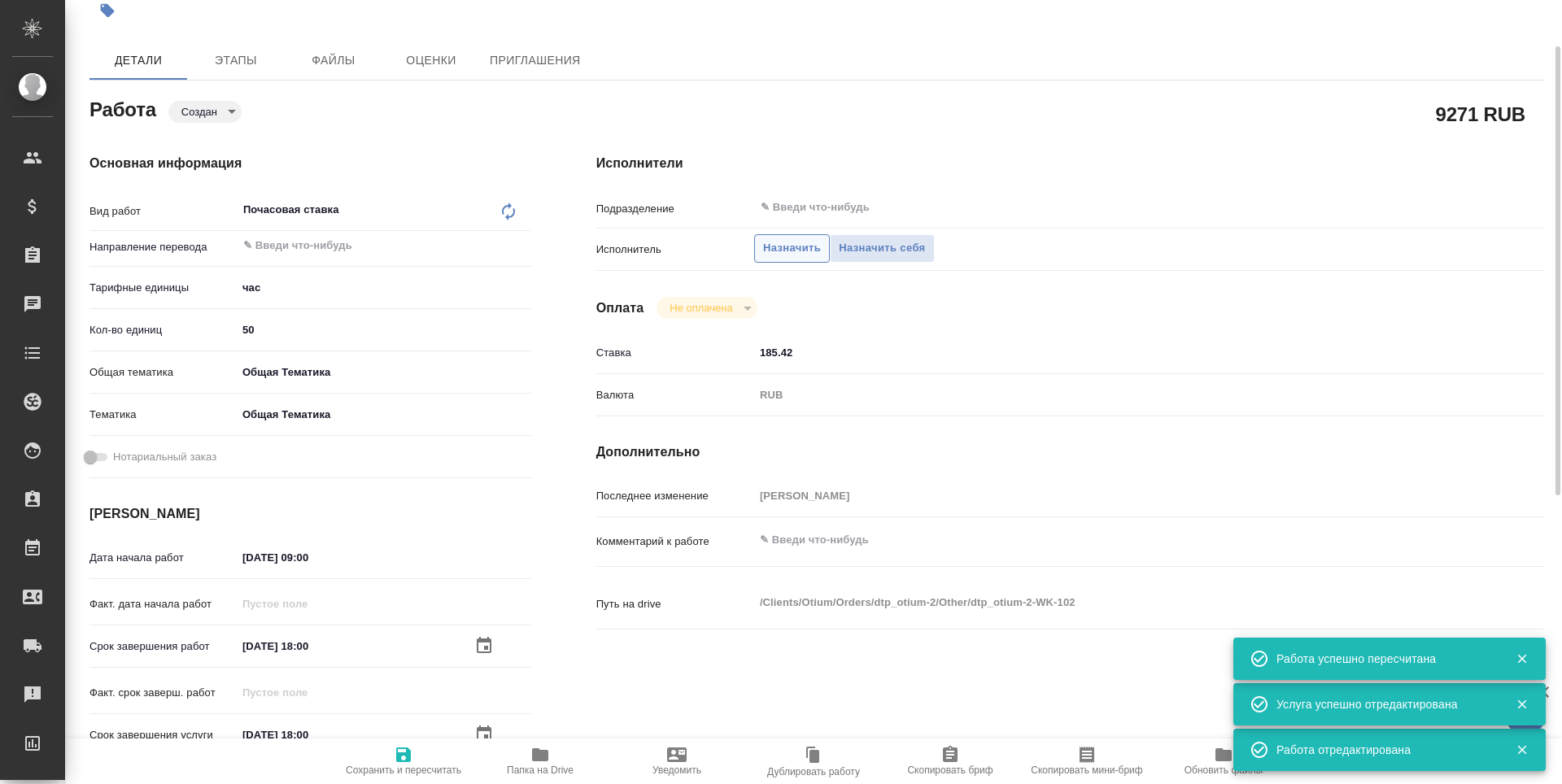
click at [793, 252] on span "Назначить" at bounding box center [792, 248] width 58 height 19
type textarea "x"
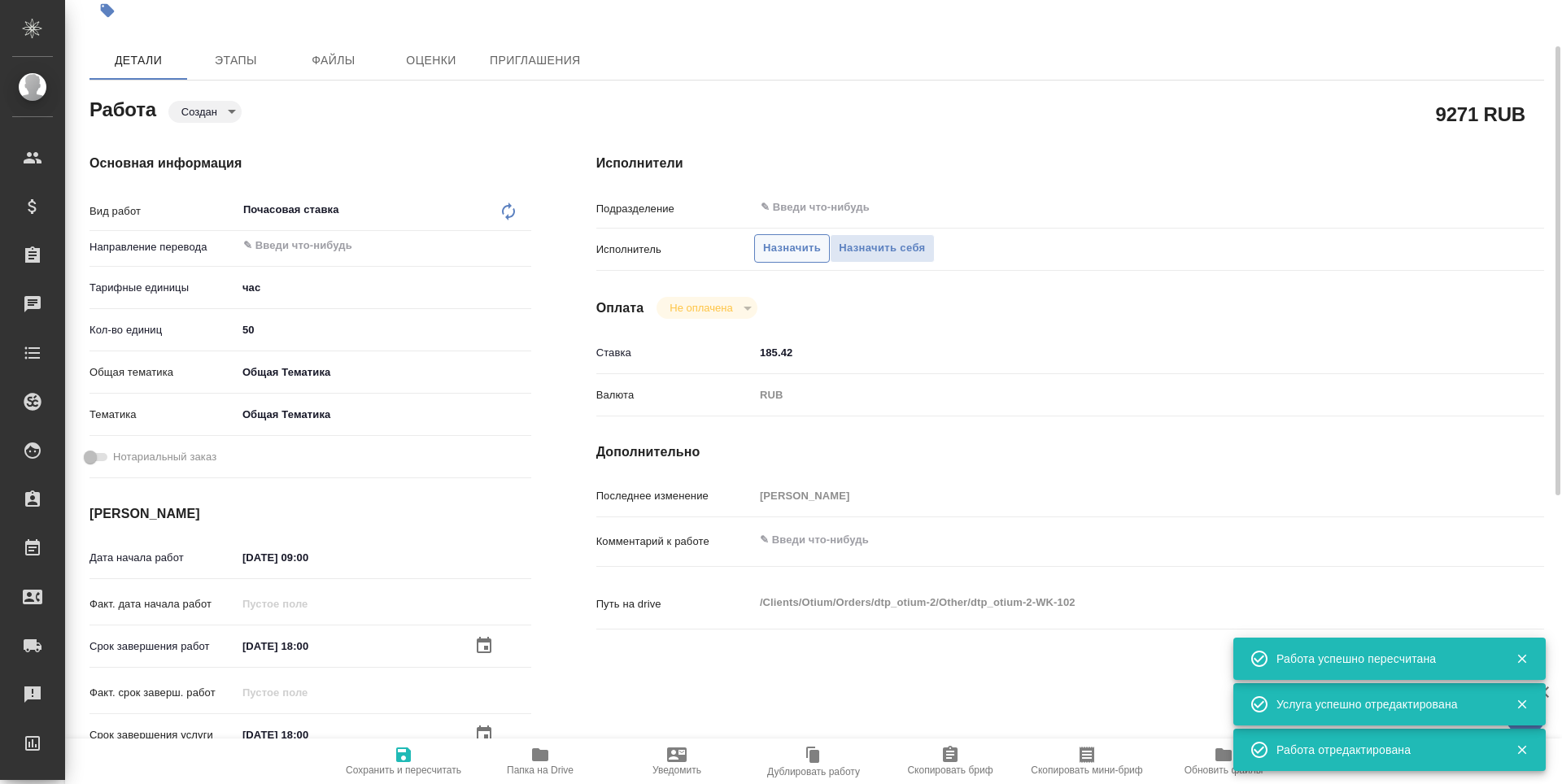
type textarea "x"
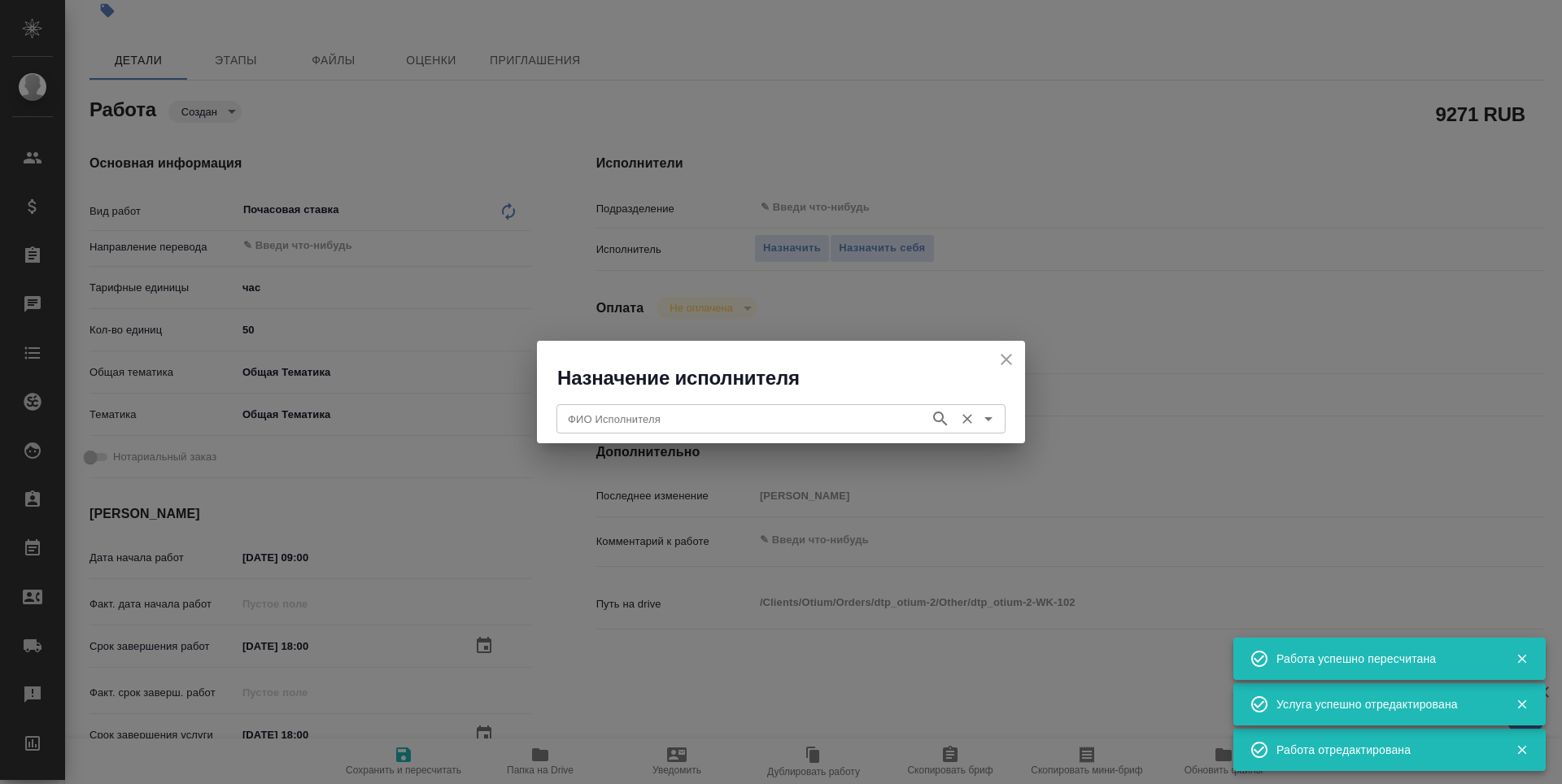
click at [671, 418] on input "ФИО Исполнителя" at bounding box center [741, 419] width 360 height 20
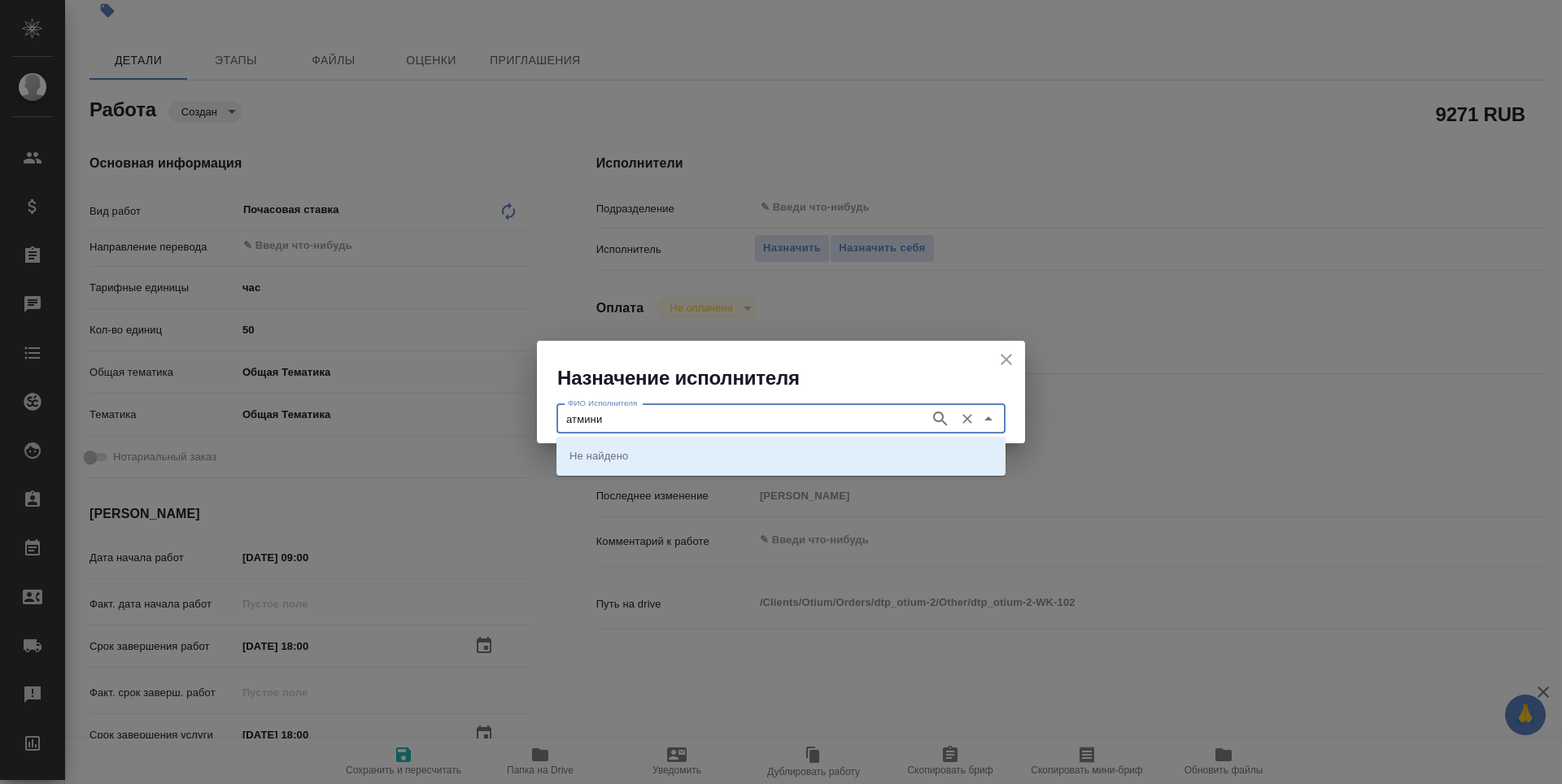
type input "атминис"
click at [930, 417] on button "button" at bounding box center [940, 418] width 24 height 24
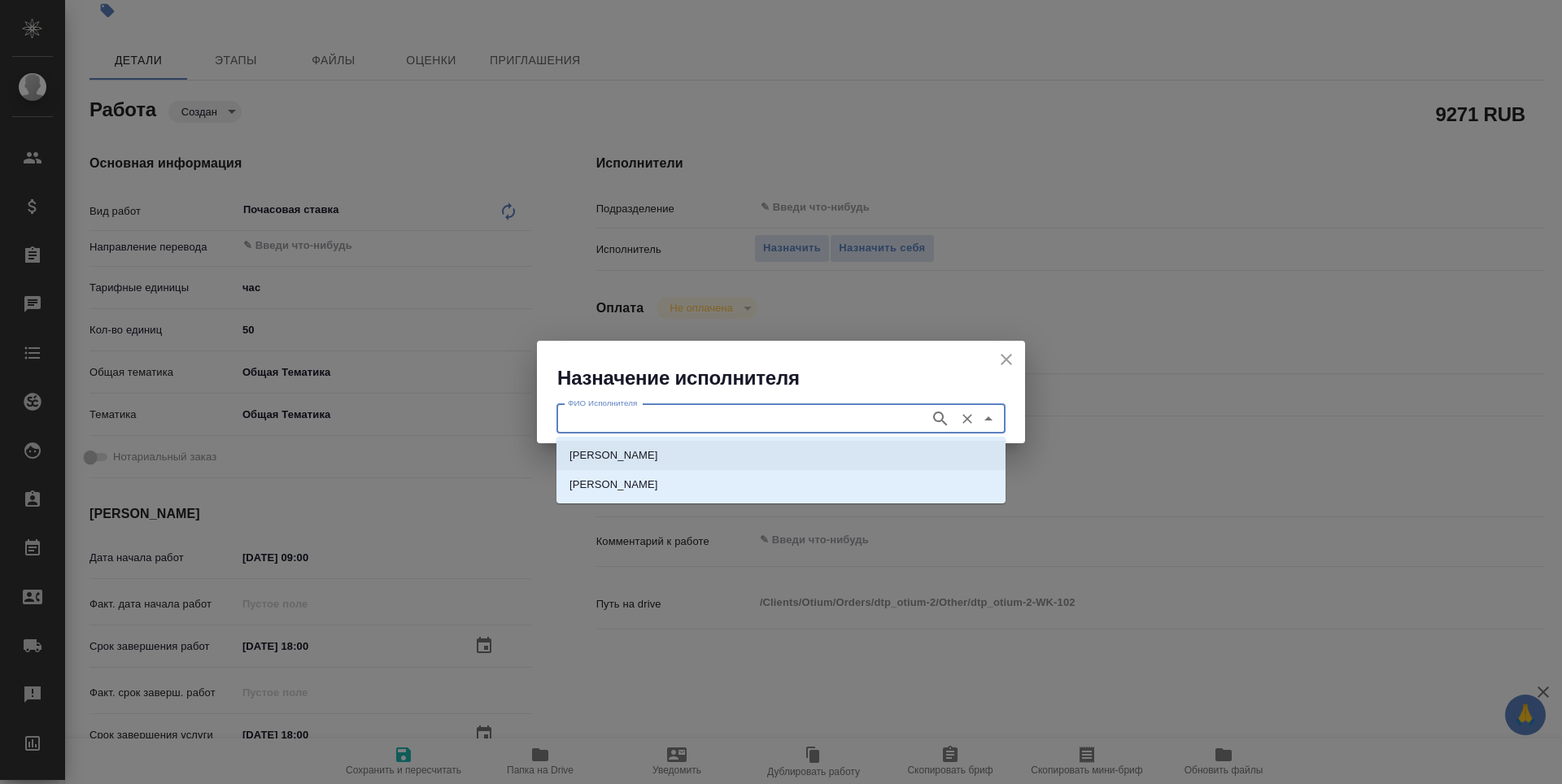
click at [876, 454] on li "Атминис Кристина Ивановна" at bounding box center [781, 455] width 449 height 29
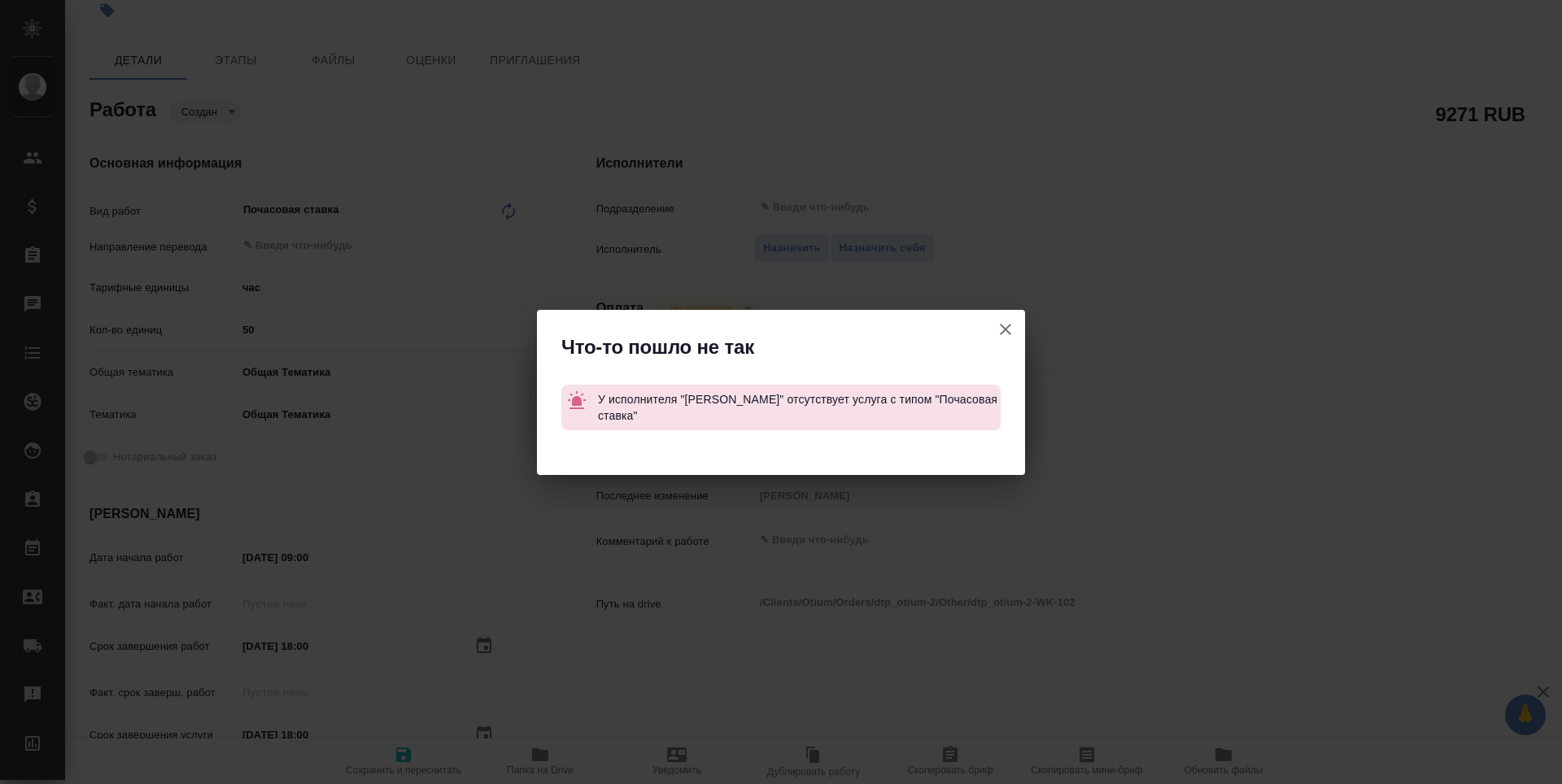
click at [1009, 328] on icon "button" at bounding box center [1005, 329] width 20 height 20
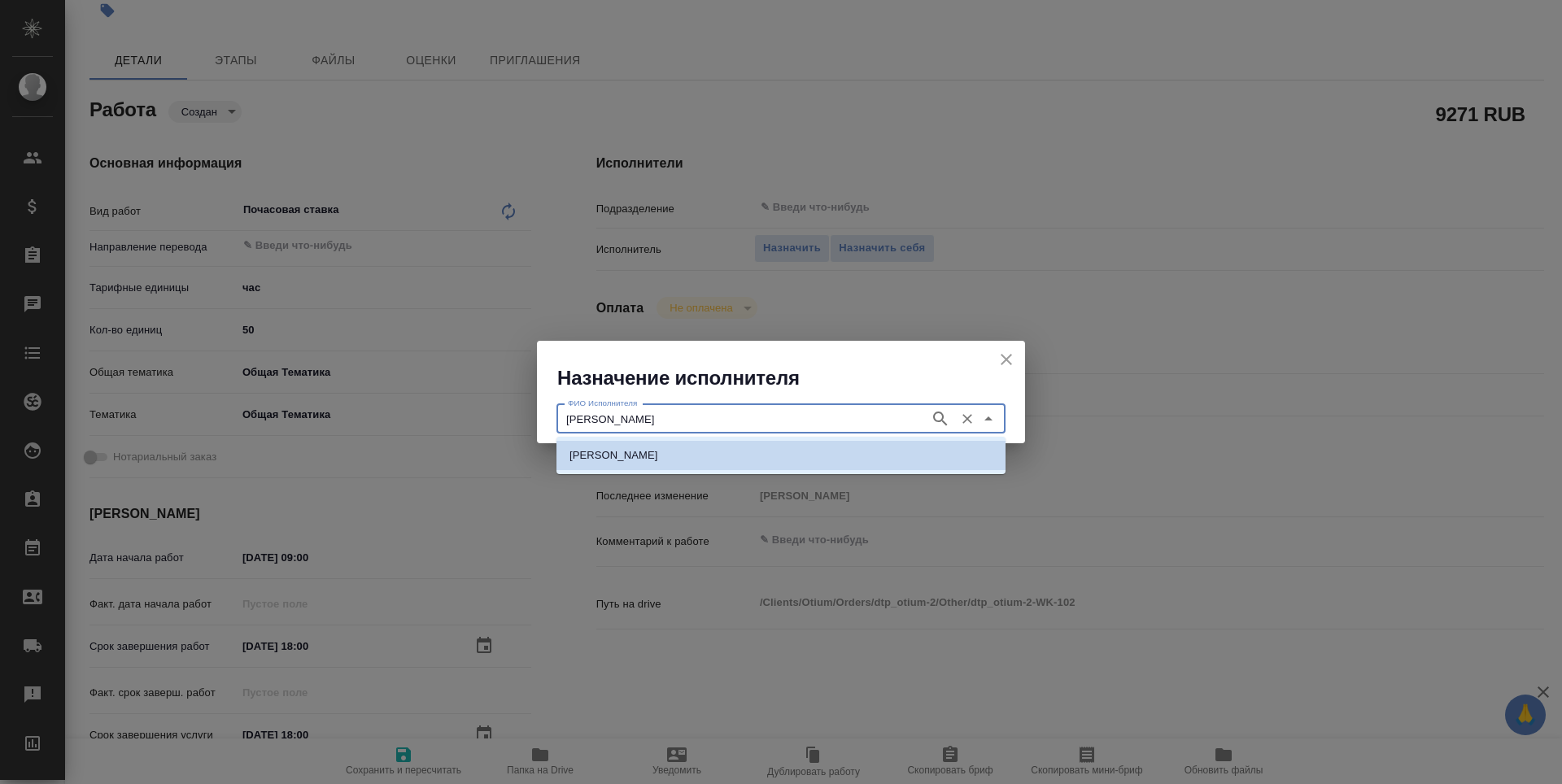
type input "Атминис Кристина"
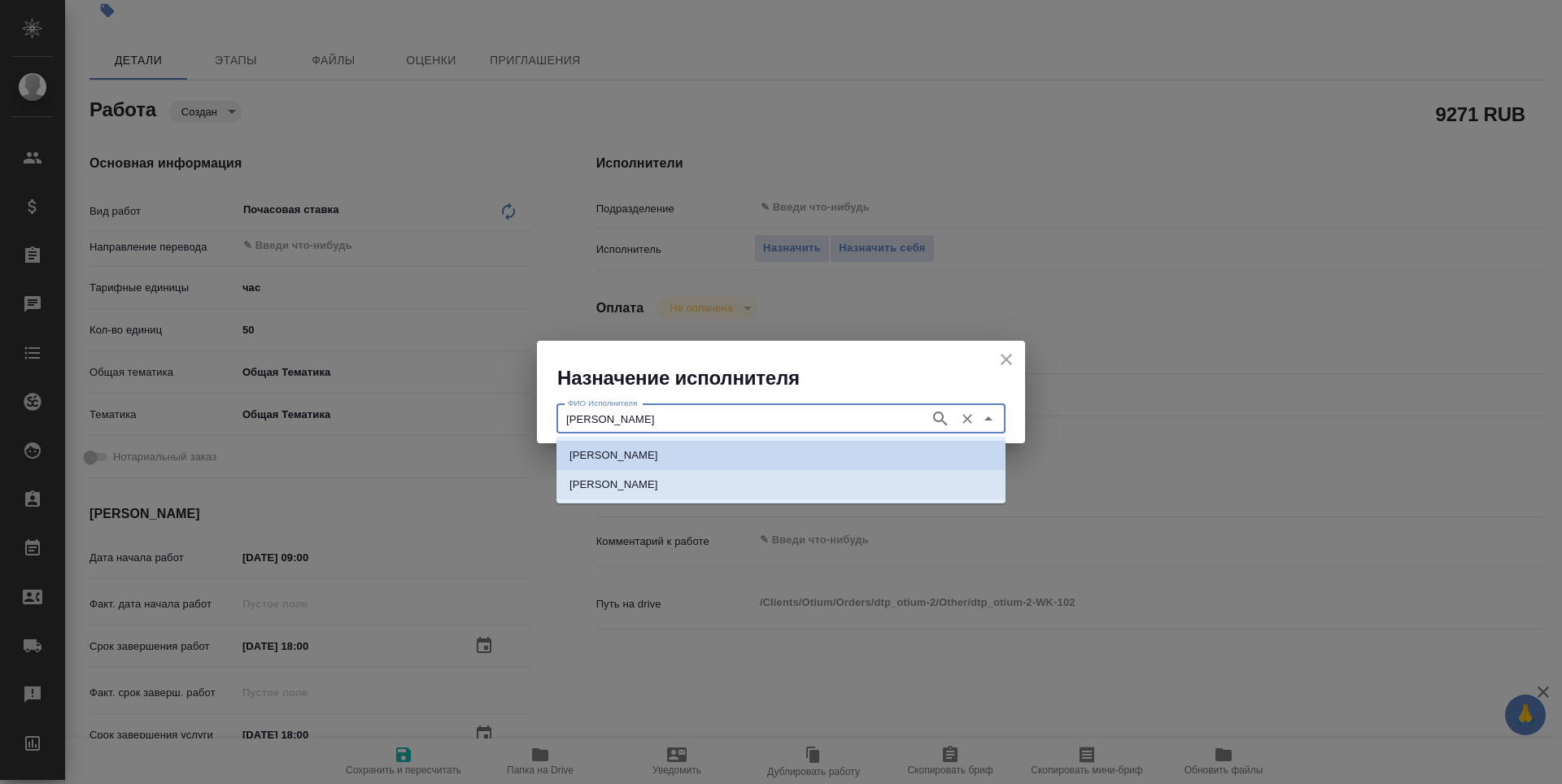
click at [717, 482] on li "Атминис Кристина" at bounding box center [781, 484] width 449 height 29
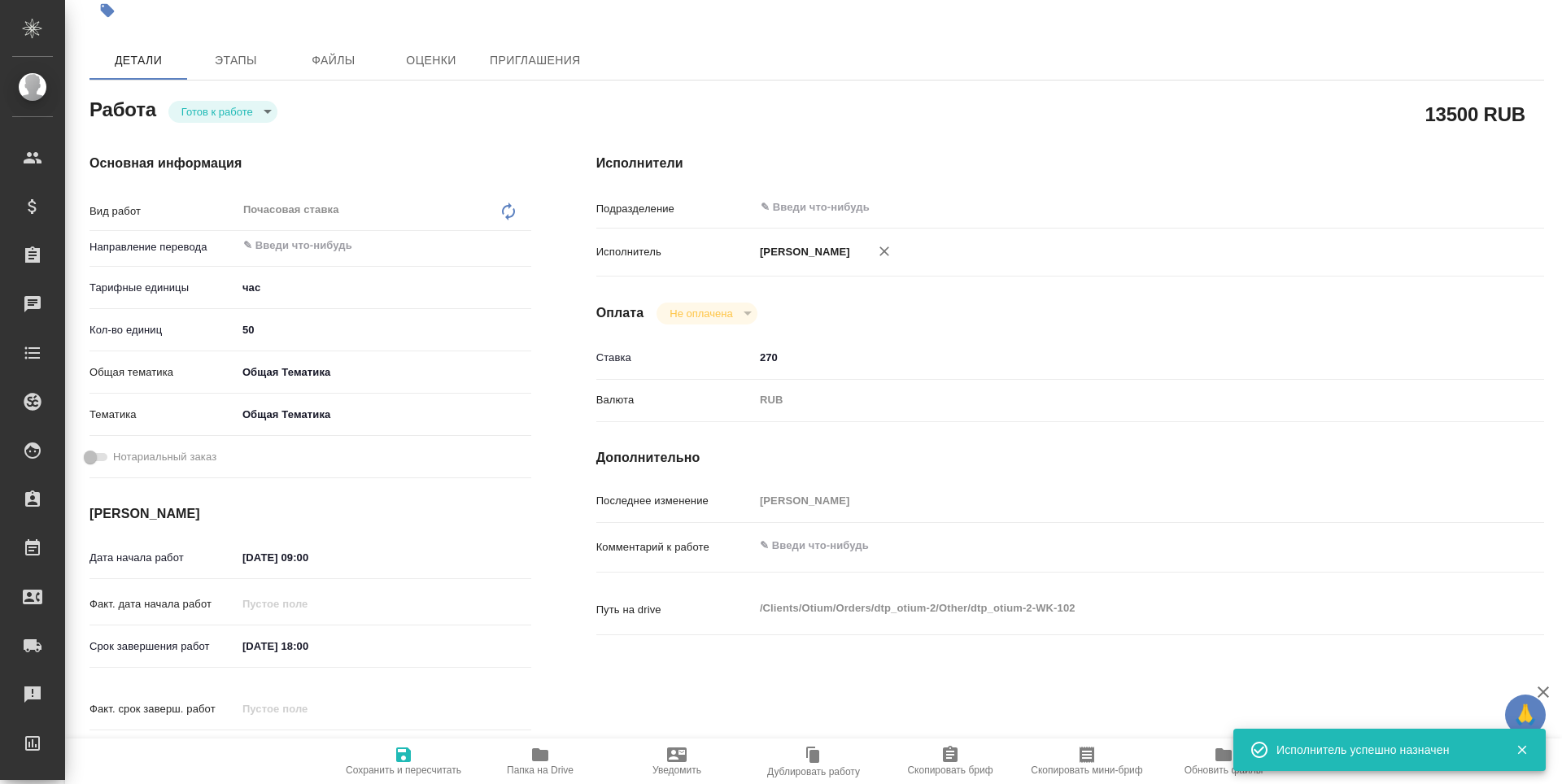
type textarea "x"
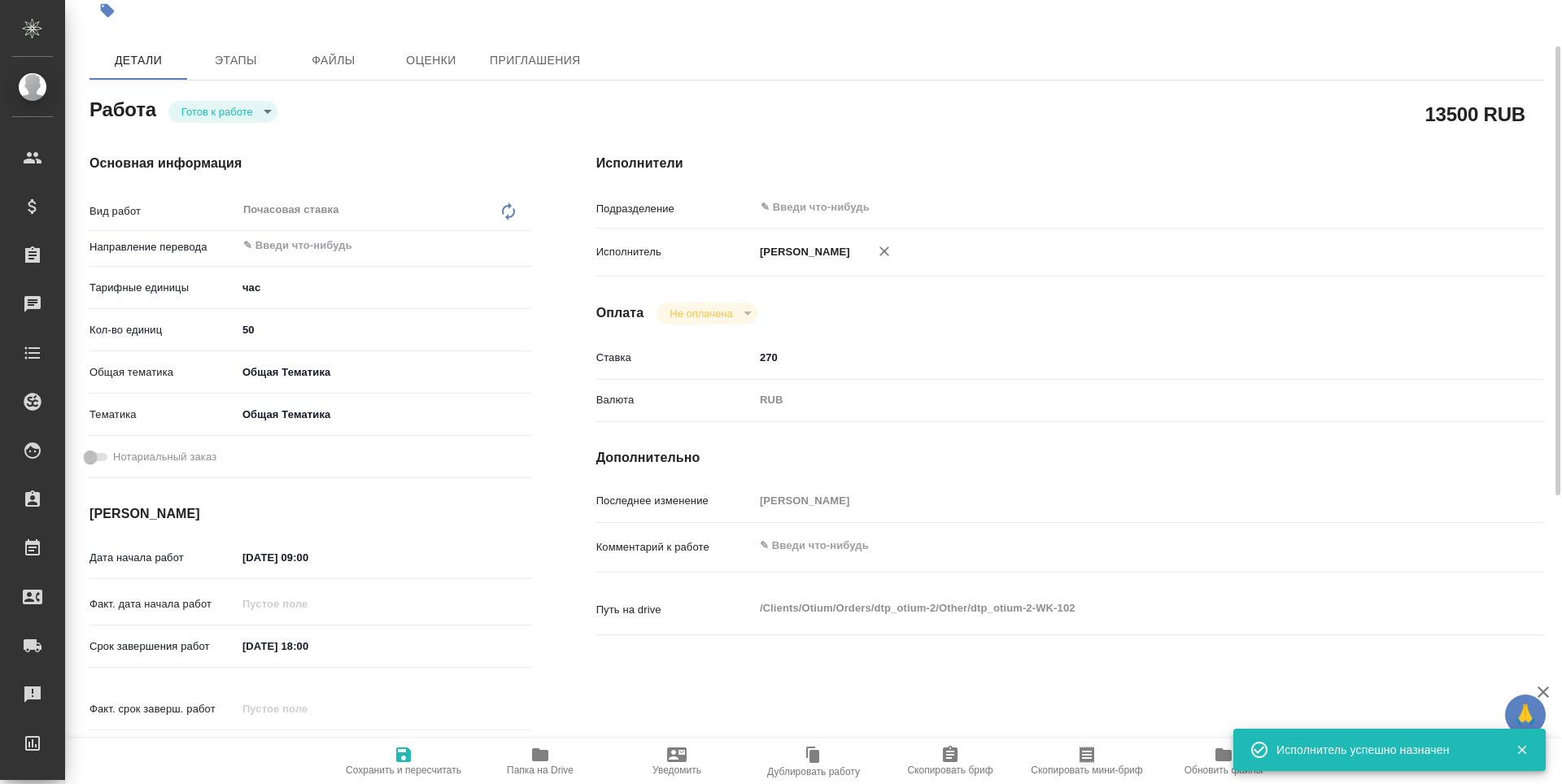
type textarea "x"
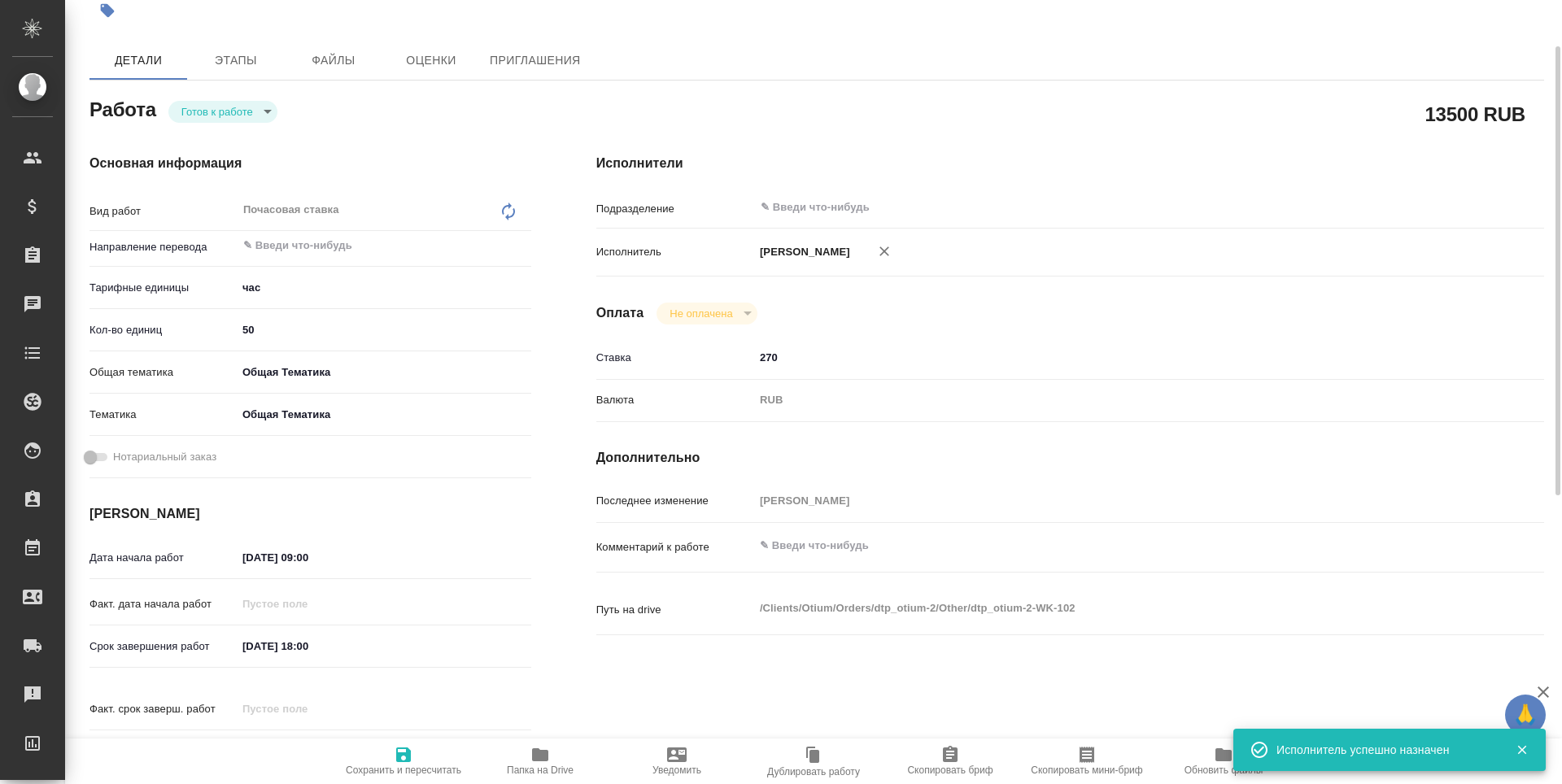
click at [411, 755] on icon "button" at bounding box center [403, 755] width 14 height 14
type textarea "x"
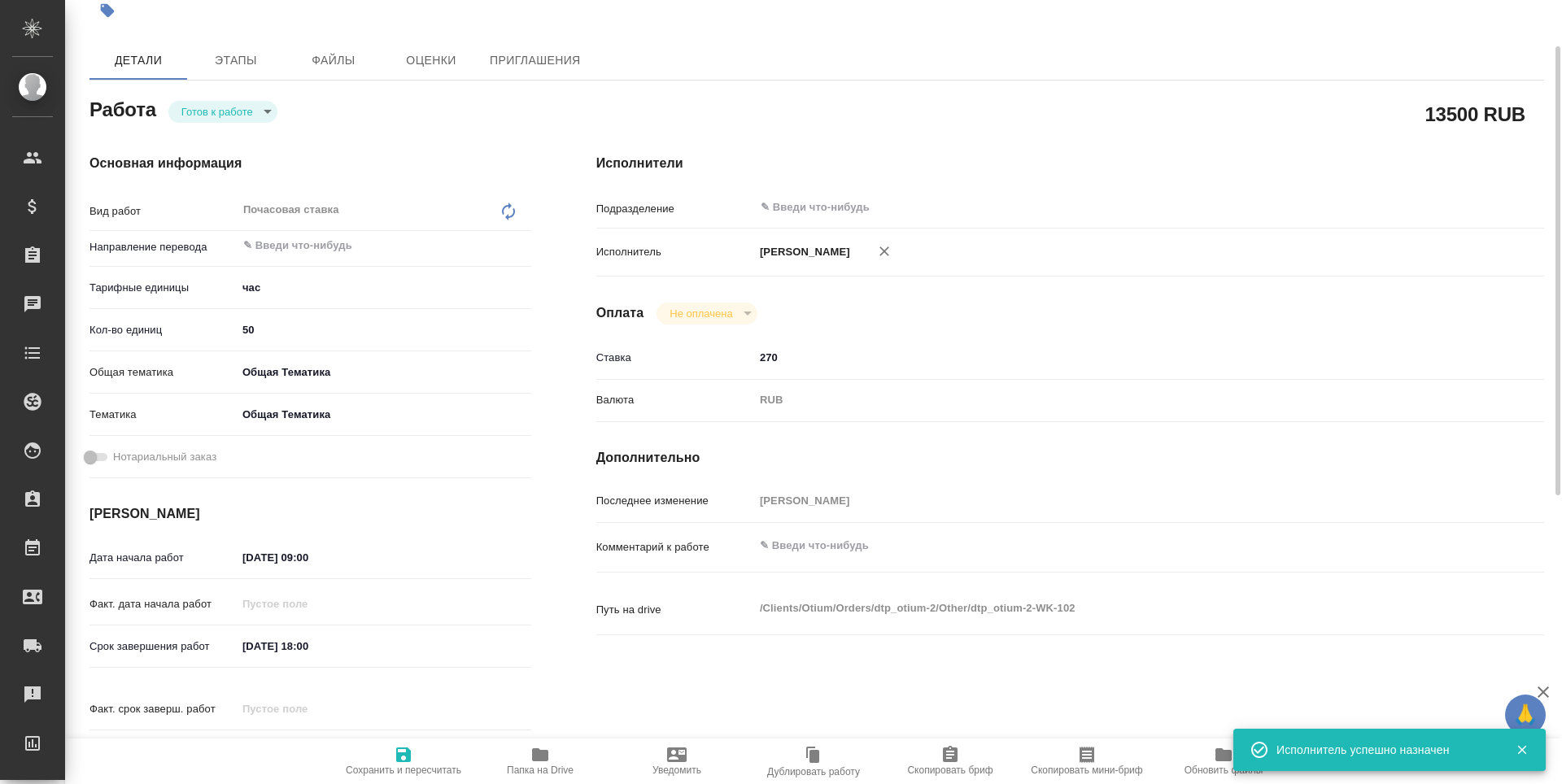
type textarea "x"
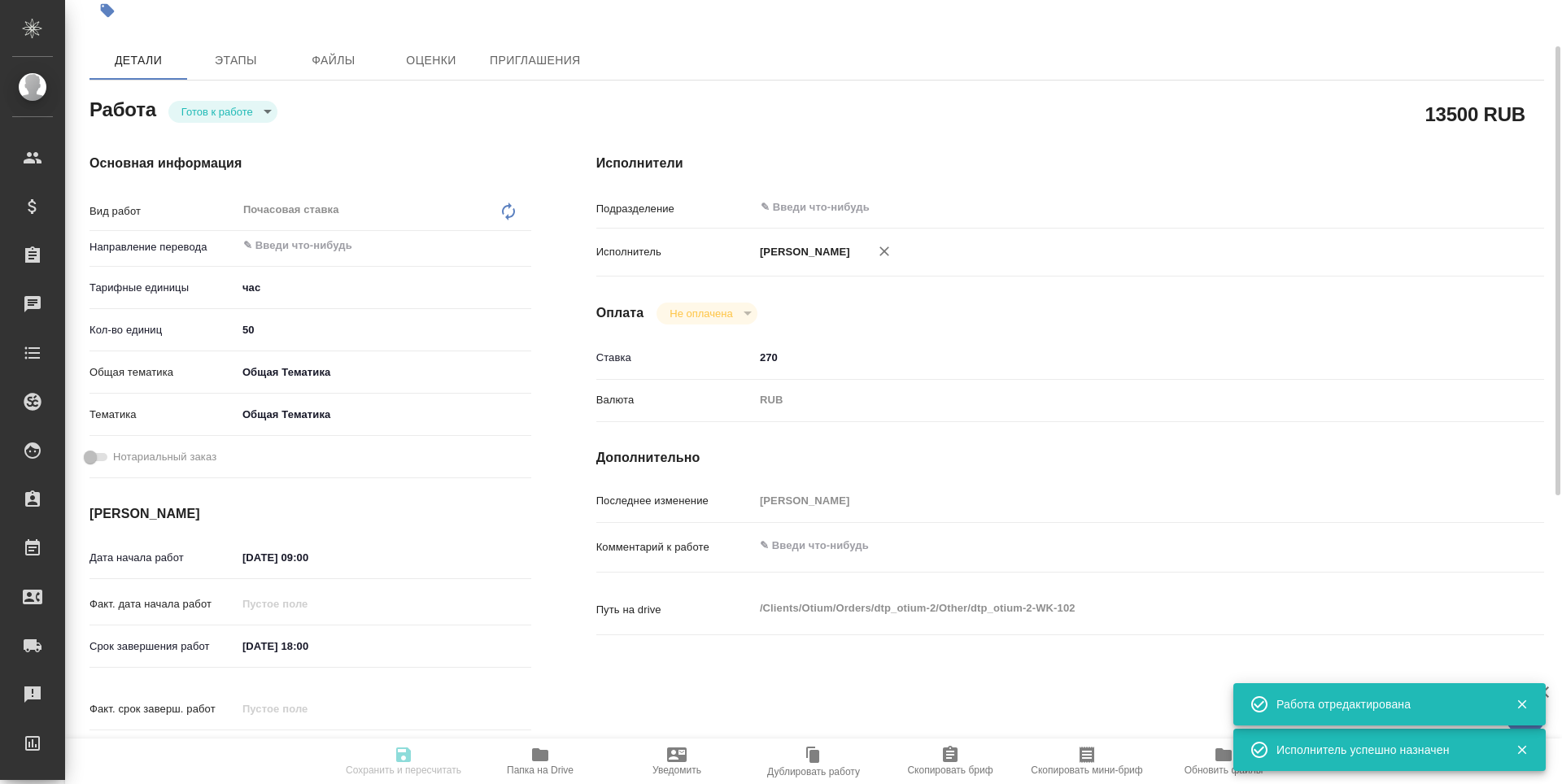
type textarea "x"
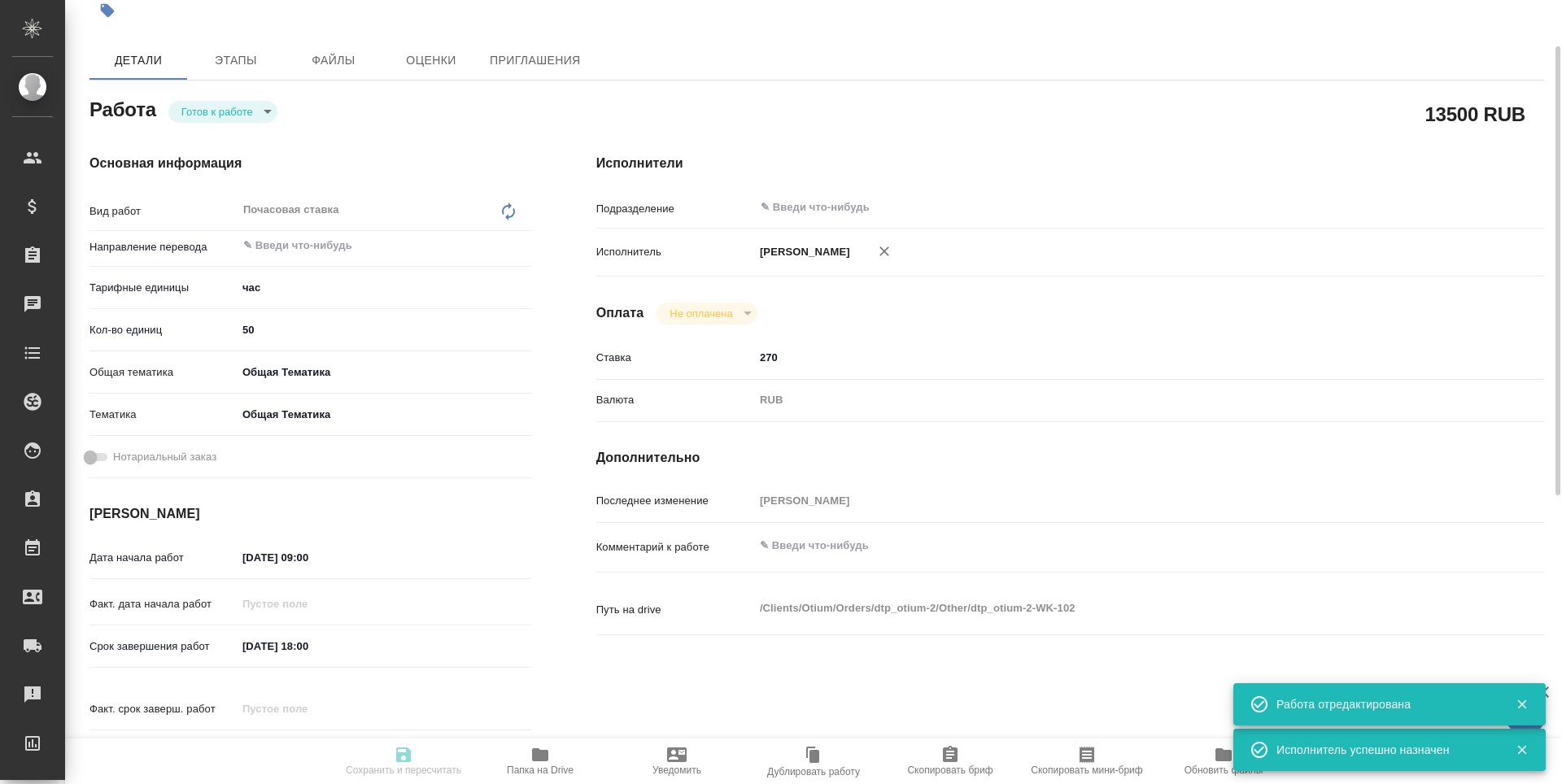
type textarea "x"
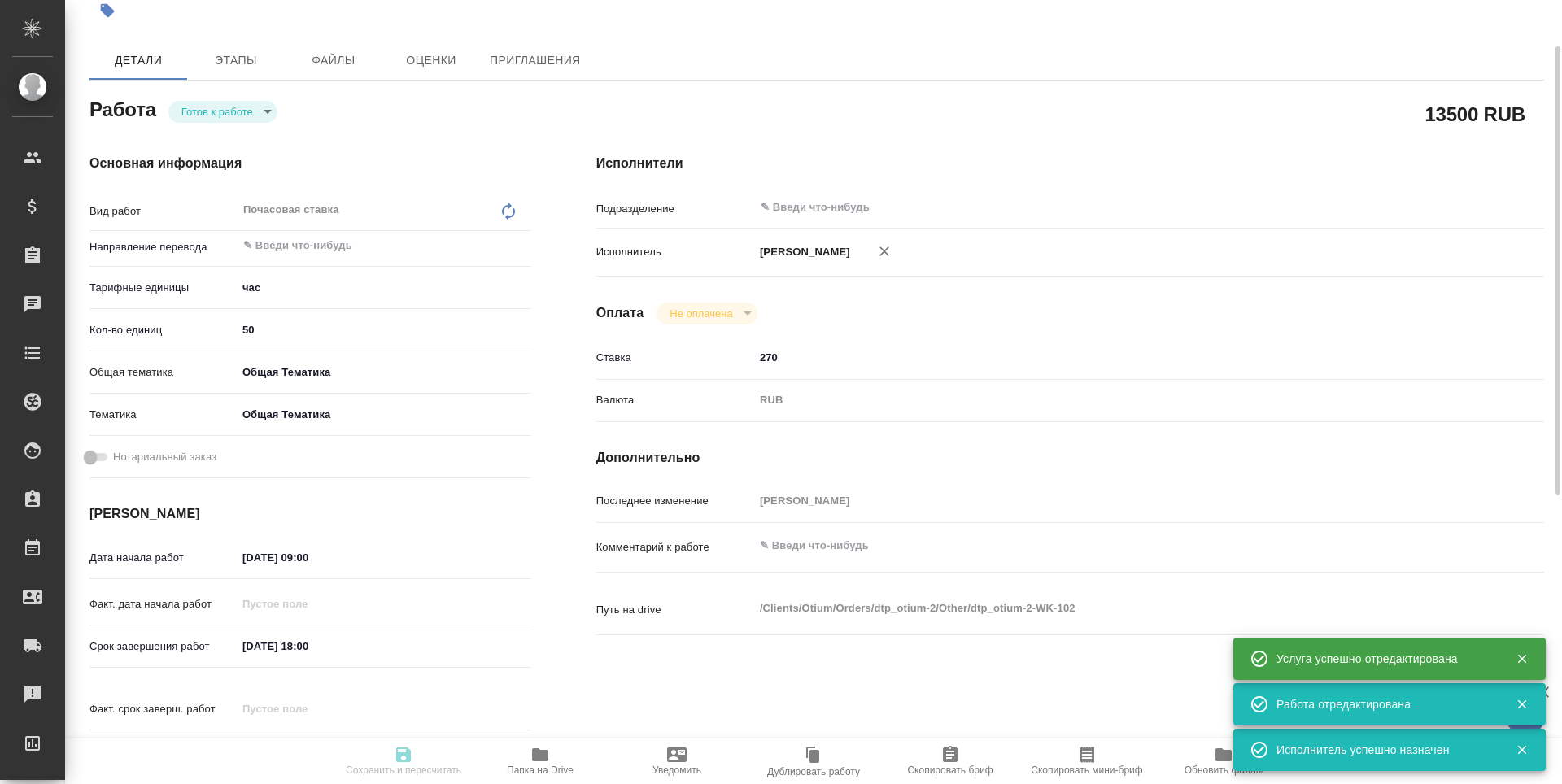
type input "readyForWork"
type textarea "Почасовая ставка"
type textarea "x"
type input "5a8b1489cc6b4906c91bfd93"
type input "50"
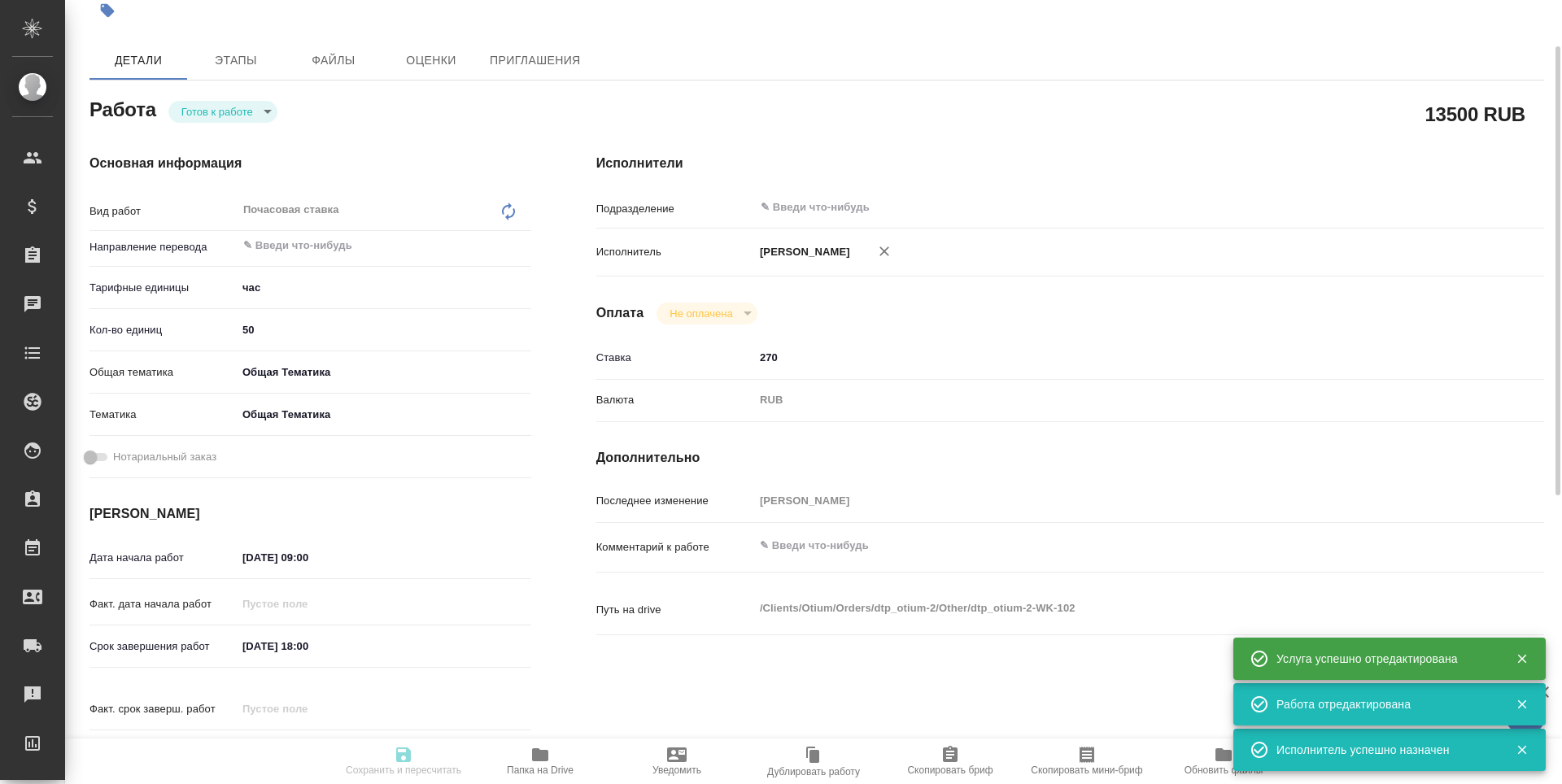
type input "obtem"
type input "6012b1ca196b0e5c9229a120"
type input "18.08.2025 09:00"
type input "24.08.2025 18:00"
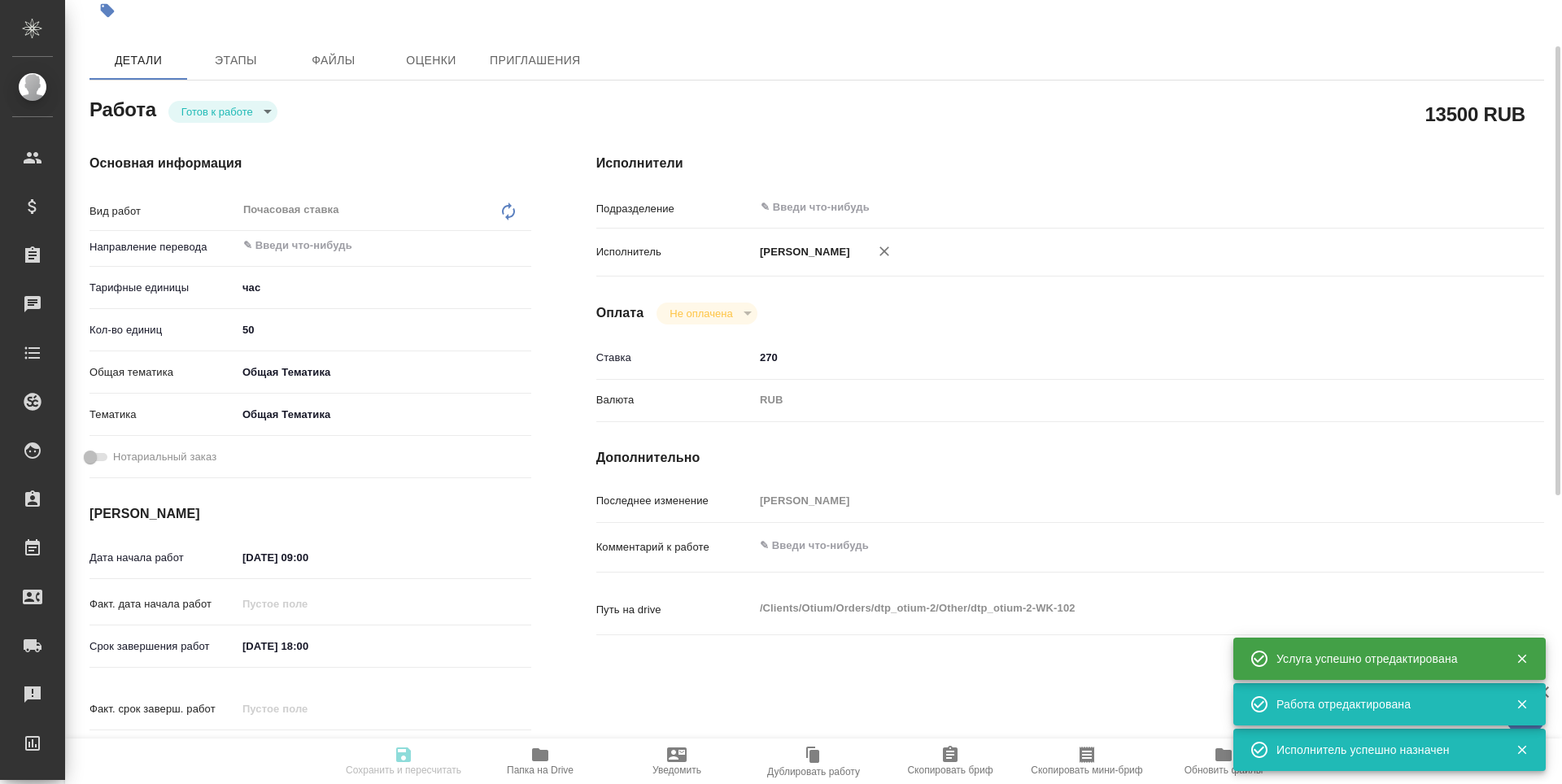
type input "notPayed"
type input "270"
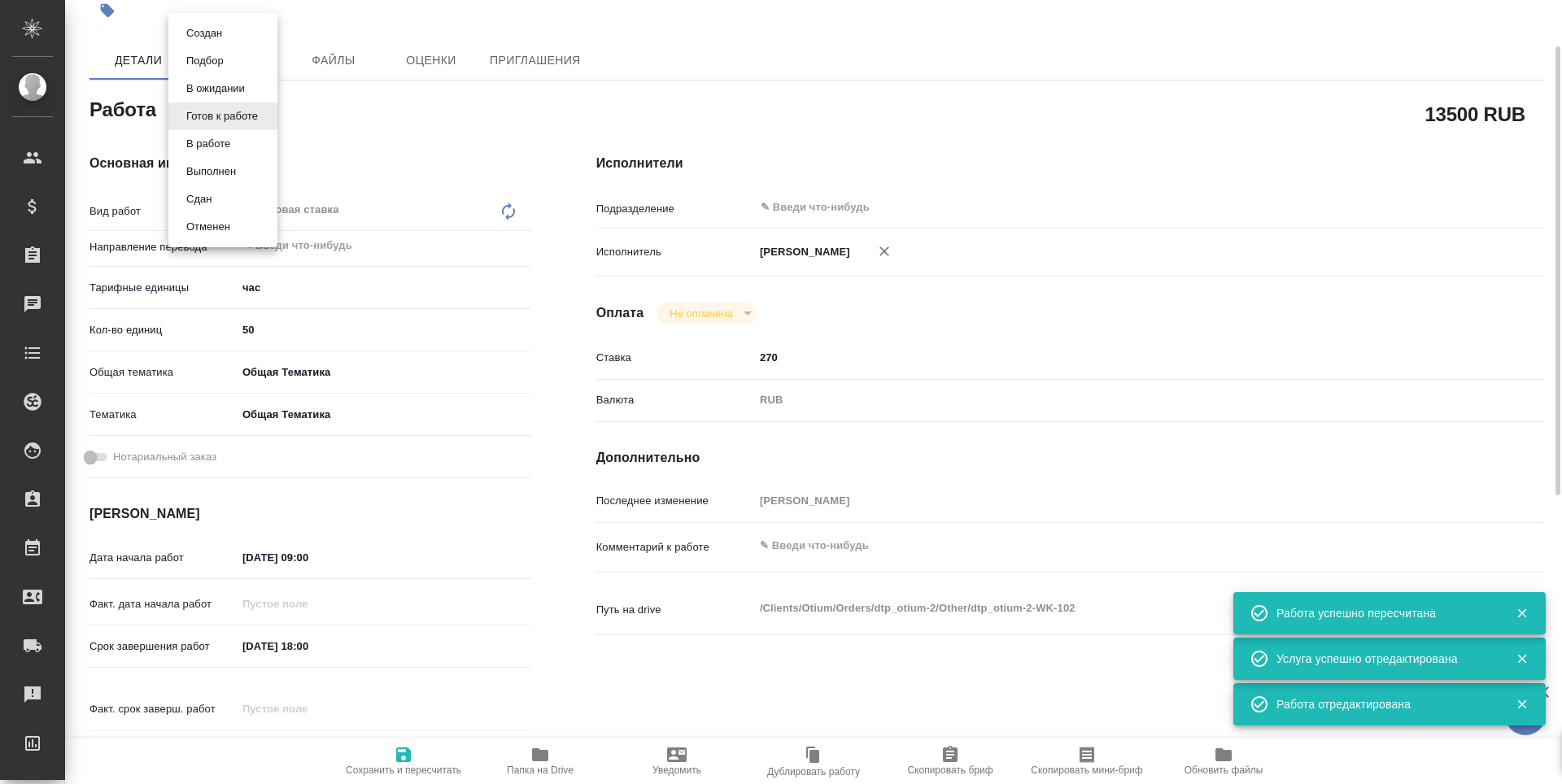
click at [237, 120] on body "🙏 .cls-1 fill:#fff; AWATERA Третьякова Наталия n.tretyakova Клиенты Спецификаци…" at bounding box center [781, 392] width 1562 height 784
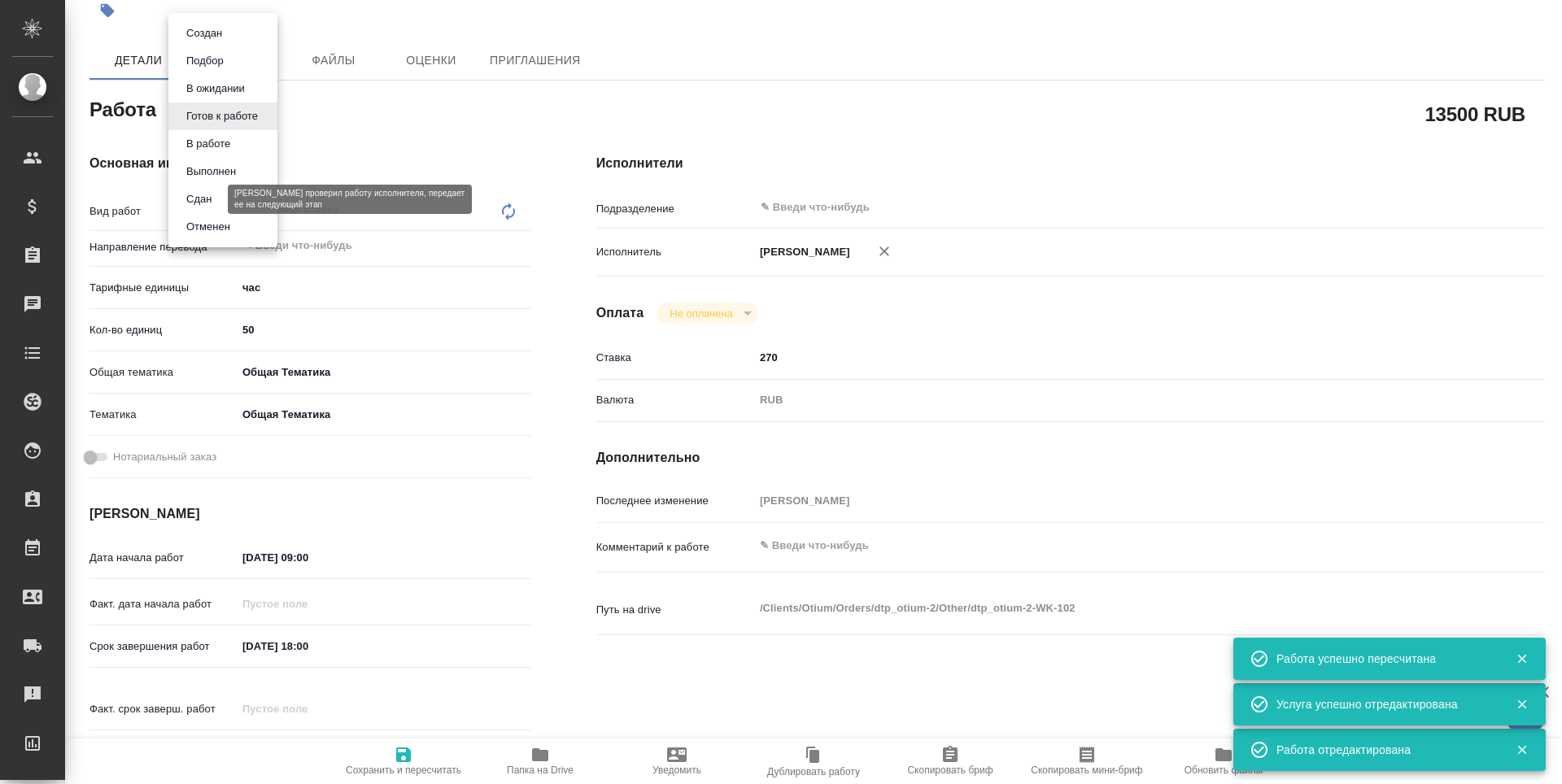
click at [216, 192] on button "Сдан" at bounding box center [198, 199] width 35 height 18
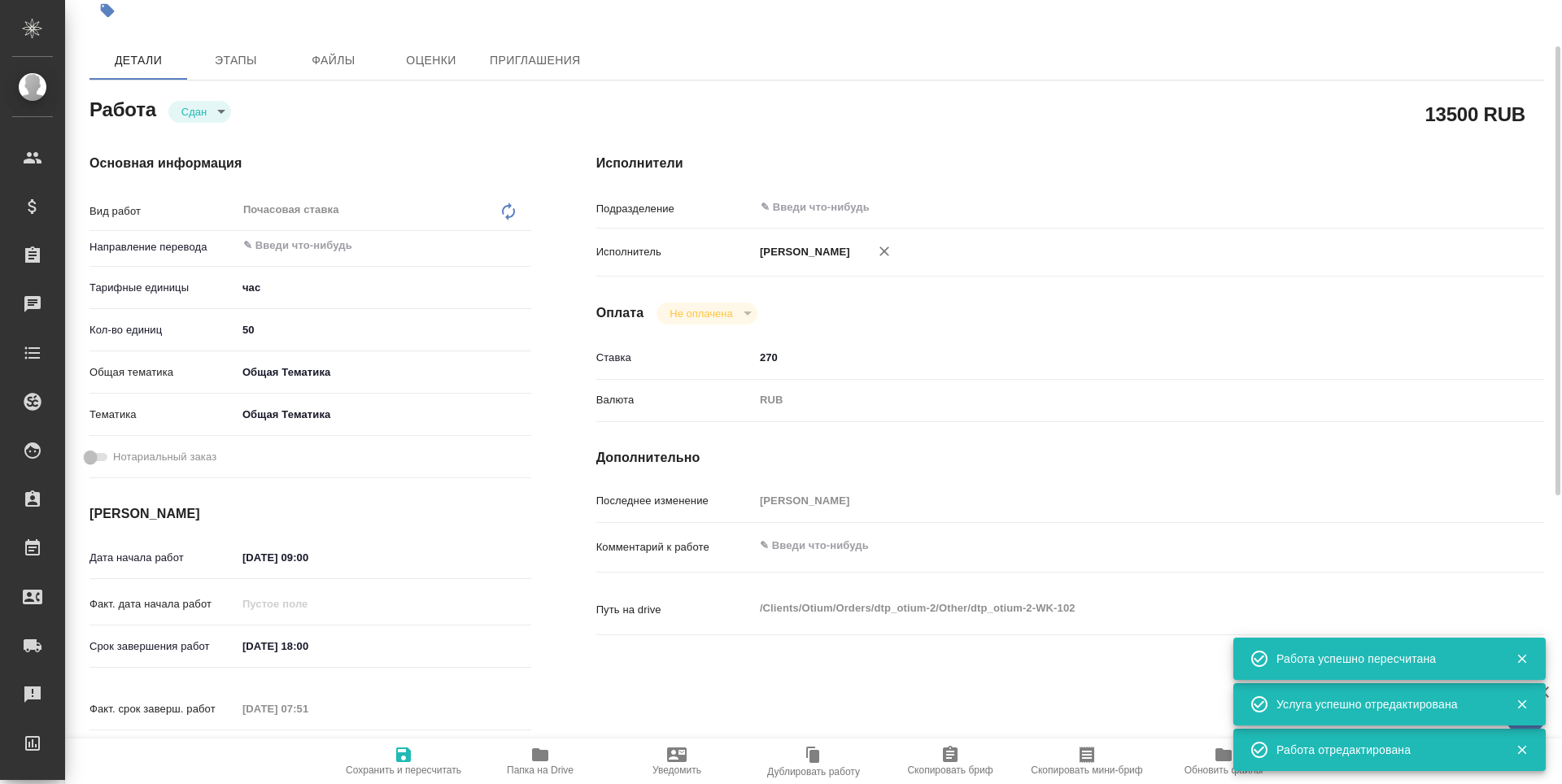
click at [413, 763] on span "Сохранить и пересчитать" at bounding box center [403, 760] width 117 height 31
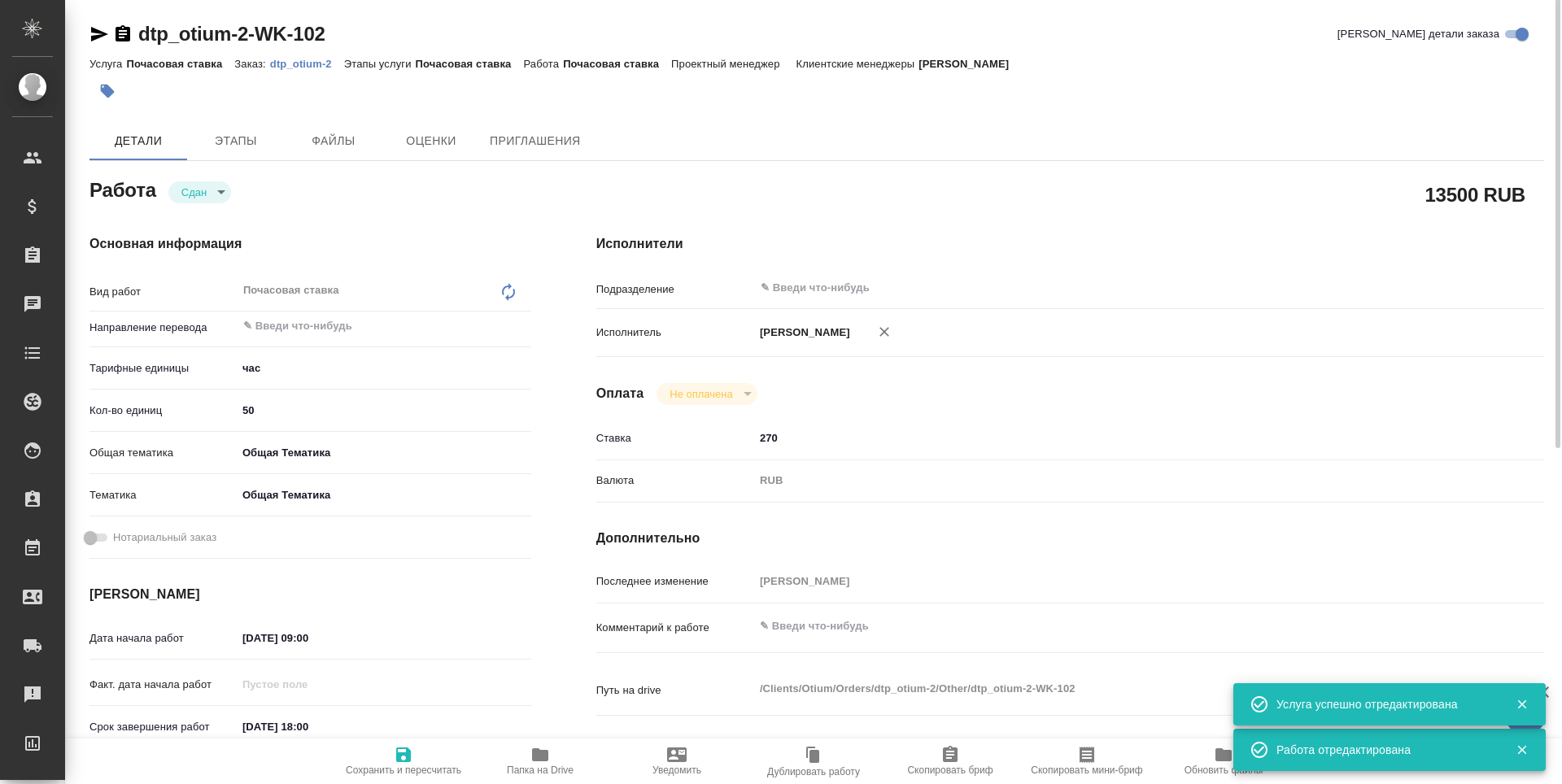
scroll to position [0, 0]
click at [97, 37] on icon "button" at bounding box center [99, 35] width 17 height 14
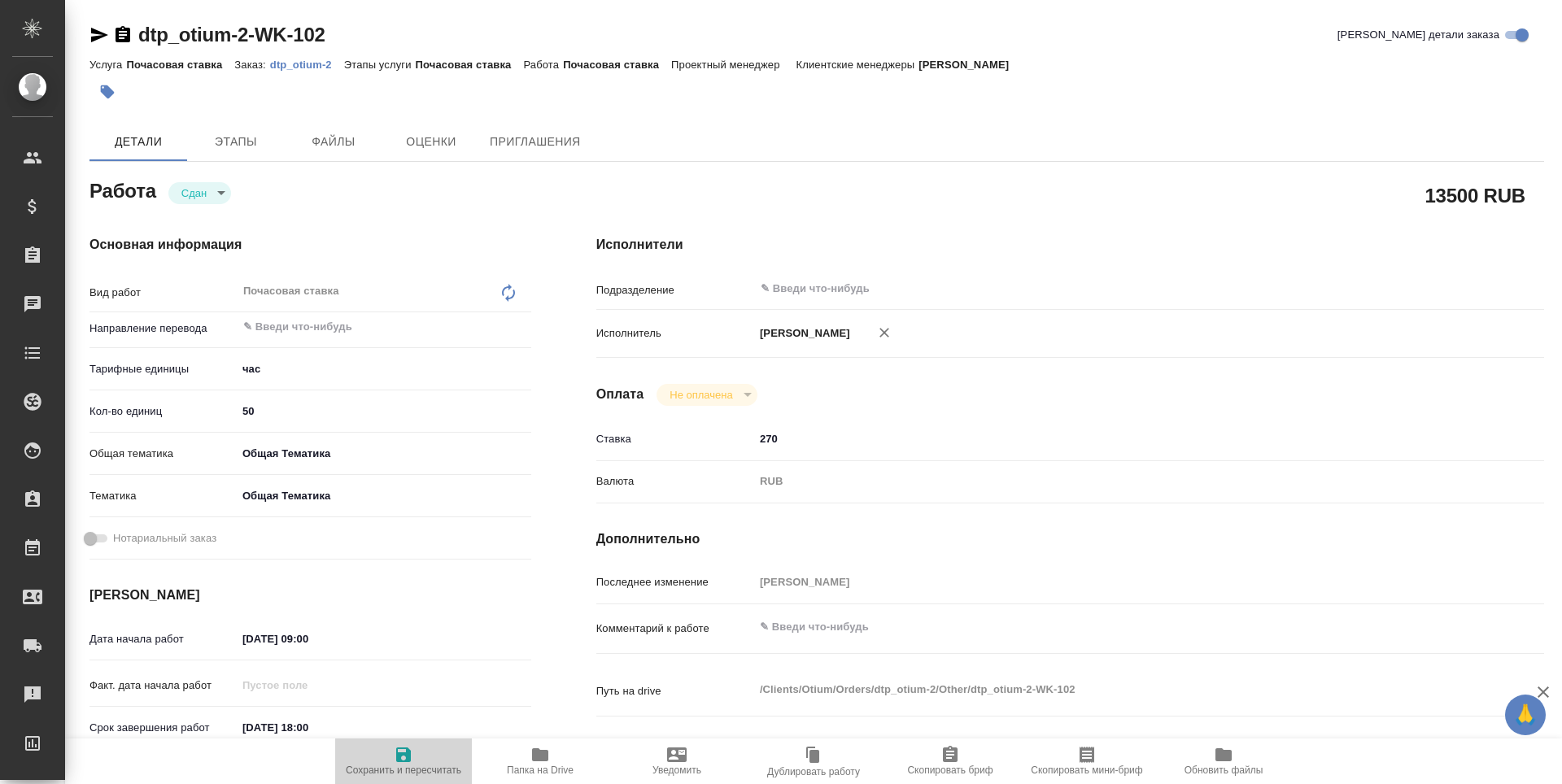
click at [412, 763] on icon "button" at bounding box center [403, 755] width 20 height 20
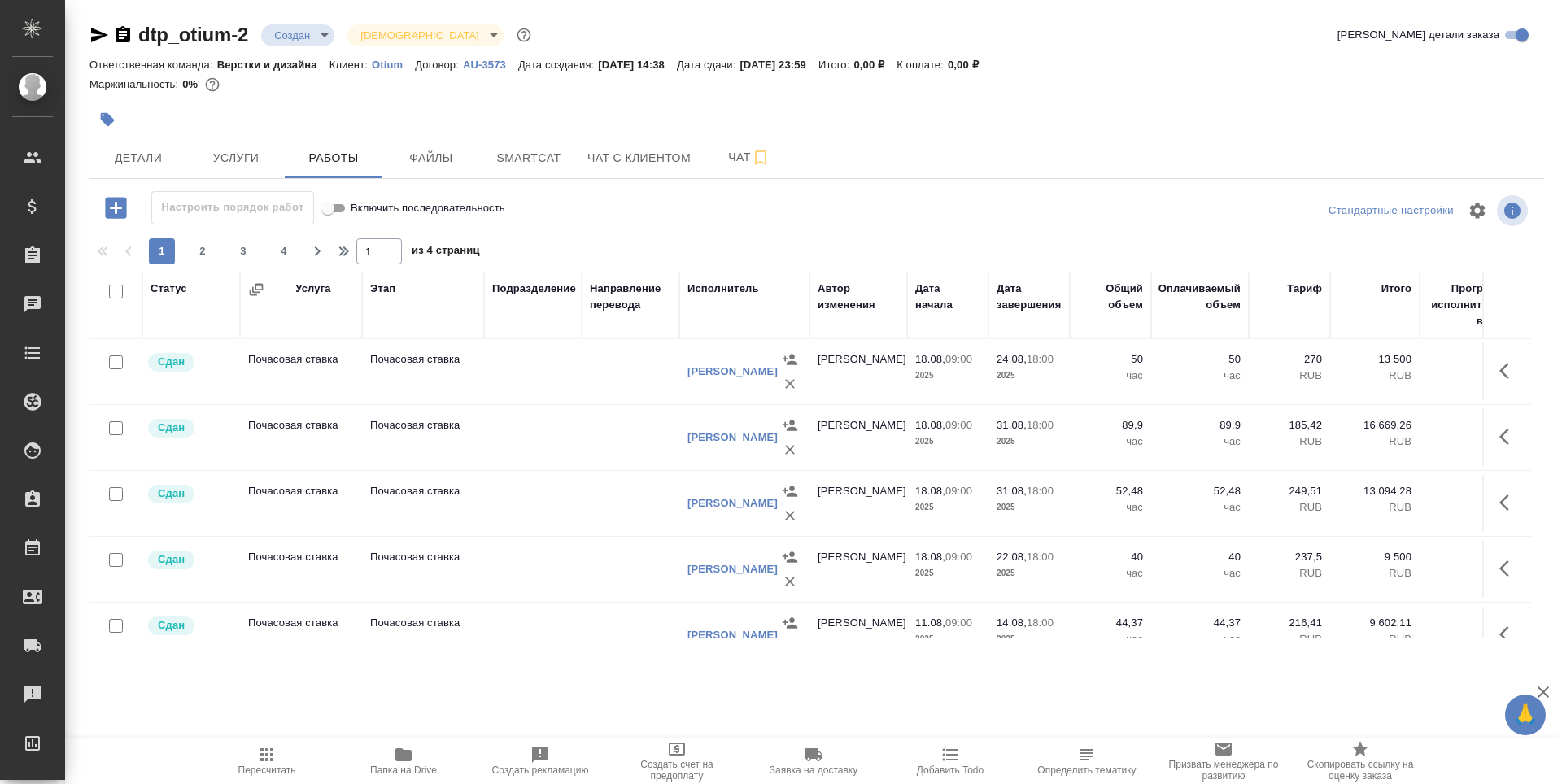
click at [550, 358] on td at bounding box center [533, 372] width 97 height 57
